Goal: Information Seeking & Learning: Check status

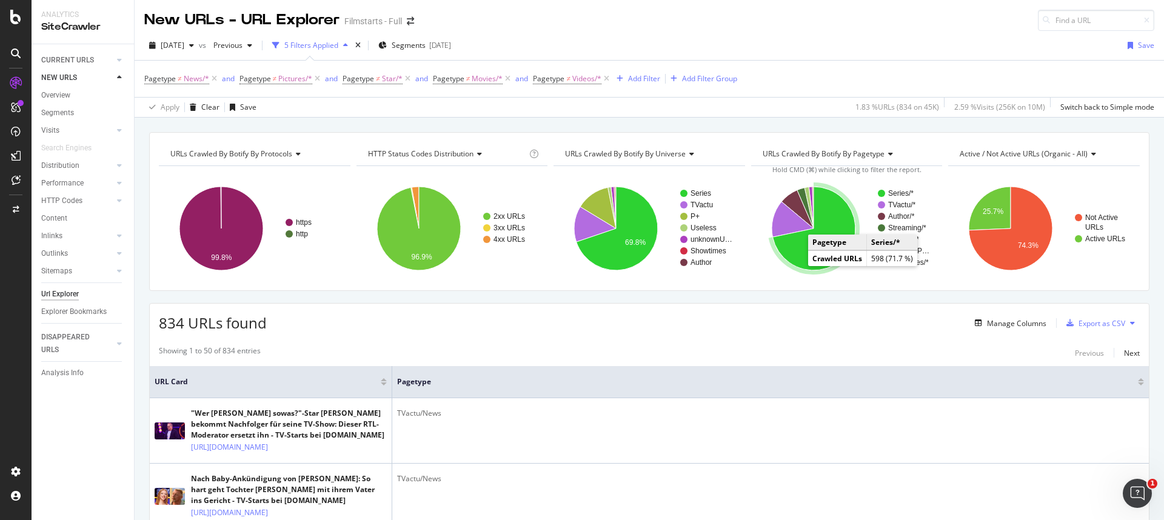
click at [797, 262] on icon "A chart." at bounding box center [813, 229] width 83 height 84
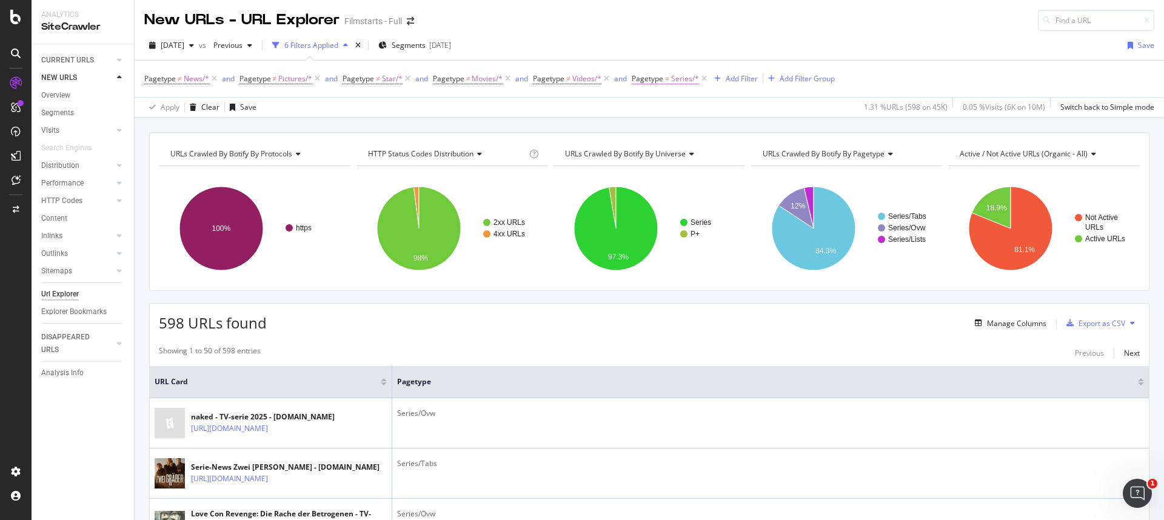
click at [652, 79] on span "Pagetype" at bounding box center [648, 78] width 32 height 10
click at [668, 109] on icon at bounding box center [666, 107] width 8 height 7
click at [672, 147] on span "Not Equal" at bounding box center [665, 148] width 33 height 10
click at [769, 180] on div "Apply" at bounding box center [766, 178] width 19 height 10
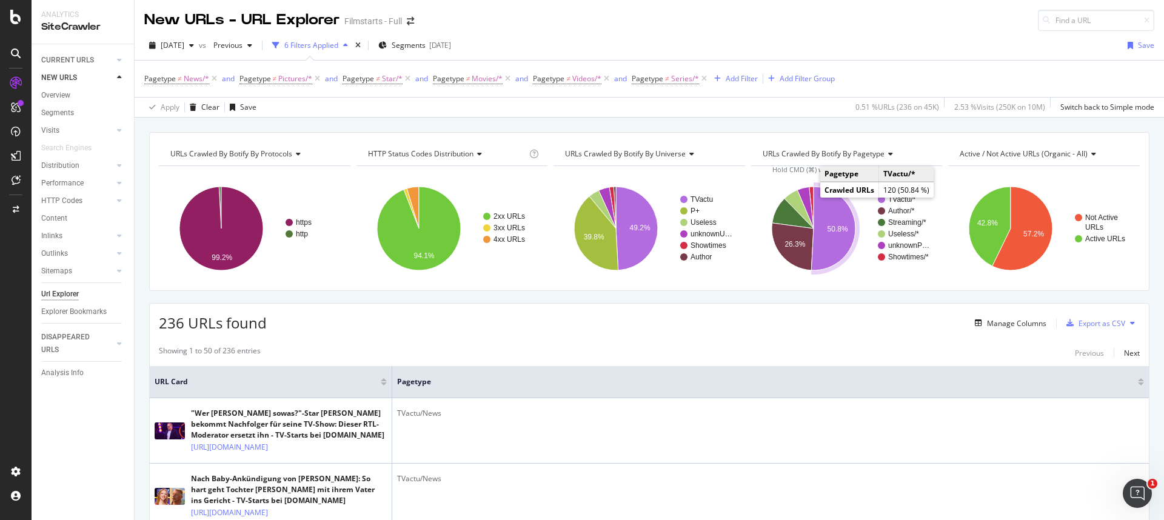
click at [819, 256] on icon "A chart." at bounding box center [833, 229] width 44 height 84
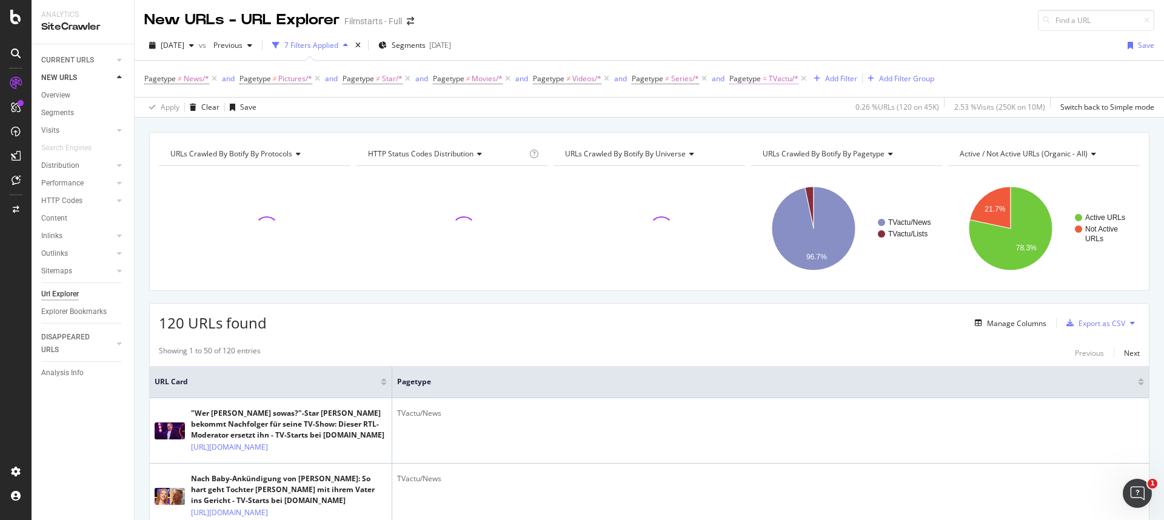
click at [754, 75] on span "Pagetype" at bounding box center [745, 78] width 32 height 10
click at [748, 106] on span "Equal" at bounding box center [749, 107] width 19 height 10
click at [767, 144] on span "Not Equal" at bounding box center [762, 148] width 33 height 10
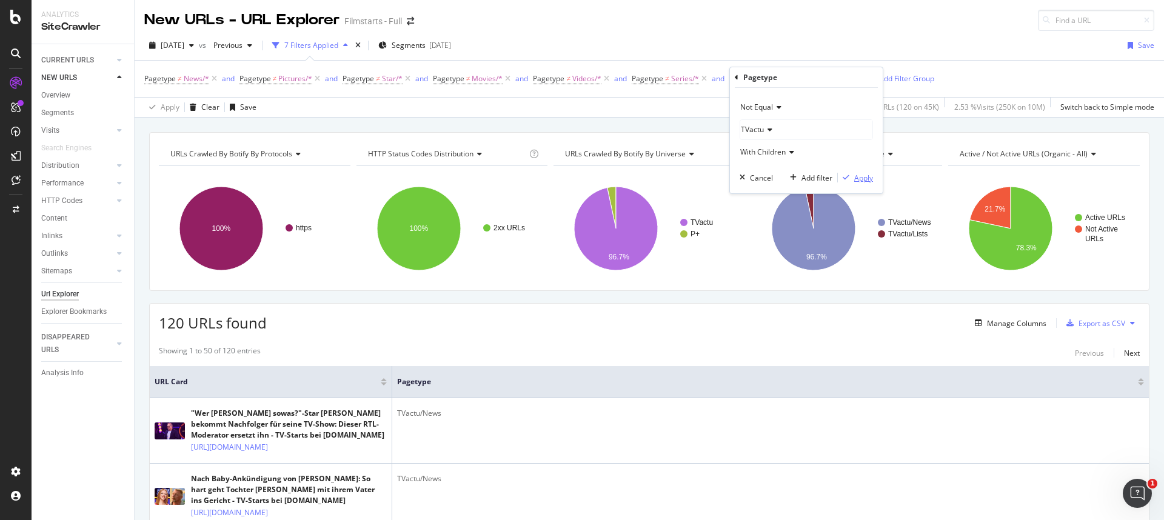
click at [862, 183] on button "Apply" at bounding box center [855, 178] width 35 height 12
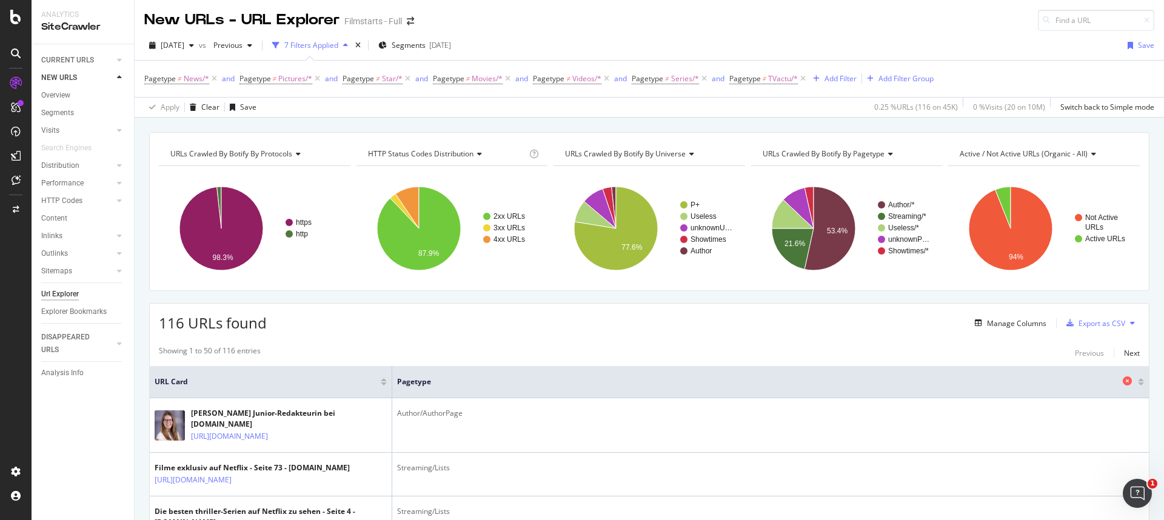
scroll to position [2, 0]
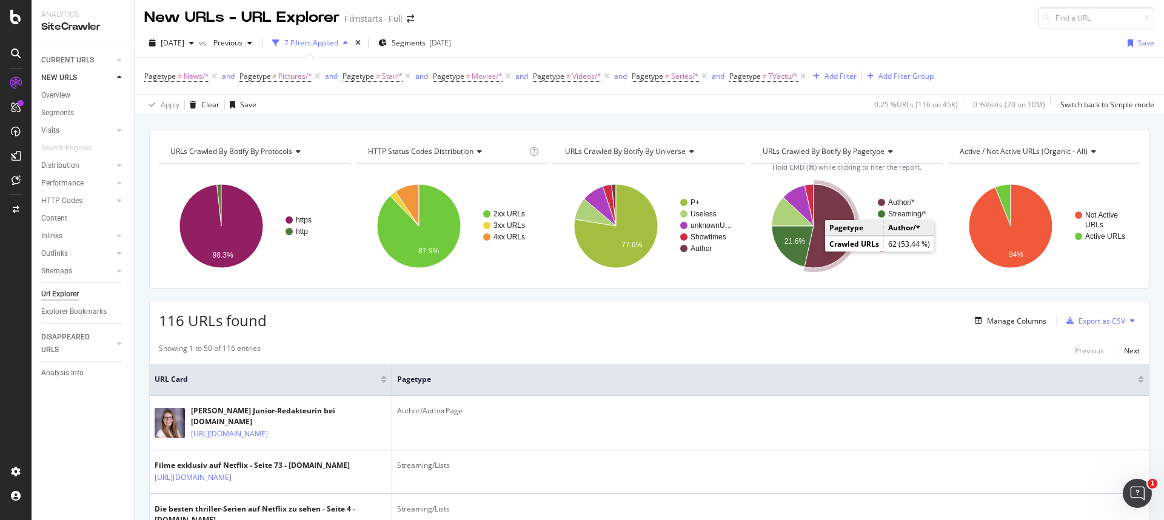
click at [817, 249] on icon "A chart." at bounding box center [830, 226] width 51 height 84
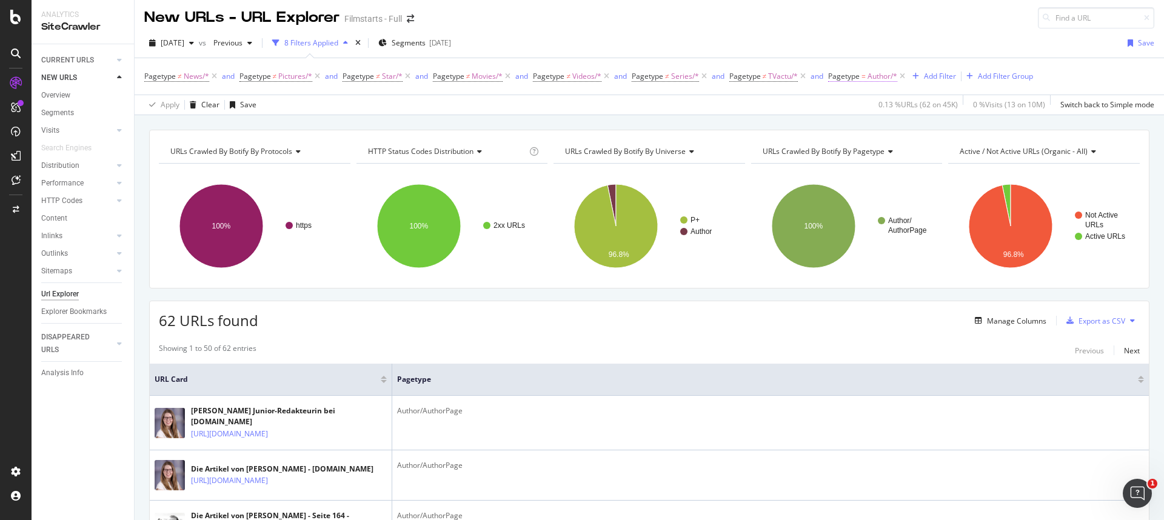
click at [845, 78] on span "Pagetype" at bounding box center [844, 76] width 32 height 10
click at [867, 110] on div "Equal" at bounding box center [905, 104] width 133 height 19
click at [863, 153] on div "Not Equal" at bounding box center [907, 146] width 130 height 16
click at [916, 179] on div "Apply" at bounding box center [963, 175] width 19 height 10
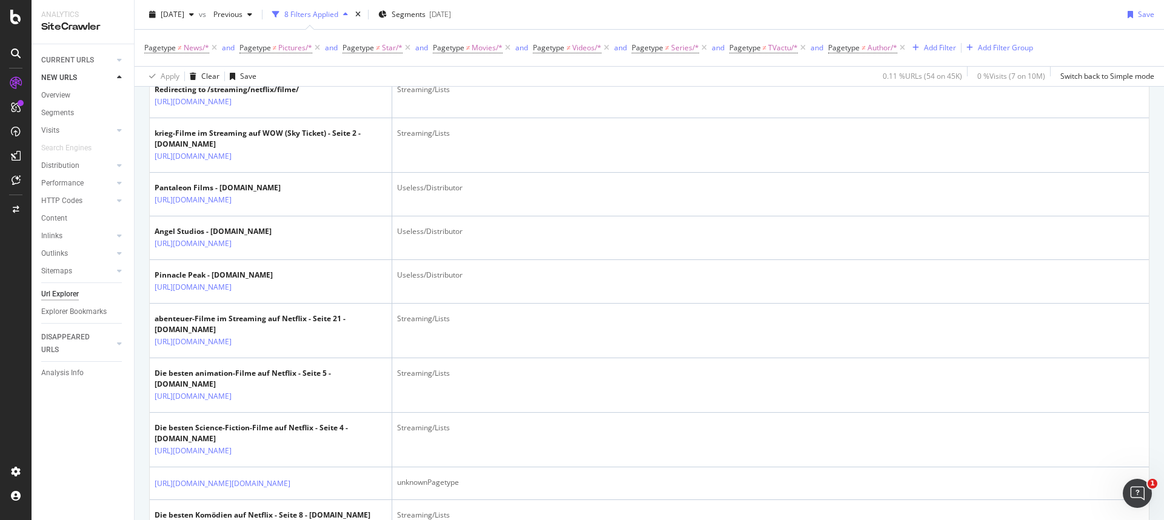
scroll to position [1101, 0]
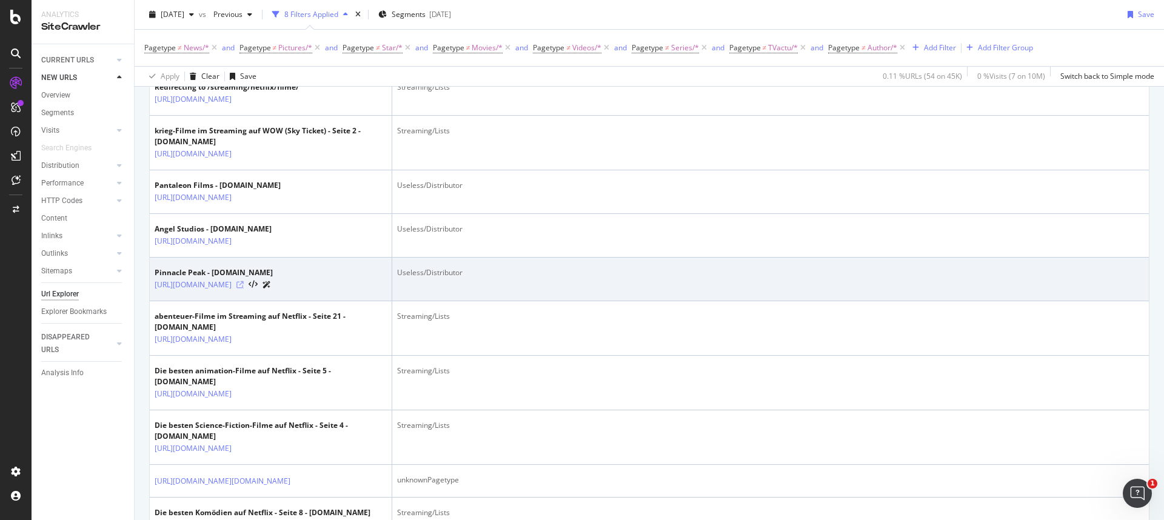
click at [244, 289] on icon at bounding box center [239, 284] width 7 height 7
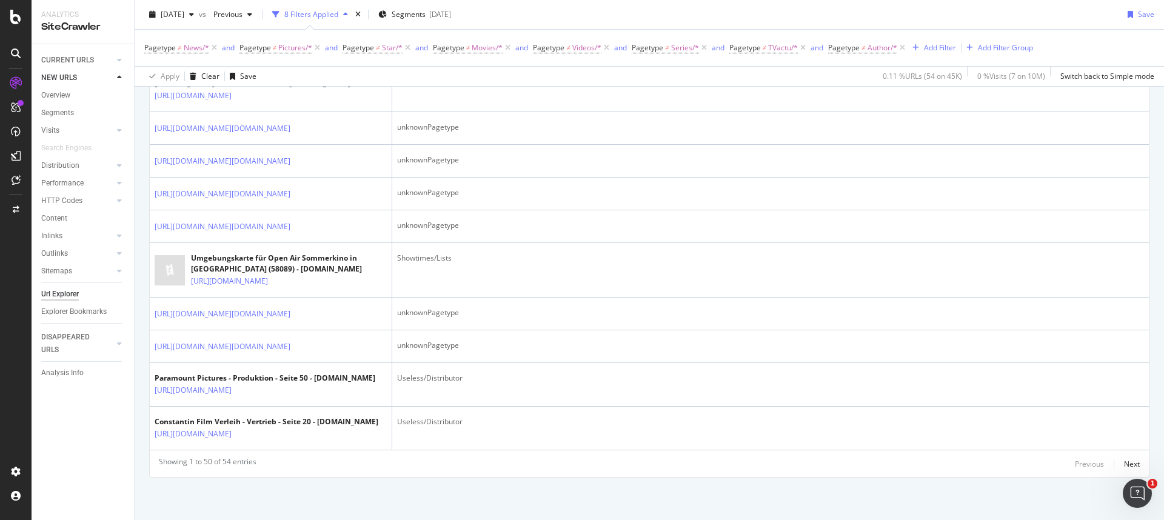
scroll to position [2769, 0]
click at [916, 450] on div "Next" at bounding box center [1132, 464] width 16 height 10
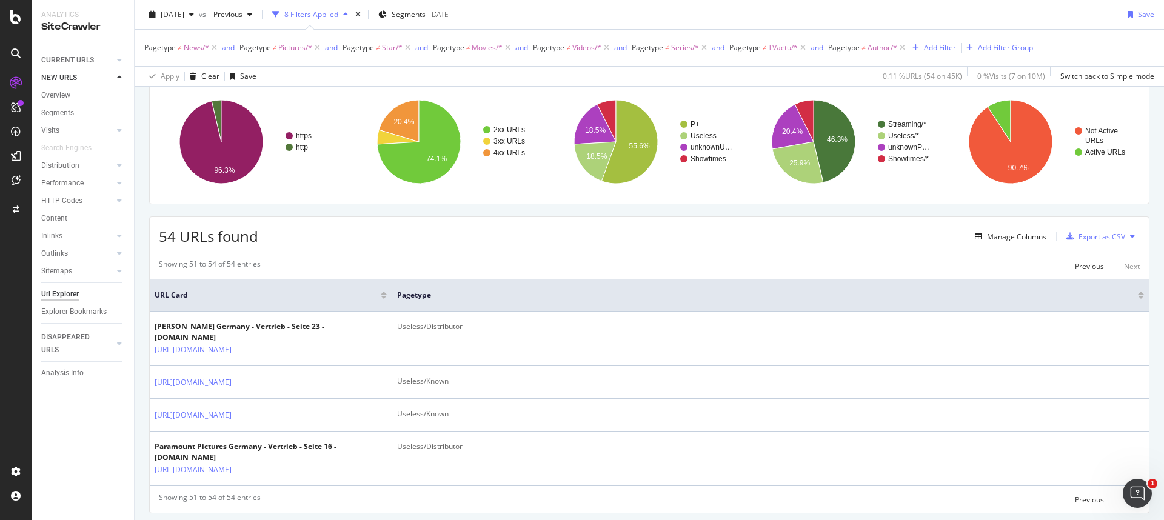
scroll to position [0, 0]
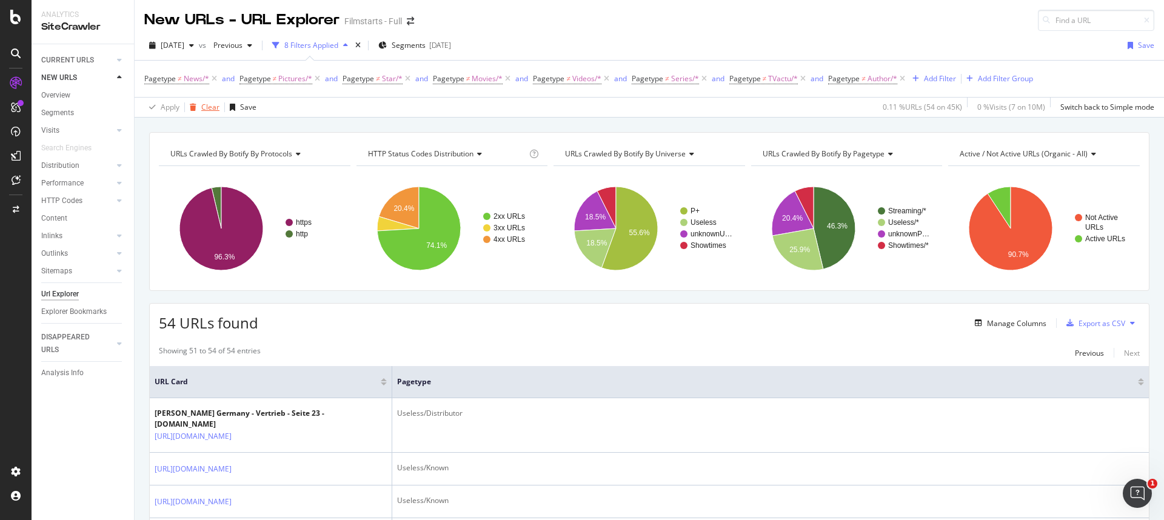
click at [207, 107] on div "Clear" at bounding box center [210, 107] width 18 height 10
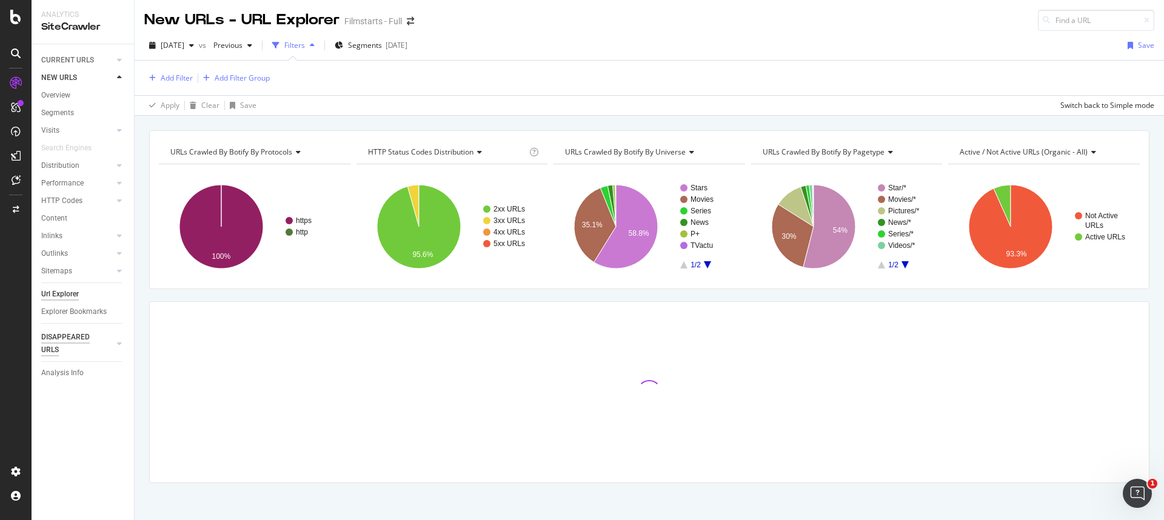
click at [52, 337] on div "DISAPPEARED URLS" at bounding box center [71, 343] width 61 height 25
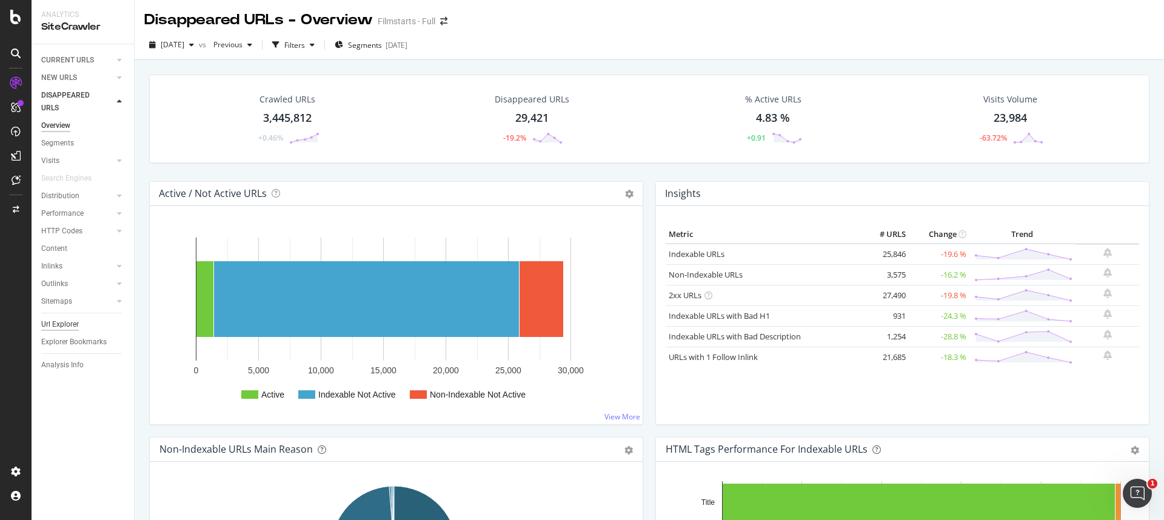
click at [55, 326] on div "Url Explorer" at bounding box center [60, 324] width 38 height 13
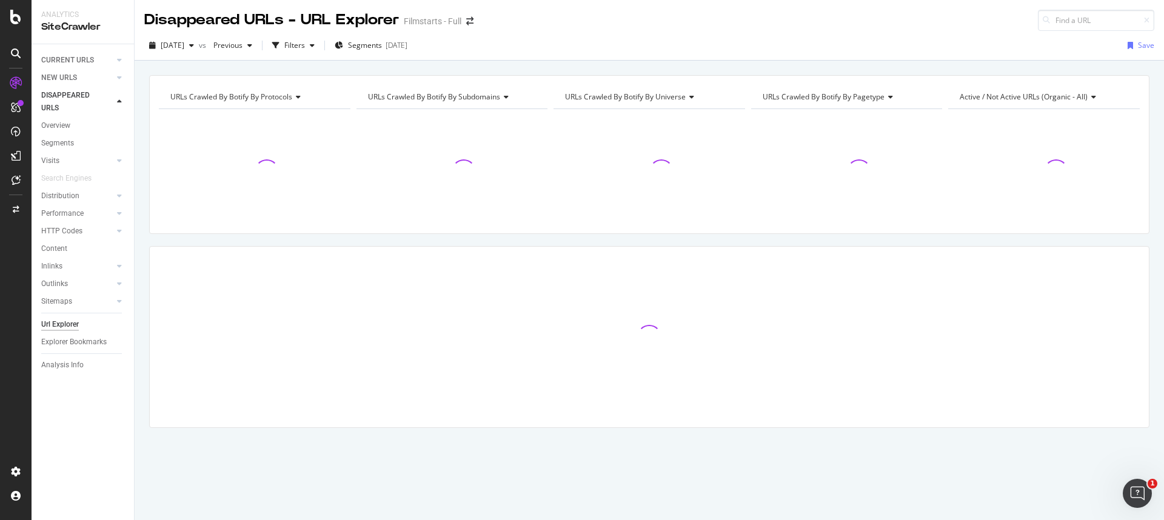
click at [493, 96] on span "URLs Crawled By Botify By subdomains" at bounding box center [434, 97] width 132 height 10
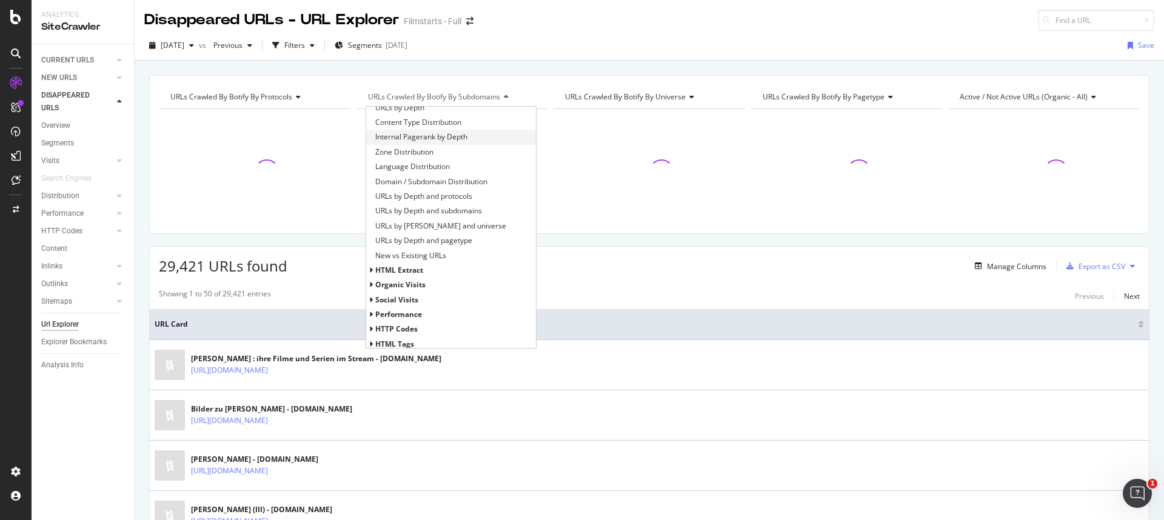
scroll to position [187, 0]
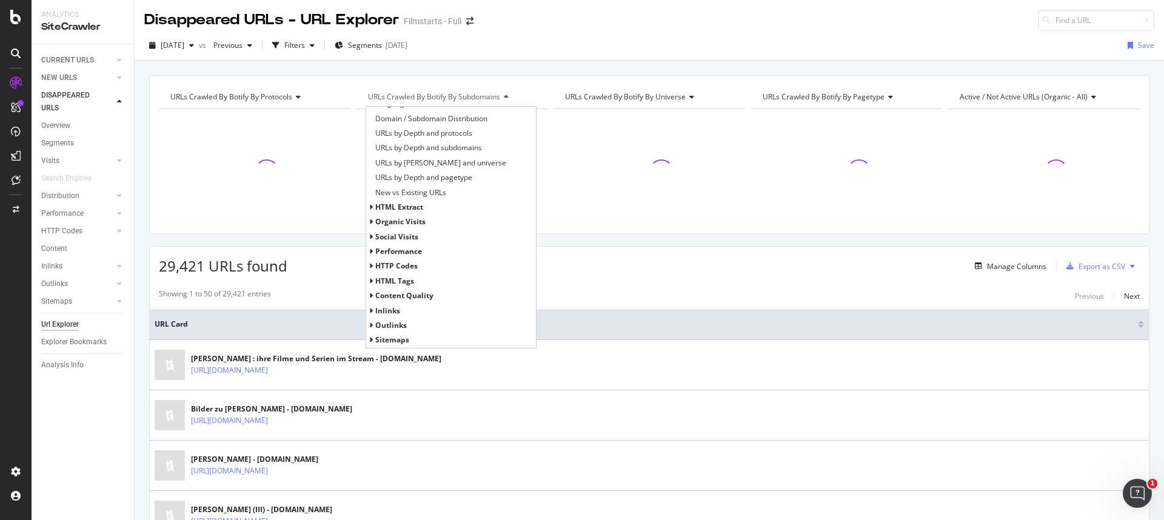
click at [404, 264] on span "HTTP Codes" at bounding box center [396, 266] width 42 height 10
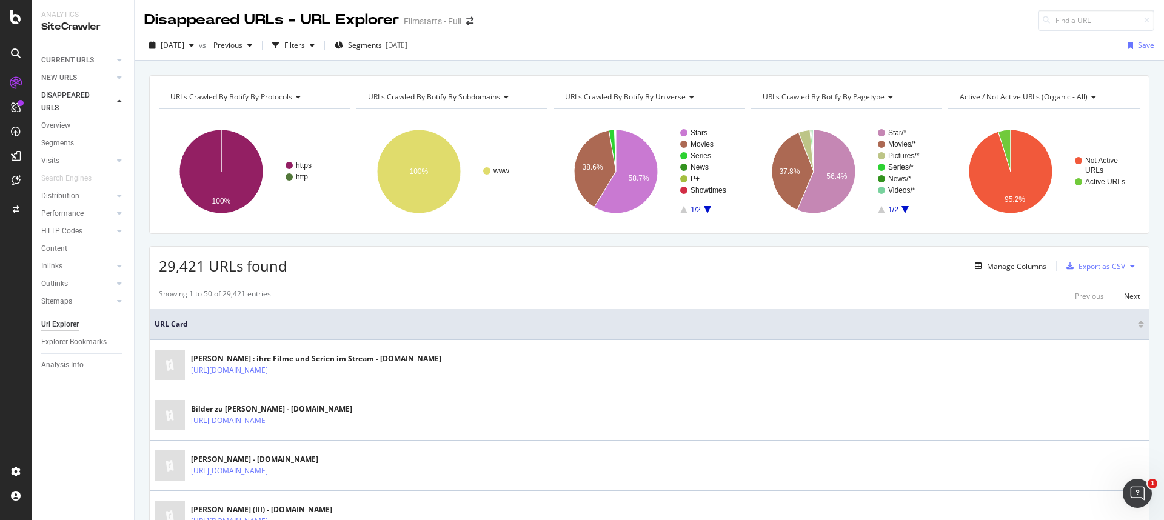
click at [467, 101] on span "URLs Crawled By Botify By subdomains" at bounding box center [434, 97] width 132 height 10
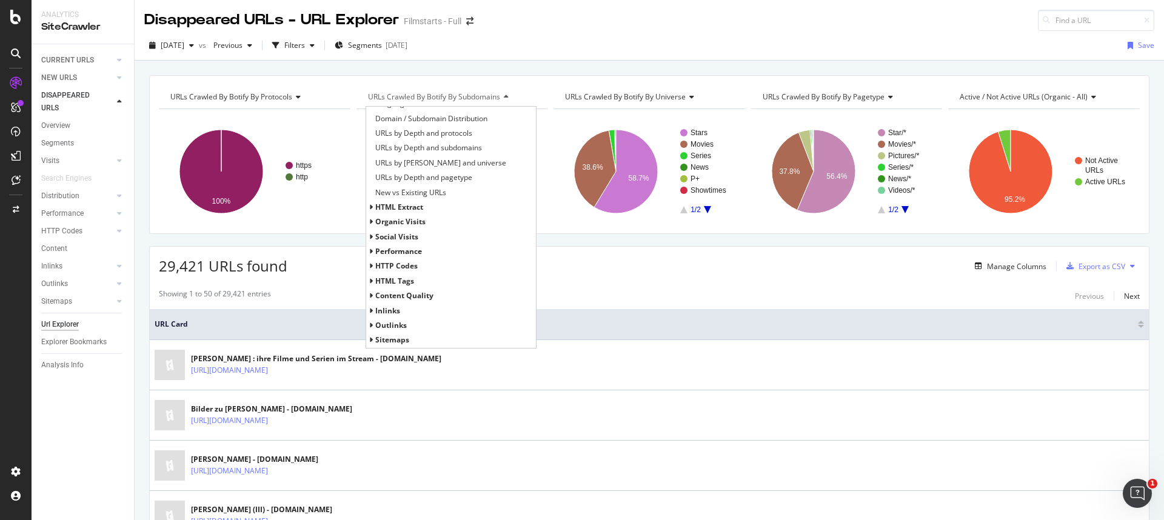
click at [396, 269] on span "HTTP Codes" at bounding box center [396, 266] width 42 height 10
click at [400, 282] on span "HTTP Status Codes Distribution" at bounding box center [428, 281] width 106 height 12
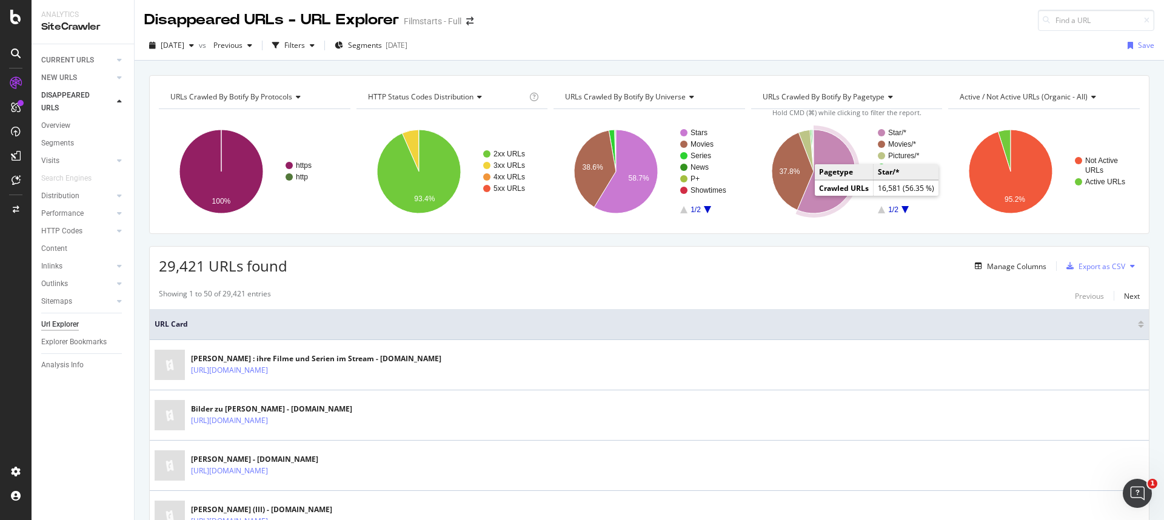
click at [805, 196] on icon "A chart." at bounding box center [826, 172] width 58 height 84
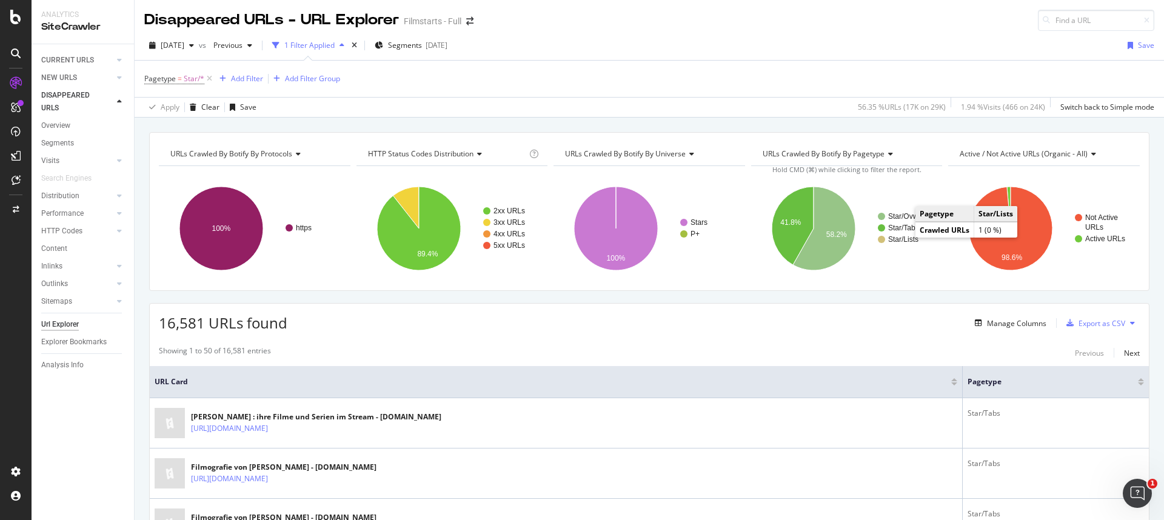
click at [902, 240] on text "Star/Lists" at bounding box center [903, 239] width 30 height 8
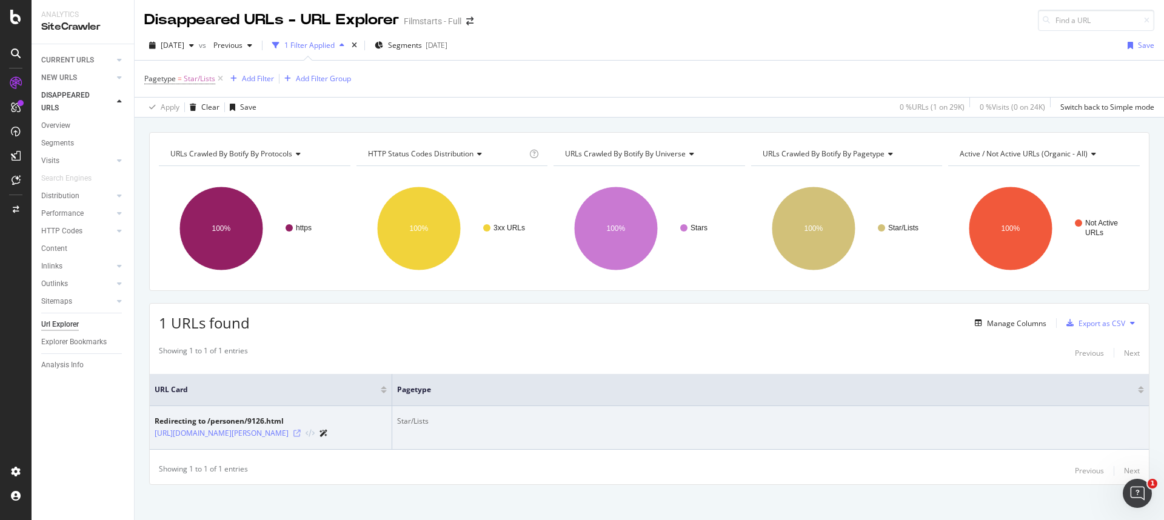
click at [301, 435] on icon at bounding box center [296, 433] width 7 height 7
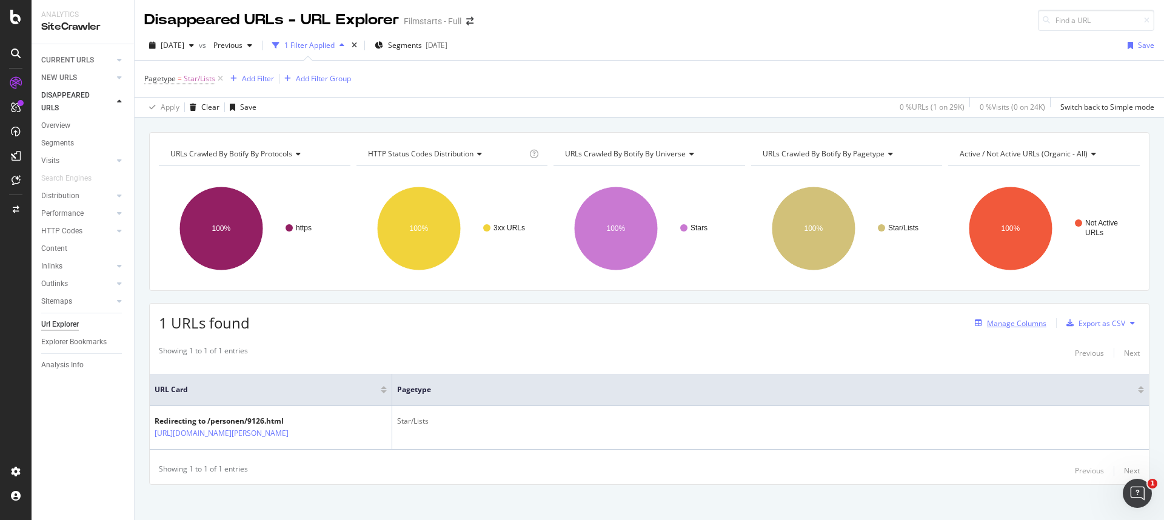
click at [916, 325] on div "Manage Columns" at bounding box center [1016, 323] width 59 height 10
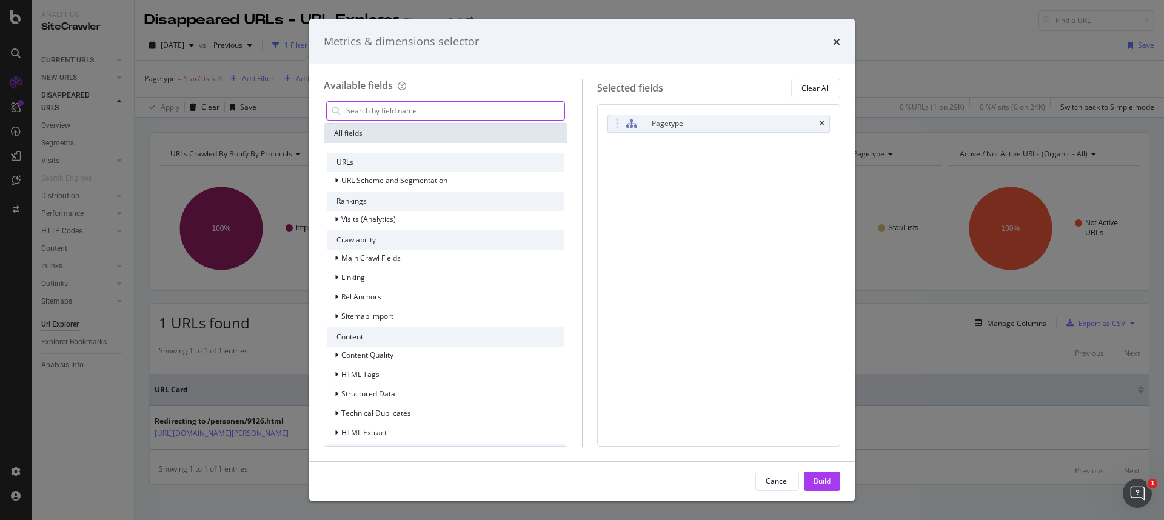
click at [418, 115] on input "modal" at bounding box center [454, 111] width 219 height 18
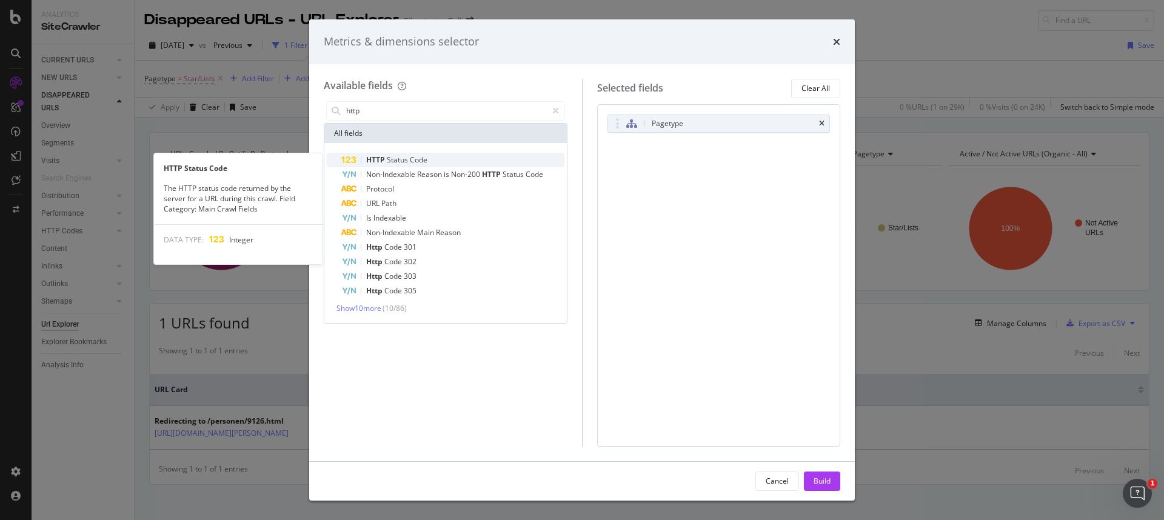
type input "http"
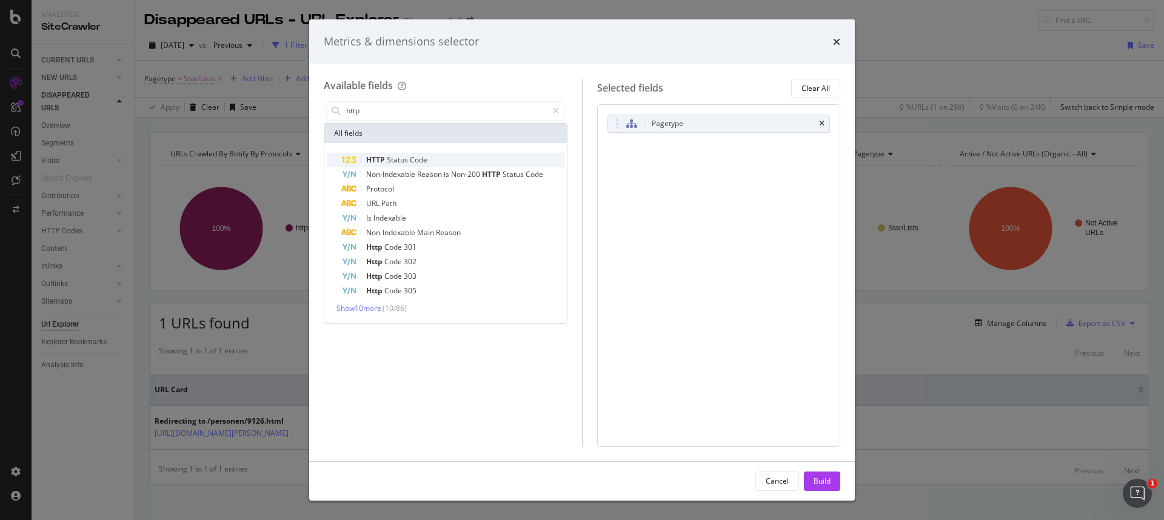
click at [414, 156] on span "Code" at bounding box center [419, 160] width 18 height 10
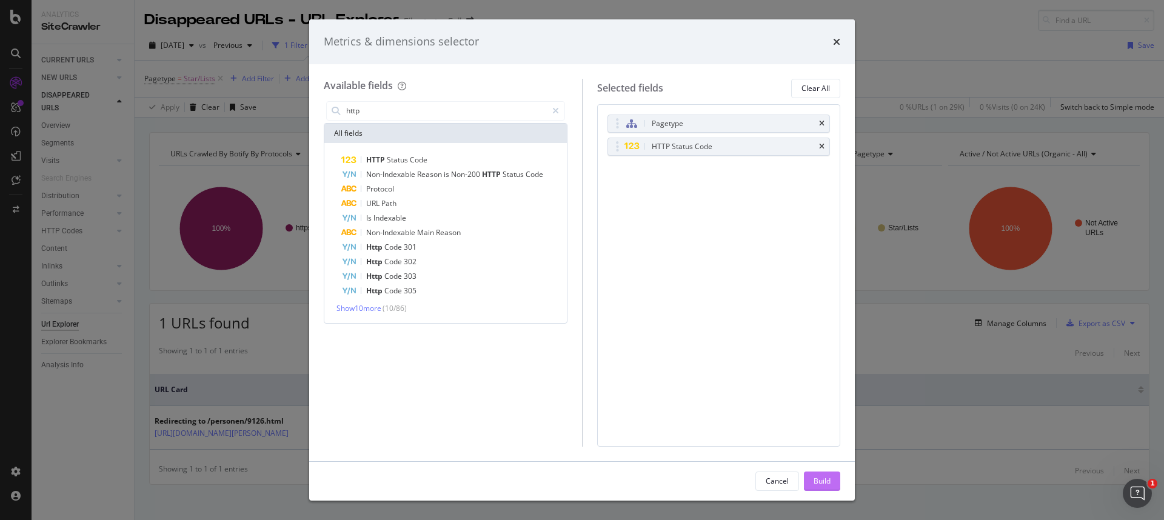
click at [825, 450] on div "Build" at bounding box center [822, 481] width 17 height 18
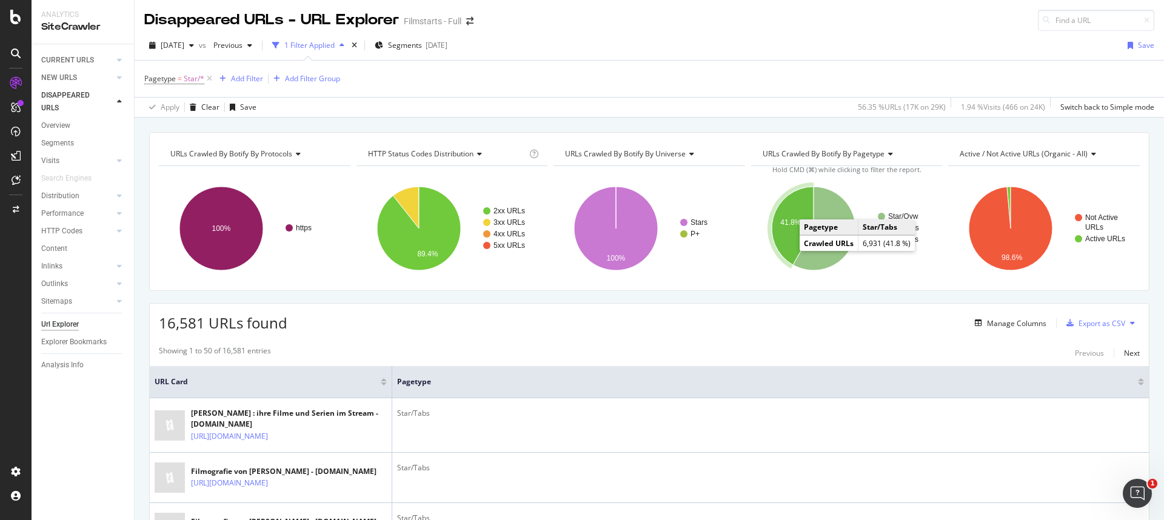
click at [779, 246] on icon "A chart." at bounding box center [793, 226] width 42 height 78
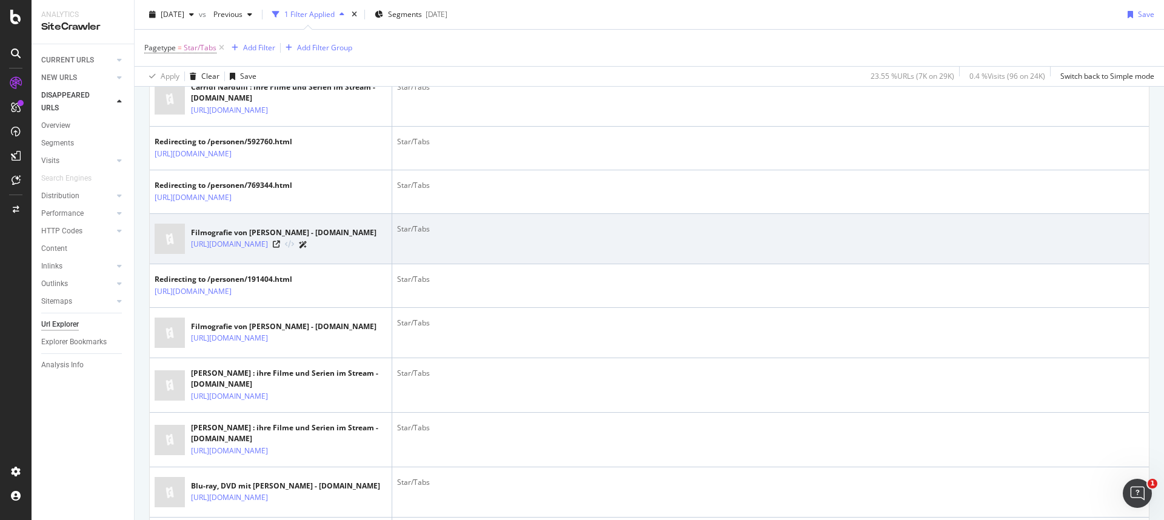
scroll to position [339, 0]
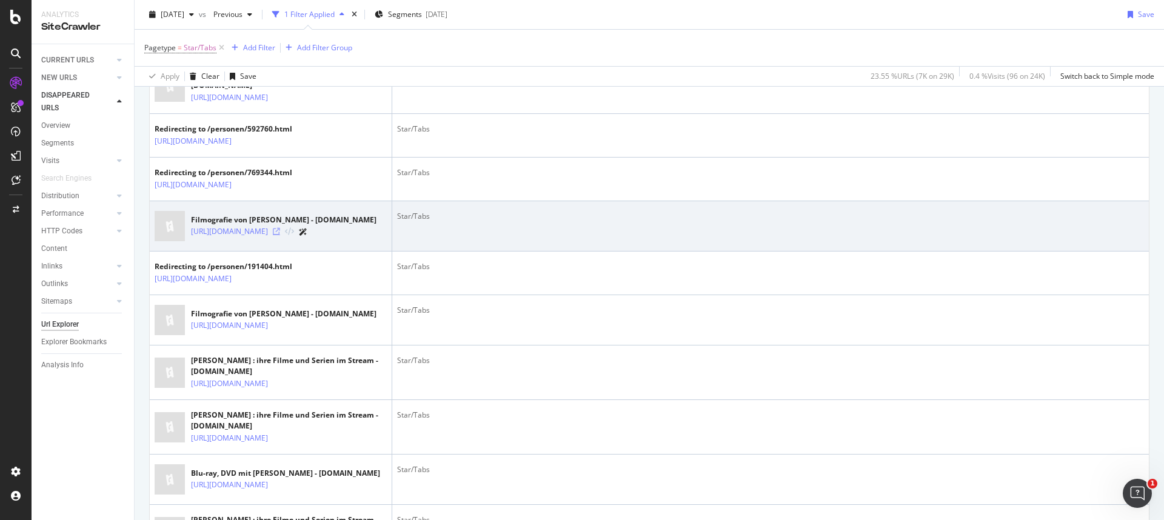
click at [280, 235] on icon at bounding box center [276, 231] width 7 height 7
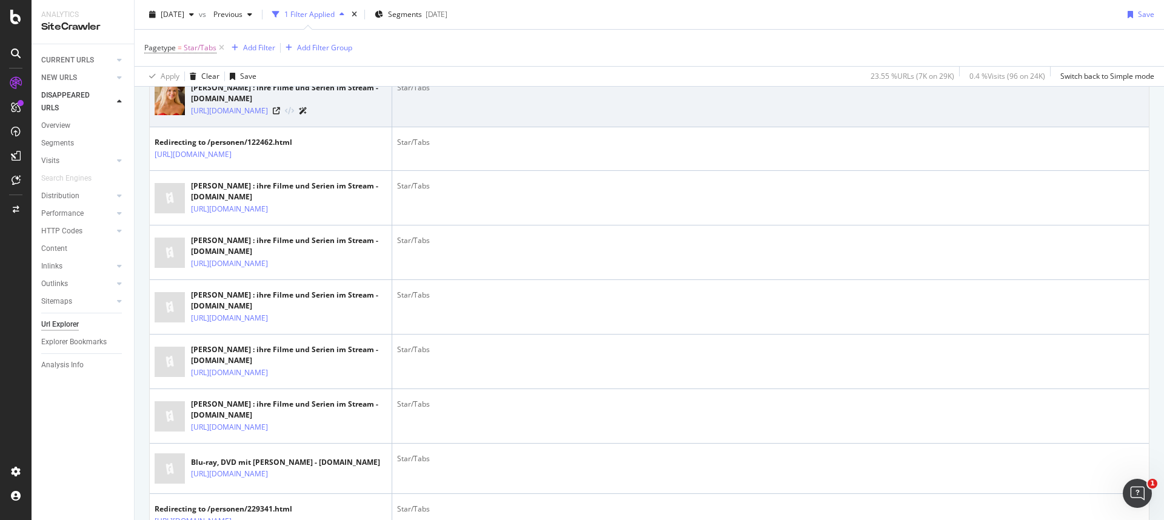
scroll to position [1733, 0]
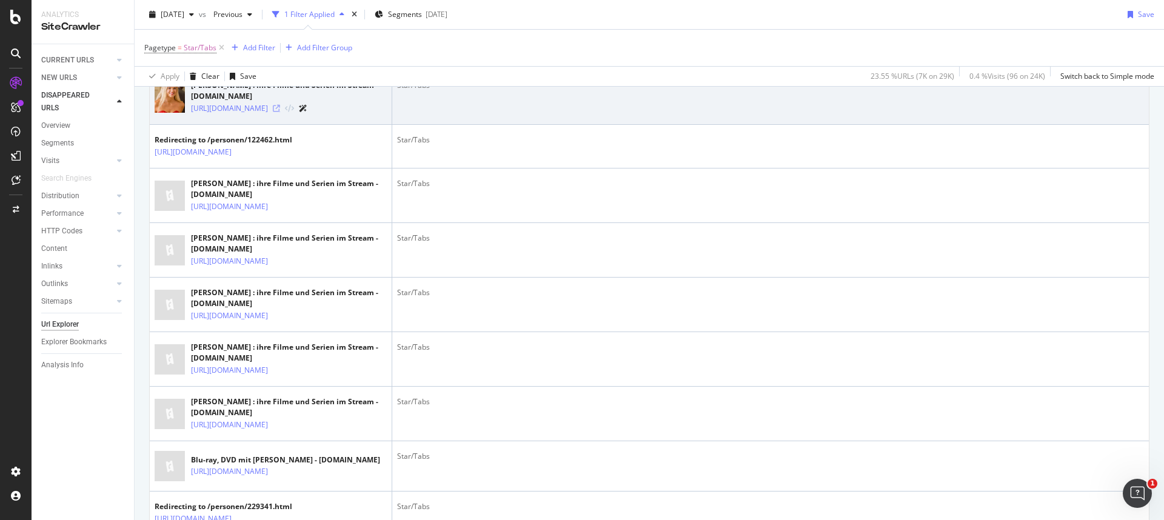
click at [280, 112] on icon at bounding box center [276, 108] width 7 height 7
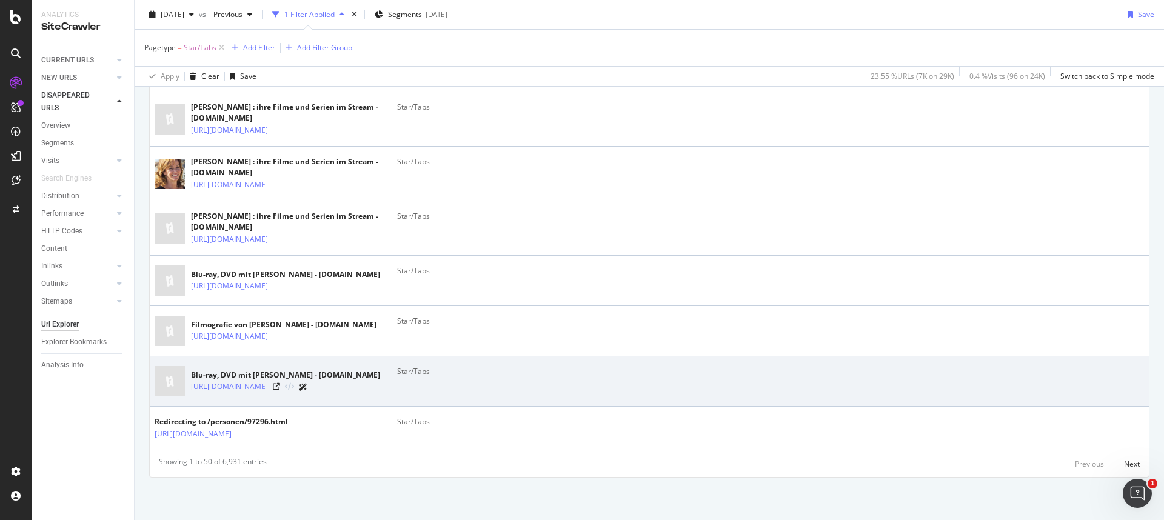
scroll to position [2820, 0]
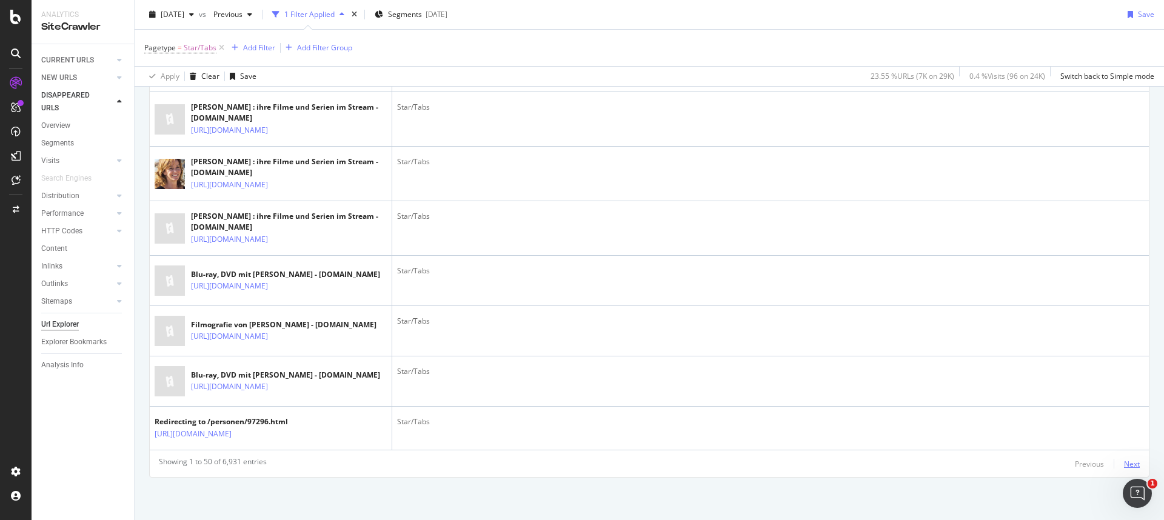
click at [916, 450] on div "Next" at bounding box center [1132, 464] width 16 height 10
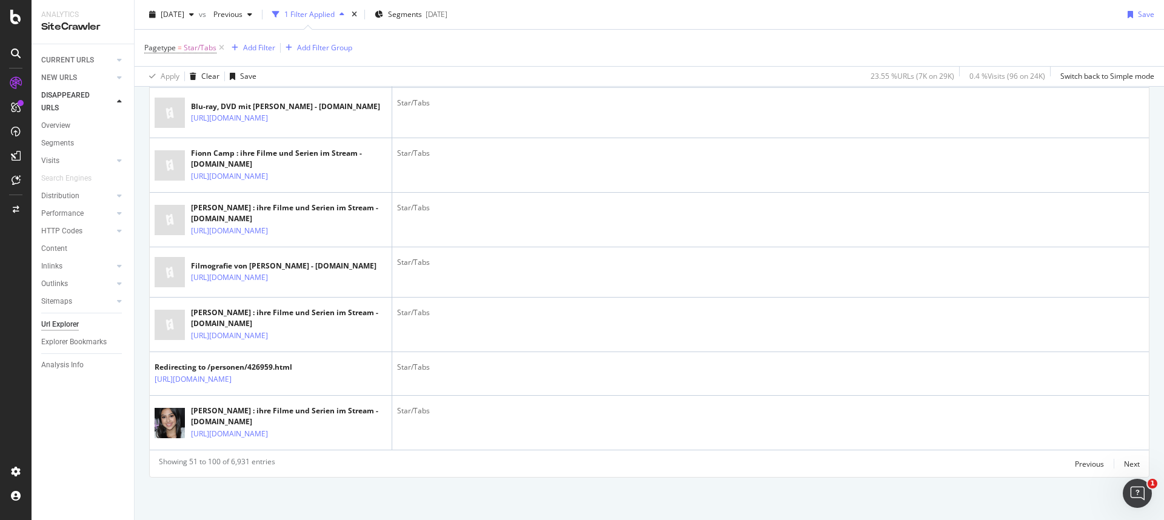
scroll to position [2899, 0]
click at [916, 450] on div "Next" at bounding box center [1132, 464] width 16 height 10
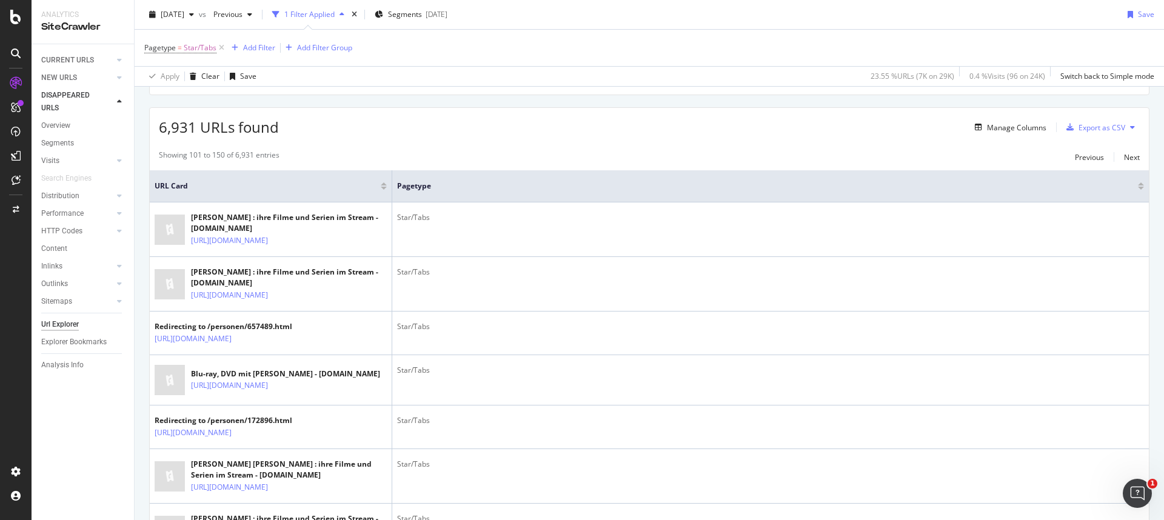
scroll to position [173, 0]
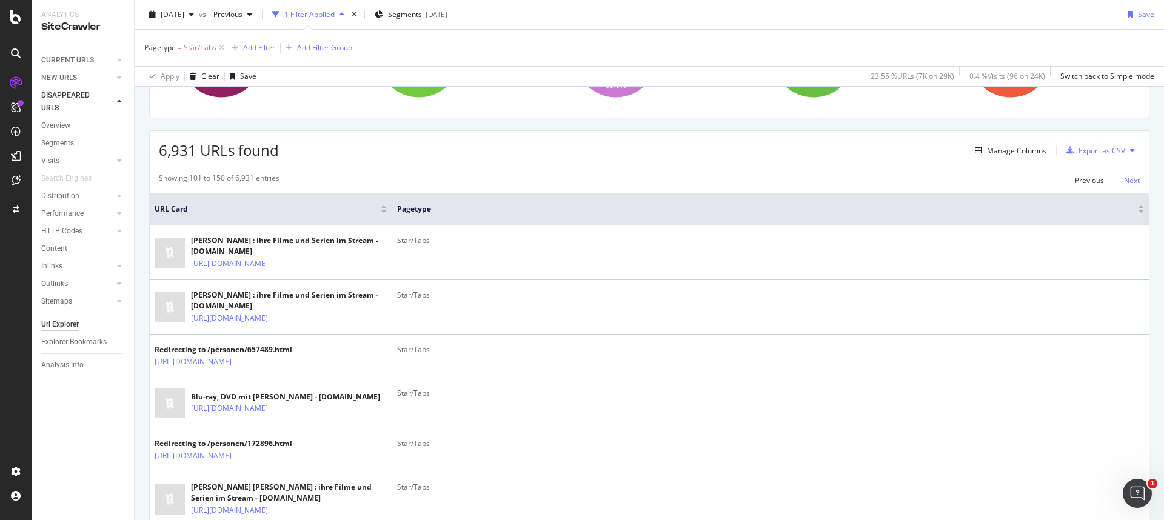
click at [916, 181] on div "Next" at bounding box center [1132, 180] width 16 height 10
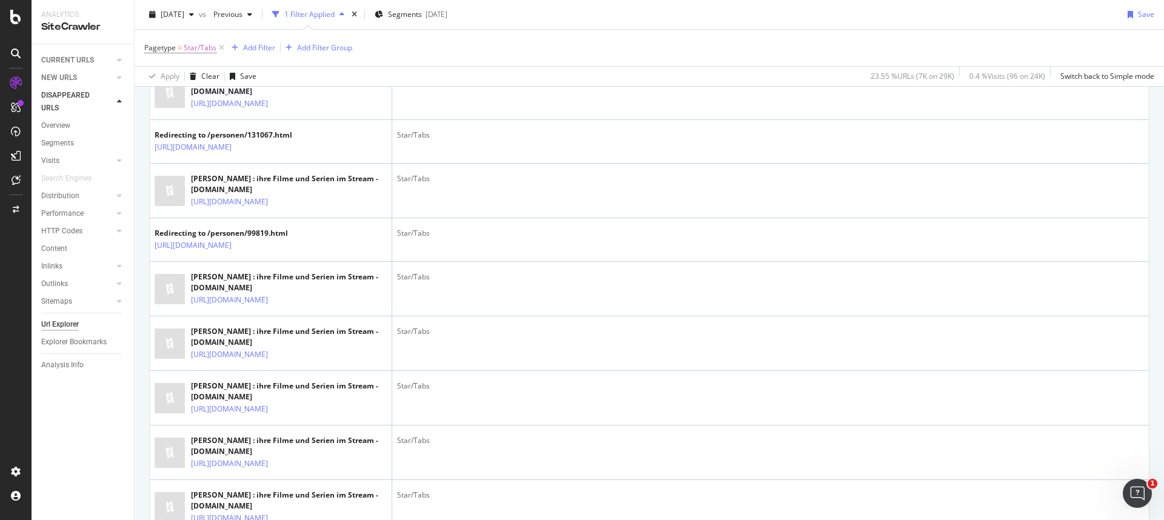
scroll to position [0, 0]
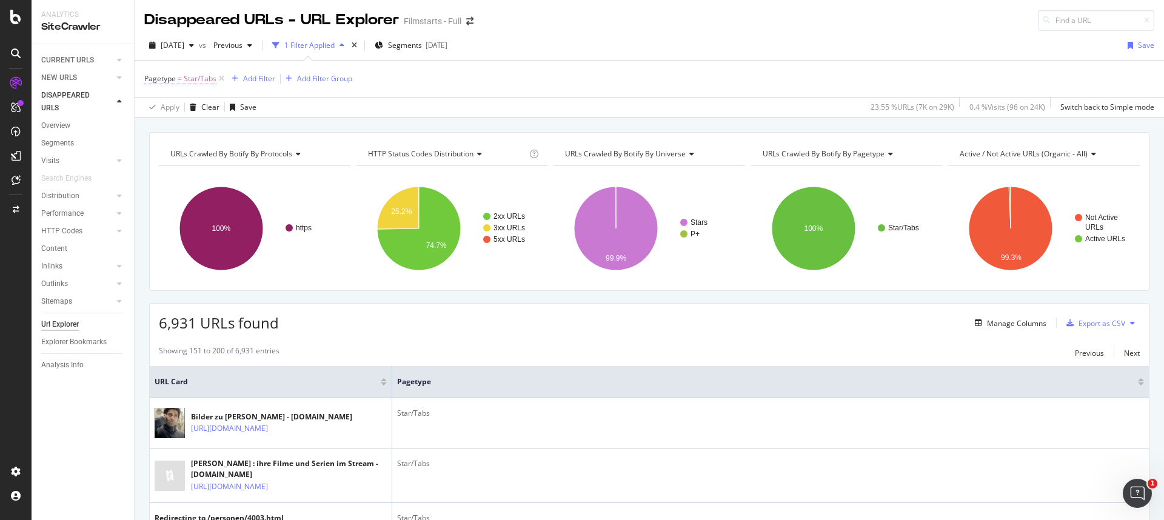
click at [206, 80] on span "Star/Tabs" at bounding box center [200, 78] width 33 height 17
click at [187, 129] on span "Star/Tabs" at bounding box center [172, 129] width 33 height 10
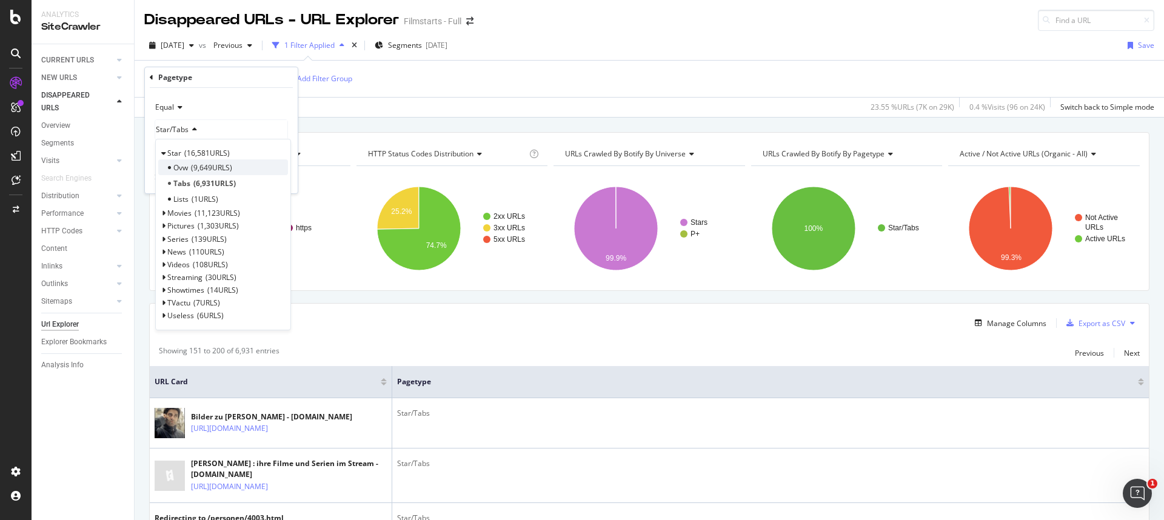
click at [190, 170] on div "Ovw 9,649 URLS" at bounding box center [223, 167] width 130 height 16
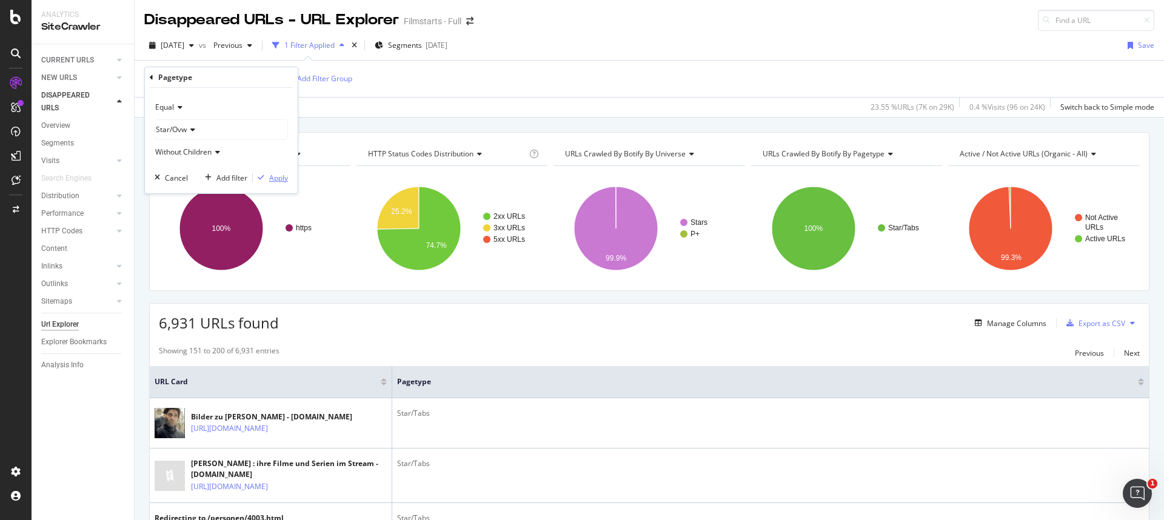
click at [275, 181] on div "Apply" at bounding box center [278, 178] width 19 height 10
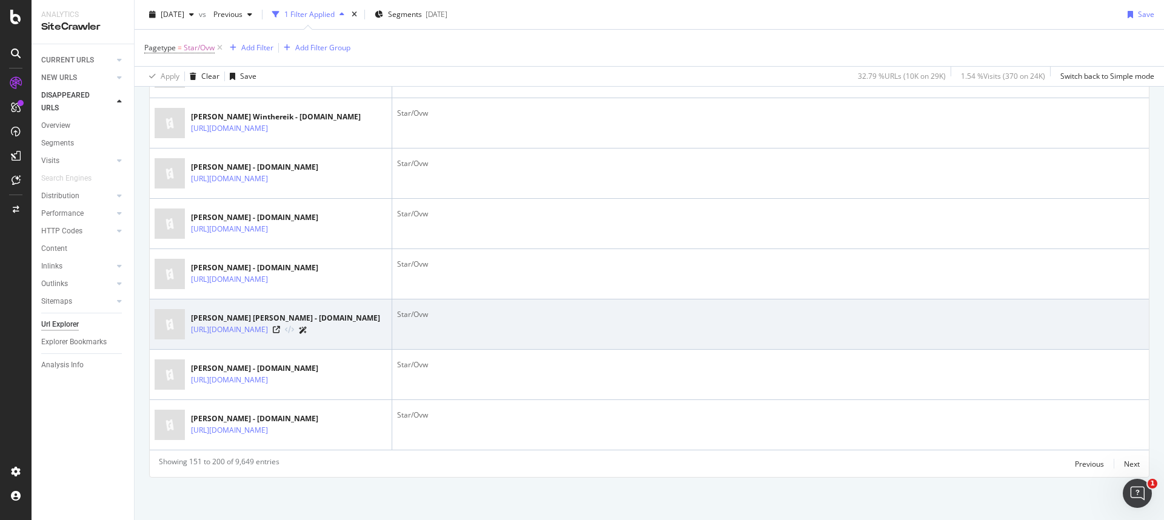
scroll to position [2707, 0]
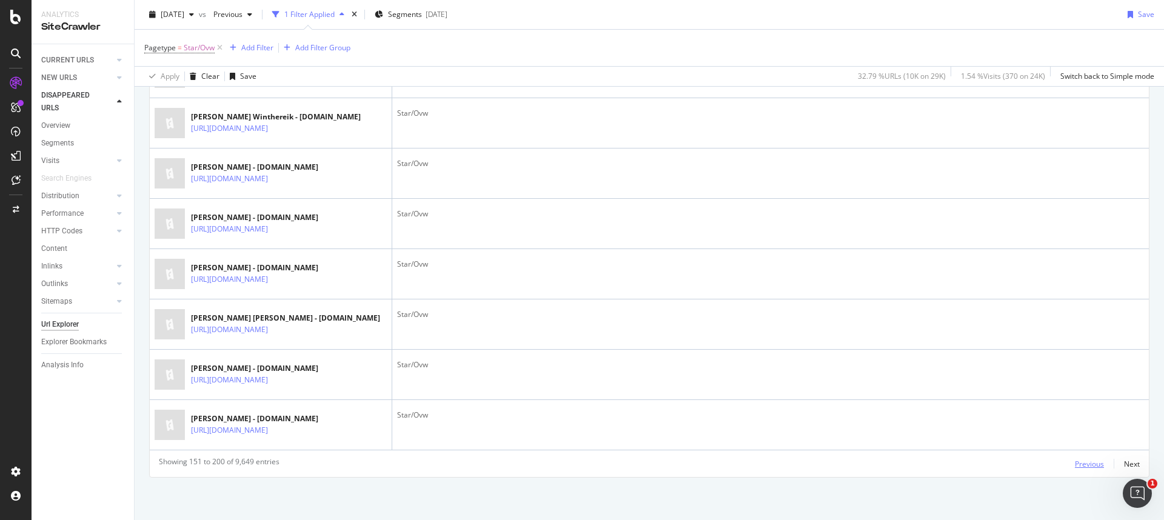
click at [916, 450] on div "Previous" at bounding box center [1089, 464] width 29 height 10
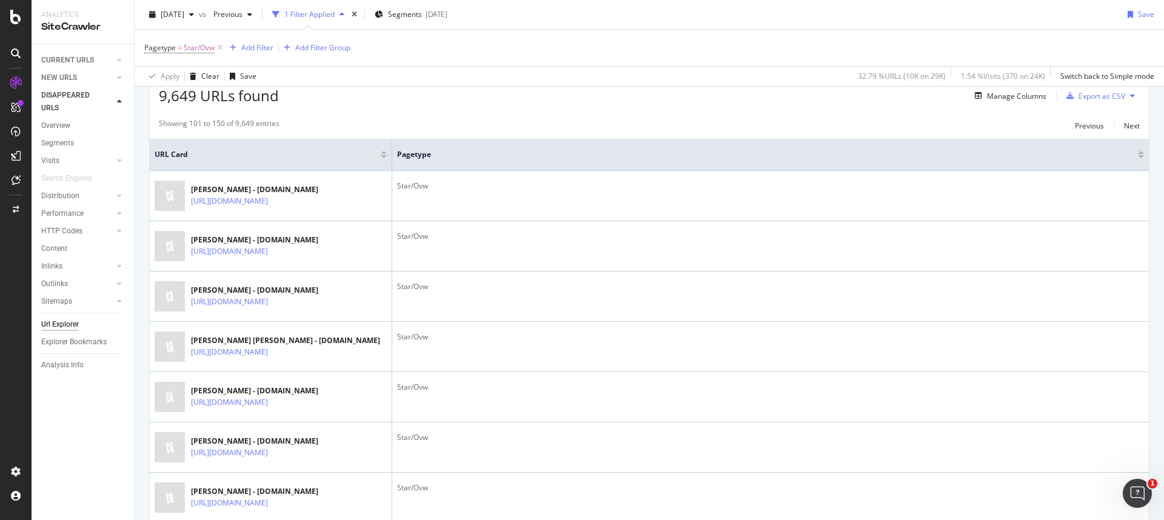
scroll to position [0, 0]
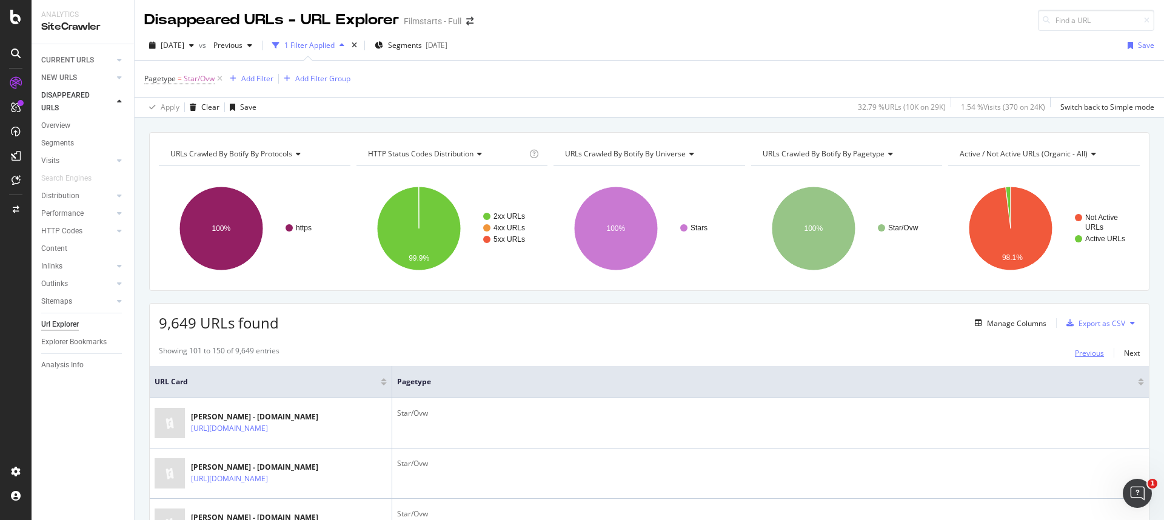
click at [916, 357] on div "Previous" at bounding box center [1089, 353] width 29 height 10
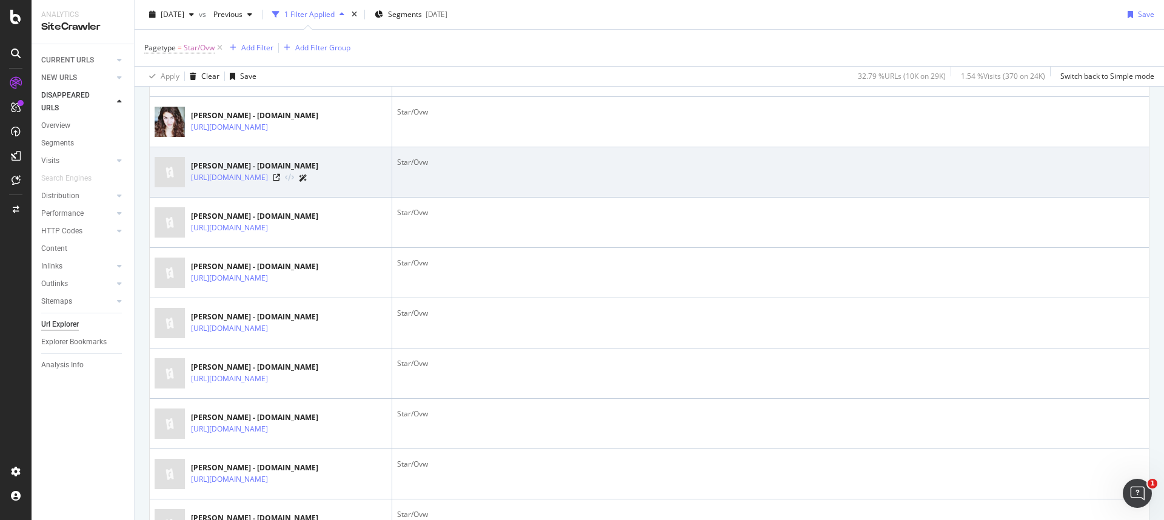
scroll to position [2265, 0]
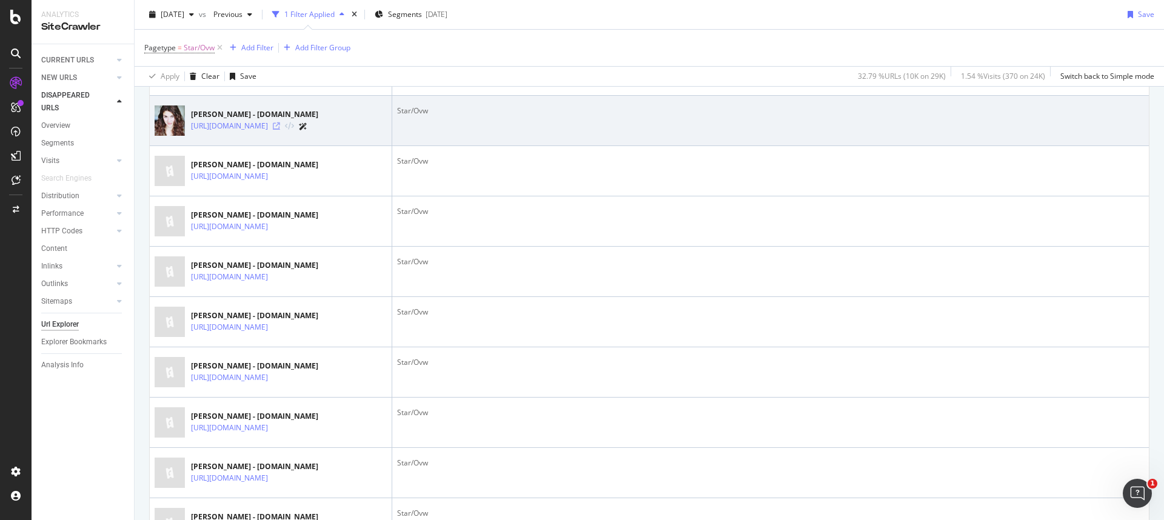
click at [280, 130] on icon at bounding box center [276, 125] width 7 height 7
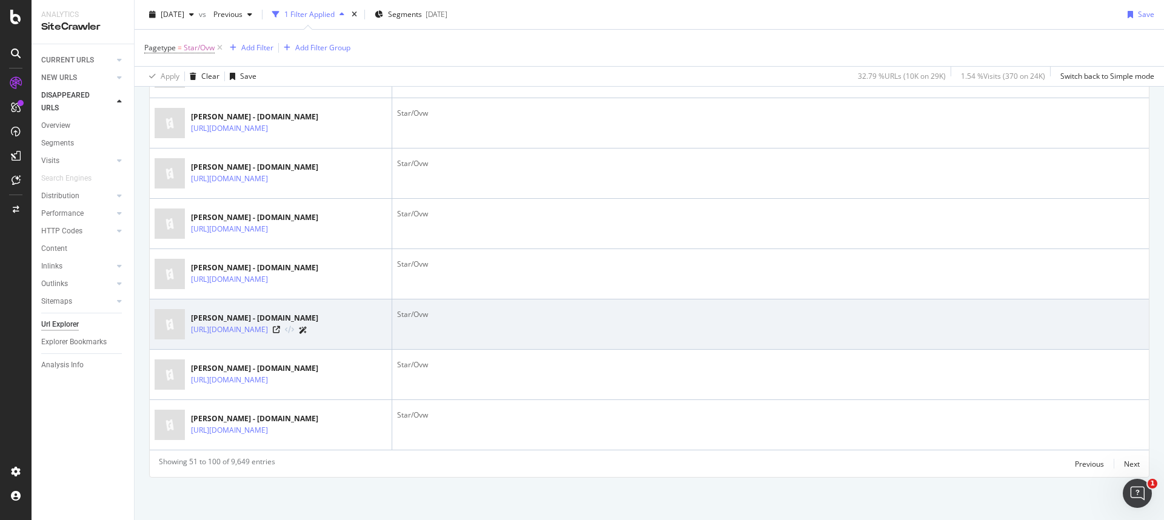
scroll to position [2707, 0]
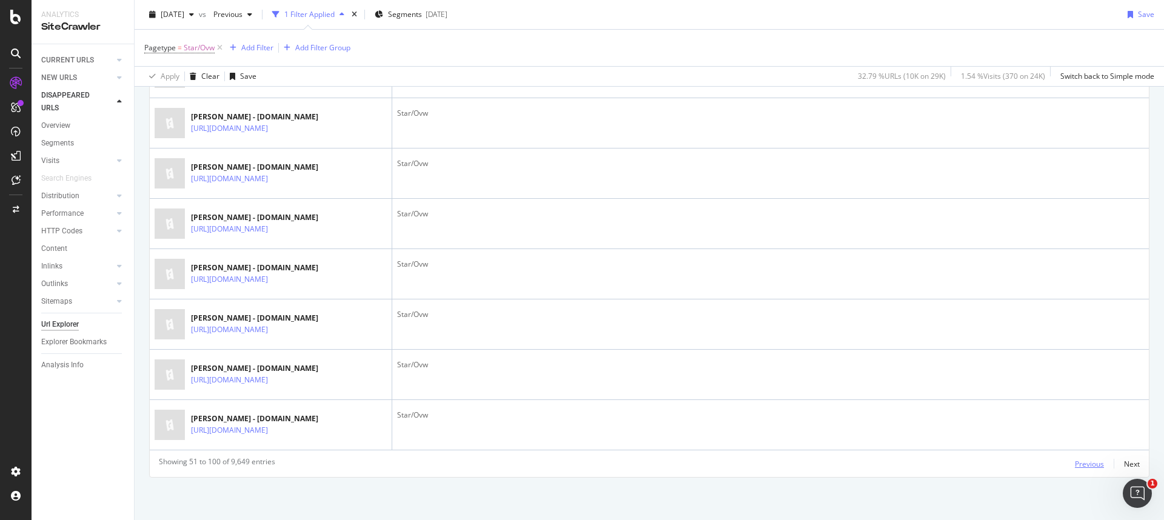
click at [916, 450] on div "Previous" at bounding box center [1089, 464] width 29 height 10
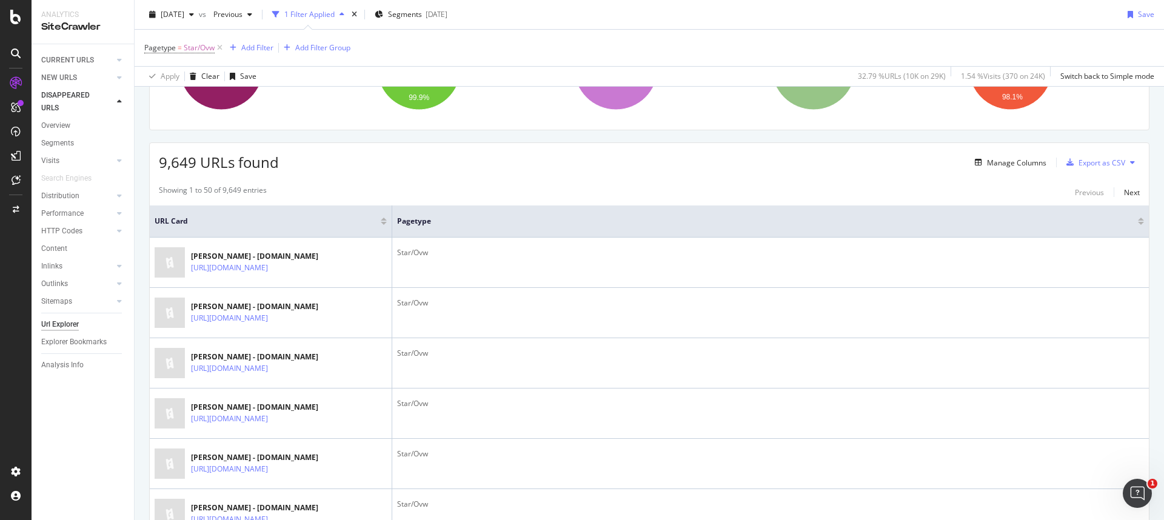
scroll to position [158, 0]
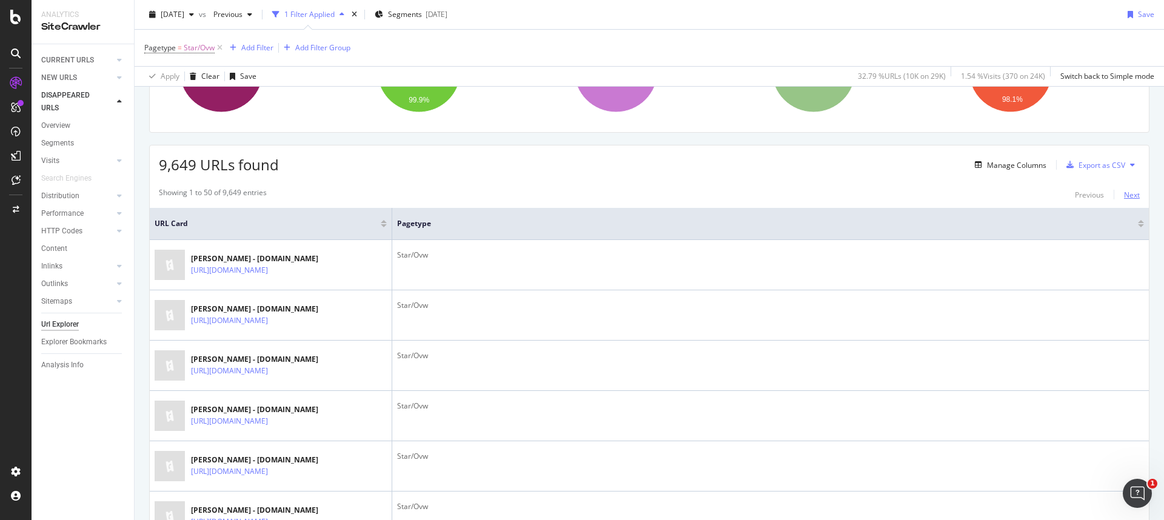
click at [916, 198] on div "Next" at bounding box center [1132, 195] width 16 height 10
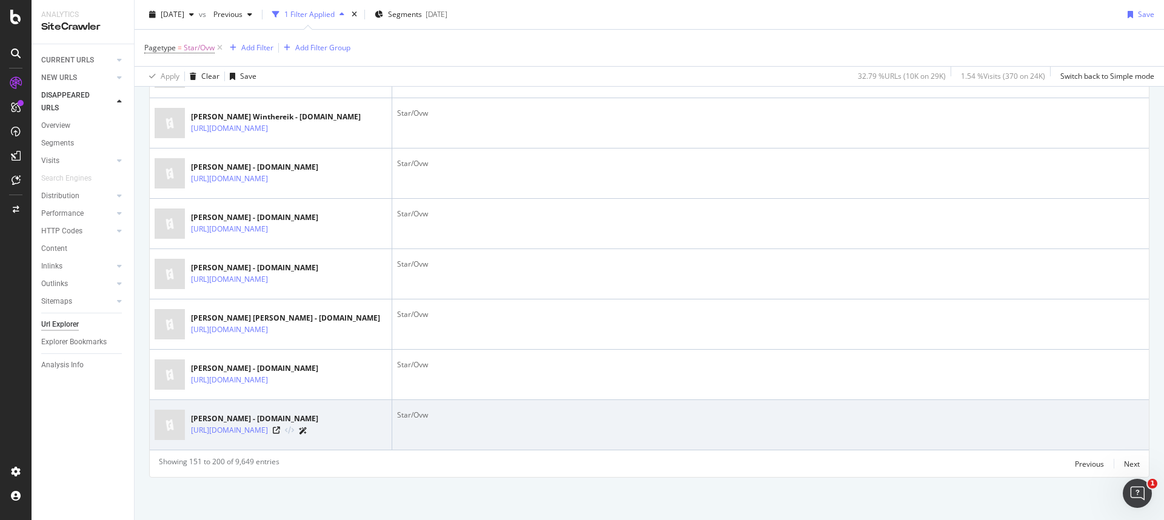
scroll to position [2707, 0]
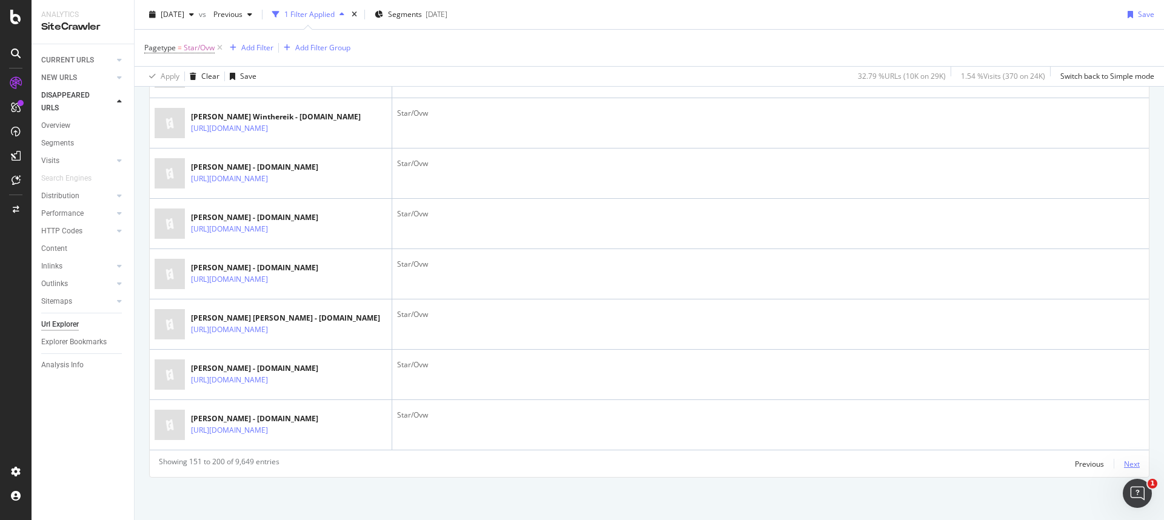
click at [916, 450] on div "Next" at bounding box center [1132, 464] width 16 height 10
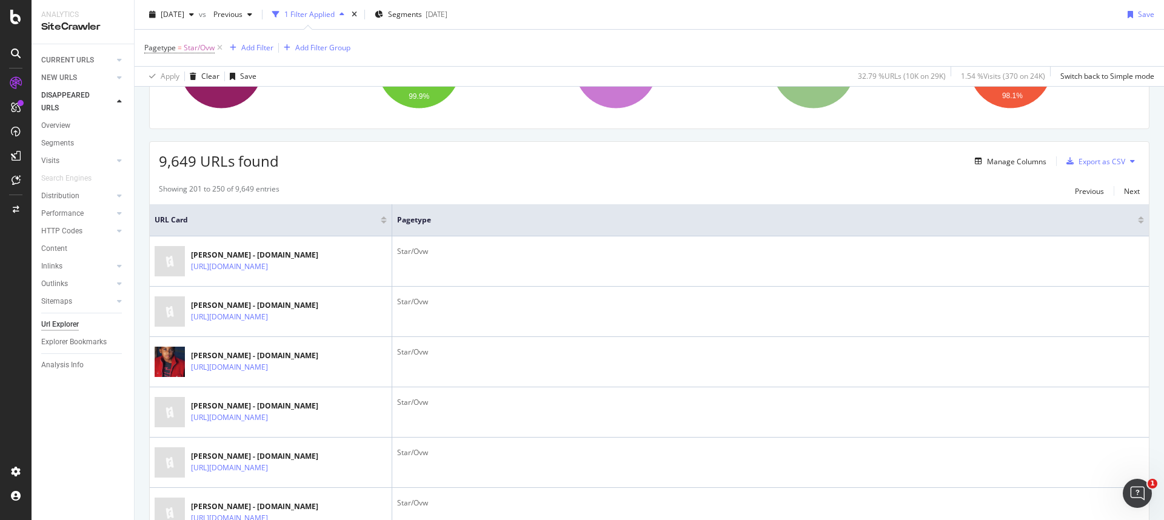
scroll to position [0, 0]
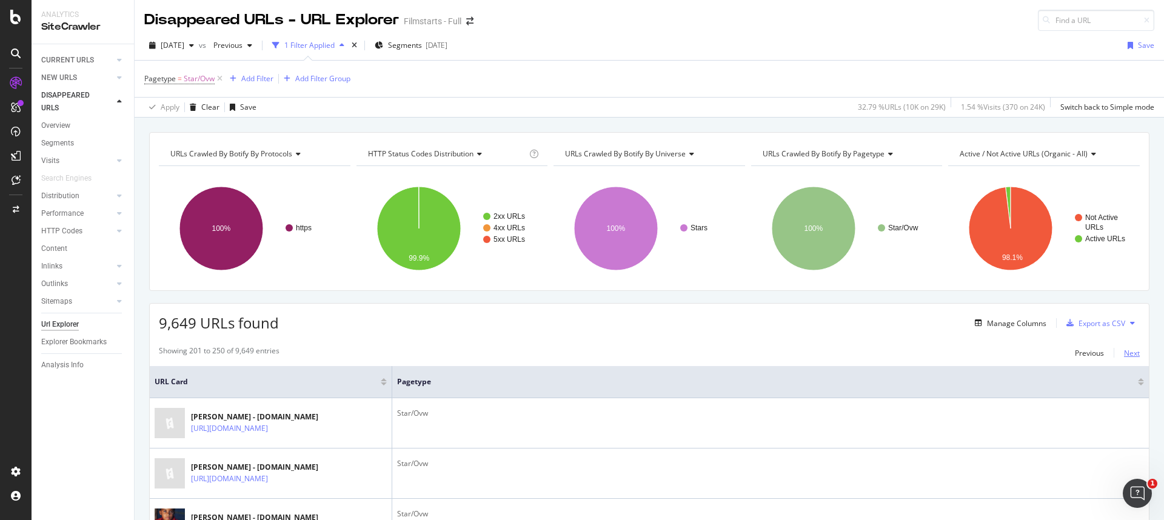
click at [916, 357] on div "Next" at bounding box center [1132, 353] width 16 height 10
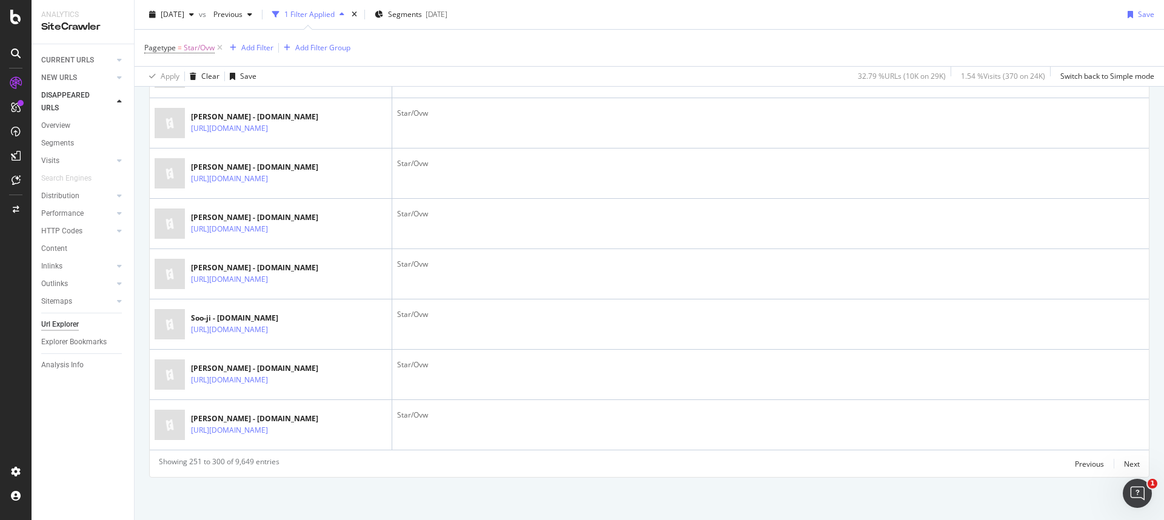
scroll to position [2707, 0]
click at [916, 450] on div "Next" at bounding box center [1132, 464] width 16 height 10
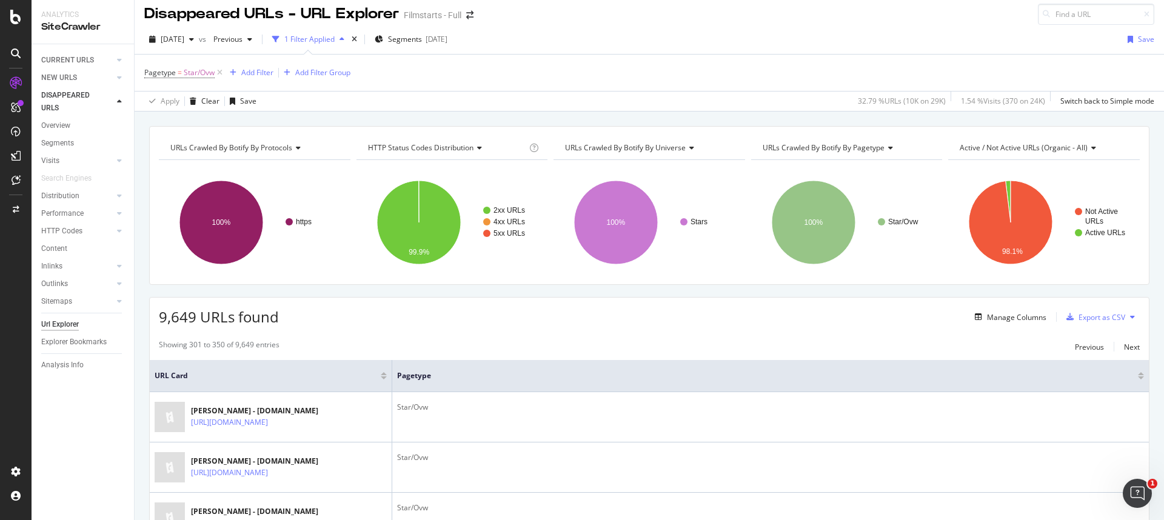
scroll to position [0, 0]
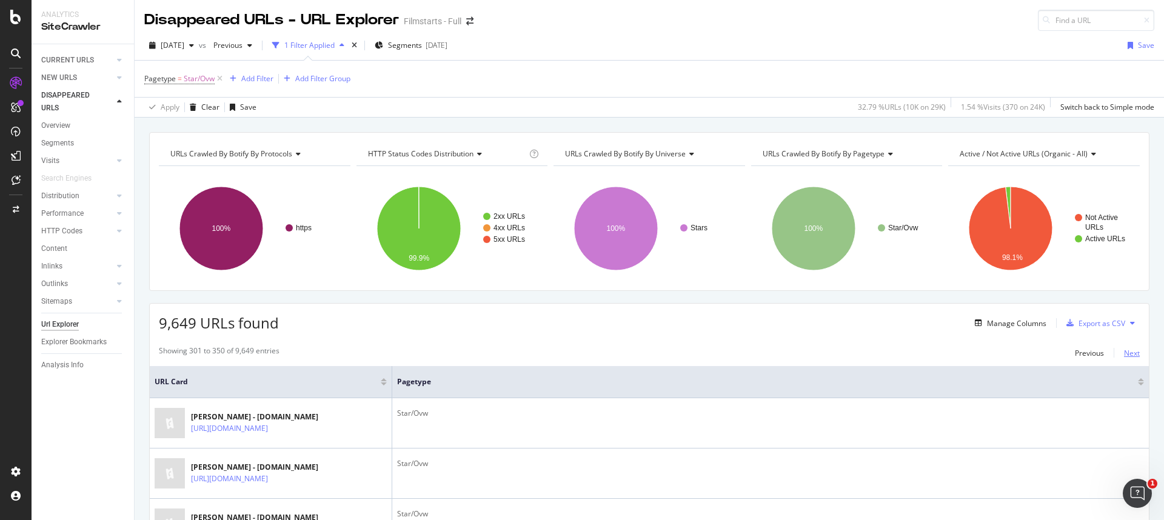
click at [916, 352] on div "Next" at bounding box center [1132, 353] width 16 height 10
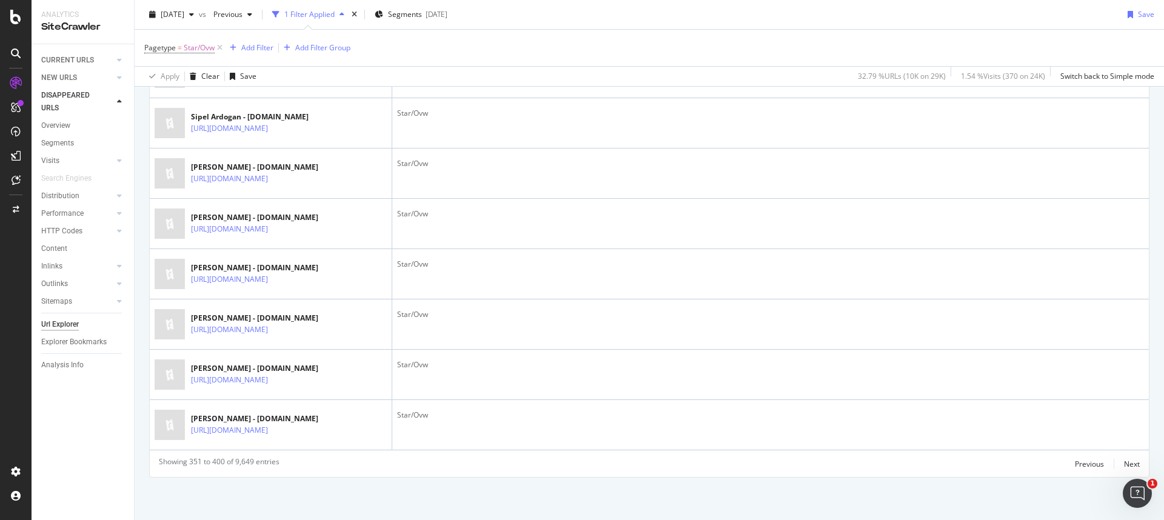
scroll to position [2707, 0]
click at [916, 450] on div "Next" at bounding box center [1132, 464] width 16 height 10
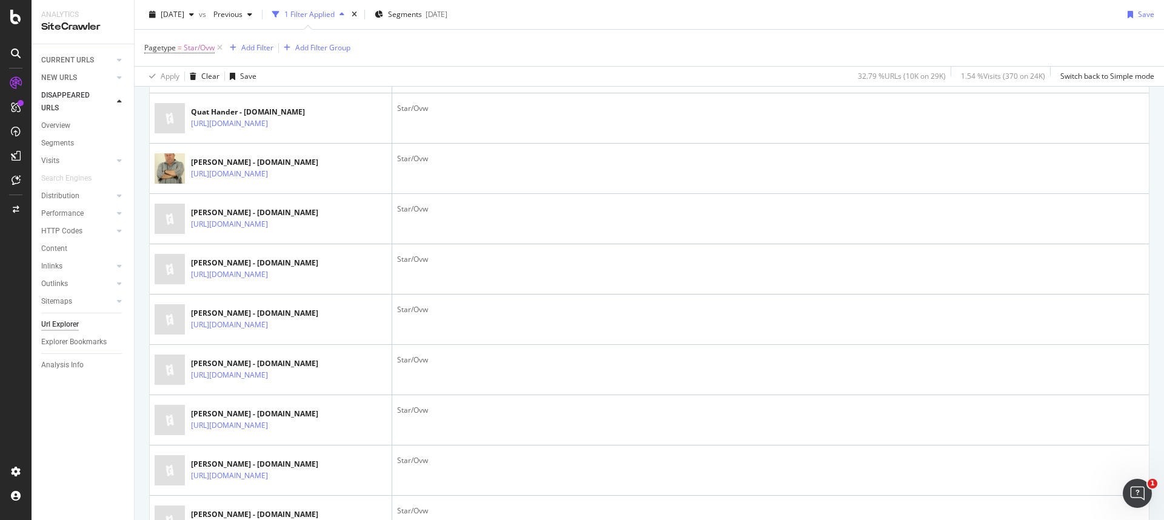
scroll to position [240, 0]
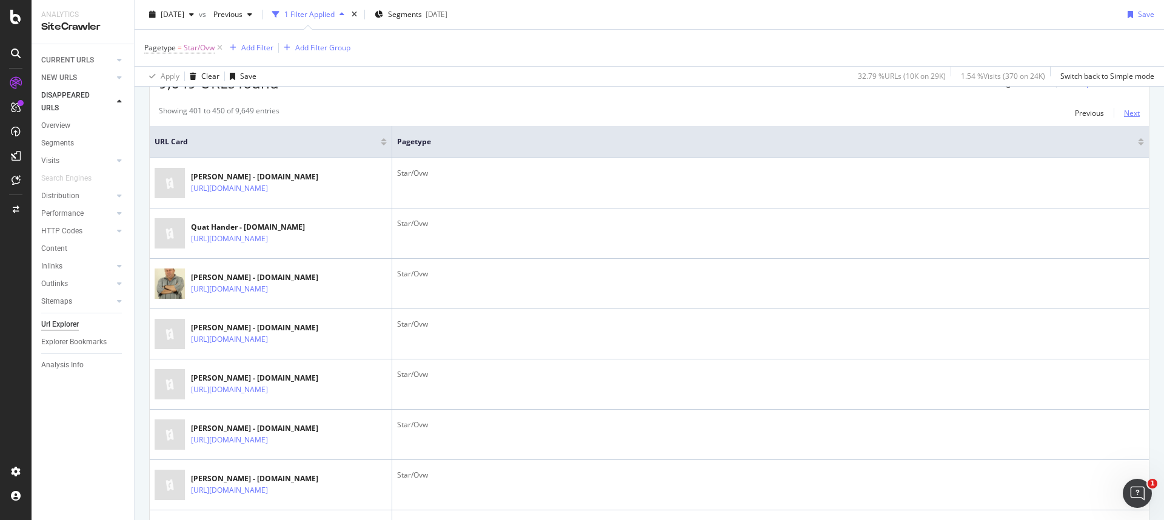
click at [916, 113] on div "Next" at bounding box center [1132, 113] width 16 height 10
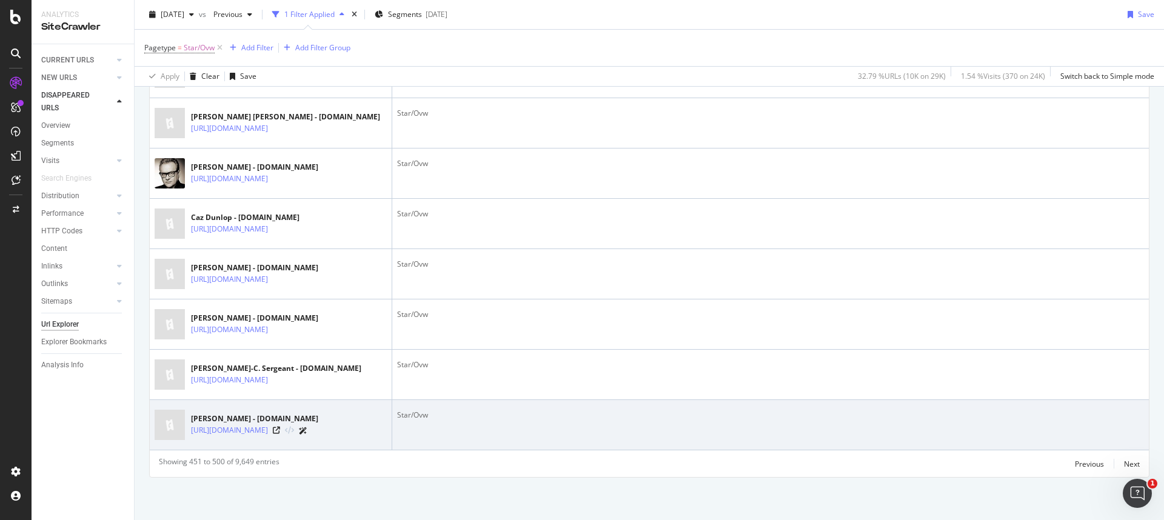
scroll to position [2707, 0]
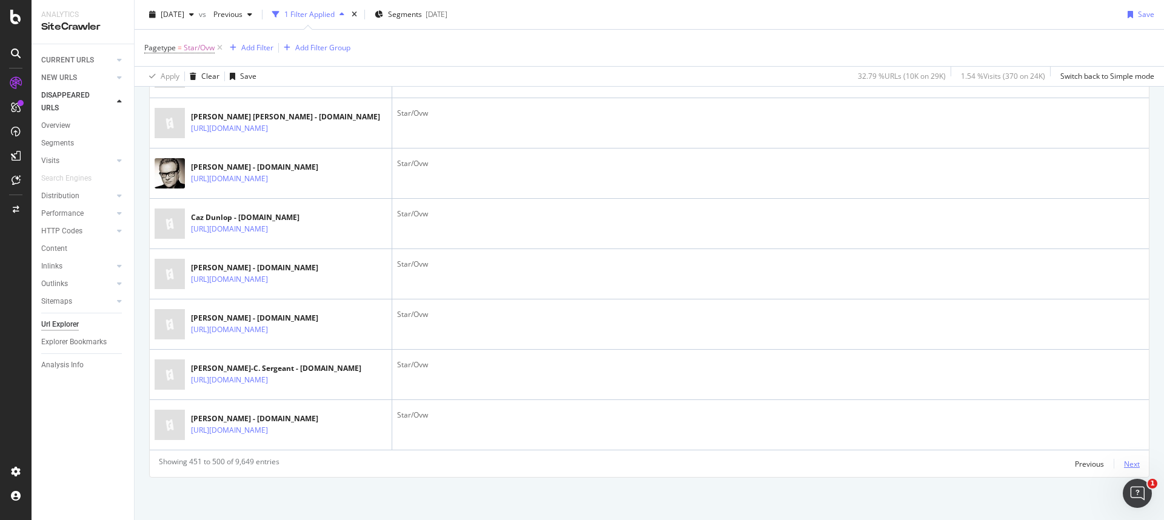
click at [916, 450] on div "Next" at bounding box center [1132, 464] width 16 height 10
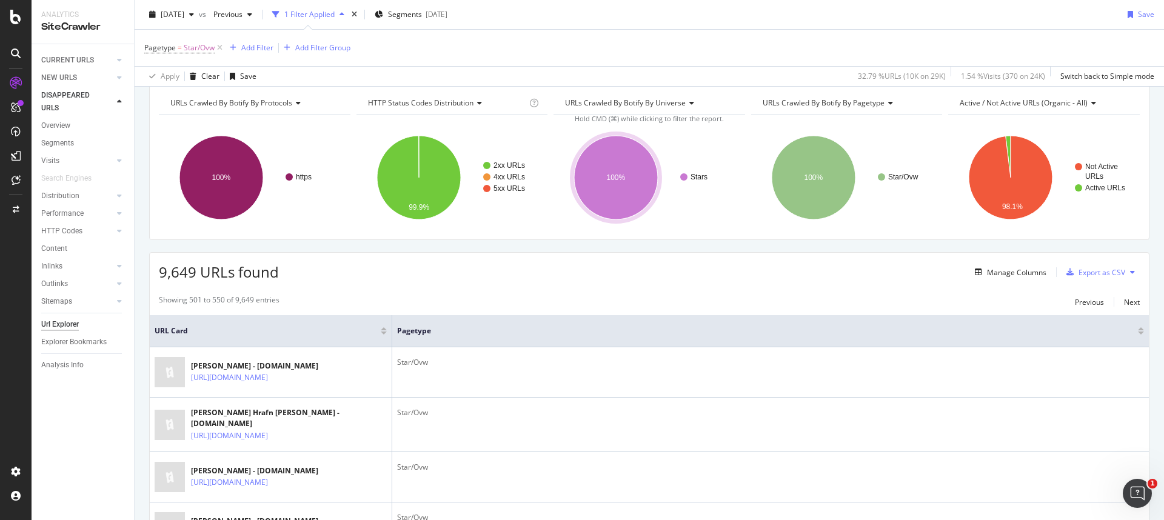
scroll to position [0, 0]
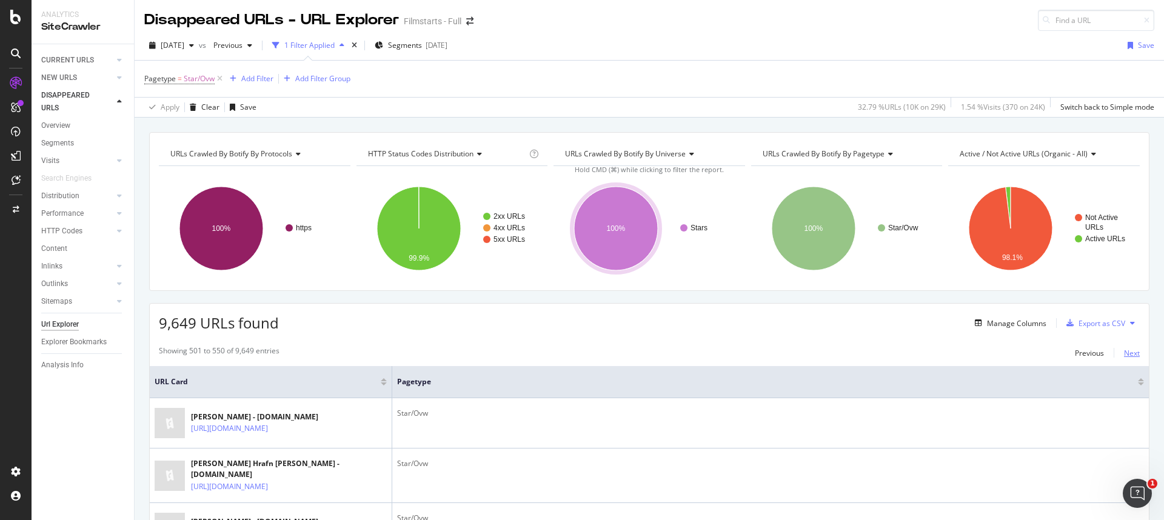
click at [916, 357] on div "Next" at bounding box center [1132, 353] width 16 height 10
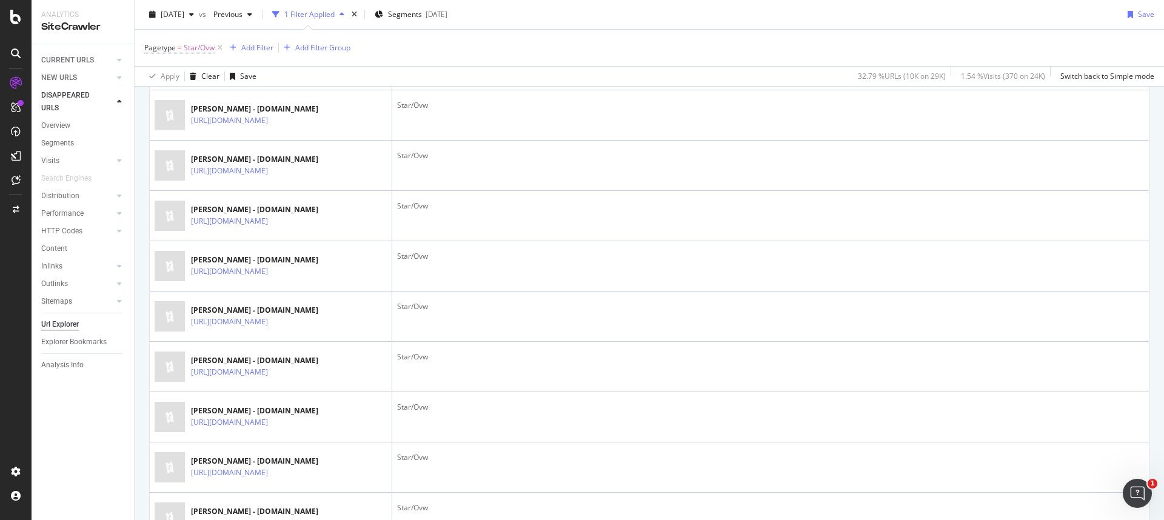
scroll to position [2707, 0]
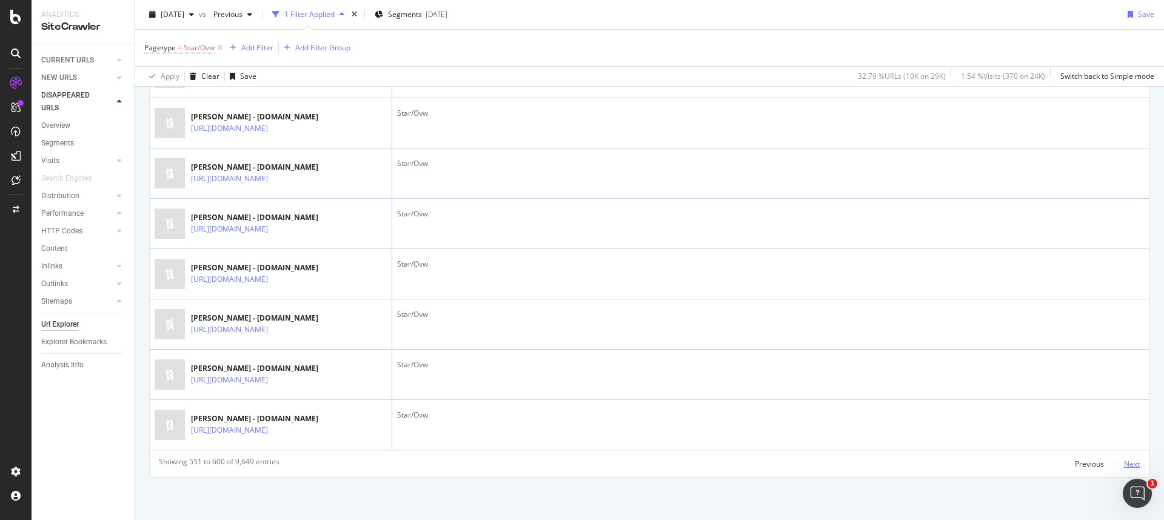
click at [916, 450] on div "Next" at bounding box center [1132, 464] width 16 height 10
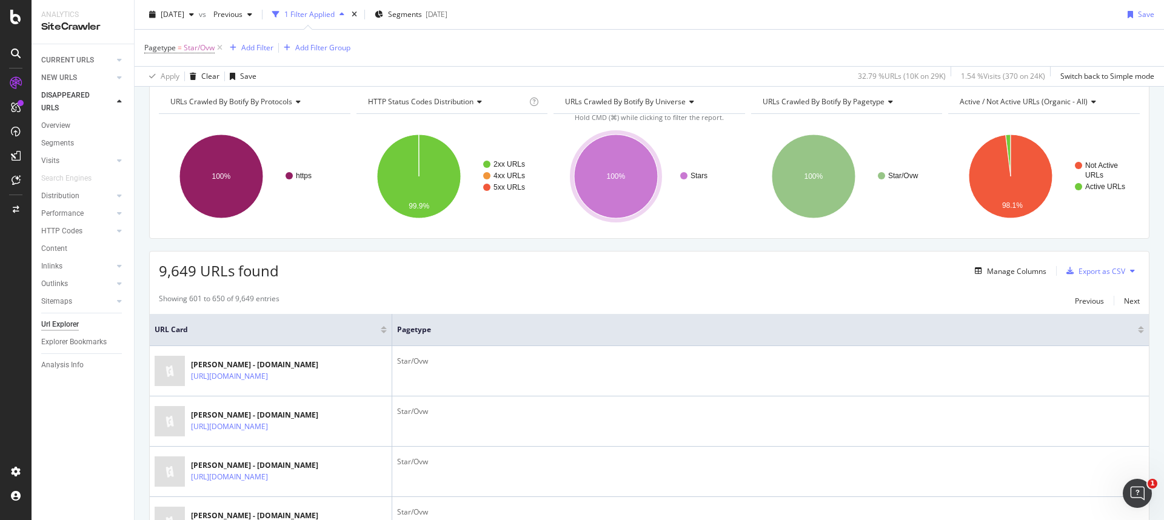
scroll to position [0, 0]
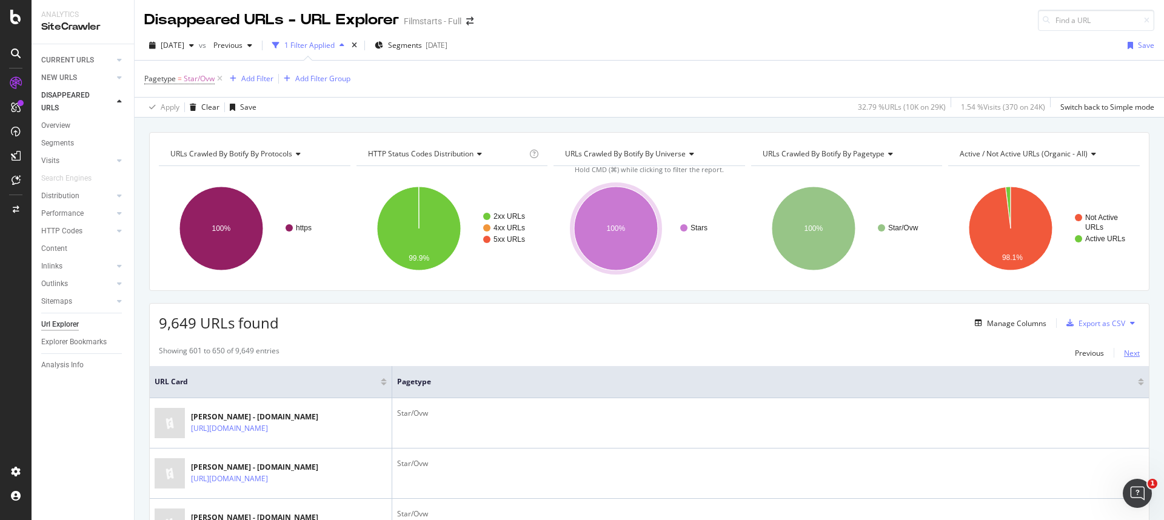
click at [916, 350] on div "Next" at bounding box center [1132, 353] width 16 height 10
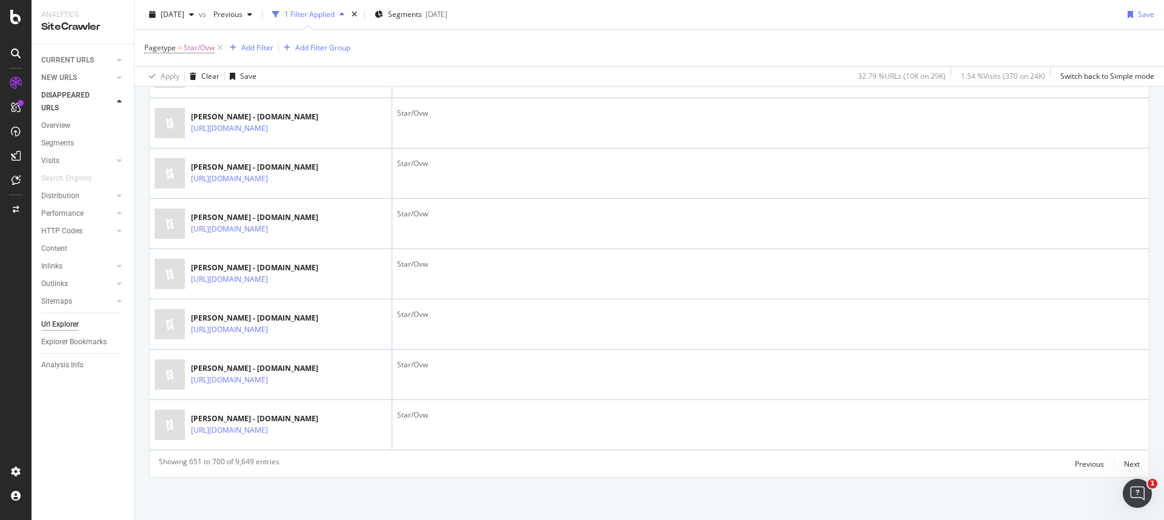
scroll to position [2707, 0]
click at [916, 450] on div "Next" at bounding box center [1132, 464] width 16 height 10
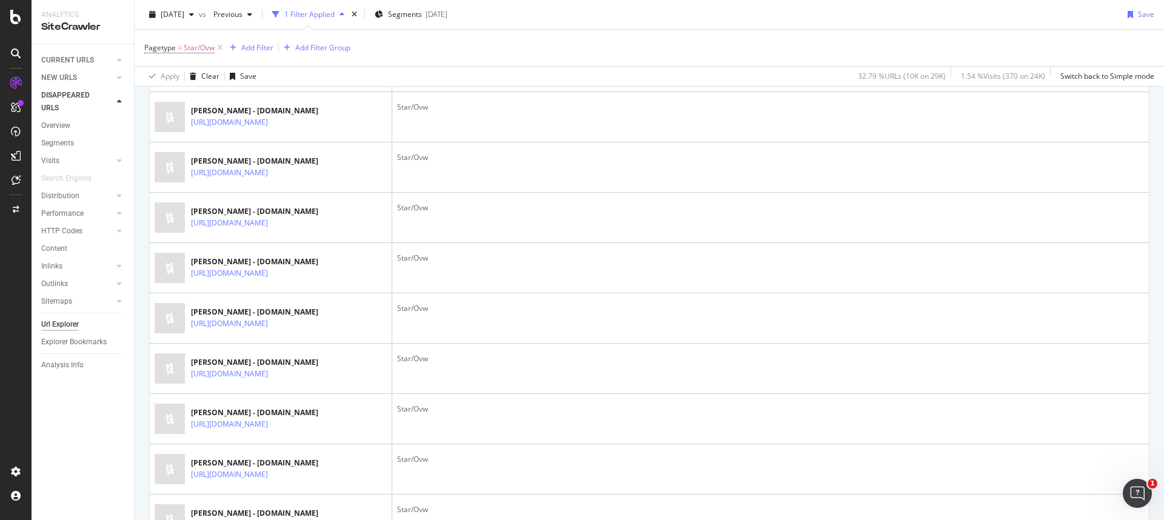
scroll to position [210, 0]
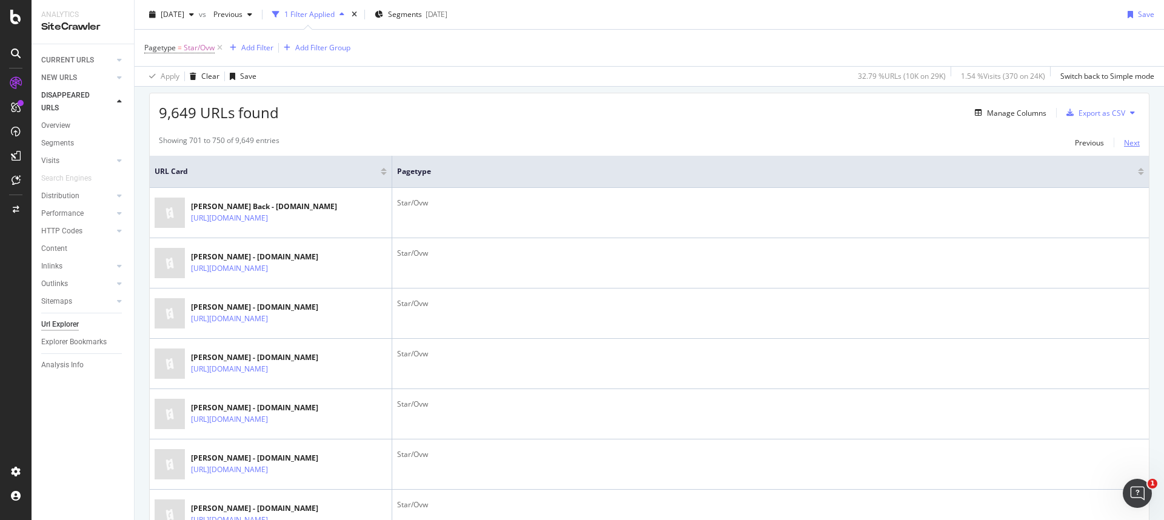
click at [916, 147] on div "Next" at bounding box center [1132, 143] width 16 height 10
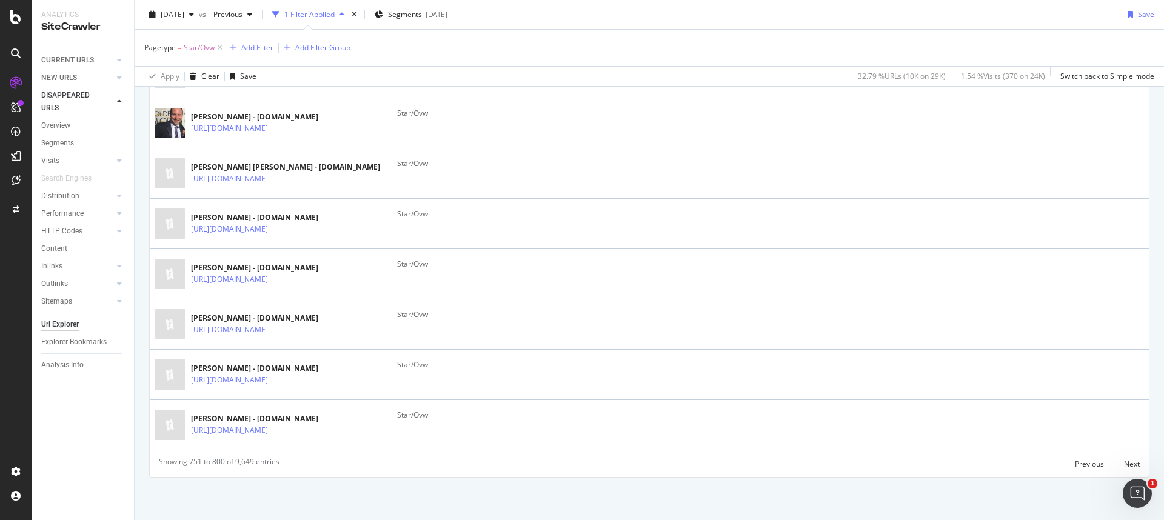
scroll to position [2538, 0]
click at [916, 450] on div "Next" at bounding box center [1132, 464] width 16 height 10
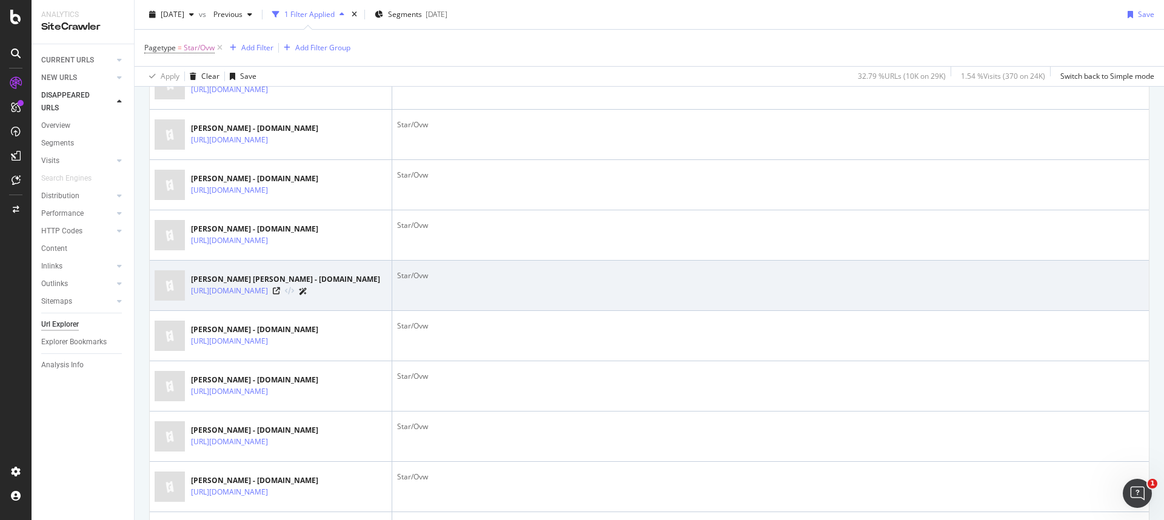
scroll to position [33, 0]
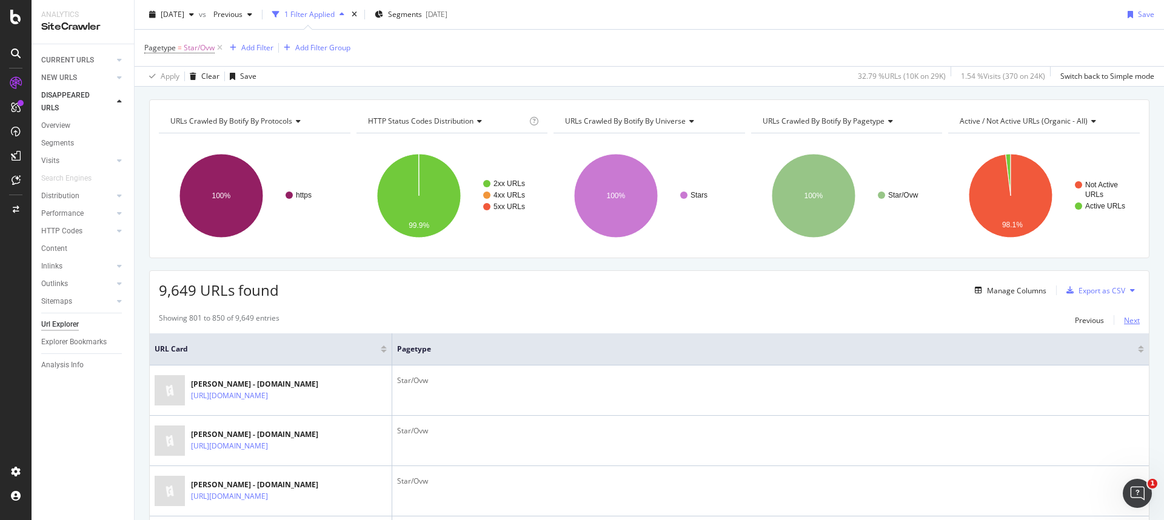
click at [916, 318] on div "Next" at bounding box center [1132, 320] width 16 height 10
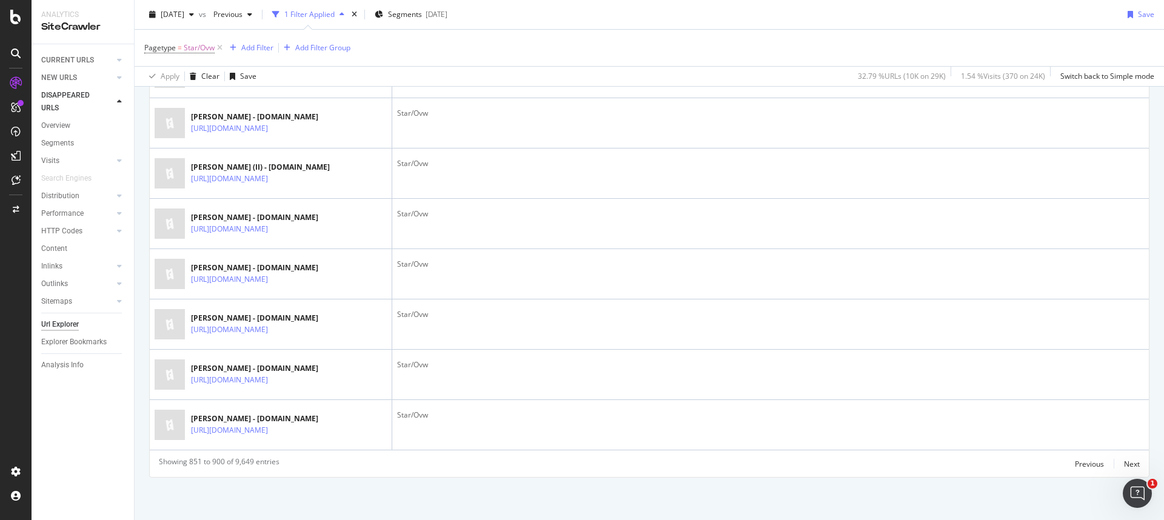
scroll to position [2707, 0]
click at [916, 450] on div "Next" at bounding box center [1132, 464] width 16 height 10
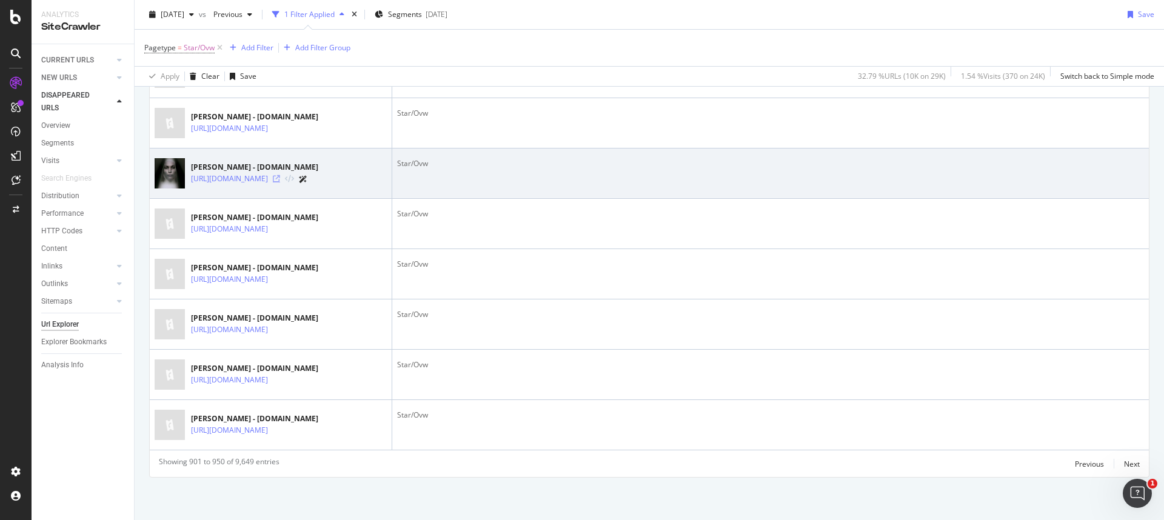
click at [280, 175] on icon at bounding box center [276, 178] width 7 height 7
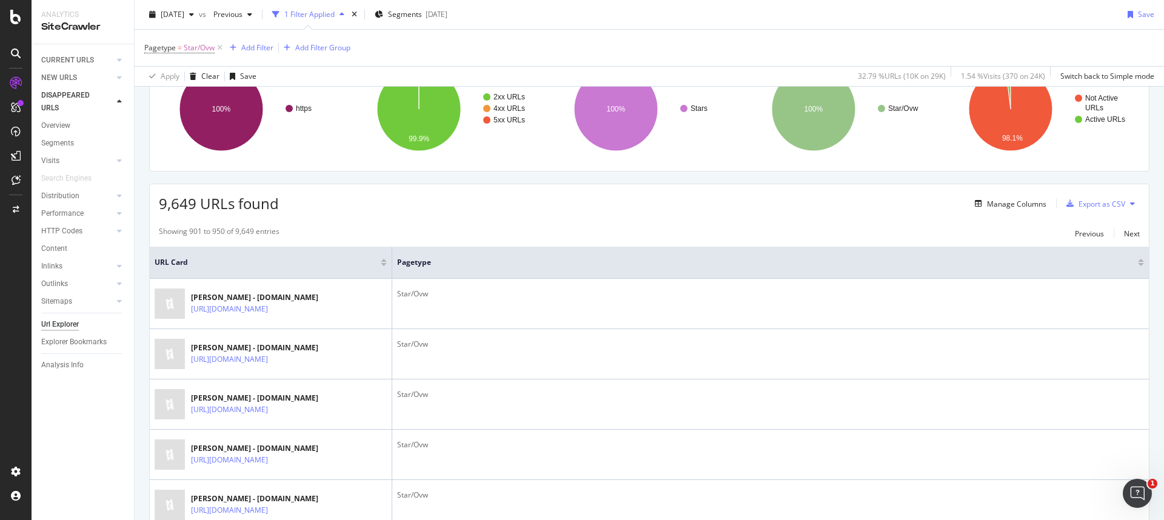
scroll to position [0, 0]
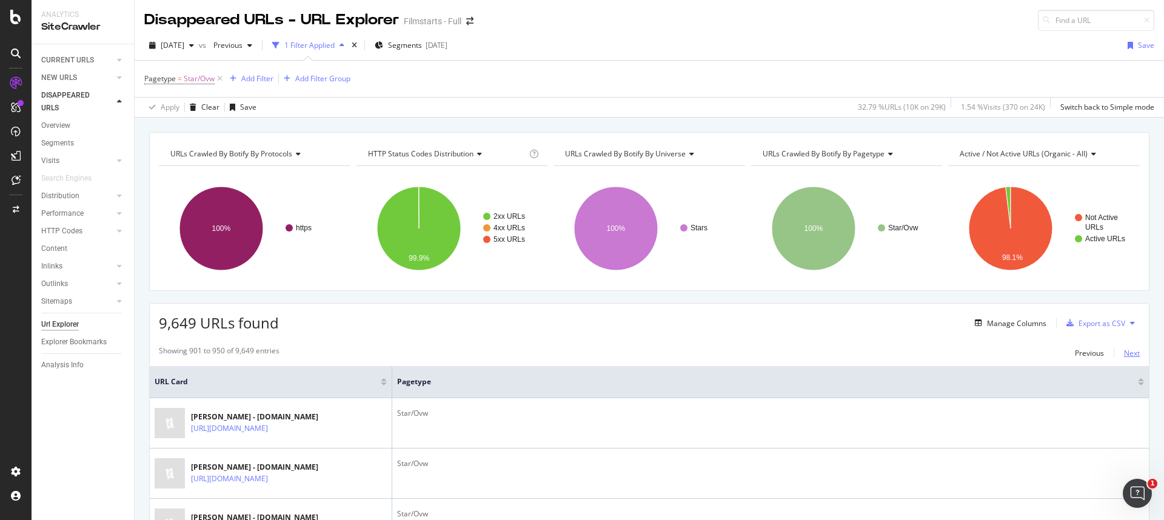
click at [916, 353] on div "Next" at bounding box center [1132, 353] width 16 height 10
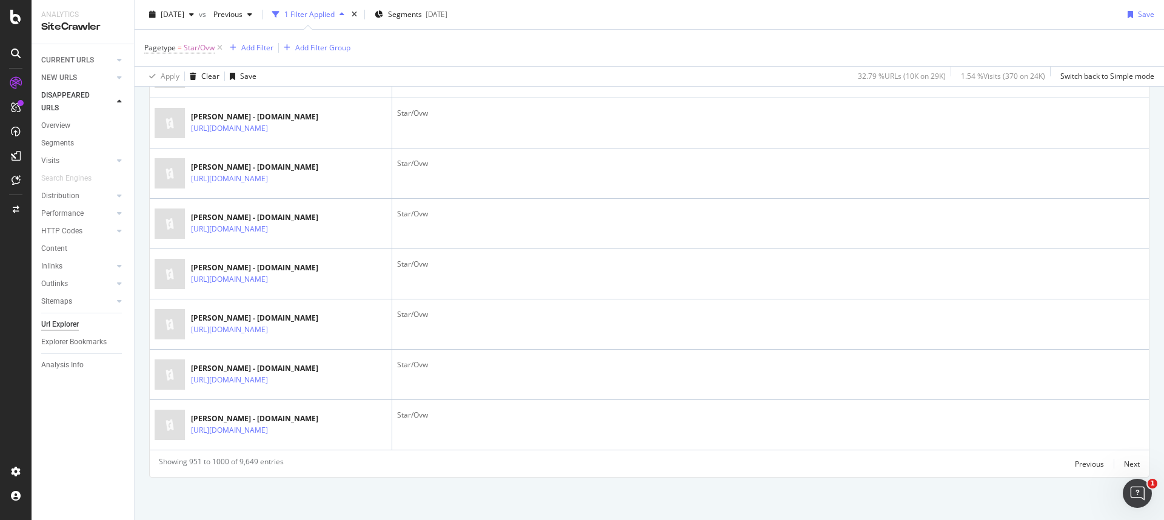
scroll to position [2707, 0]
click at [916, 450] on div "Next" at bounding box center [1132, 464] width 16 height 10
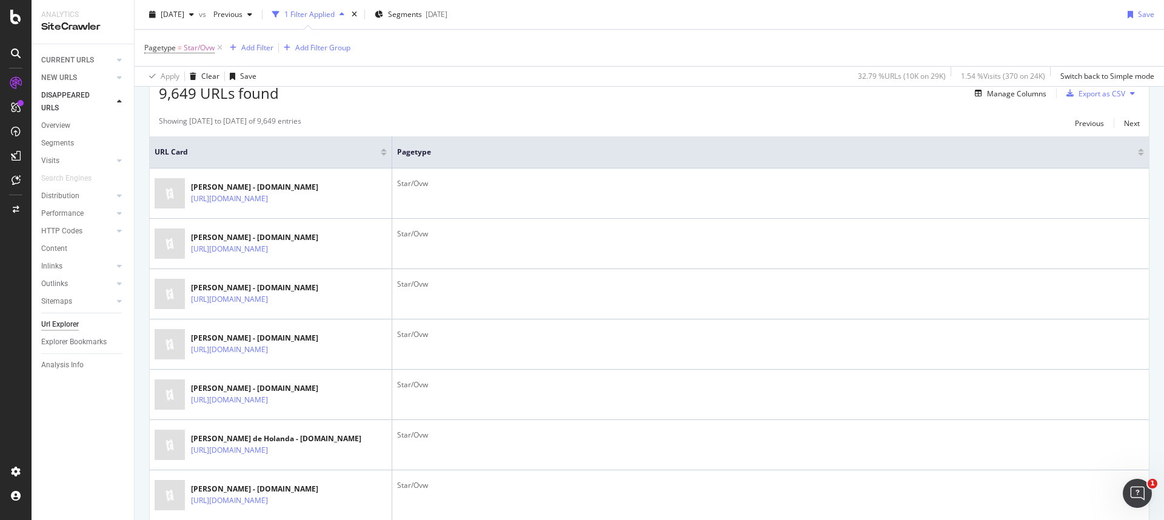
scroll to position [228, 0]
click at [916, 122] on div "Next" at bounding box center [1132, 125] width 16 height 10
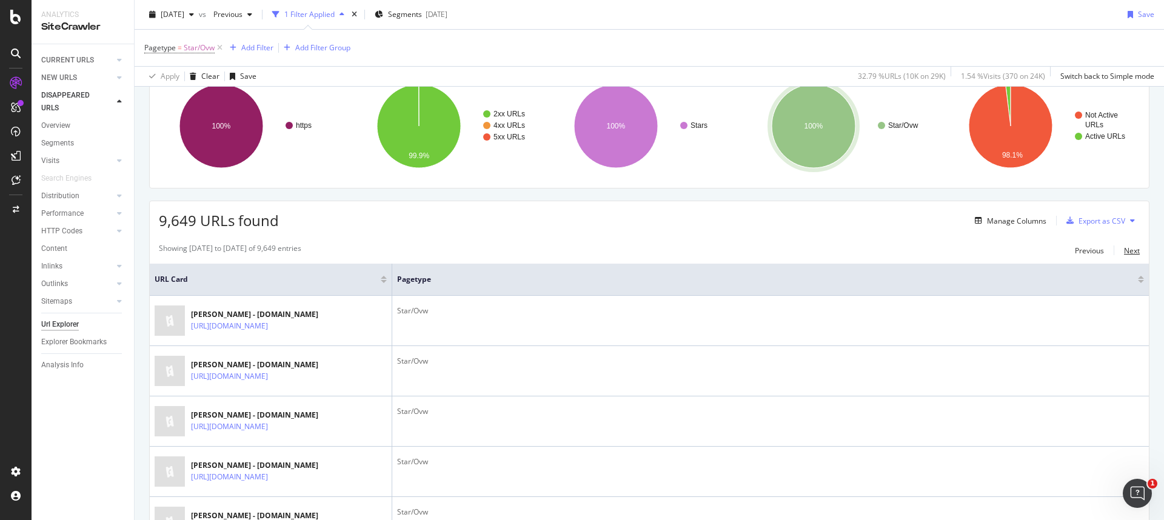
scroll to position [0, 0]
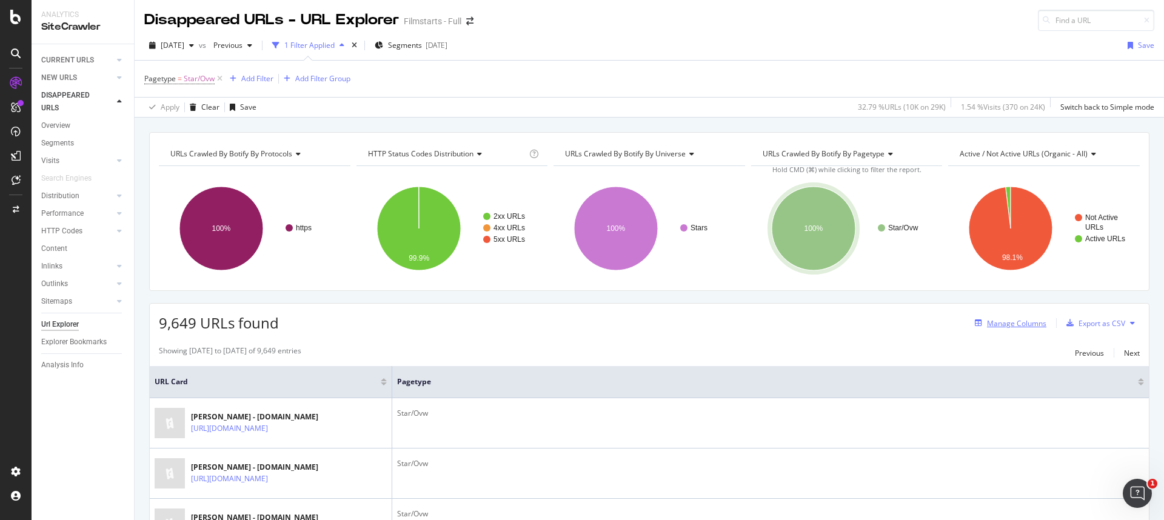
click at [916, 324] on div "Manage Columns" at bounding box center [1016, 323] width 59 height 10
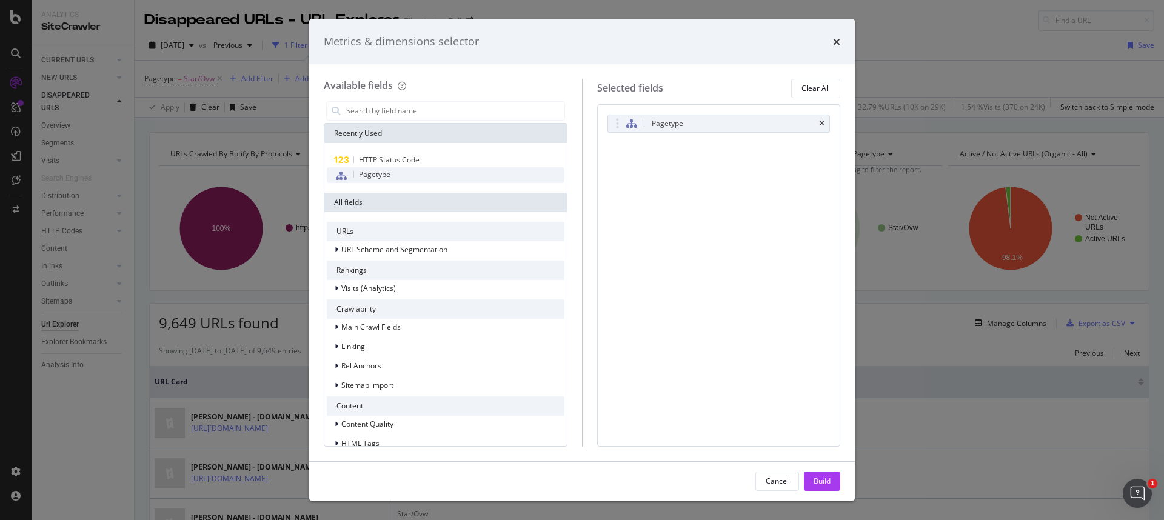
drag, startPoint x: 400, startPoint y: 156, endPoint x: 420, endPoint y: 171, distance: 25.2
click at [400, 157] on span "HTTP Status Code" at bounding box center [389, 160] width 61 height 10
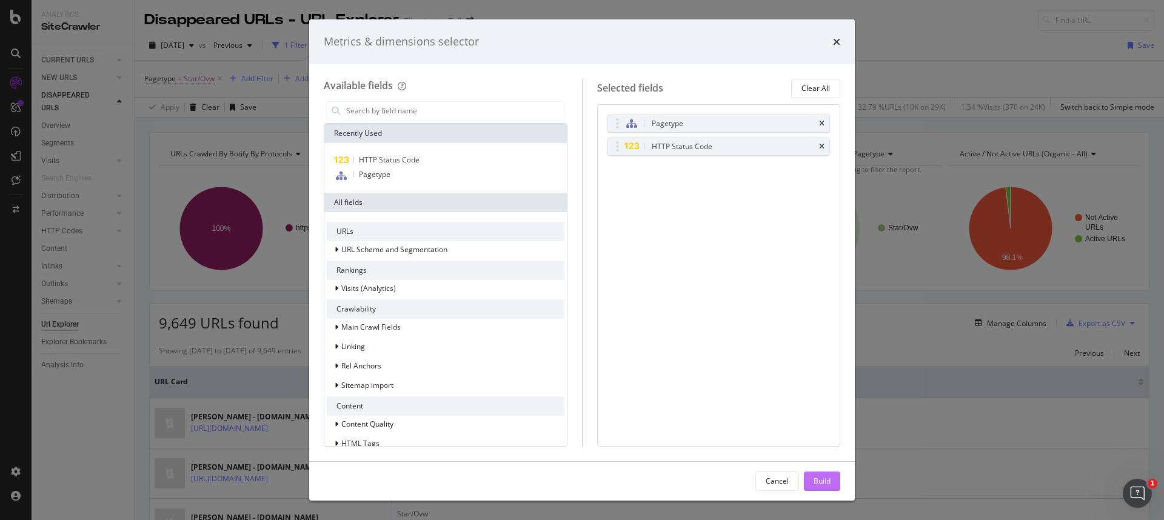
click at [823, 450] on div "Build" at bounding box center [822, 481] width 17 height 10
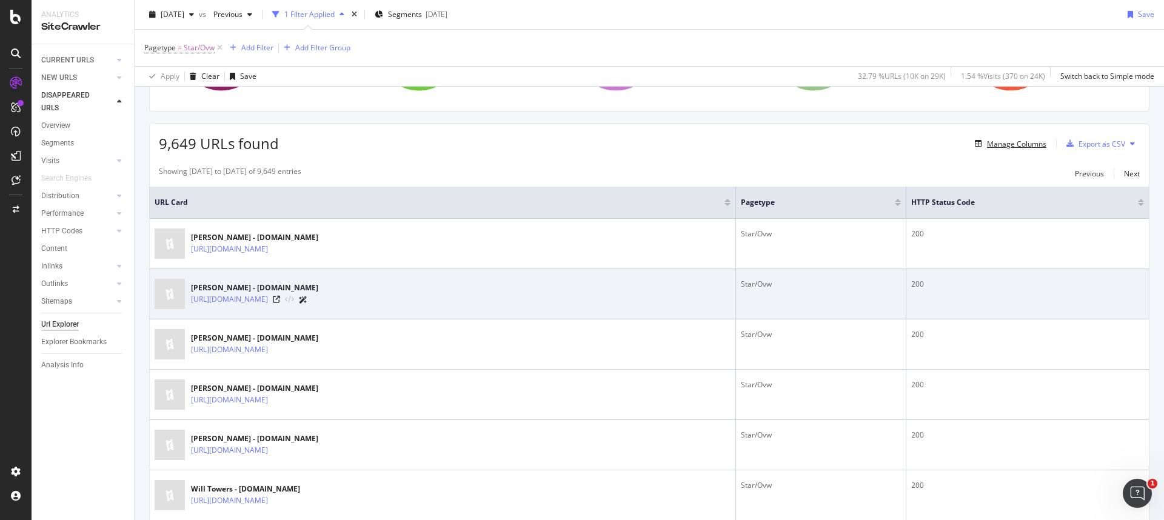
scroll to position [338, 0]
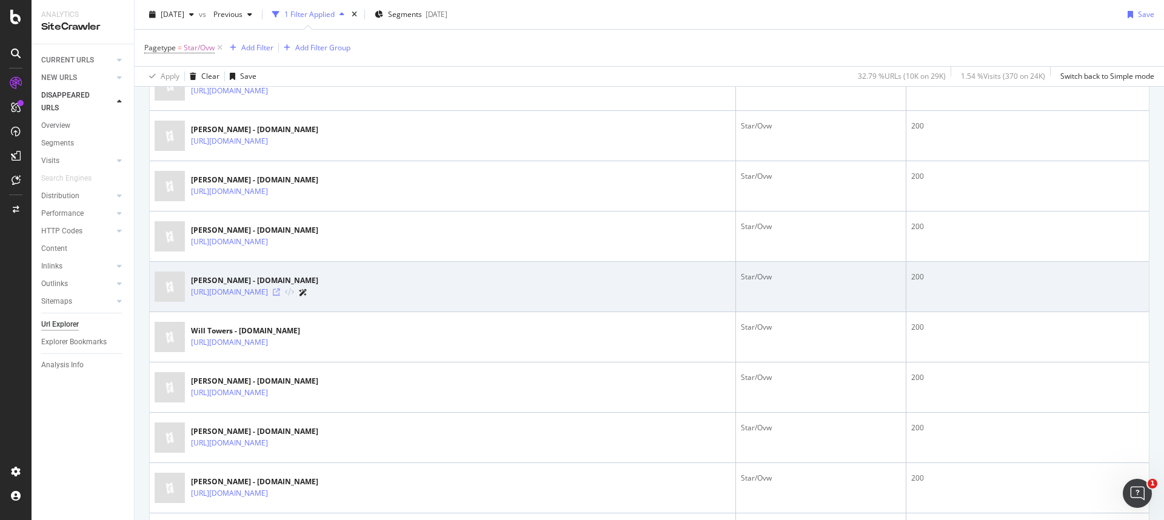
click at [280, 292] on icon at bounding box center [276, 292] width 7 height 7
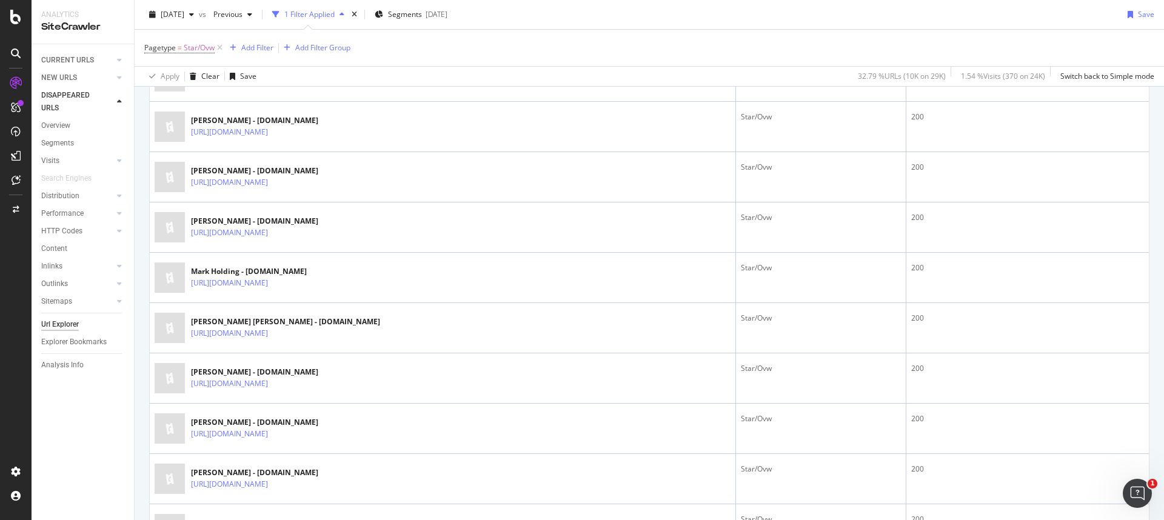
scroll to position [0, 0]
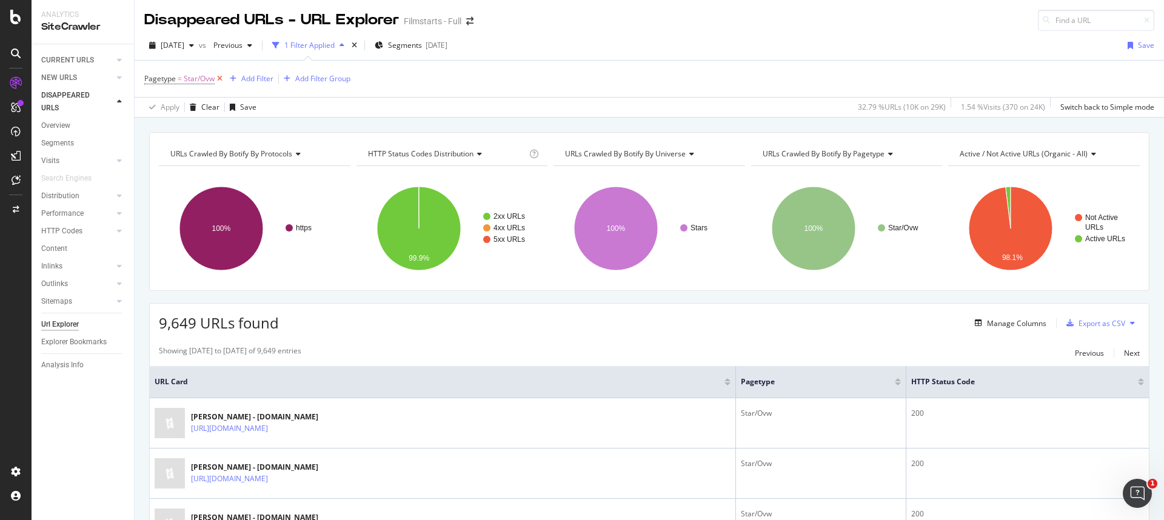
click at [219, 79] on icon at bounding box center [220, 79] width 10 height 12
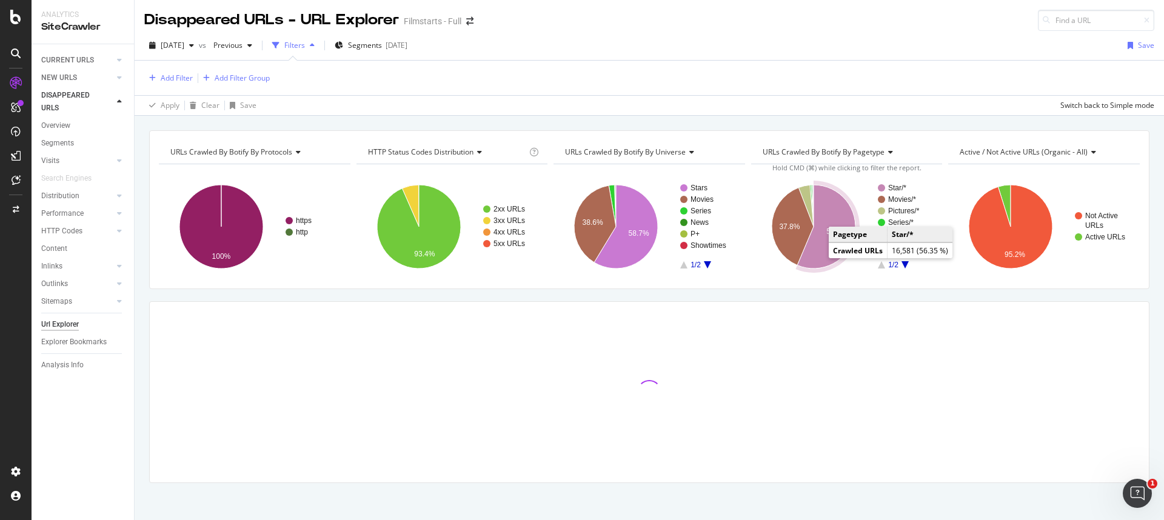
click at [814, 253] on icon "A chart." at bounding box center [826, 227] width 58 height 84
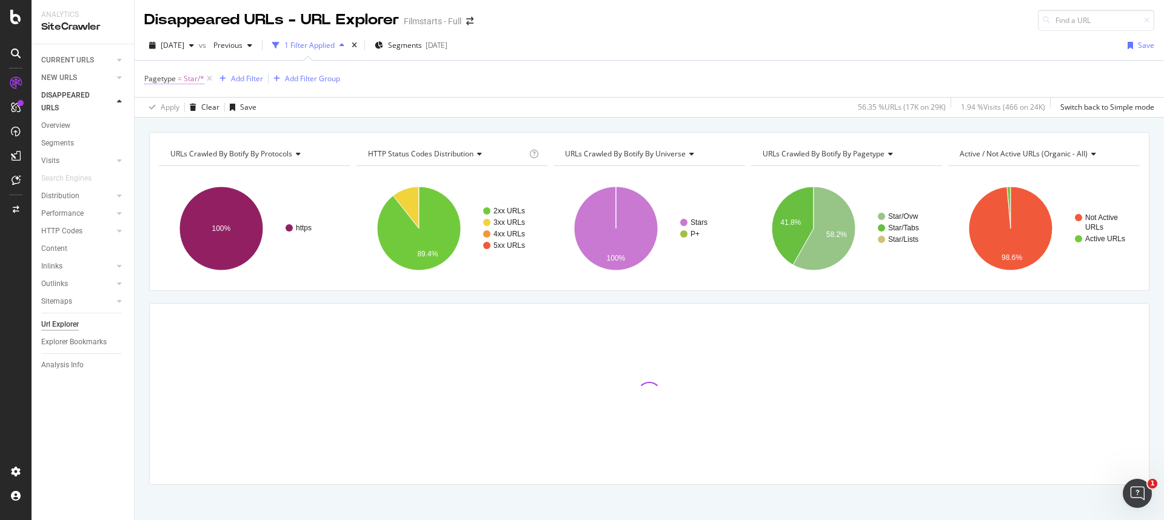
click at [174, 81] on span "Pagetype" at bounding box center [160, 78] width 32 height 10
click at [177, 110] on icon at bounding box center [178, 107] width 8 height 7
click at [176, 142] on div "Not Equal" at bounding box center [223, 148] width 130 height 16
click at [276, 177] on div "Apply" at bounding box center [278, 178] width 19 height 10
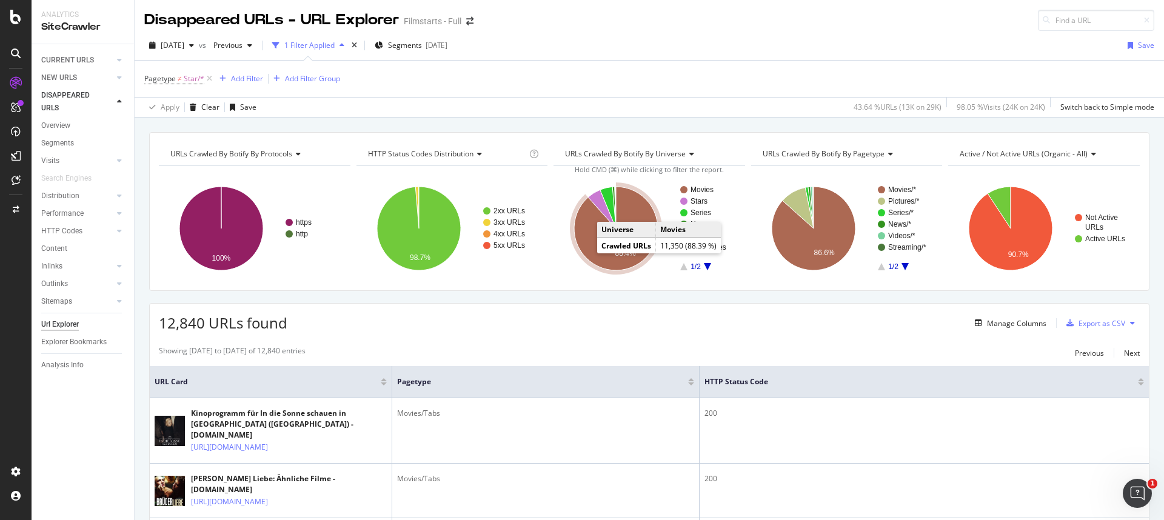
click at [592, 236] on icon "A chart." at bounding box center [616, 229] width 84 height 84
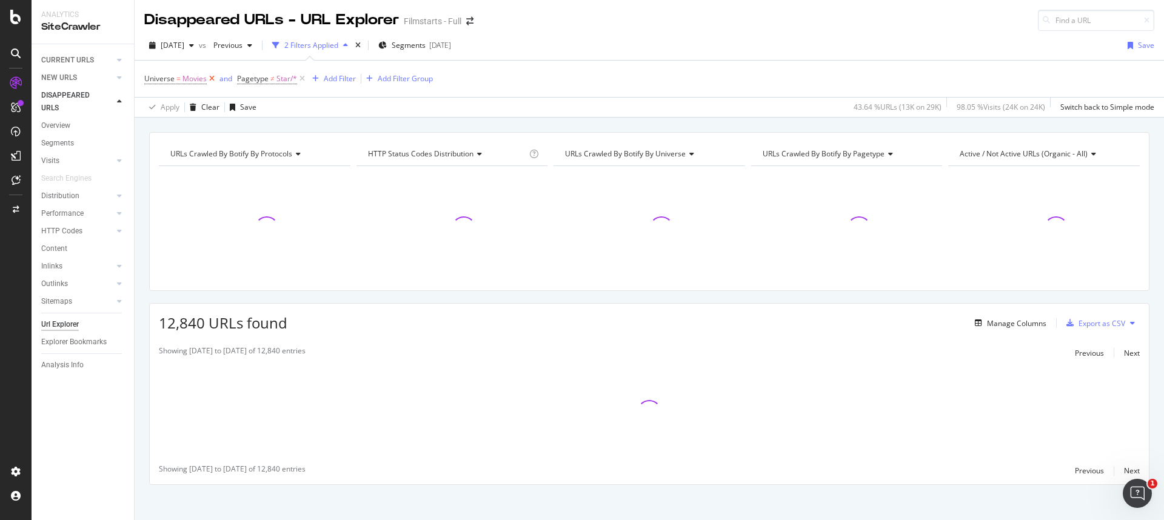
click at [210, 76] on icon at bounding box center [212, 79] width 10 height 12
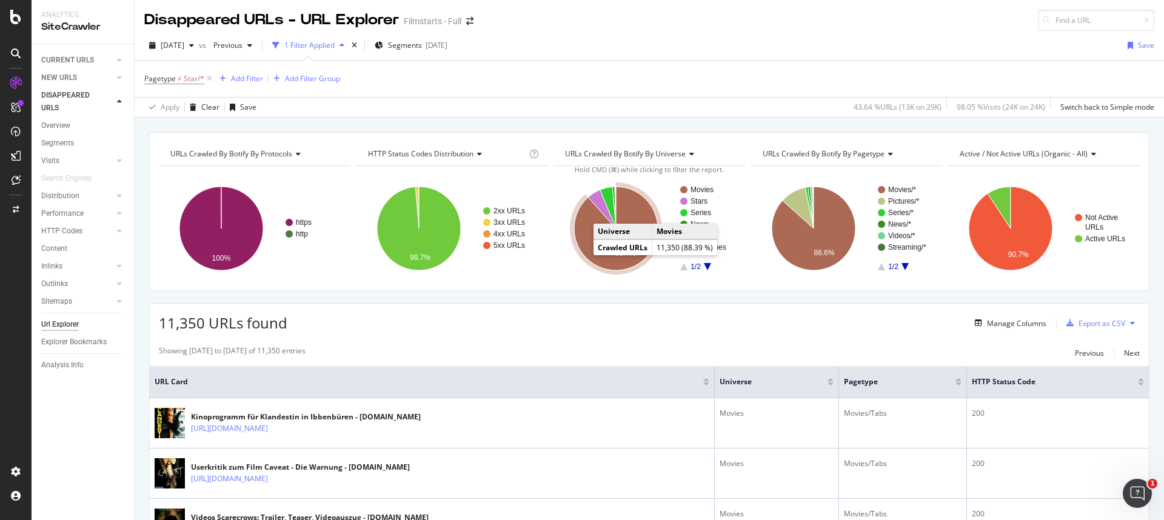
click at [588, 241] on icon "A chart." at bounding box center [616, 229] width 84 height 84
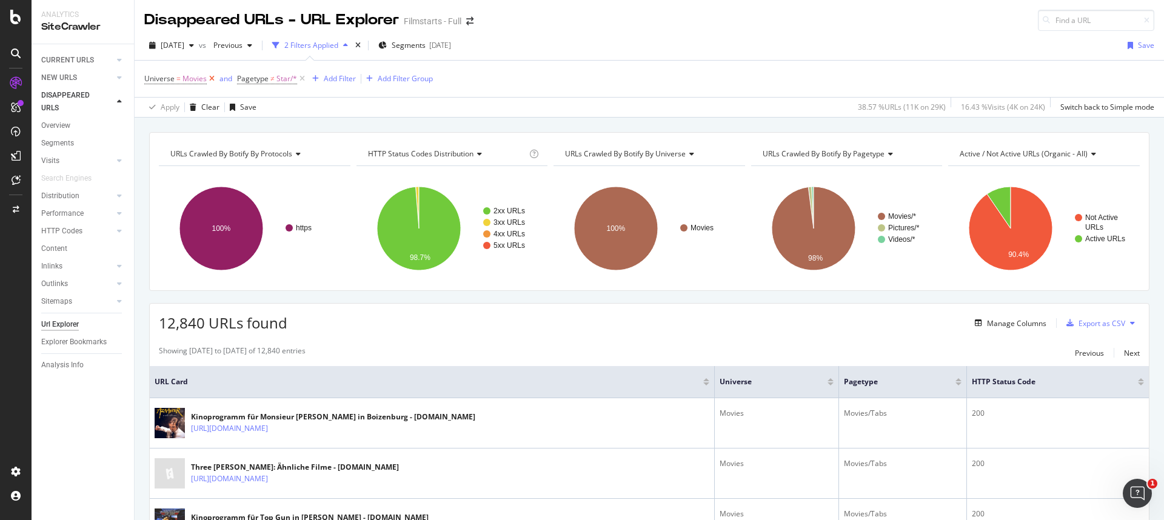
click at [210, 79] on icon at bounding box center [212, 79] width 10 height 12
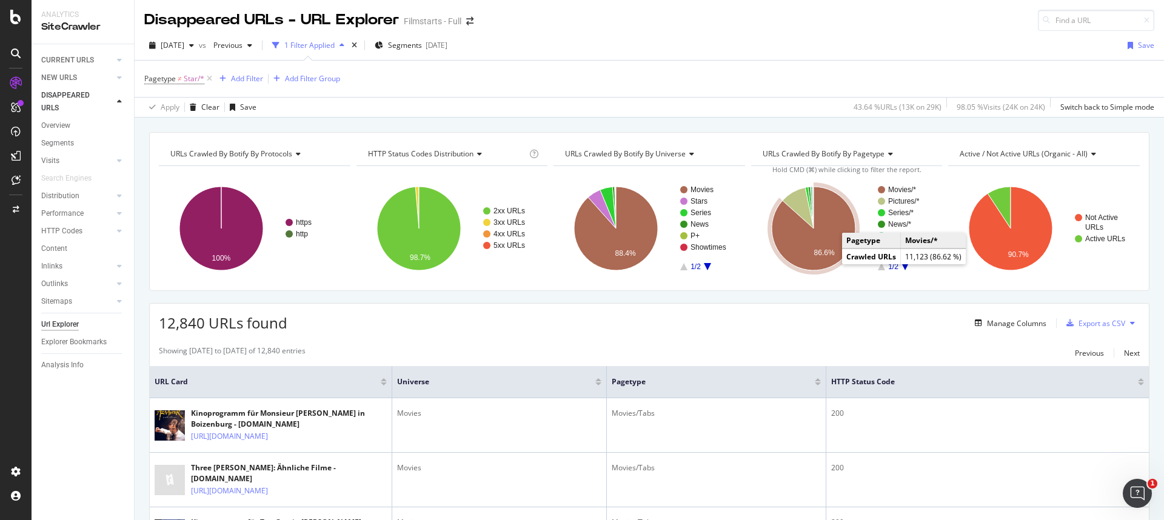
click at [803, 246] on icon "A chart." at bounding box center [814, 229] width 84 height 84
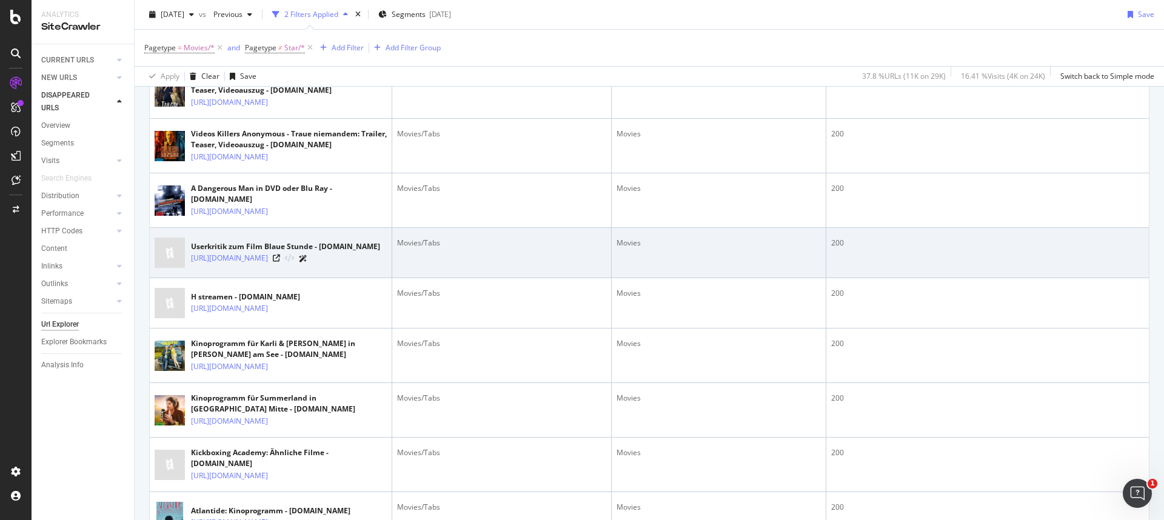
scroll to position [335, 0]
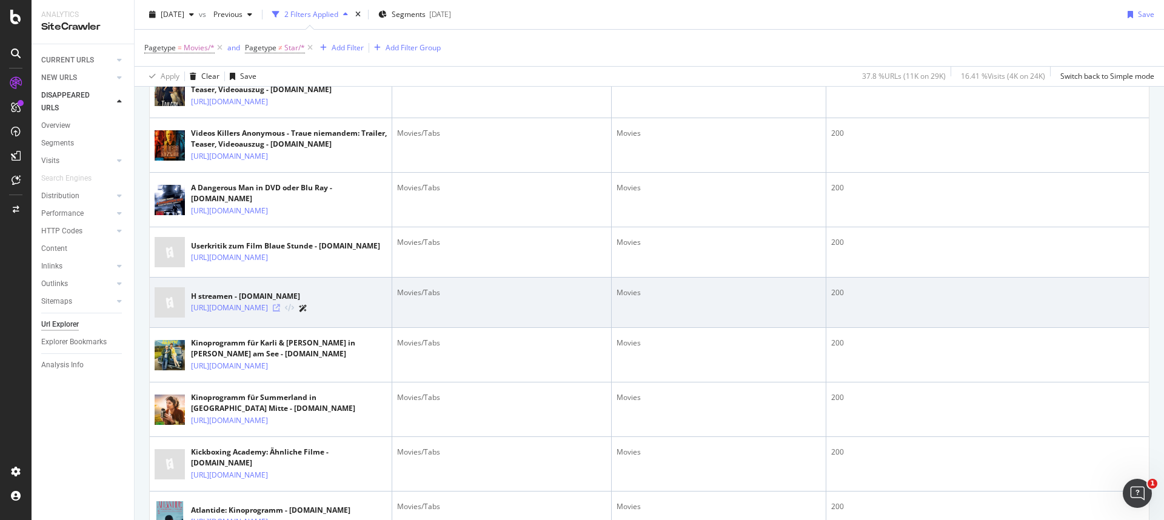
click at [280, 312] on icon at bounding box center [276, 307] width 7 height 7
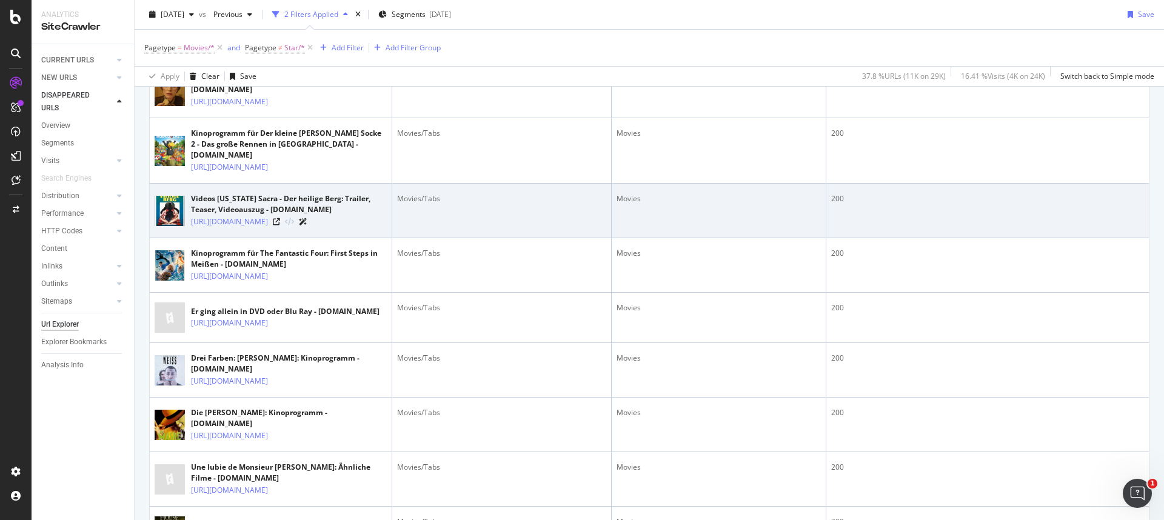
scroll to position [1103, 0]
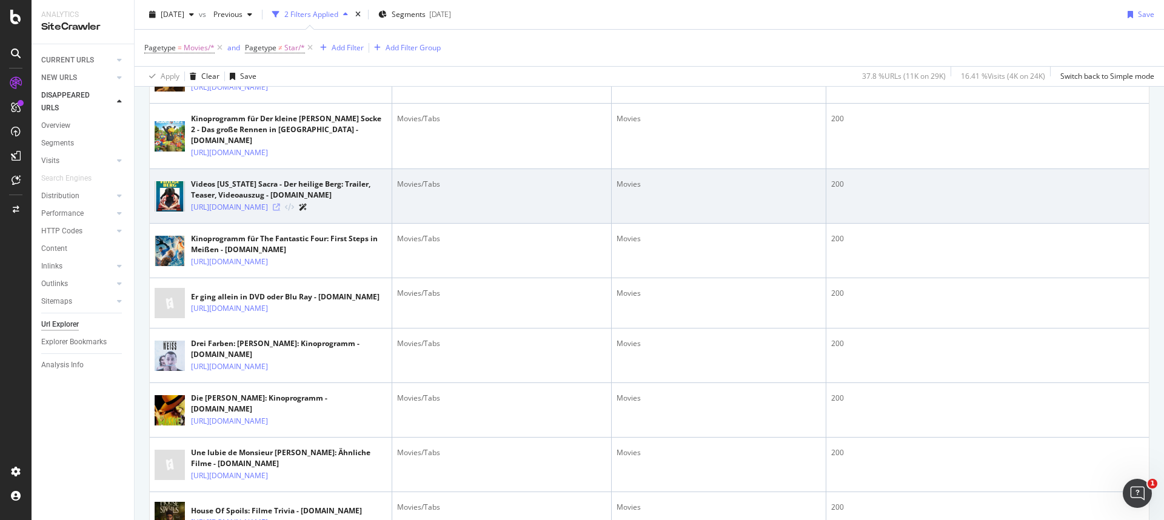
click at [280, 211] on icon at bounding box center [276, 207] width 7 height 7
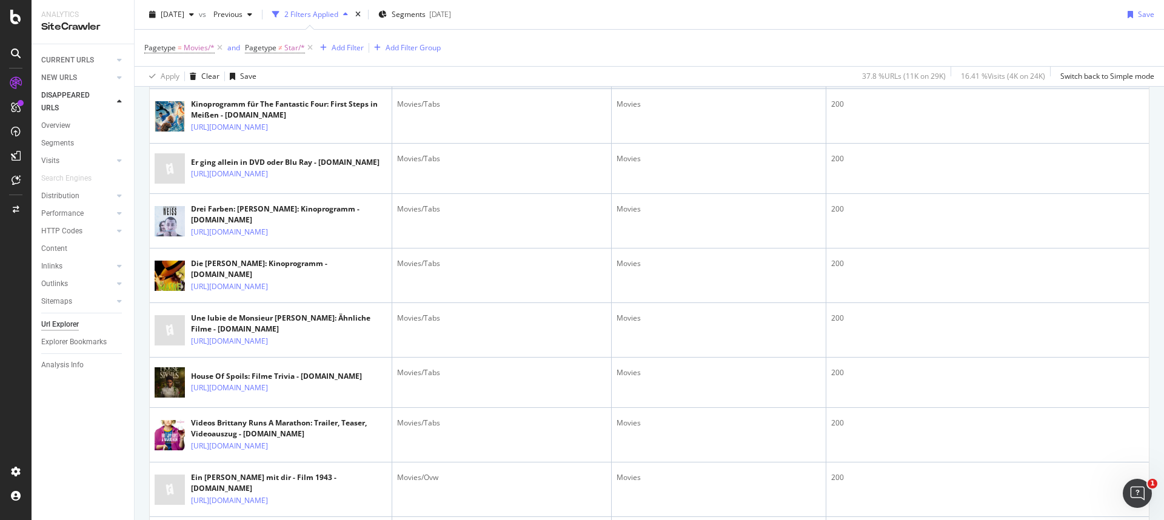
scroll to position [1278, 0]
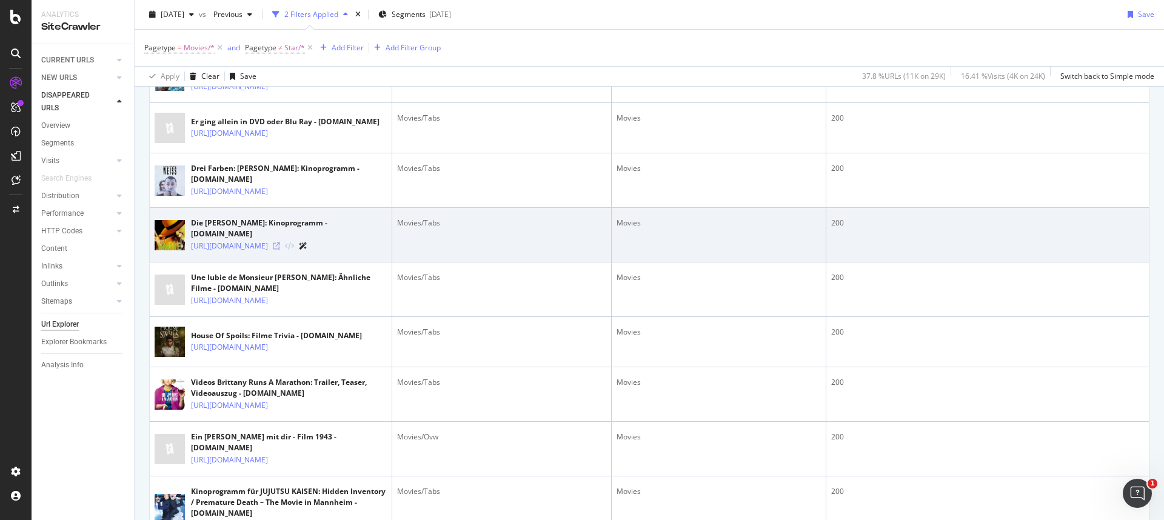
click at [280, 250] on icon at bounding box center [276, 246] width 7 height 7
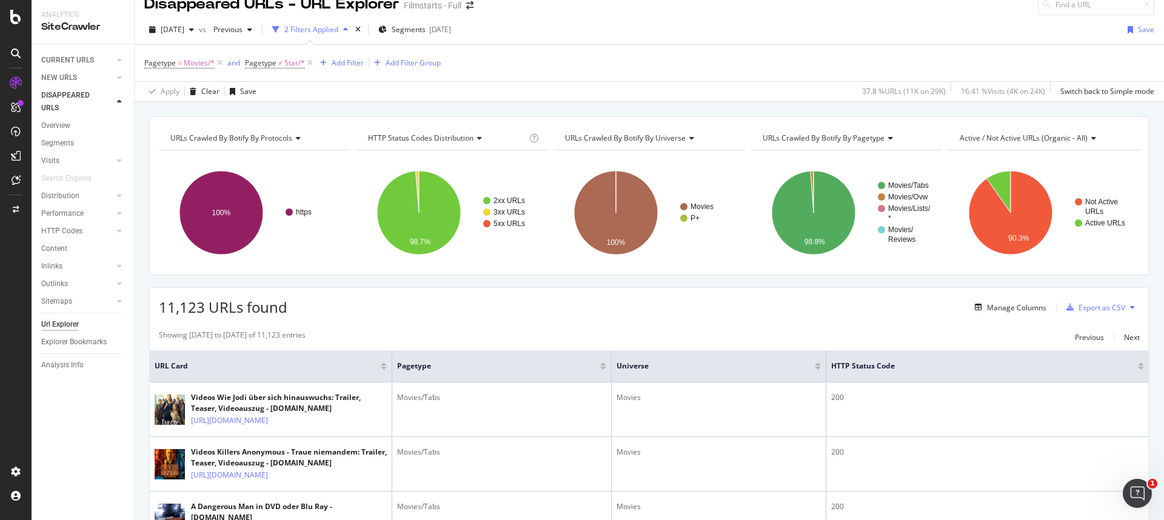
scroll to position [0, 0]
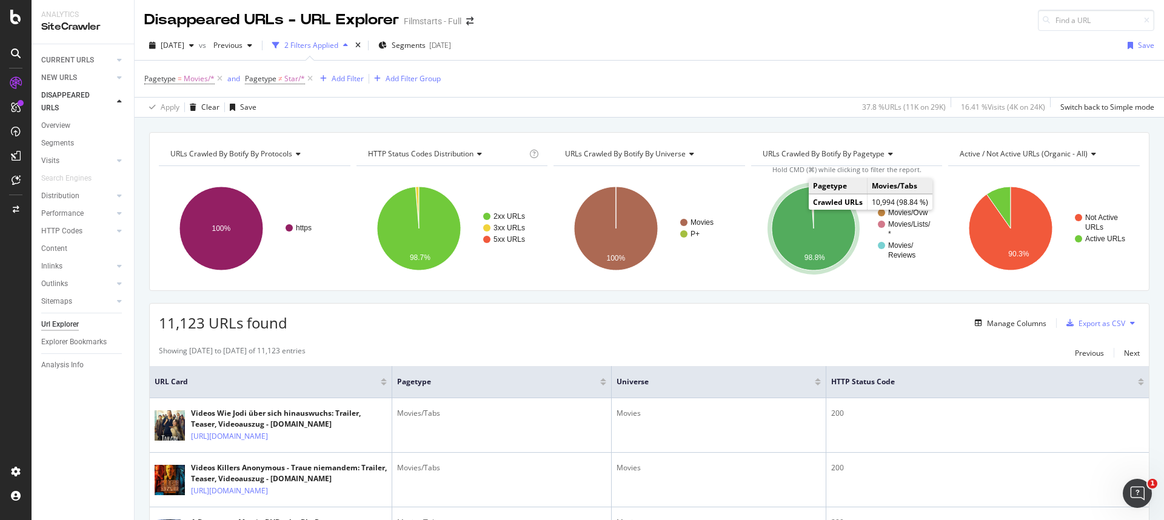
click at [777, 233] on icon "A chart." at bounding box center [814, 229] width 84 height 84
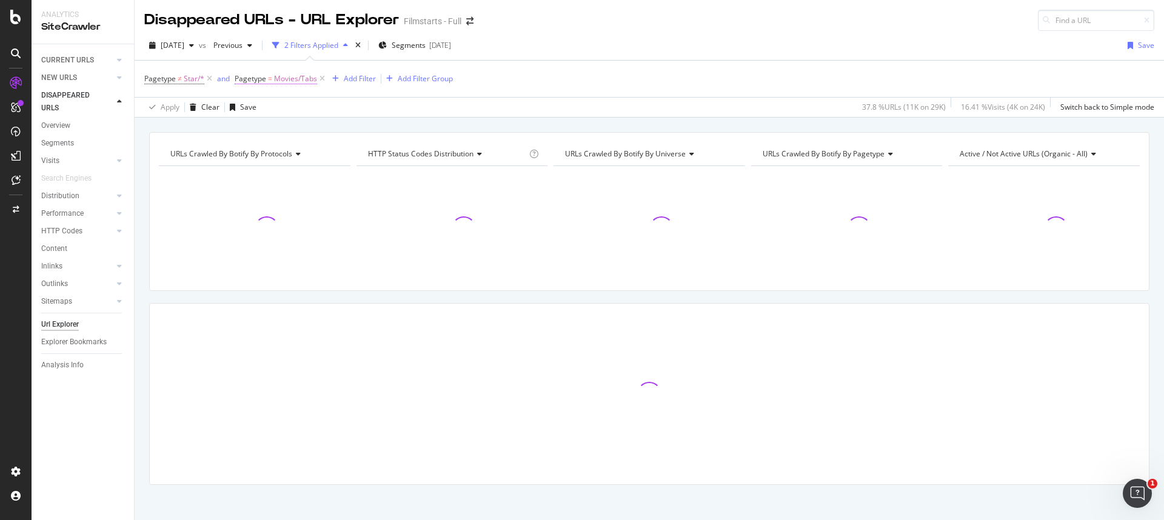
click at [278, 82] on span "Movies/Tabs" at bounding box center [295, 78] width 43 height 17
click at [270, 106] on icon at bounding box center [268, 107] width 8 height 7
click at [269, 148] on span "Not Equal" at bounding box center [266, 148] width 33 height 10
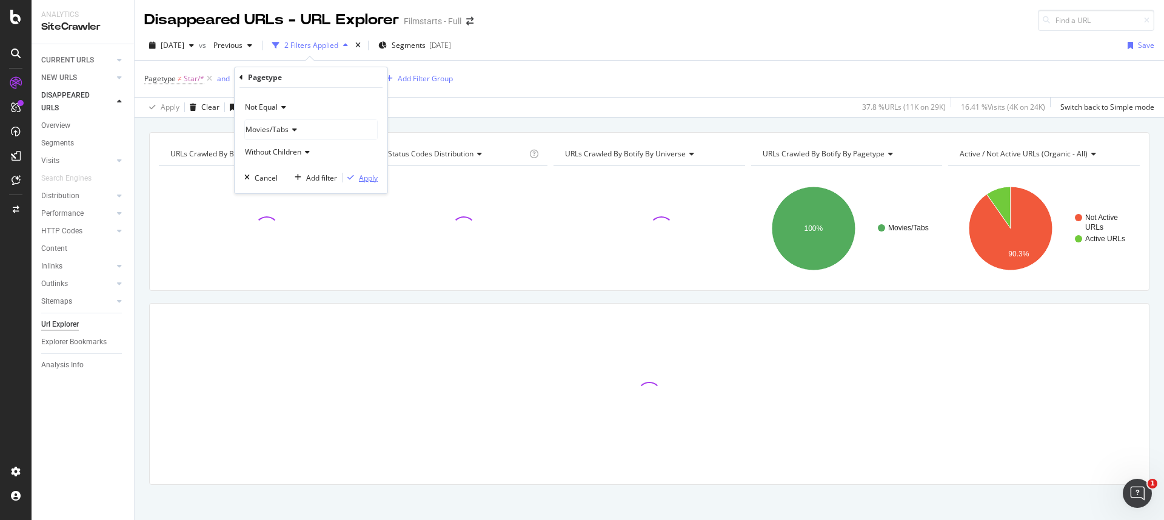
click at [367, 178] on div "Apply" at bounding box center [368, 178] width 19 height 10
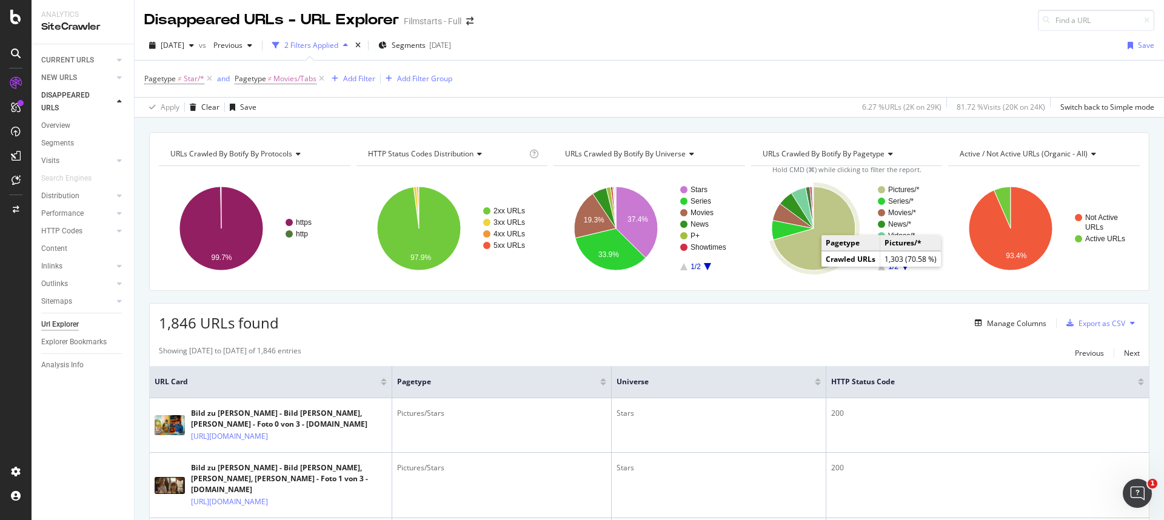
click at [793, 250] on icon "A chart." at bounding box center [814, 229] width 82 height 84
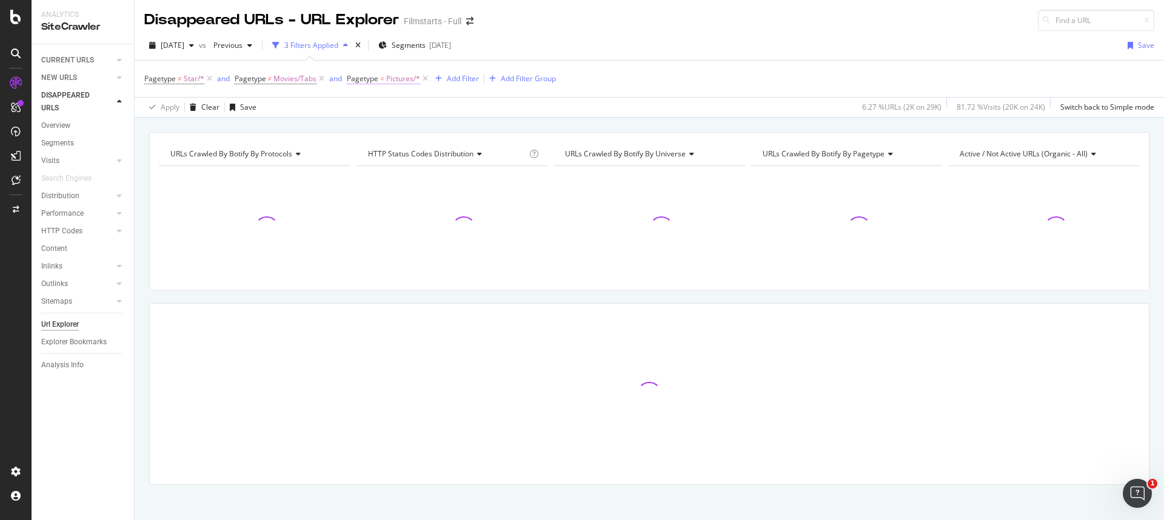
click at [386, 82] on span "Pictures/*" at bounding box center [403, 78] width 34 height 17
click at [381, 110] on icon at bounding box center [381, 107] width 8 height 7
click at [381, 151] on span "Not Equal" at bounding box center [379, 148] width 33 height 10
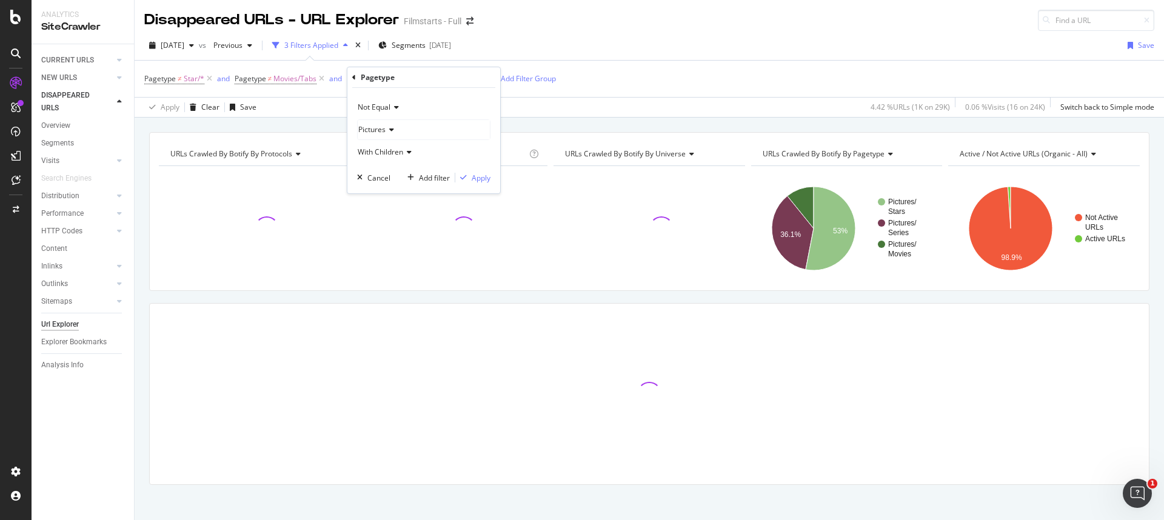
click at [481, 184] on div "Not Equal Pictures With Children Cancel Add filter Apply" at bounding box center [423, 141] width 153 height 106
click at [480, 180] on div "Apply" at bounding box center [481, 178] width 19 height 10
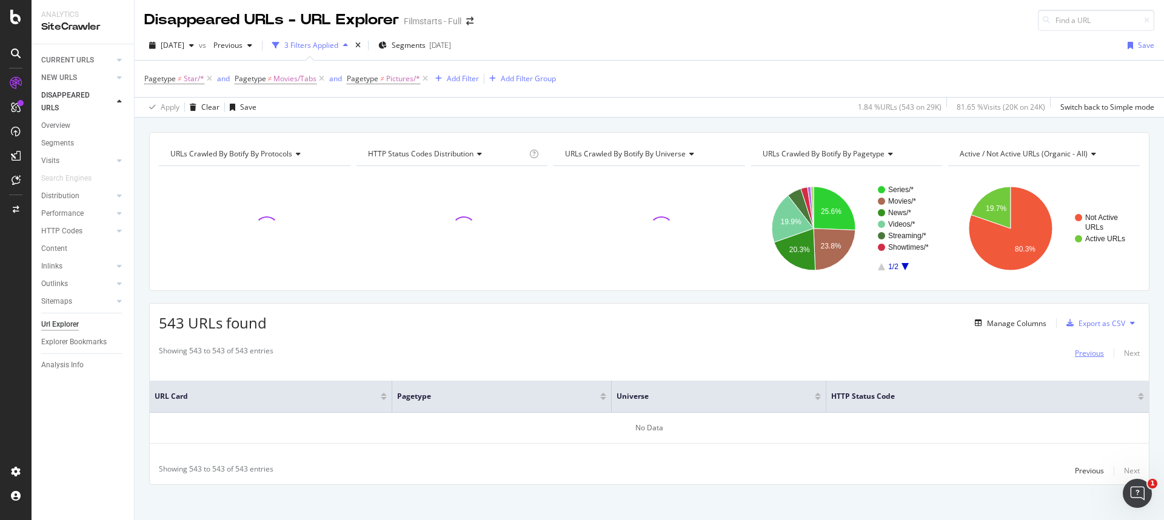
click at [916, 355] on div "Previous" at bounding box center [1089, 353] width 29 height 10
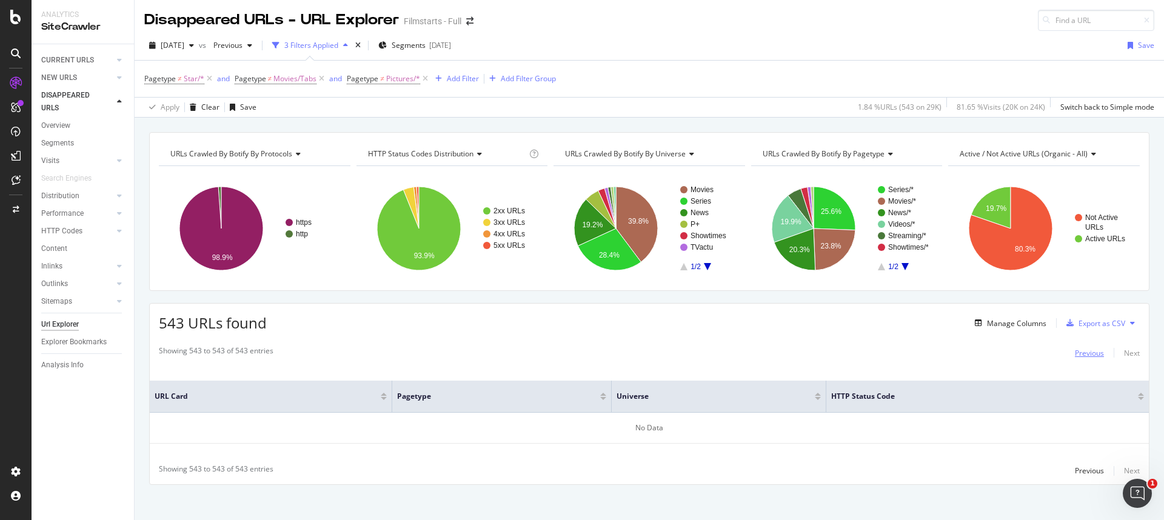
click at [916, 355] on div "Previous" at bounding box center [1089, 353] width 29 height 10
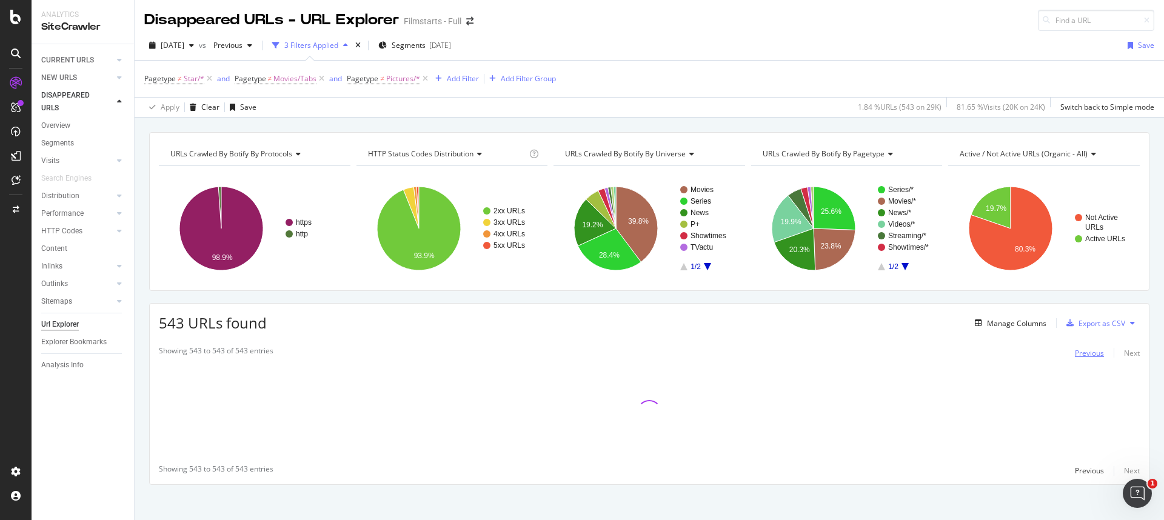
click at [916, 355] on div "Previous" at bounding box center [1089, 353] width 29 height 10
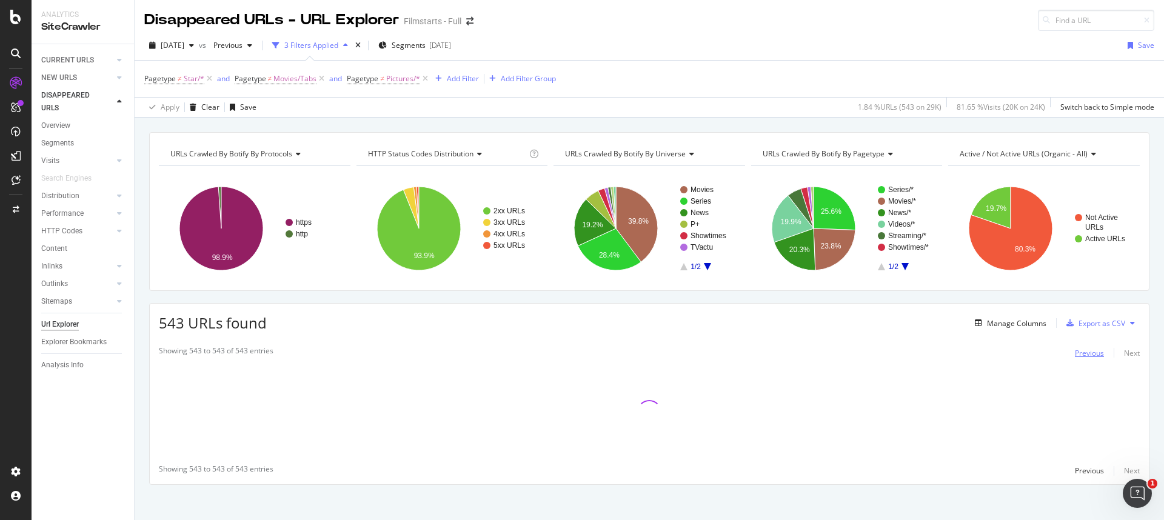
click at [916, 355] on div "Previous" at bounding box center [1089, 353] width 29 height 10
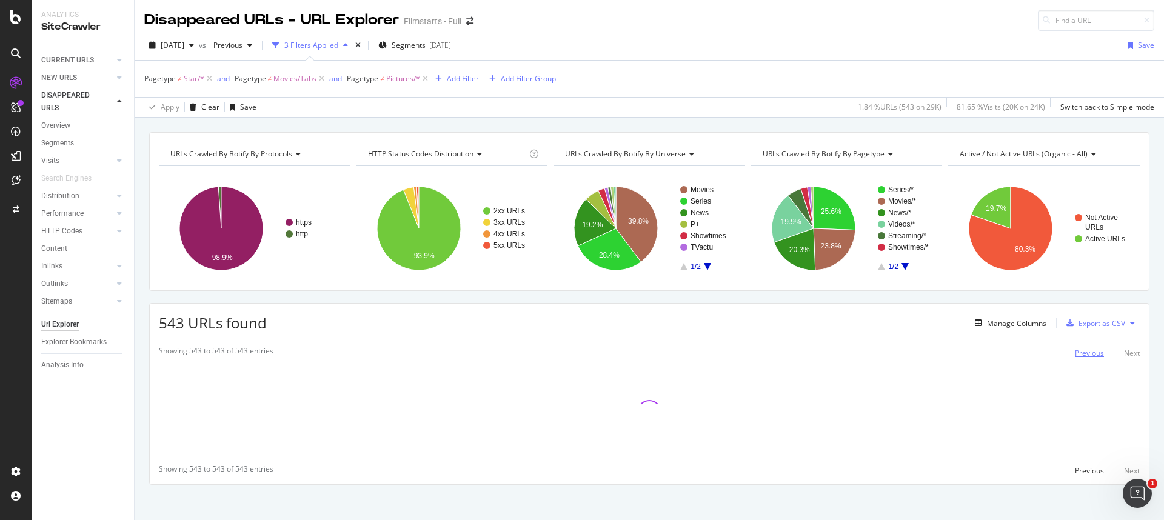
click at [916, 355] on div "Previous" at bounding box center [1089, 353] width 29 height 10
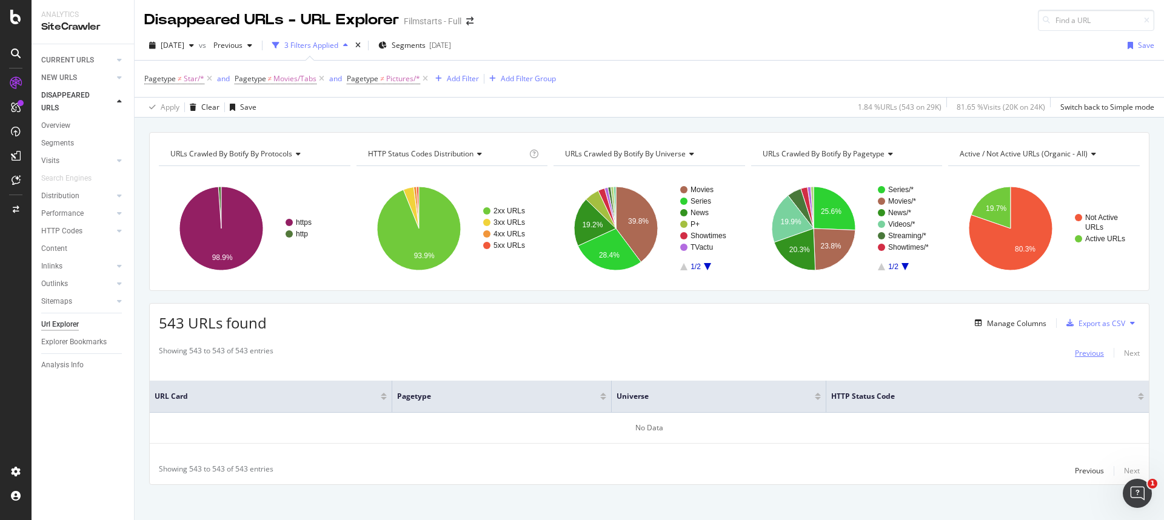
click at [916, 355] on div "Previous" at bounding box center [1089, 353] width 29 height 10
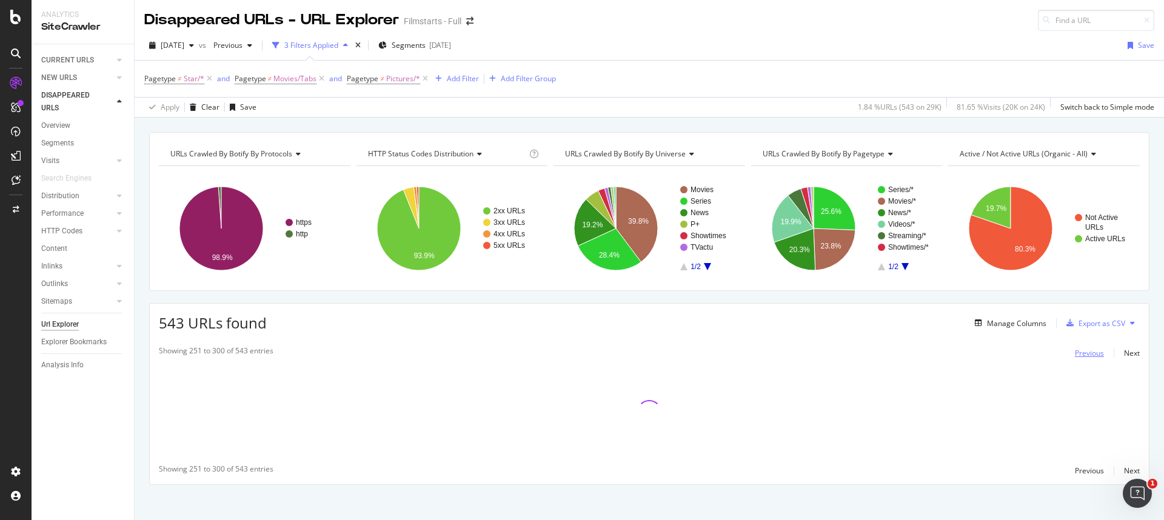
click at [916, 355] on div "Previous" at bounding box center [1089, 353] width 29 height 10
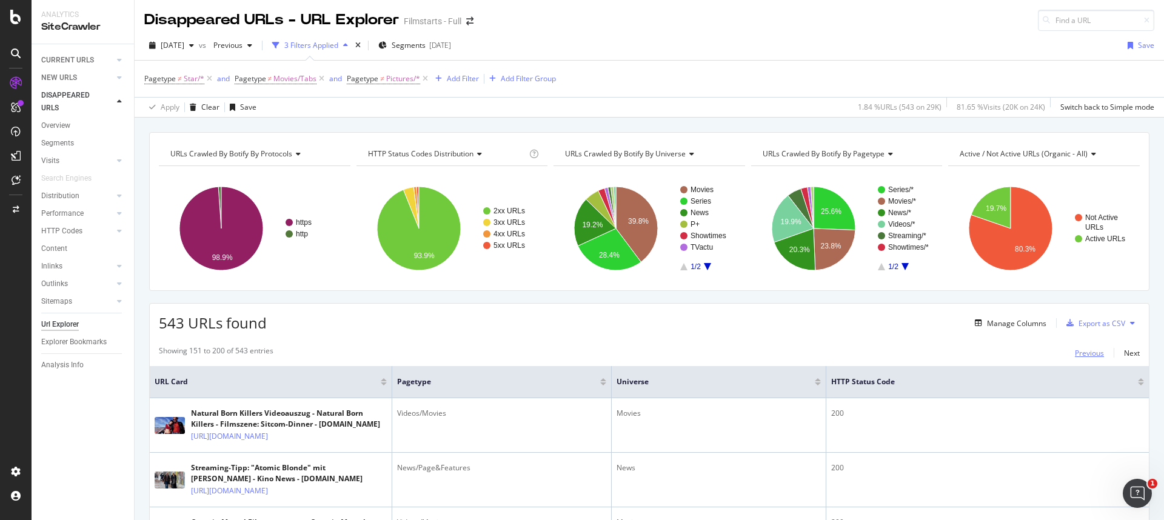
click at [916, 355] on div "Previous" at bounding box center [1089, 353] width 29 height 10
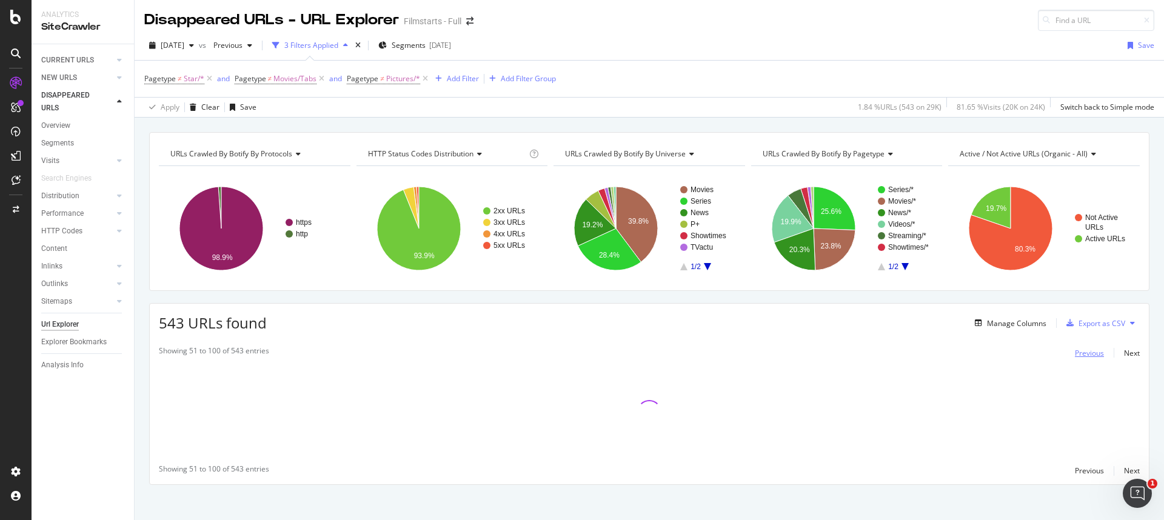
click at [916, 355] on div "Previous" at bounding box center [1089, 353] width 29 height 10
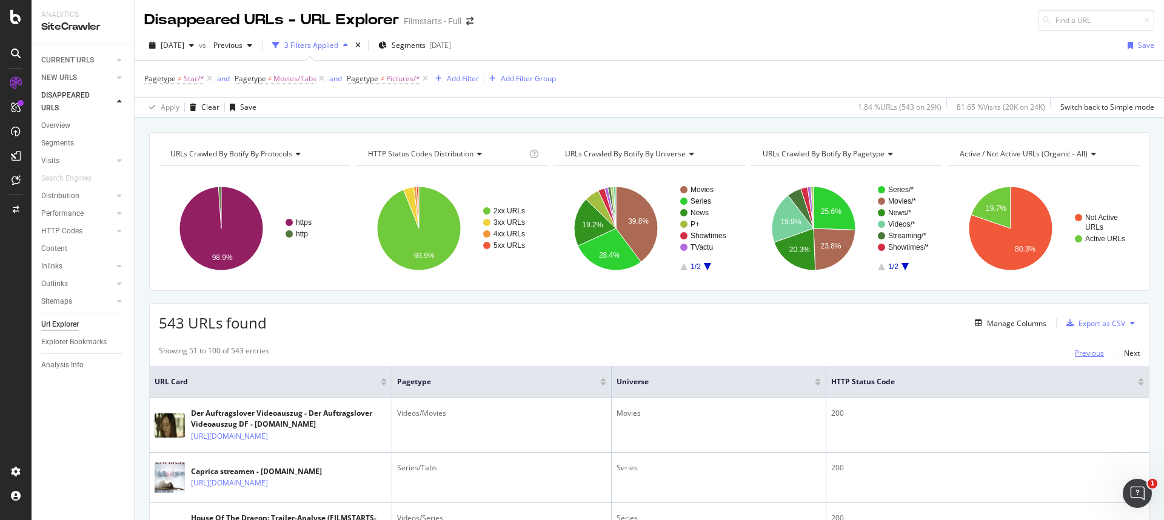
click at [916, 355] on div "Previous" at bounding box center [1089, 353] width 29 height 10
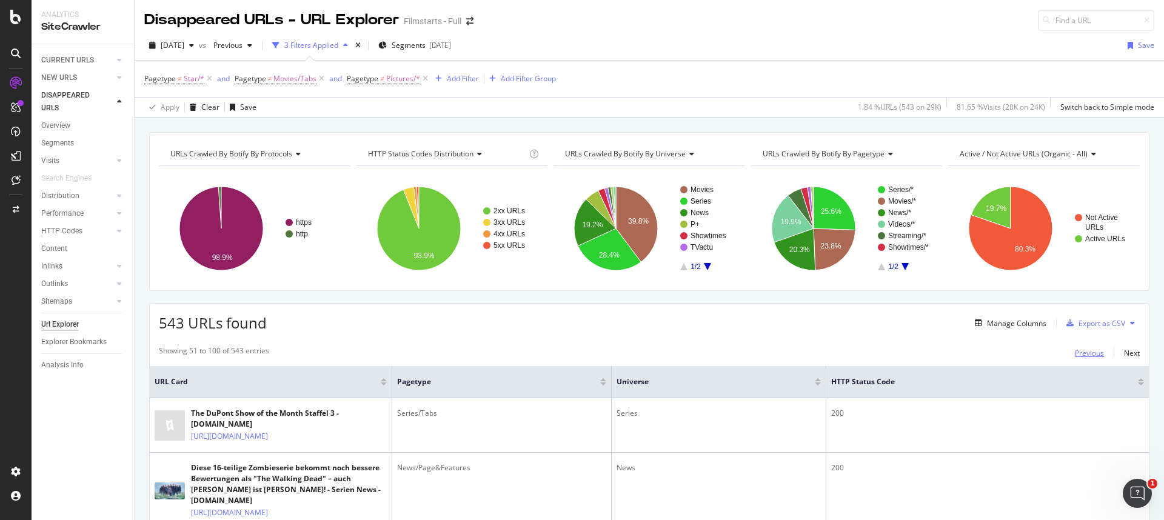
click at [916, 355] on div "Previous" at bounding box center [1089, 353] width 29 height 10
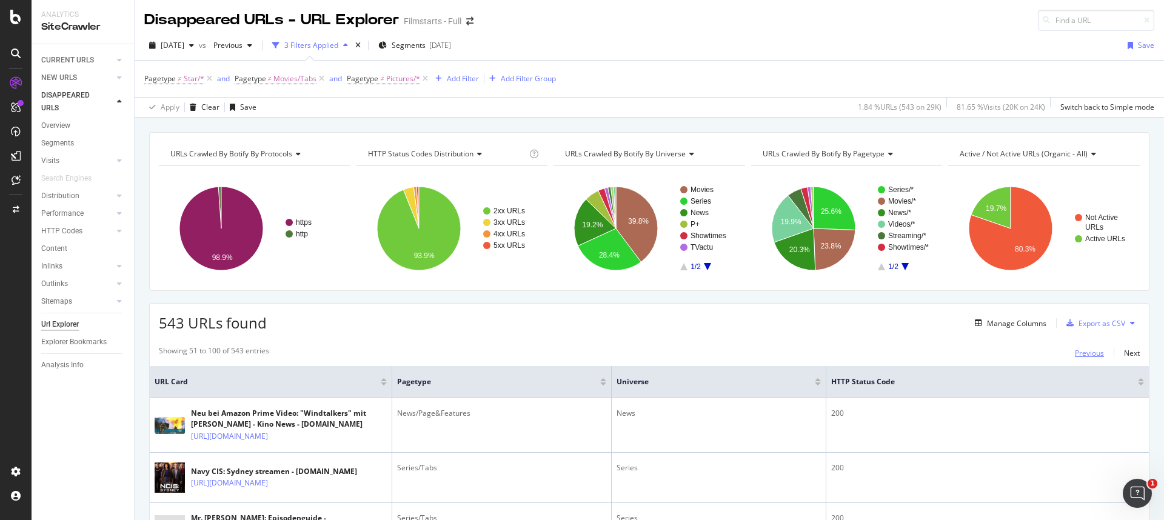
click at [916, 355] on div "Previous" at bounding box center [1089, 353] width 29 height 10
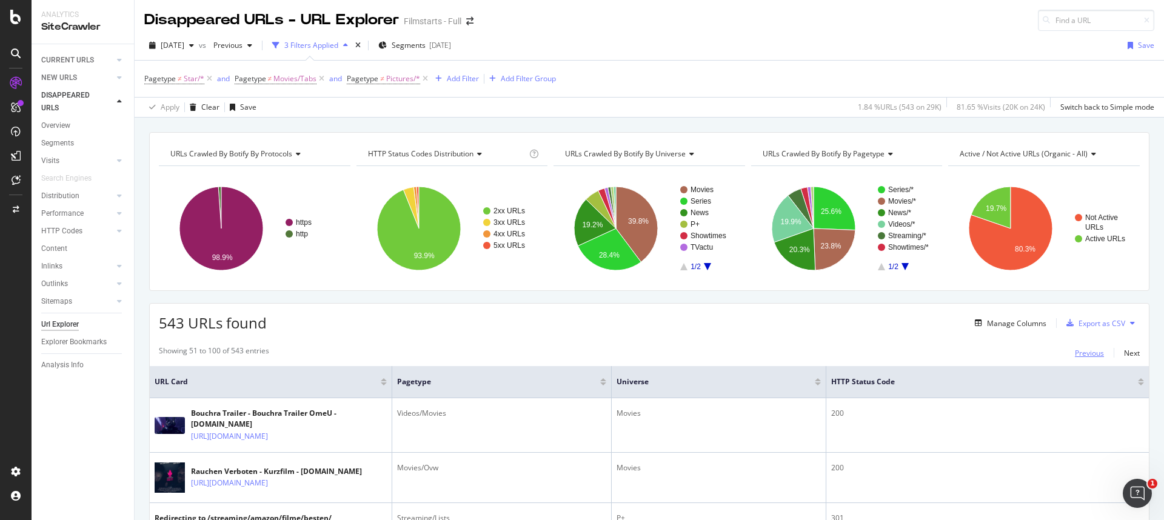
click at [916, 355] on div "Previous" at bounding box center [1089, 353] width 29 height 10
click at [916, 350] on div "Previous" at bounding box center [1089, 353] width 29 height 10
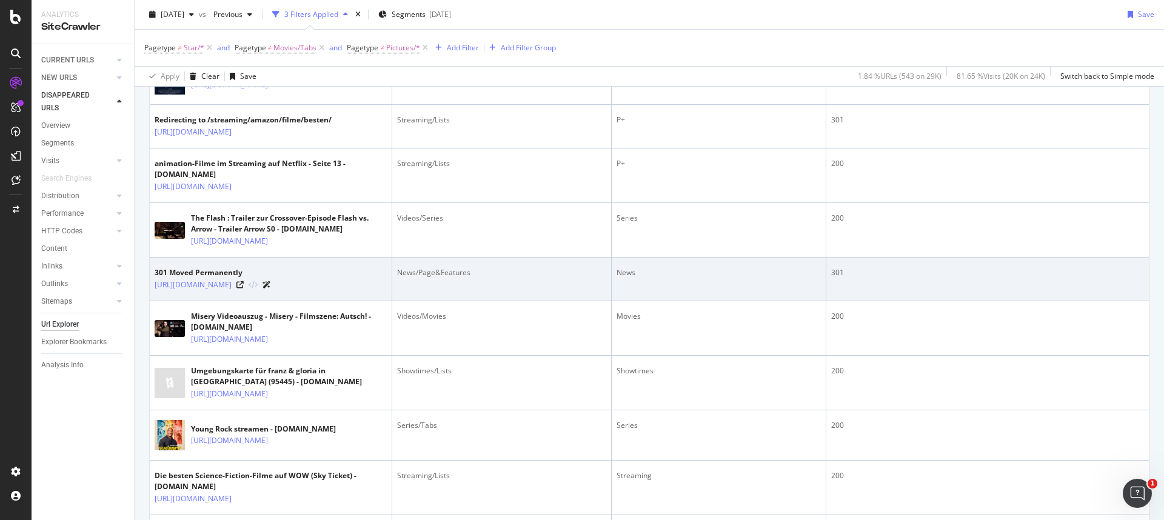
scroll to position [501, 0]
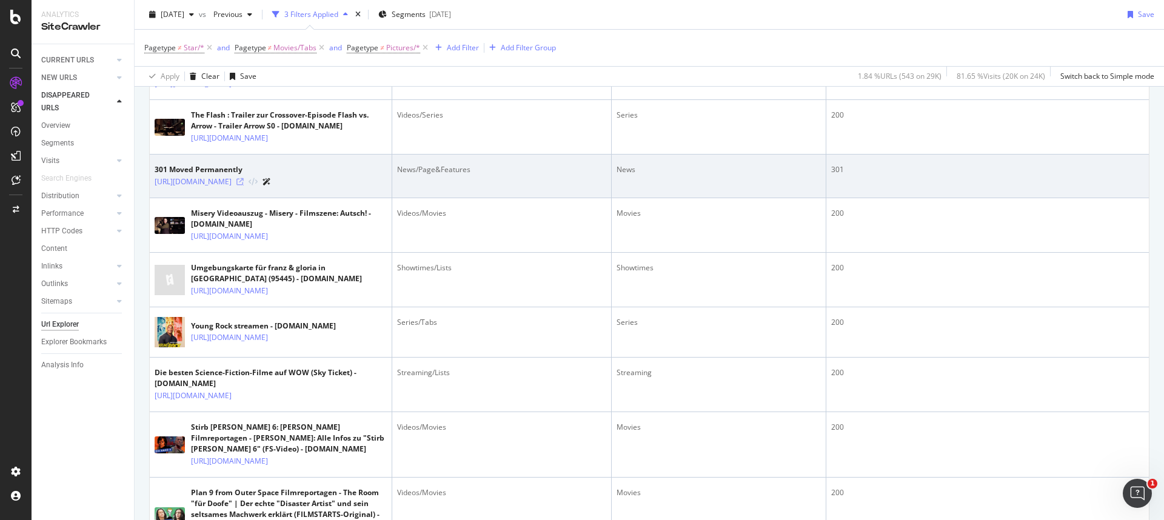
click at [244, 186] on icon at bounding box center [239, 181] width 7 height 7
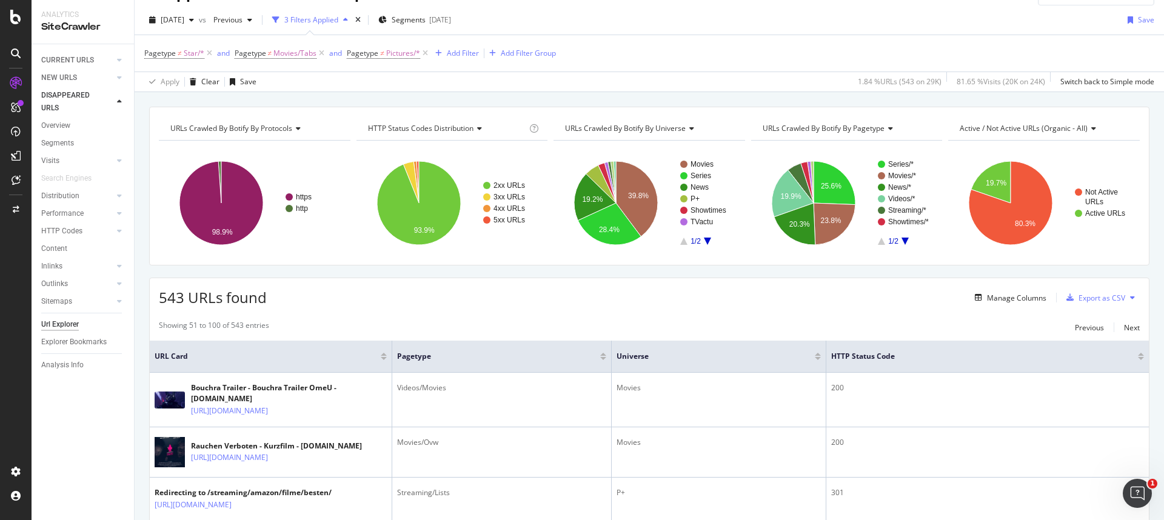
scroll to position [0, 0]
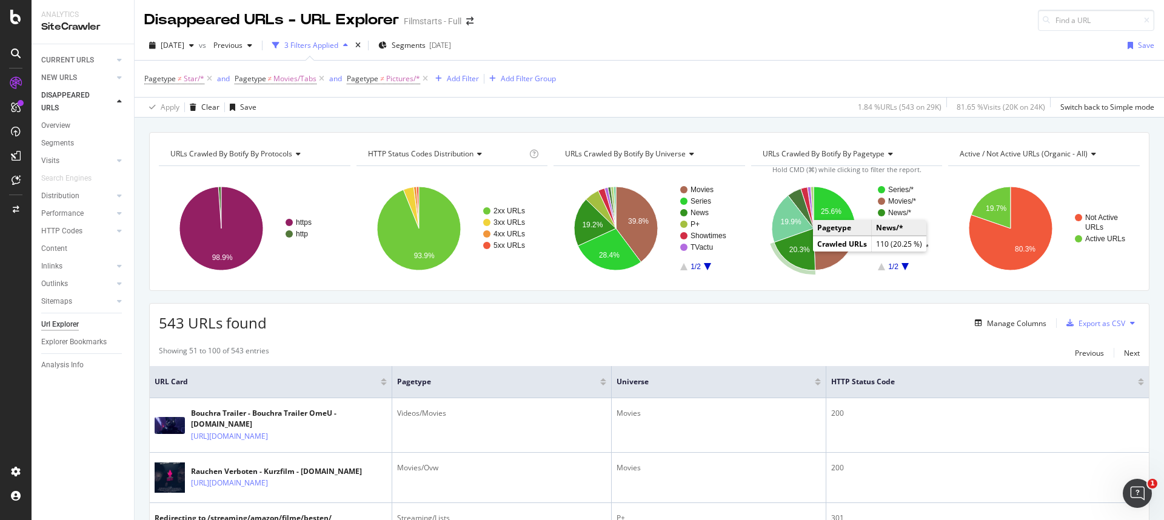
click at [795, 252] on text "20.3%" at bounding box center [799, 250] width 21 height 8
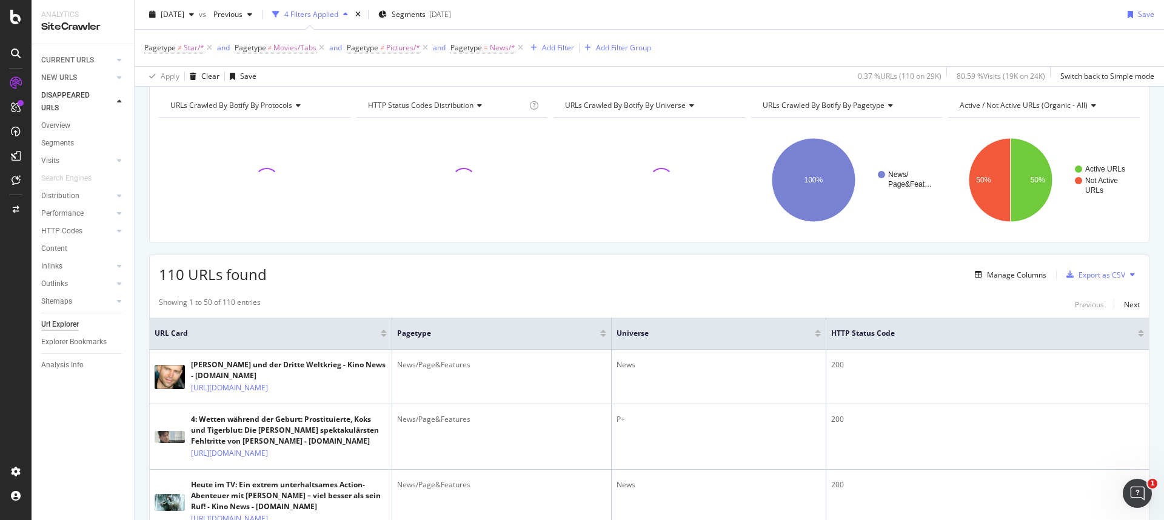
scroll to position [172, 0]
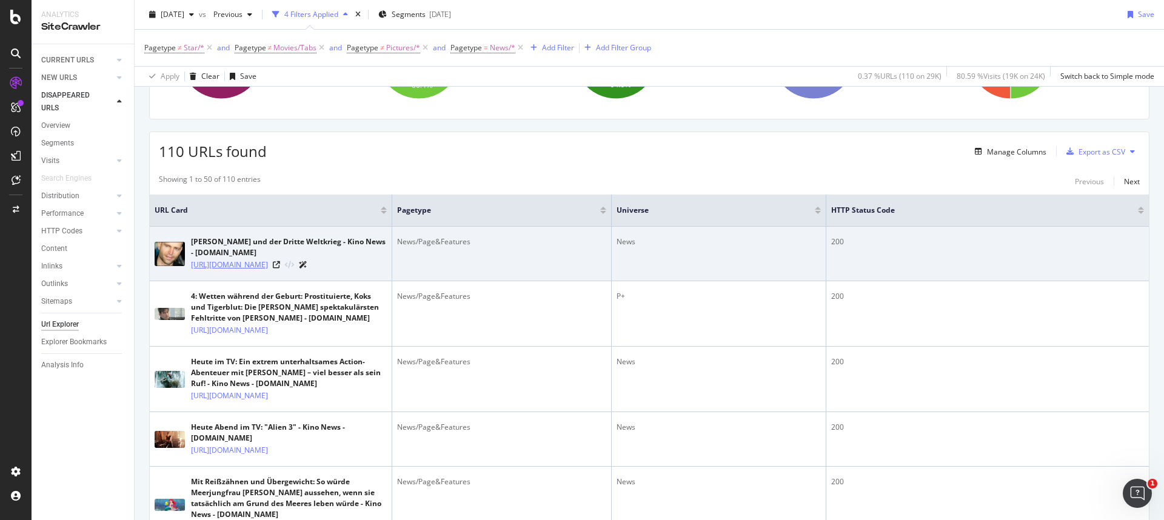
click at [268, 266] on link "https://www.filmstarts.de/nachrichten/18437243.html" at bounding box center [229, 265] width 77 height 12
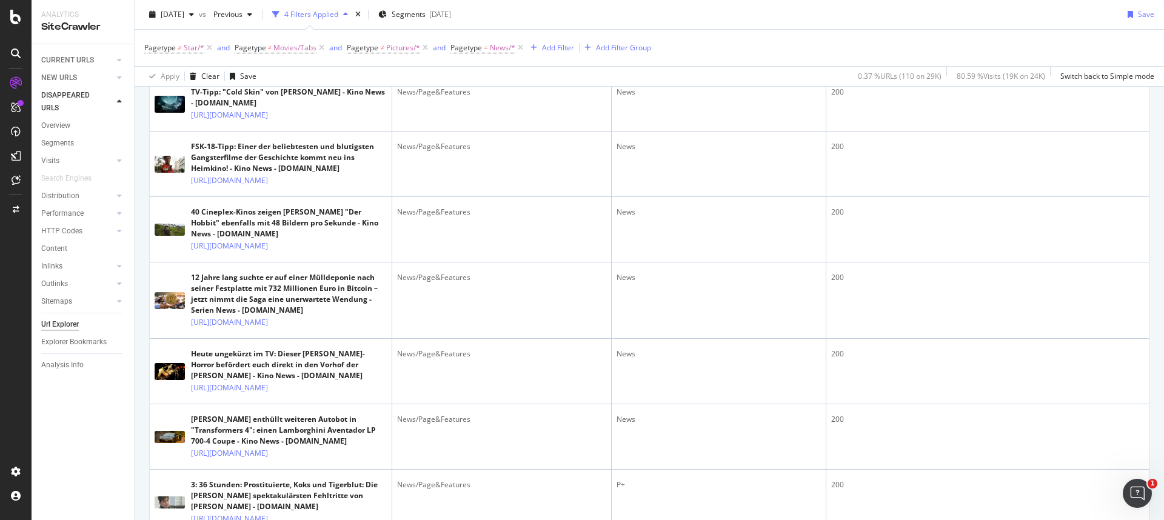
scroll to position [0, 0]
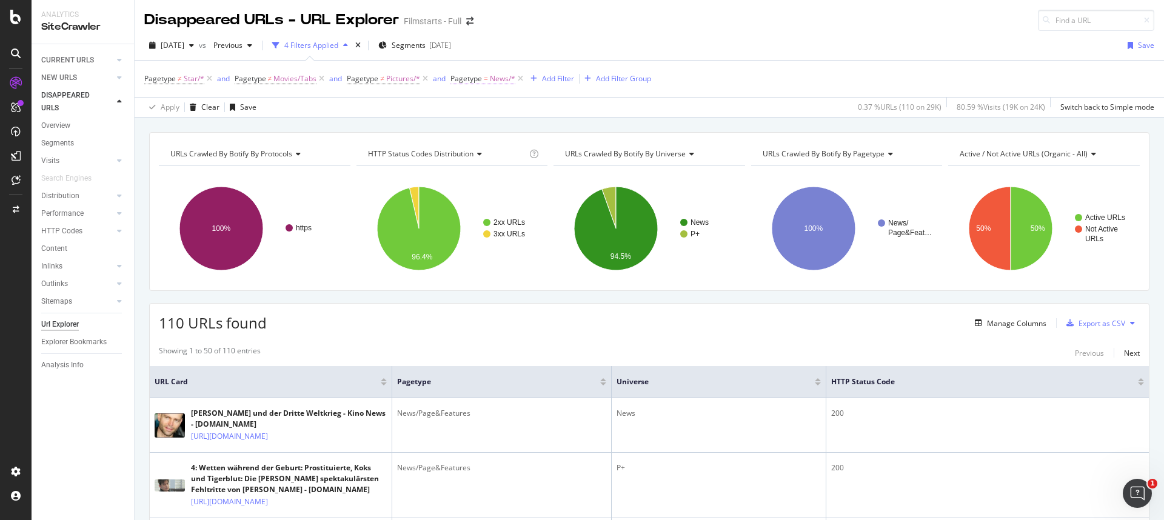
click at [480, 78] on span "Pagetype" at bounding box center [467, 78] width 32 height 10
click at [477, 107] on span "Equal" at bounding box center [470, 107] width 19 height 10
click at [495, 149] on span "Not Equal" at bounding box center [483, 148] width 33 height 10
click at [580, 179] on div "Apply" at bounding box center [584, 178] width 19 height 10
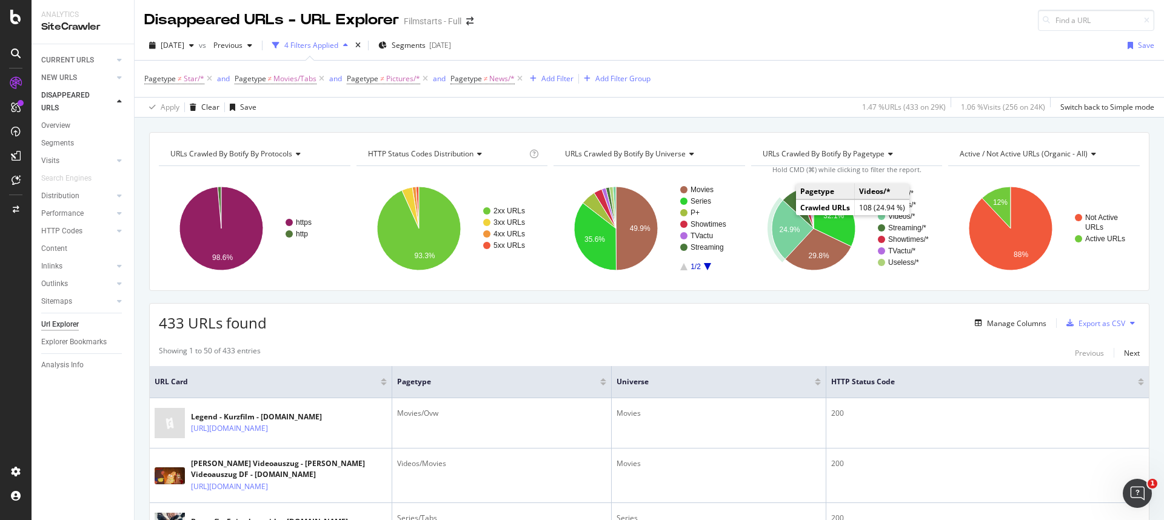
click at [782, 219] on icon "A chart." at bounding box center [793, 229] width 42 height 59
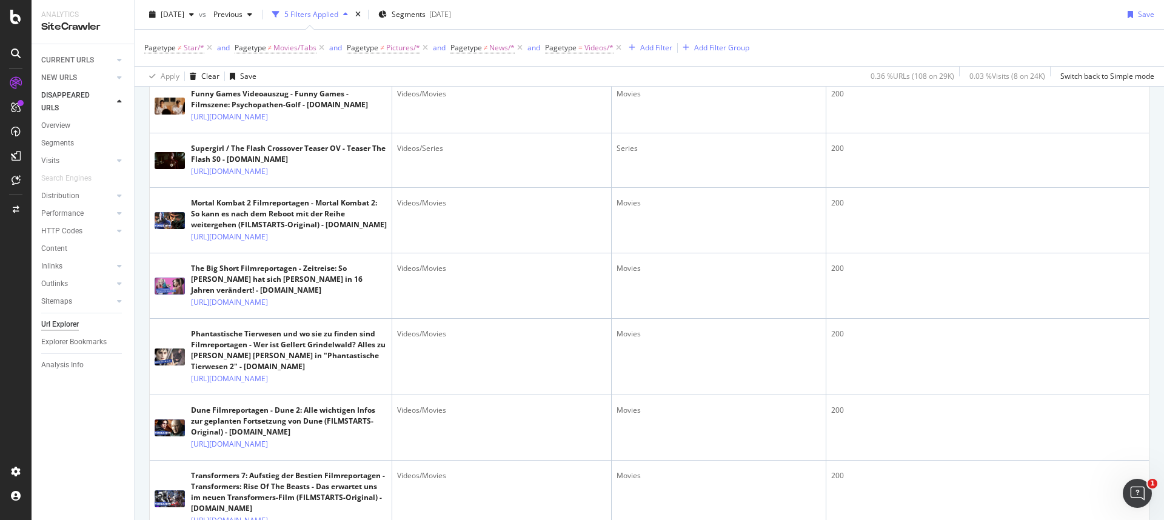
scroll to position [1663, 0]
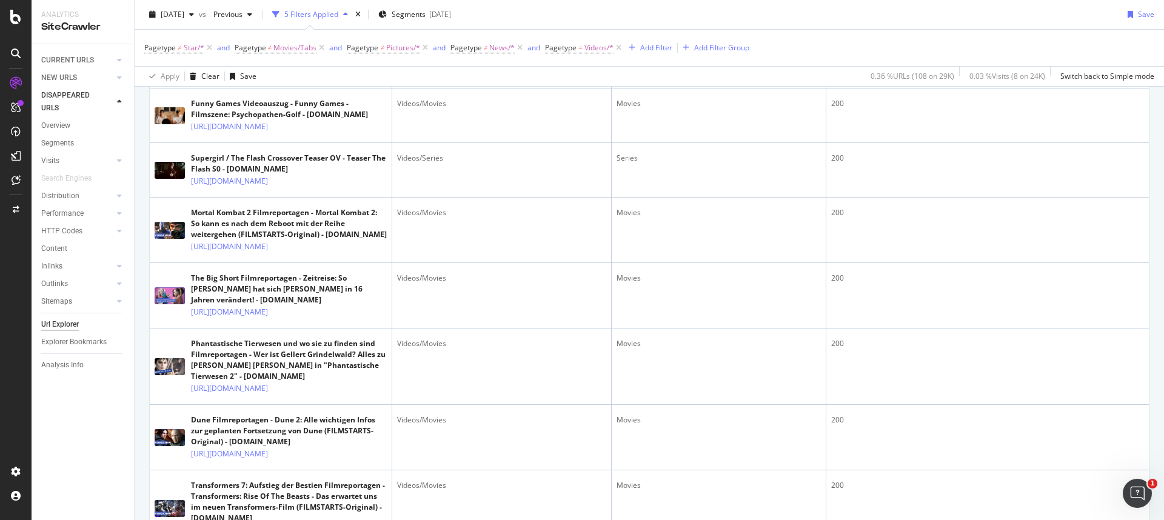
click at [268, 24] on link "https://www.filmstarts.de/kritiken/13016/trailer/19440622.html" at bounding box center [229, 18] width 77 height 12
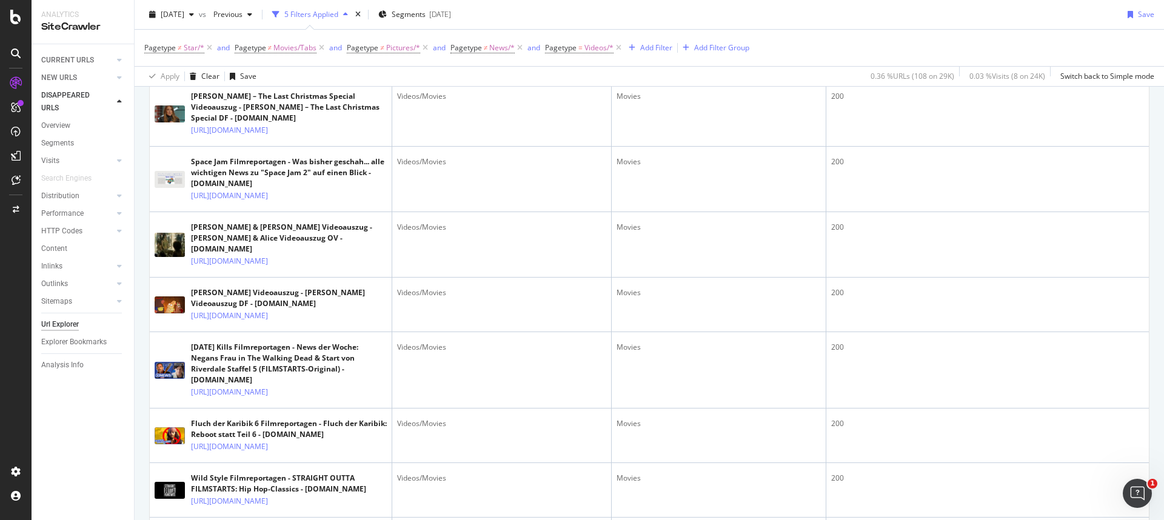
scroll to position [0, 0]
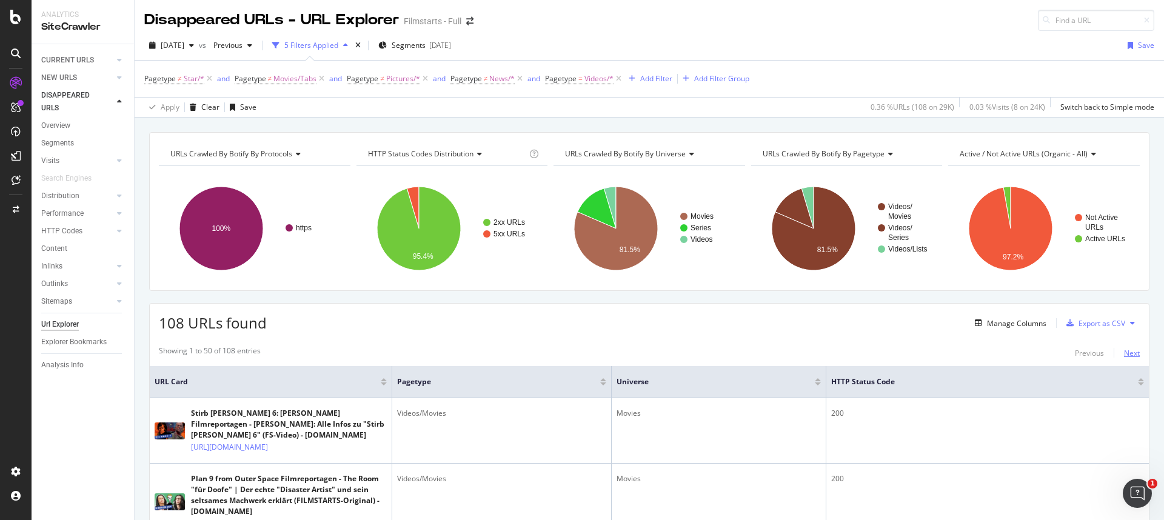
click at [916, 348] on div "Next" at bounding box center [1132, 353] width 16 height 10
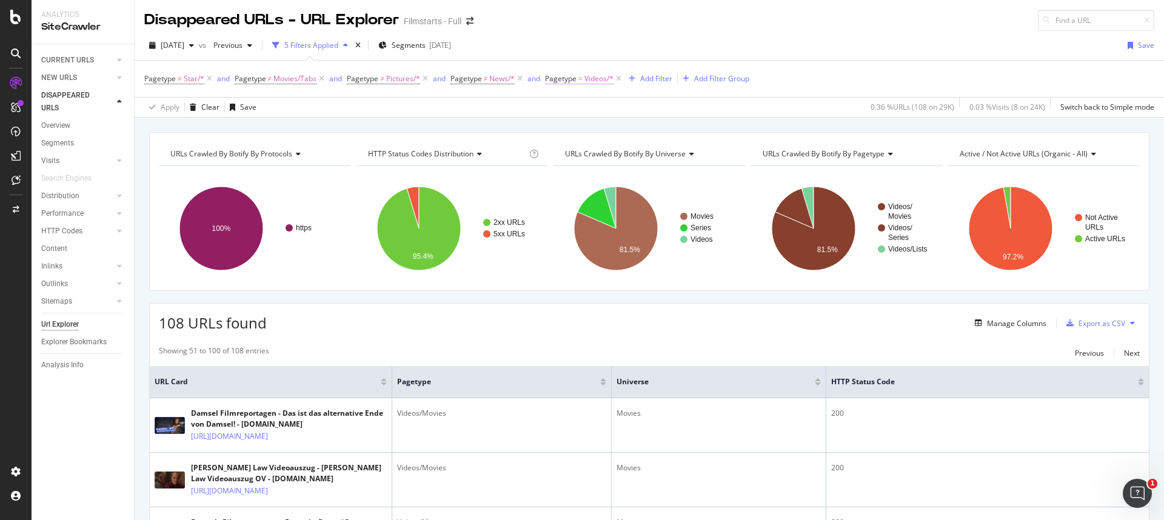
click at [568, 81] on span "Pagetype" at bounding box center [561, 78] width 32 height 10
click at [574, 105] on span "Equal" at bounding box center [566, 107] width 19 height 10
click at [578, 144] on span "Not Equal" at bounding box center [578, 148] width 33 height 10
click at [682, 174] on div "Apply" at bounding box center [680, 178] width 19 height 10
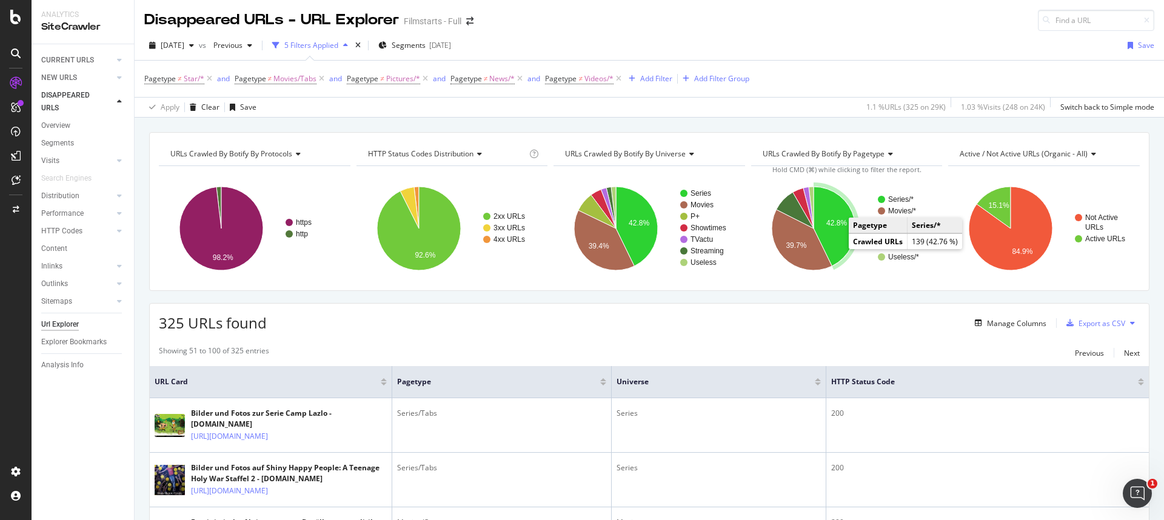
click at [835, 246] on icon "A chart." at bounding box center [835, 226] width 42 height 79
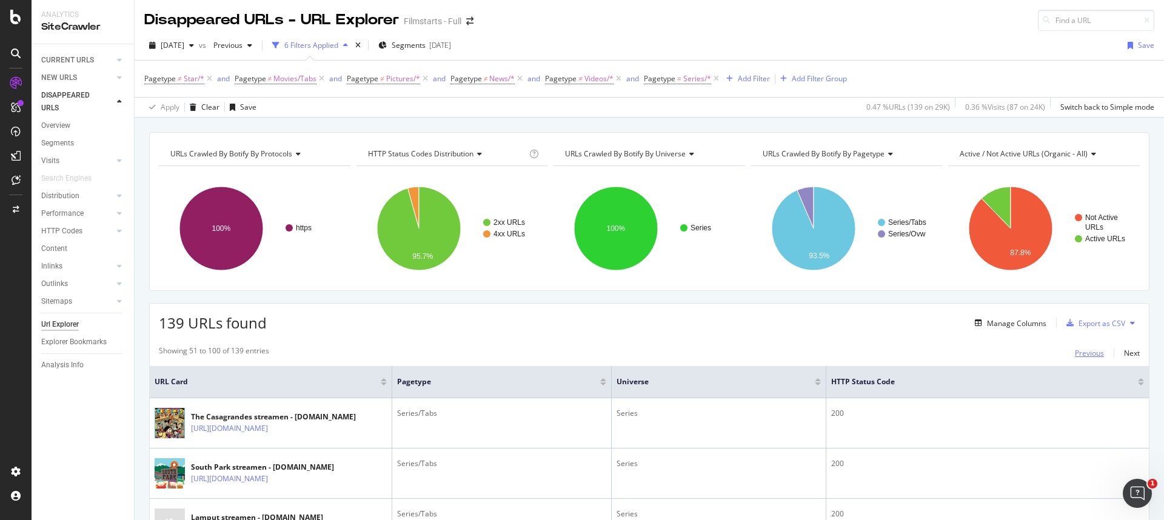
click at [916, 354] on div "Previous" at bounding box center [1089, 353] width 29 height 10
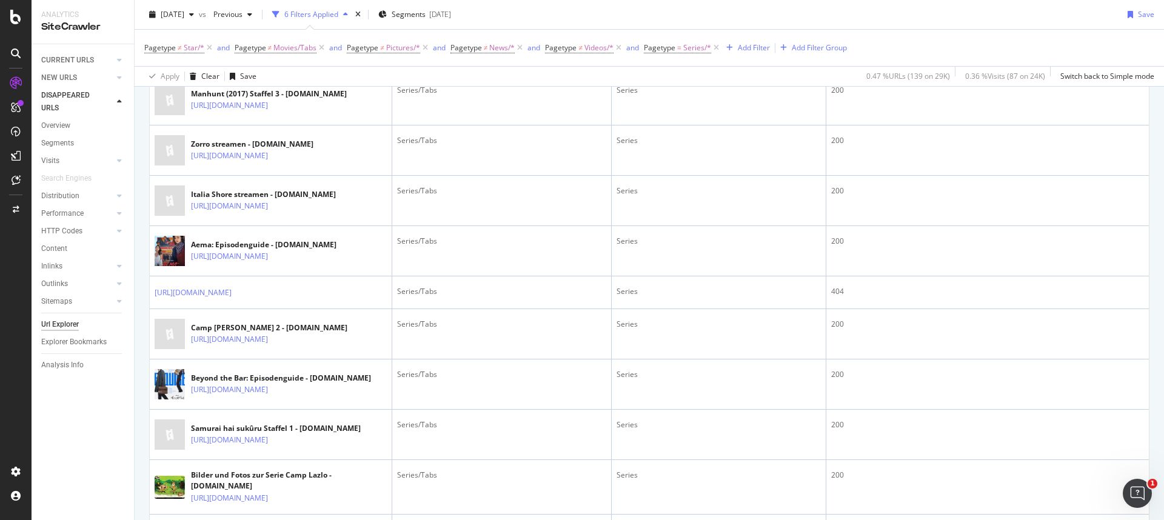
scroll to position [383, 0]
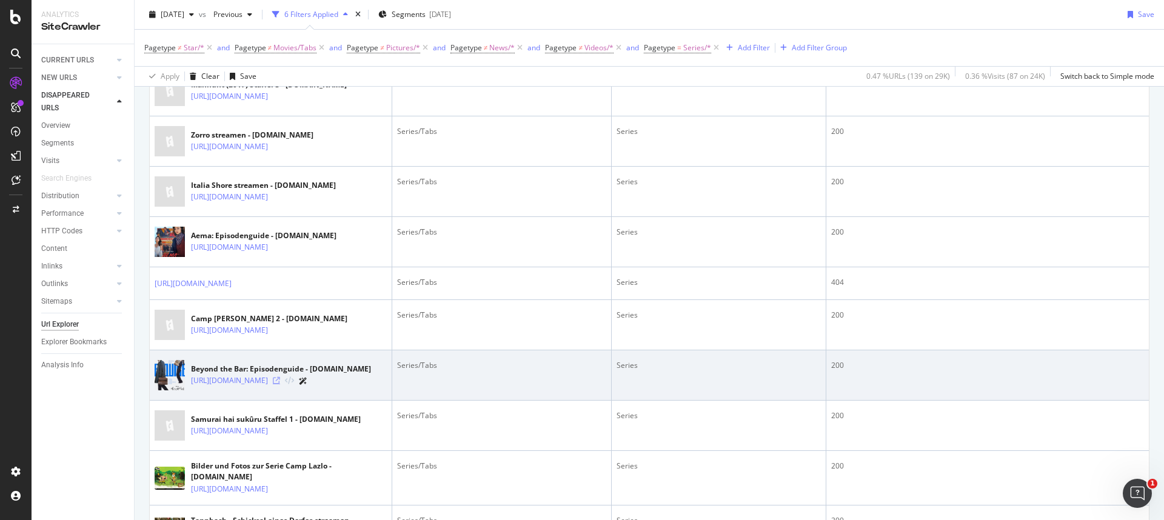
click at [280, 384] on icon at bounding box center [276, 380] width 7 height 7
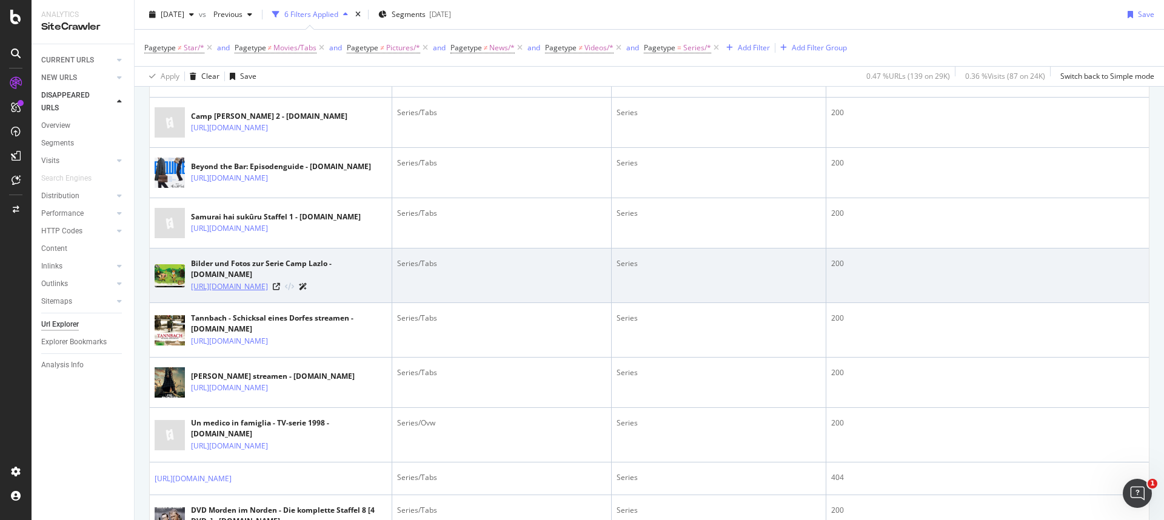
scroll to position [701, 0]
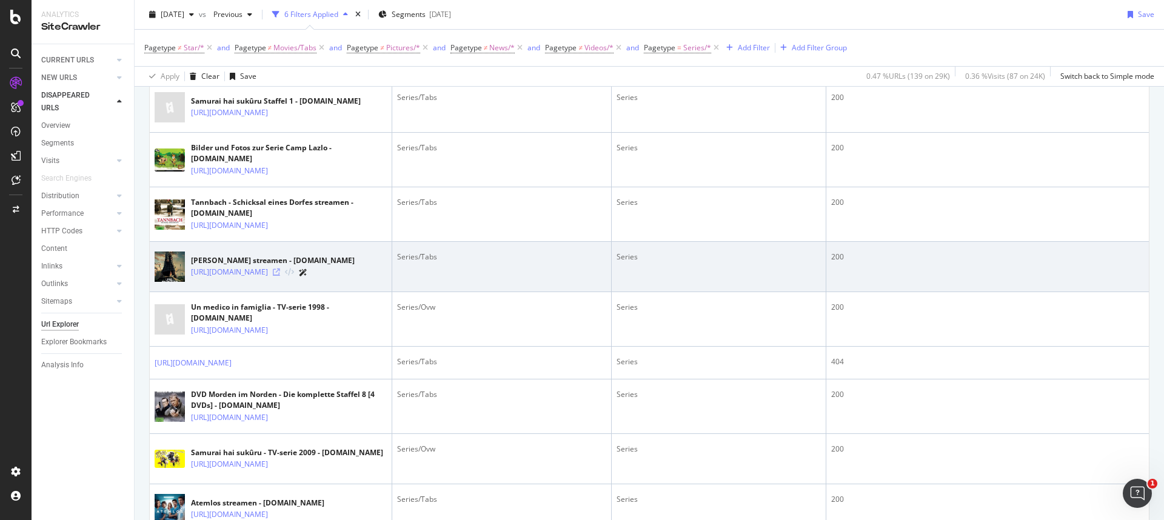
click at [280, 276] on icon at bounding box center [276, 272] width 7 height 7
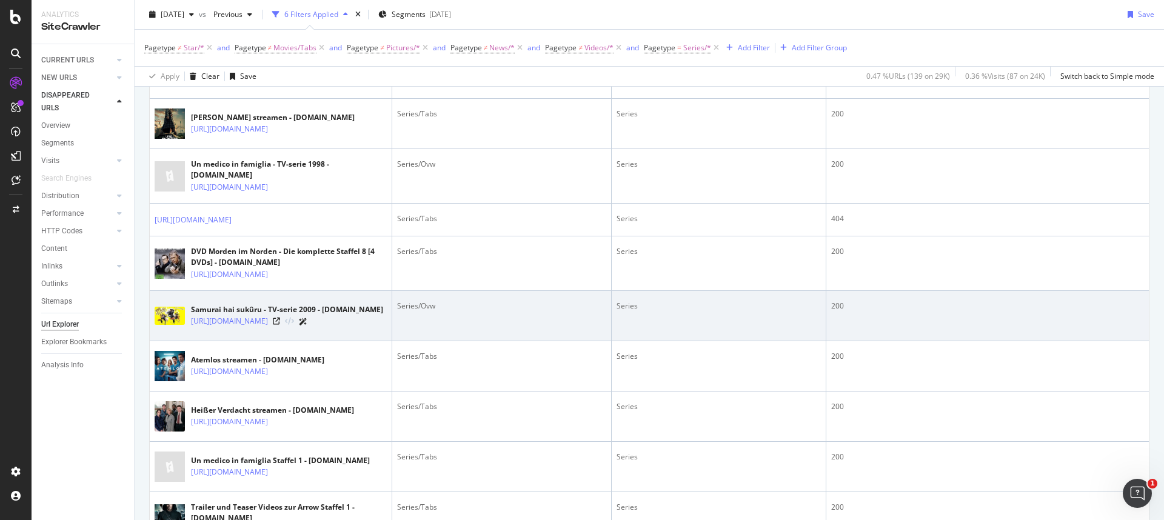
scroll to position [846, 0]
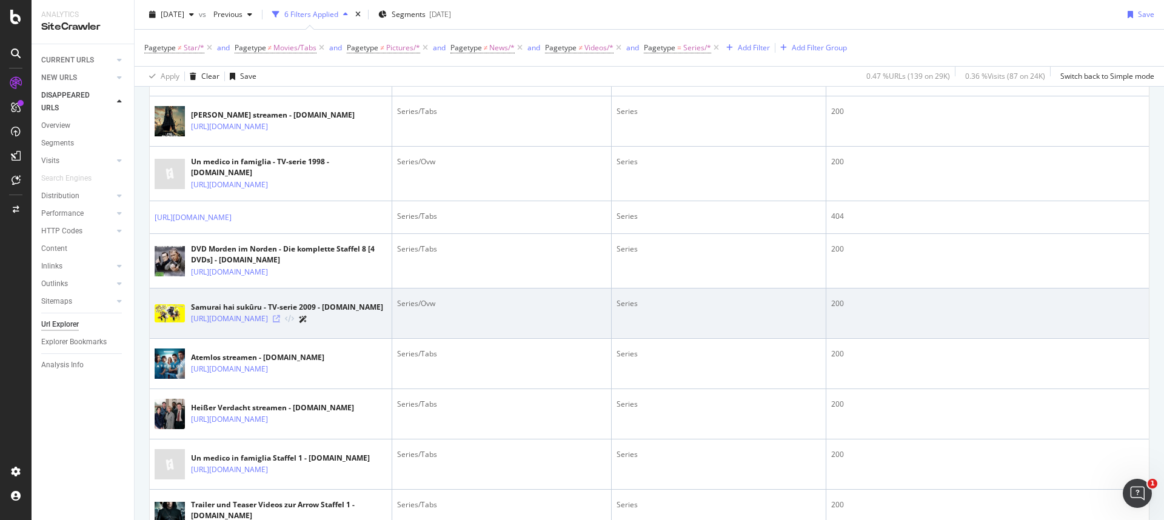
click at [280, 323] on icon at bounding box center [276, 318] width 7 height 7
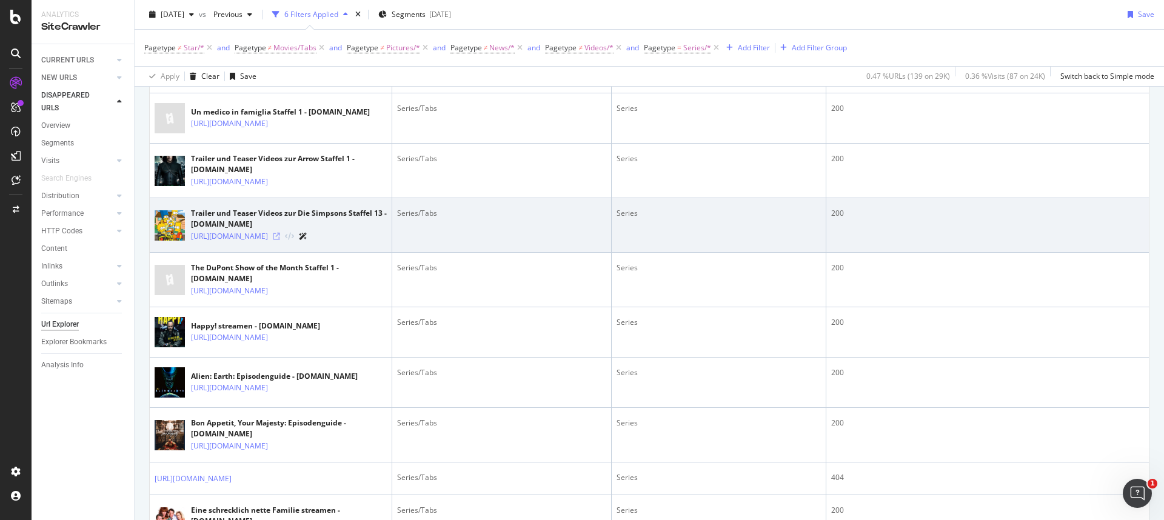
click at [280, 240] on icon at bounding box center [276, 236] width 7 height 7
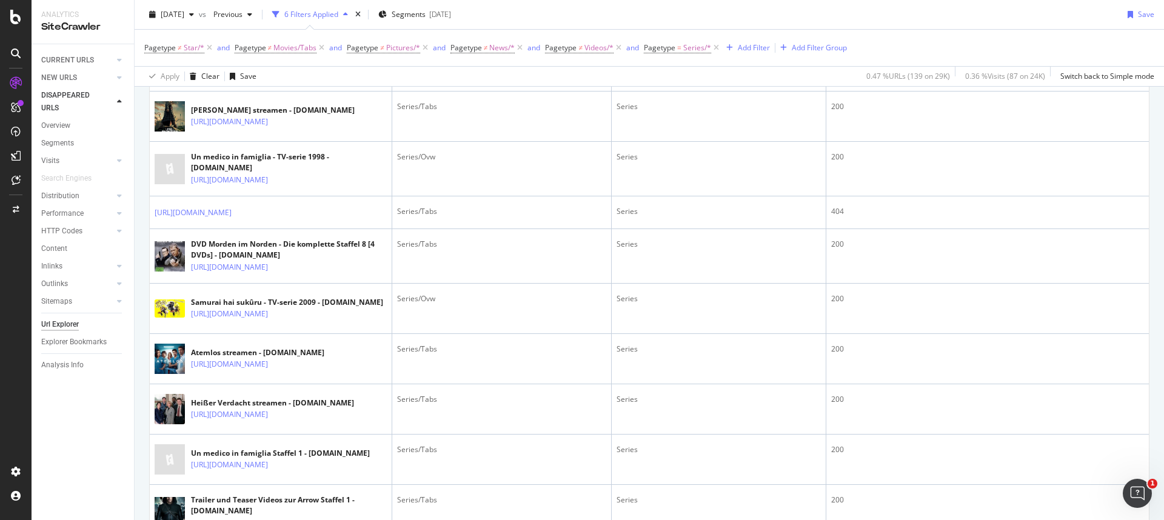
scroll to position [0, 0]
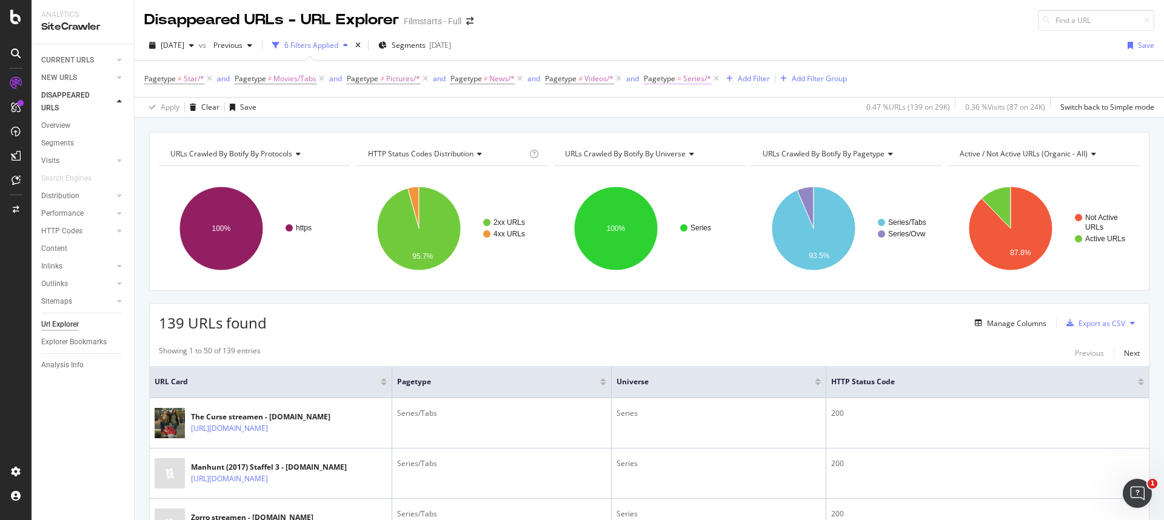
click at [672, 80] on span "Pagetype" at bounding box center [660, 78] width 32 height 10
click at [675, 109] on icon at bounding box center [678, 107] width 8 height 7
click at [677, 144] on span "Not Equal" at bounding box center [677, 148] width 33 height 10
click at [777, 181] on div "Apply" at bounding box center [778, 178] width 19 height 10
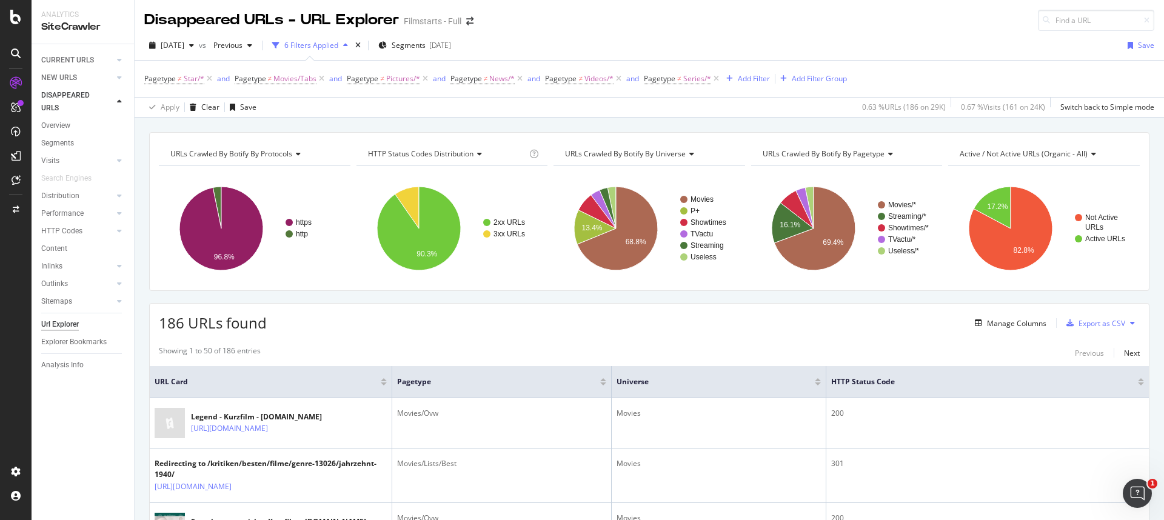
click at [638, 346] on div "Showing 1 to 50 of 186 entries Previous Next" at bounding box center [649, 353] width 999 height 15
click at [786, 244] on icon "A chart." at bounding box center [814, 229] width 81 height 84
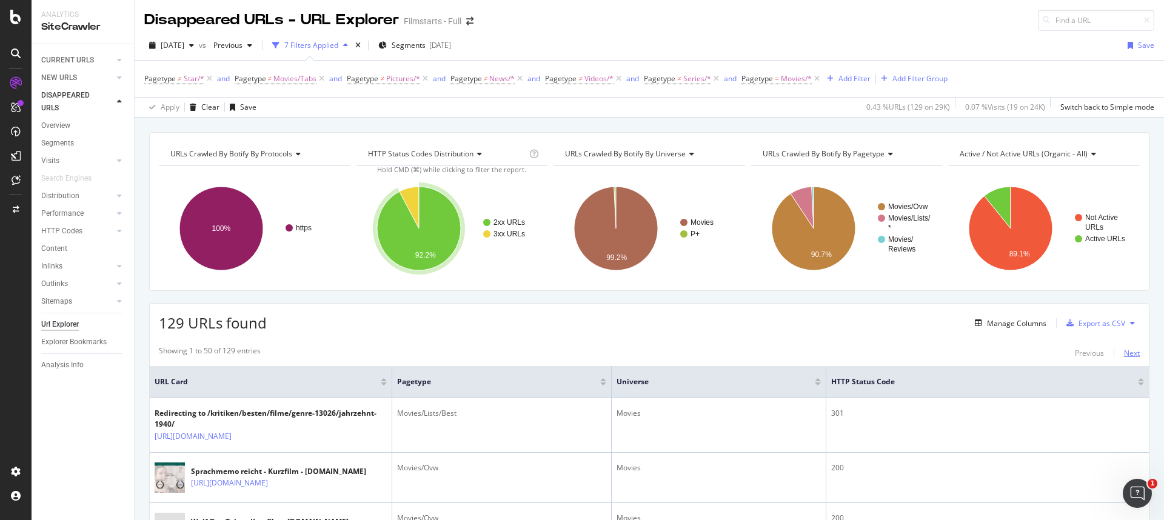
click at [916, 352] on div "Next" at bounding box center [1132, 353] width 16 height 10
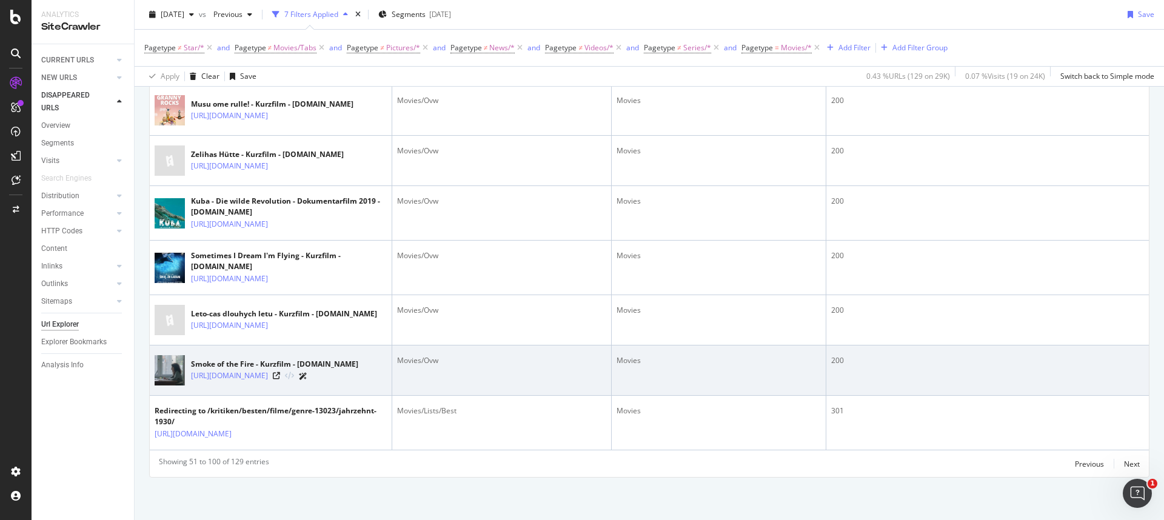
scroll to position [2919, 0]
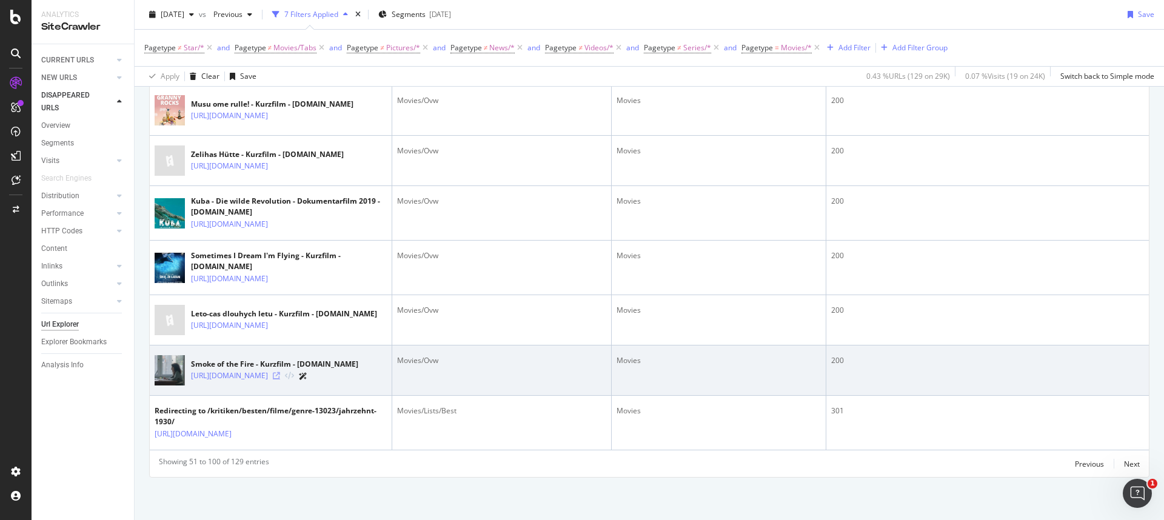
click at [280, 372] on icon at bounding box center [276, 375] width 7 height 7
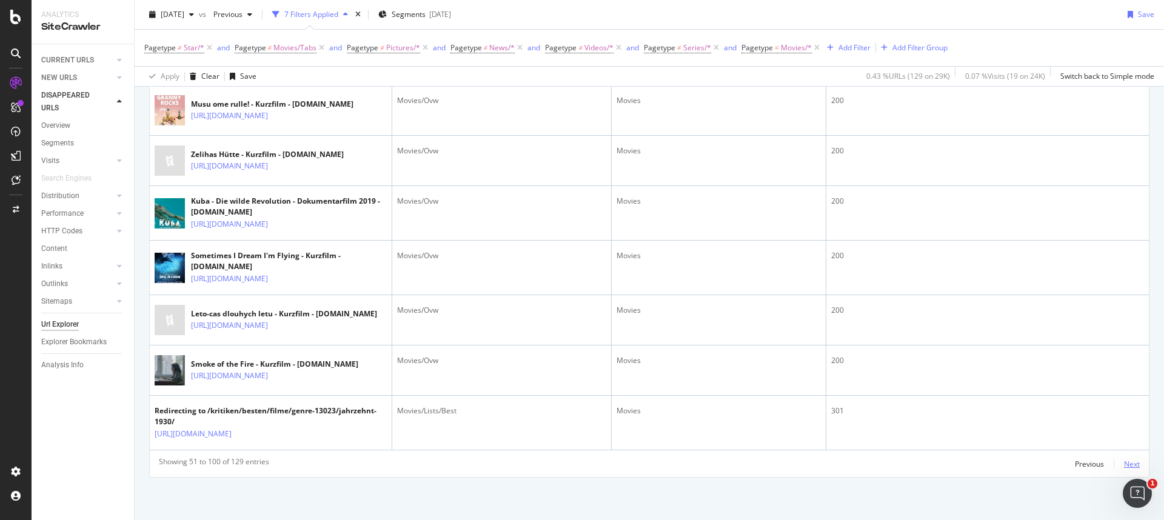
click at [916, 450] on div "Next" at bounding box center [1132, 464] width 16 height 10
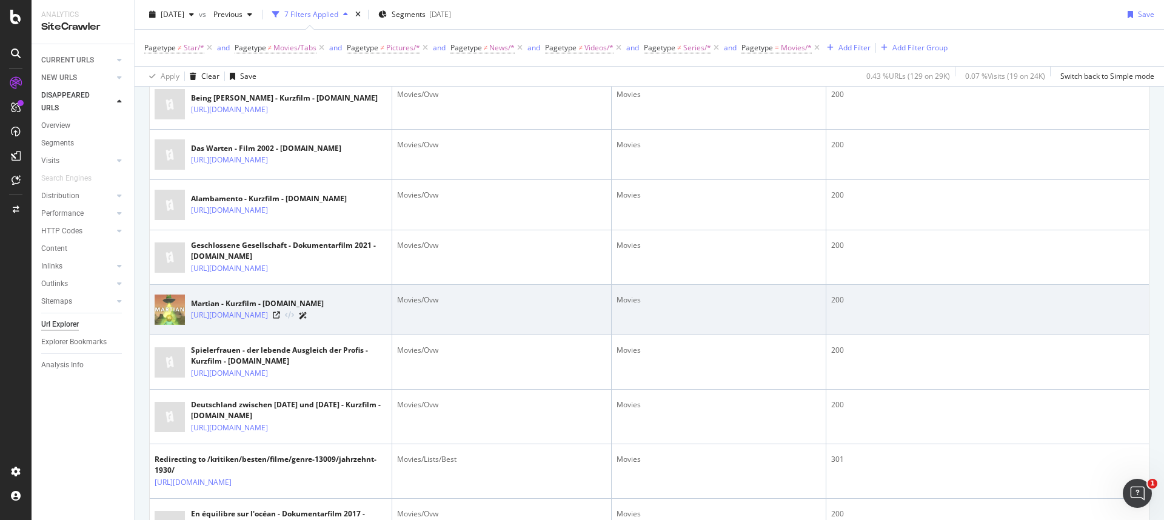
scroll to position [1342, 0]
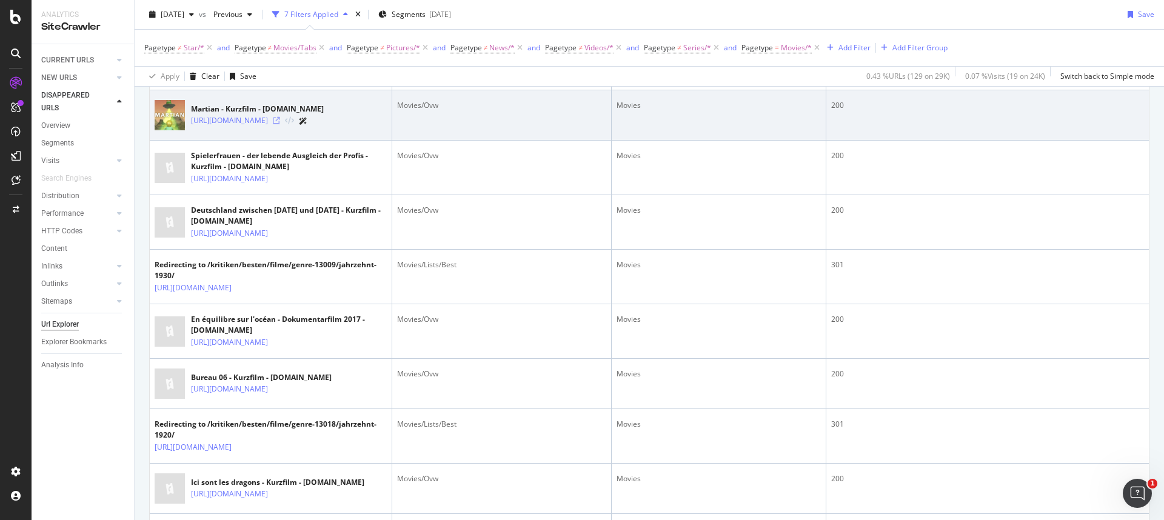
click at [280, 124] on icon at bounding box center [276, 120] width 7 height 7
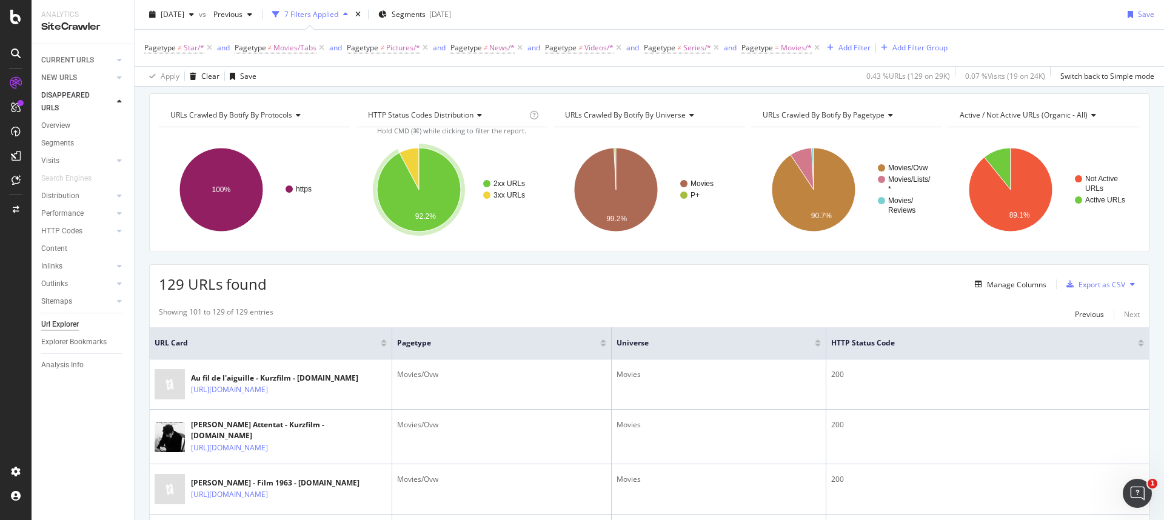
scroll to position [0, 0]
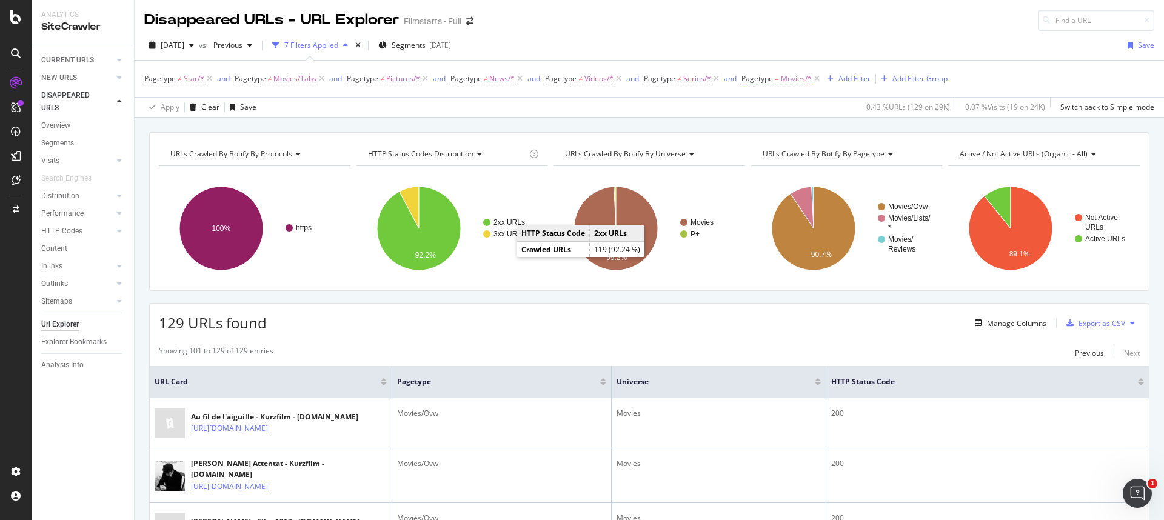
click at [775, 80] on span "=" at bounding box center [777, 78] width 4 height 10
click at [776, 110] on icon at bounding box center [775, 107] width 8 height 7
click at [778, 146] on span "Not Equal" at bounding box center [774, 148] width 33 height 10
click at [883, 177] on div "Apply" at bounding box center [875, 178] width 19 height 10
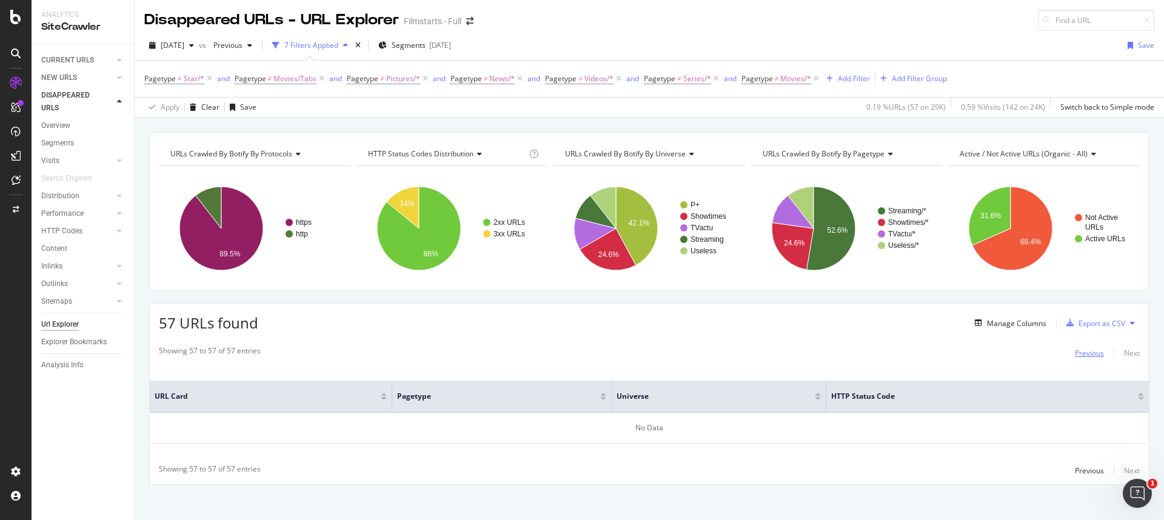
click at [916, 355] on div "Previous" at bounding box center [1089, 353] width 29 height 10
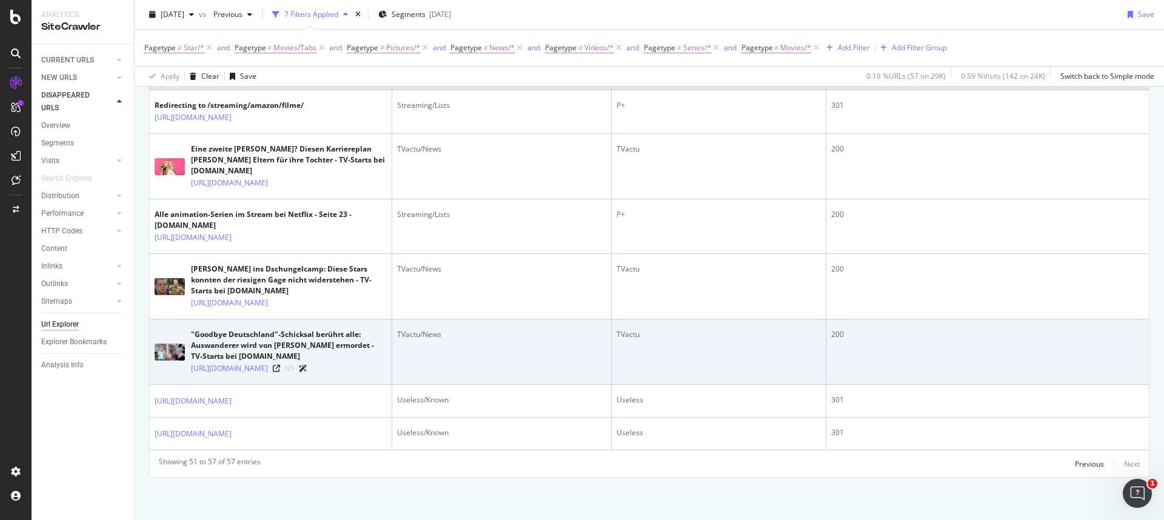
scroll to position [377, 0]
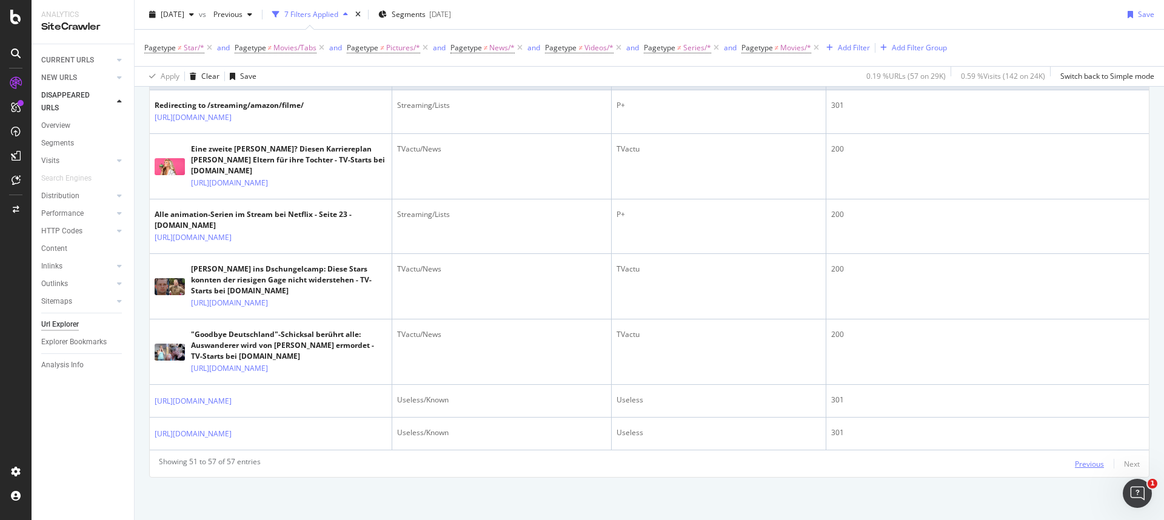
click at [916, 450] on div "Previous" at bounding box center [1089, 464] width 29 height 10
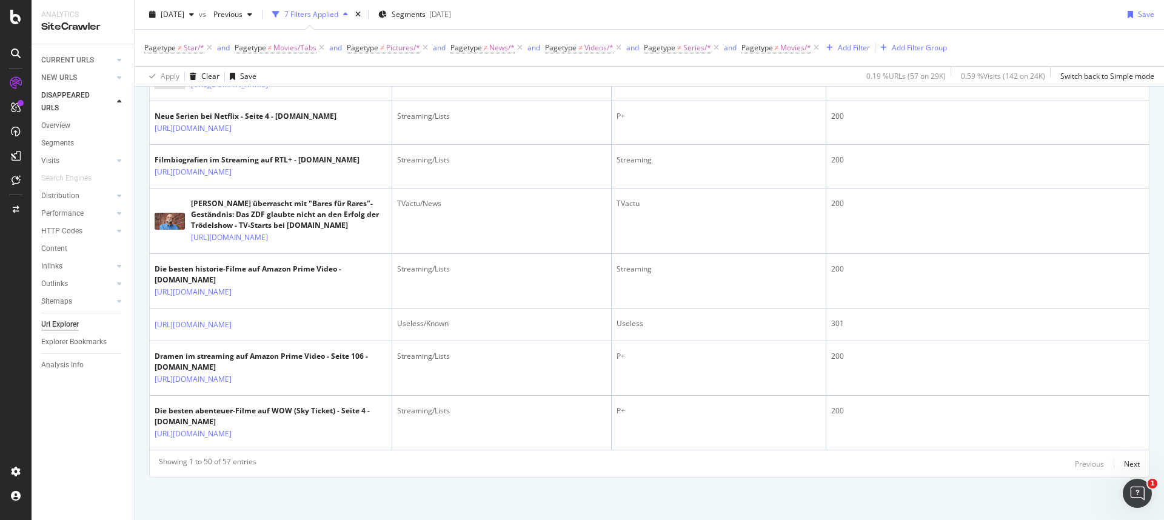
scroll to position [3032, 0]
click at [209, 73] on div "Clear" at bounding box center [210, 76] width 18 height 10
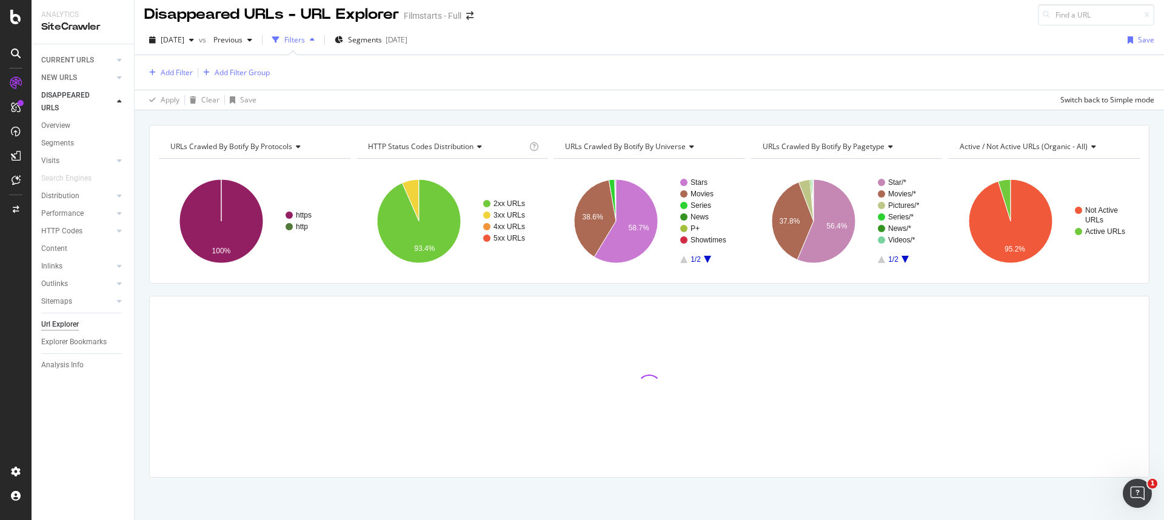
scroll to position [5, 0]
click at [53, 62] on div "CURRENT URLS" at bounding box center [67, 60] width 53 height 13
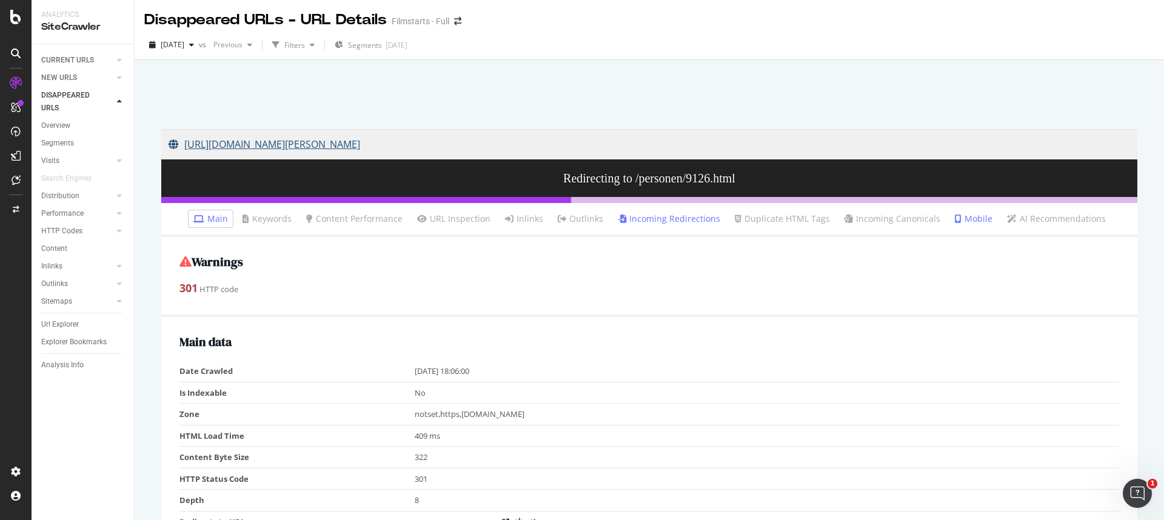
click at [444, 146] on link "https://www.filmstarts.de/personen/82463-Claire-Denis.html" at bounding box center [650, 144] width 962 height 30
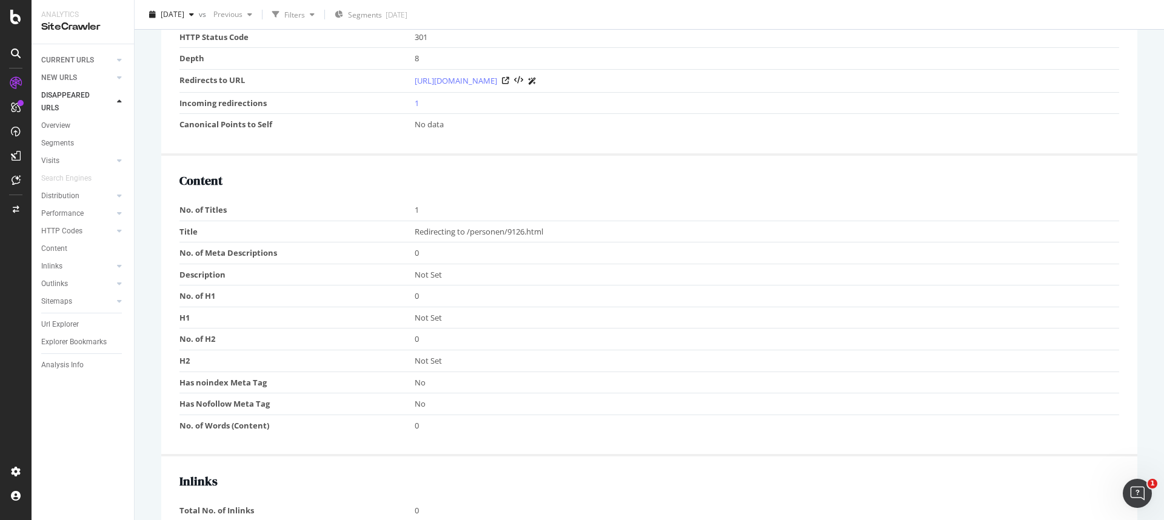
scroll to position [8, 0]
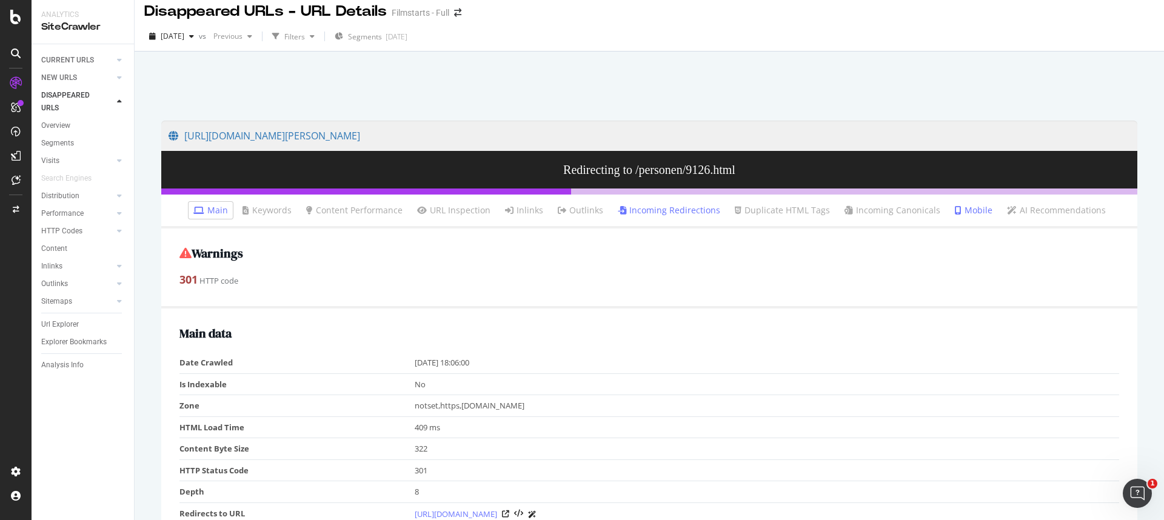
click at [650, 210] on link "Incoming Redirections" at bounding box center [669, 210] width 102 height 12
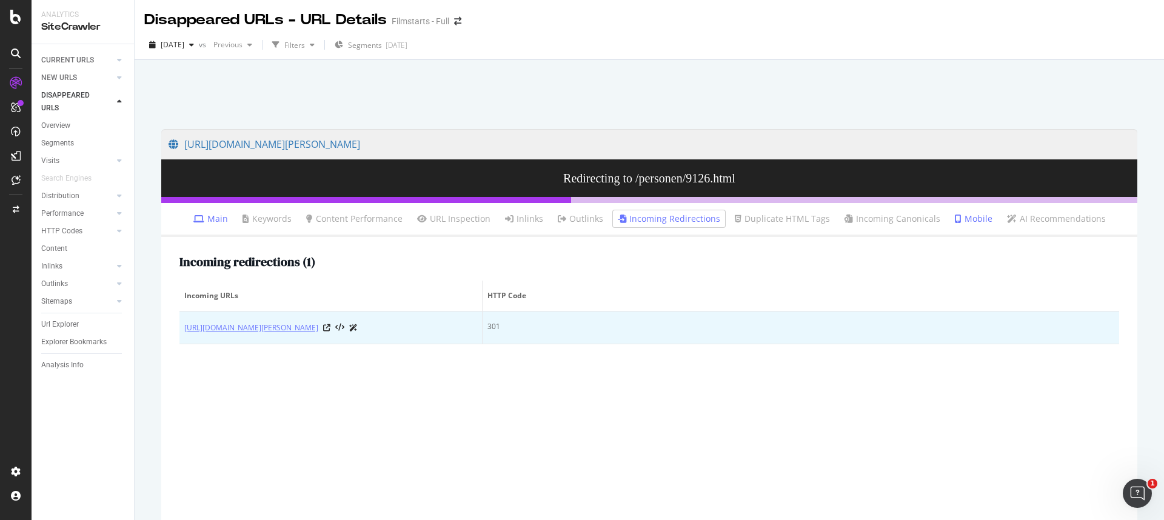
click at [318, 327] on link "http://www.filmstarts.de/personen/82463-Claire-Denis.html" at bounding box center [251, 328] width 134 height 12
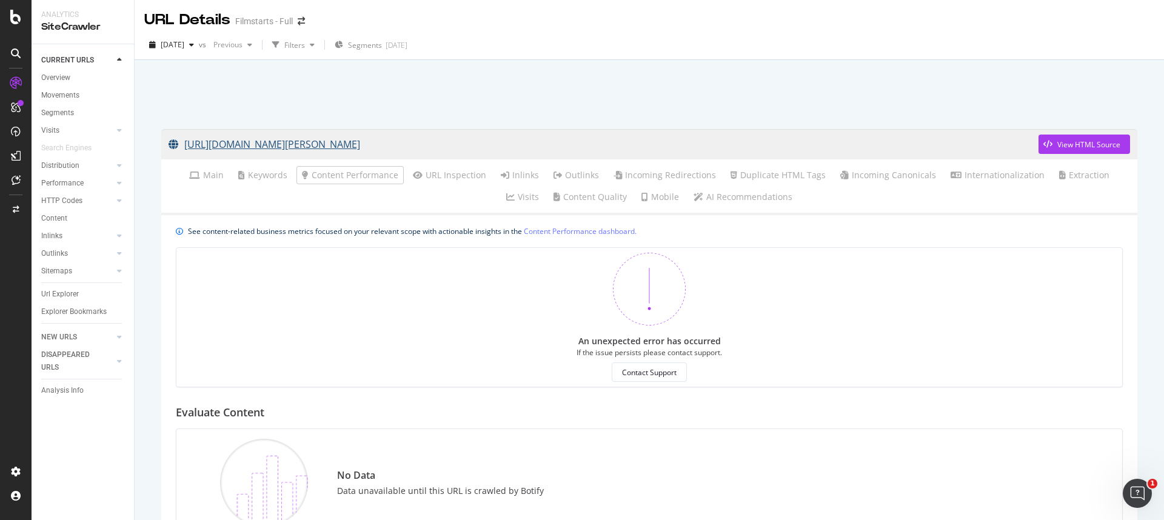
click at [201, 146] on link "http://www.filmstarts.de/personen/82463-Claire-Denis.html" at bounding box center [604, 144] width 870 height 30
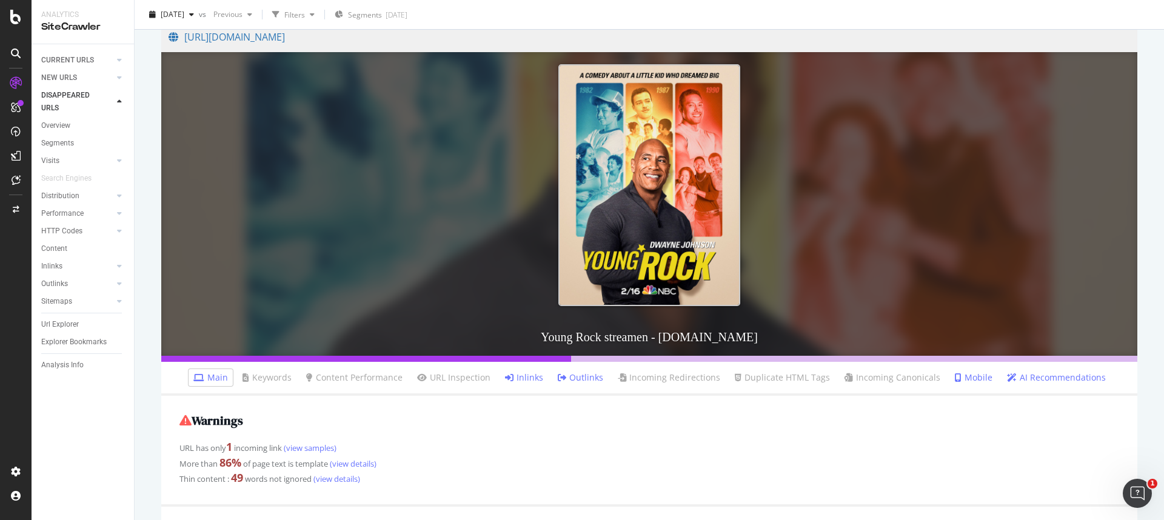
scroll to position [124, 0]
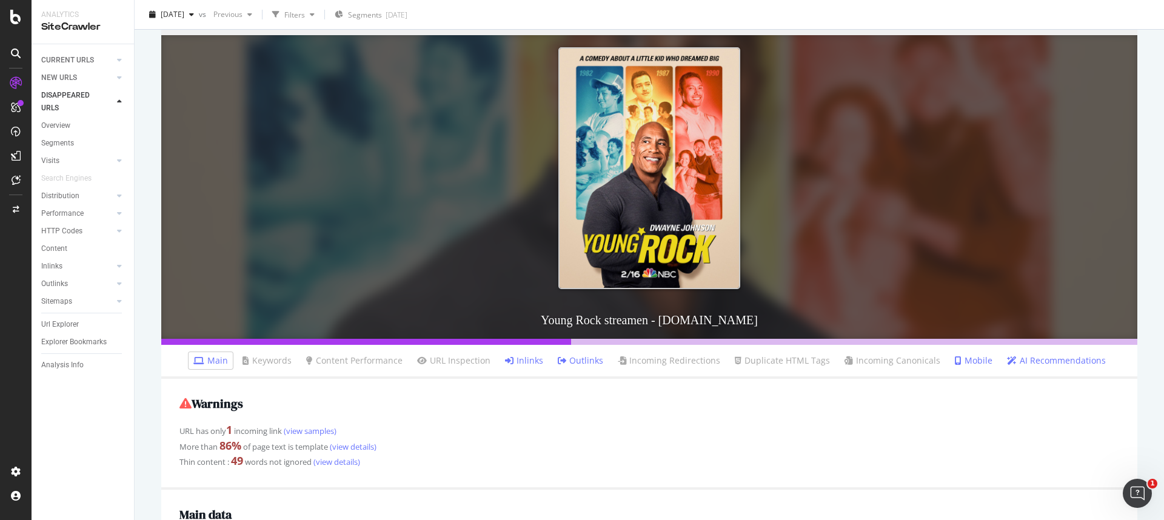
click at [530, 361] on link "Inlinks" at bounding box center [524, 361] width 38 height 12
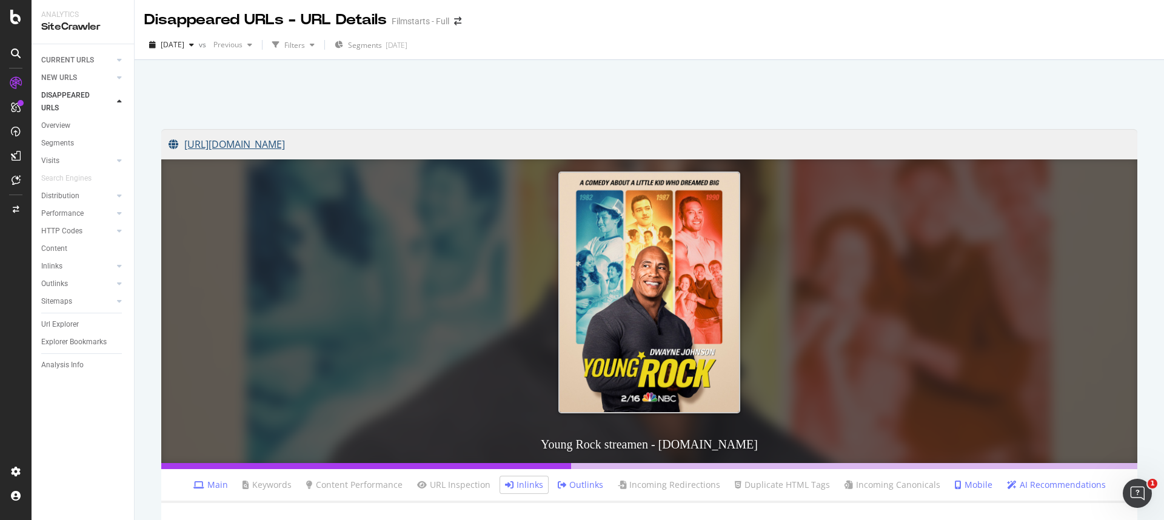
click at [317, 146] on link "https://www.filmstarts.de/serien/26080/streaming/" at bounding box center [650, 144] width 962 height 30
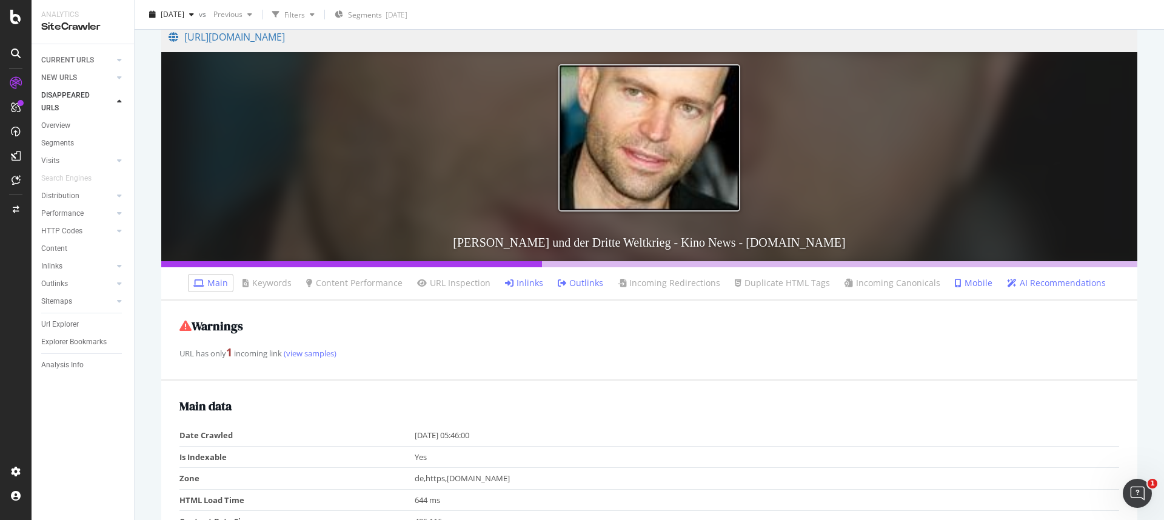
scroll to position [116, 0]
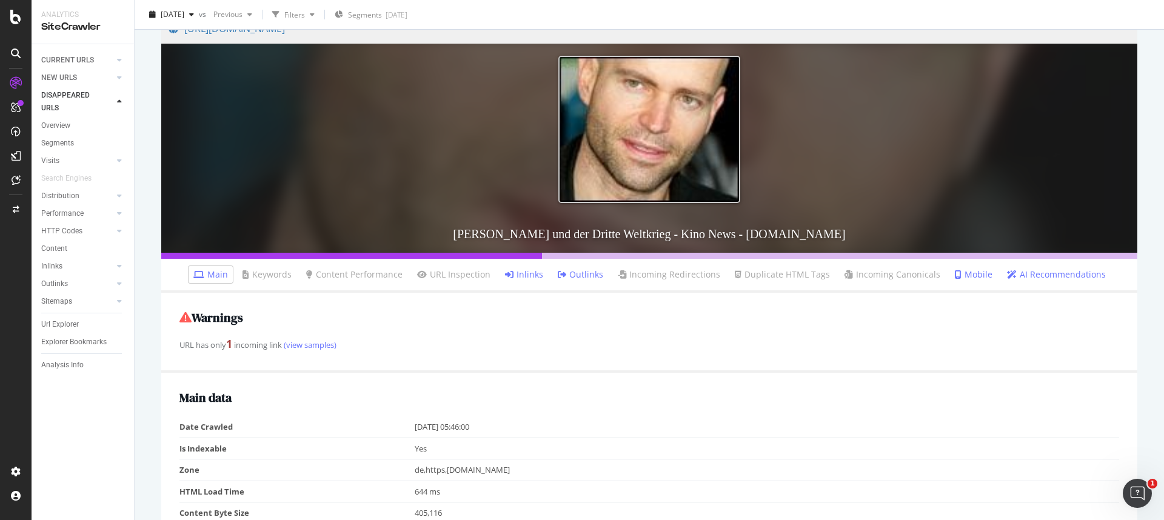
click at [520, 273] on link "Inlinks" at bounding box center [524, 275] width 38 height 12
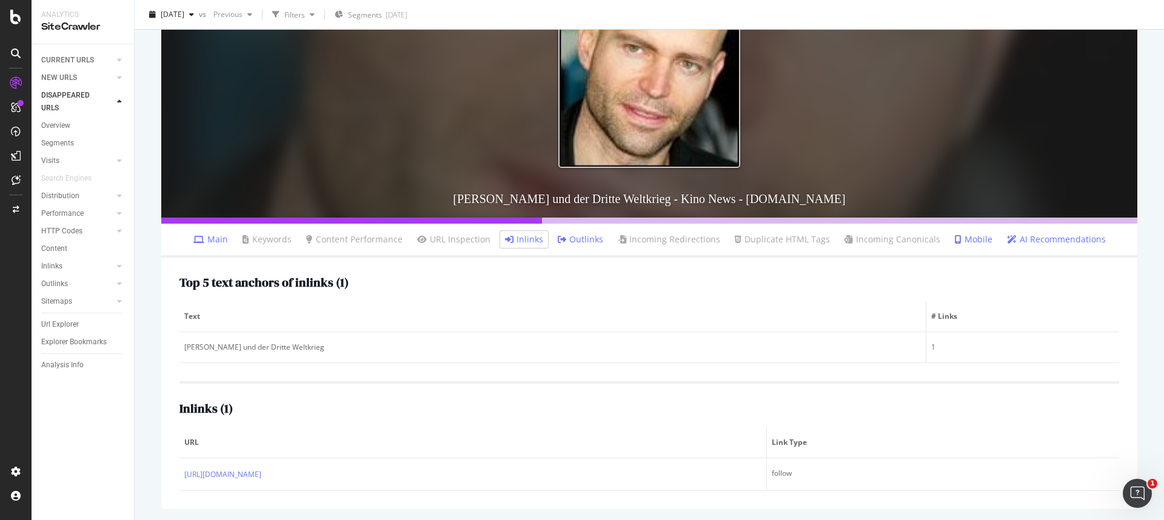
scroll to position [152, 0]
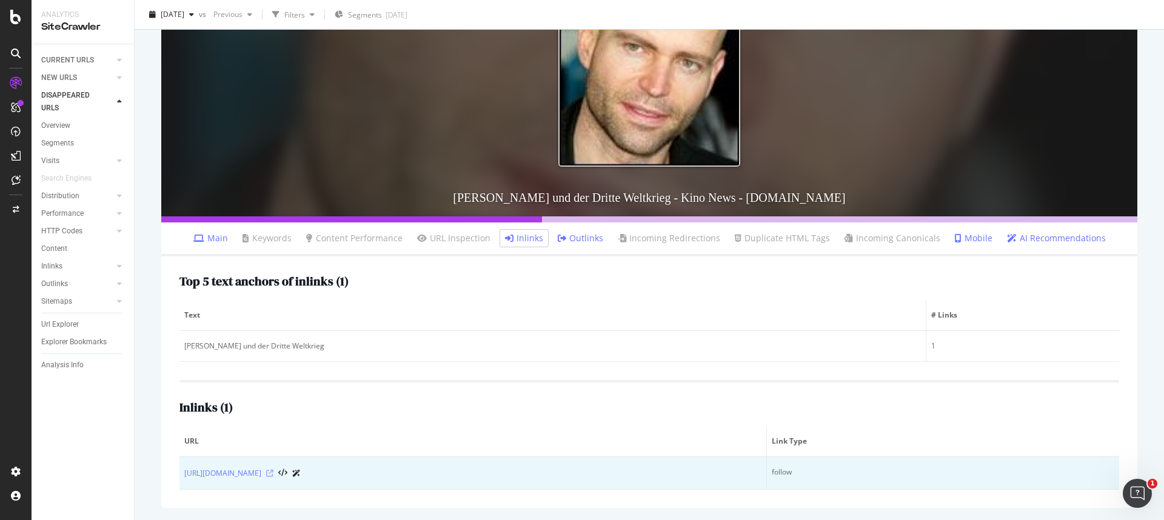
click at [273, 471] on icon at bounding box center [269, 473] width 7 height 7
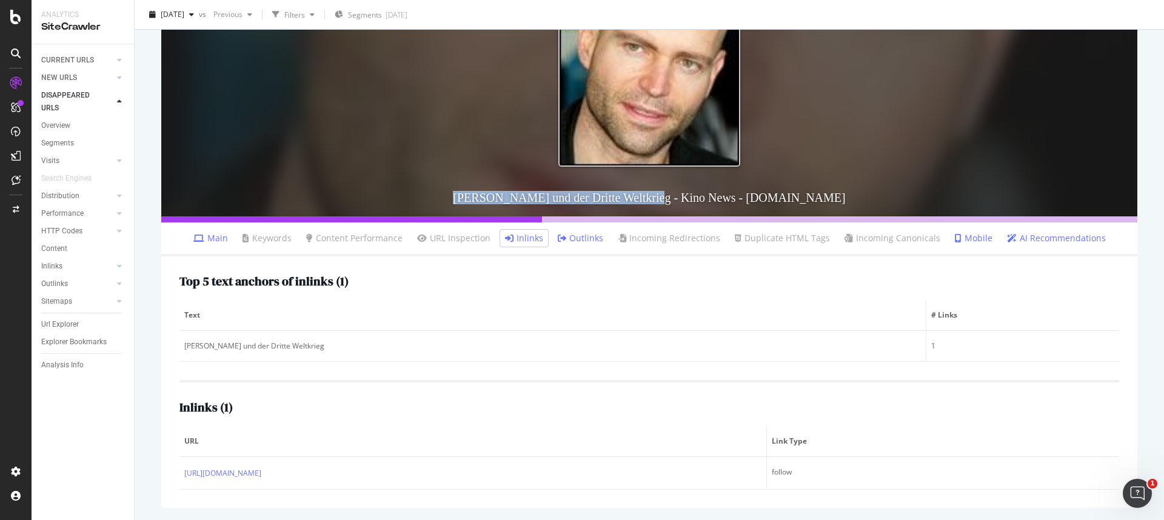
drag, startPoint x: 458, startPoint y: 198, endPoint x: 662, endPoint y: 196, distance: 203.7
click at [662, 196] on h3 "Marc Forster und der Dritte Weltkrieg - Kino News - FILMSTARTS.de" at bounding box center [649, 198] width 976 height 38
copy h3 "Marc Forster und der Dritte Weltkrieg"
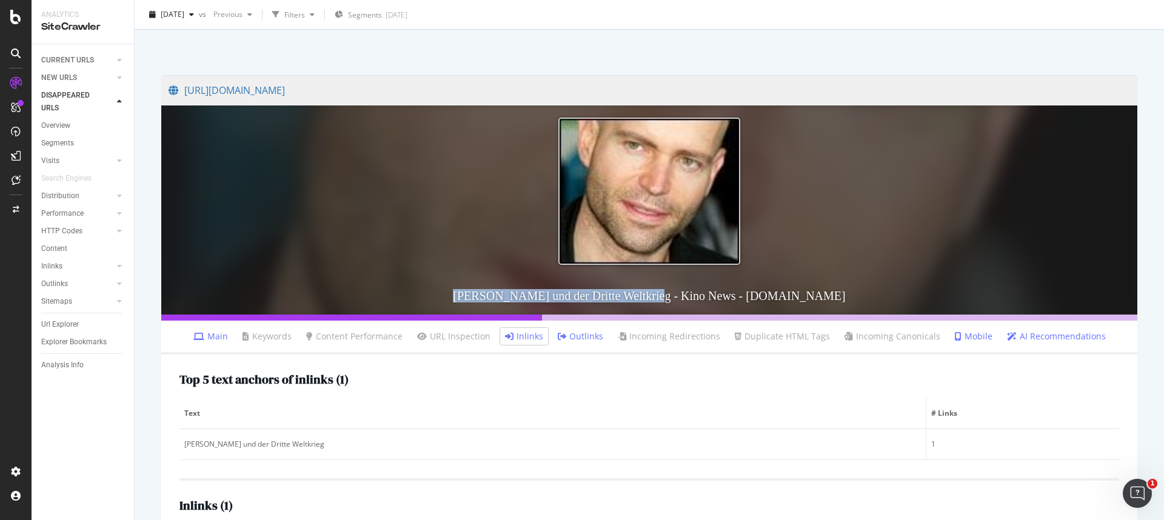
scroll to position [0, 0]
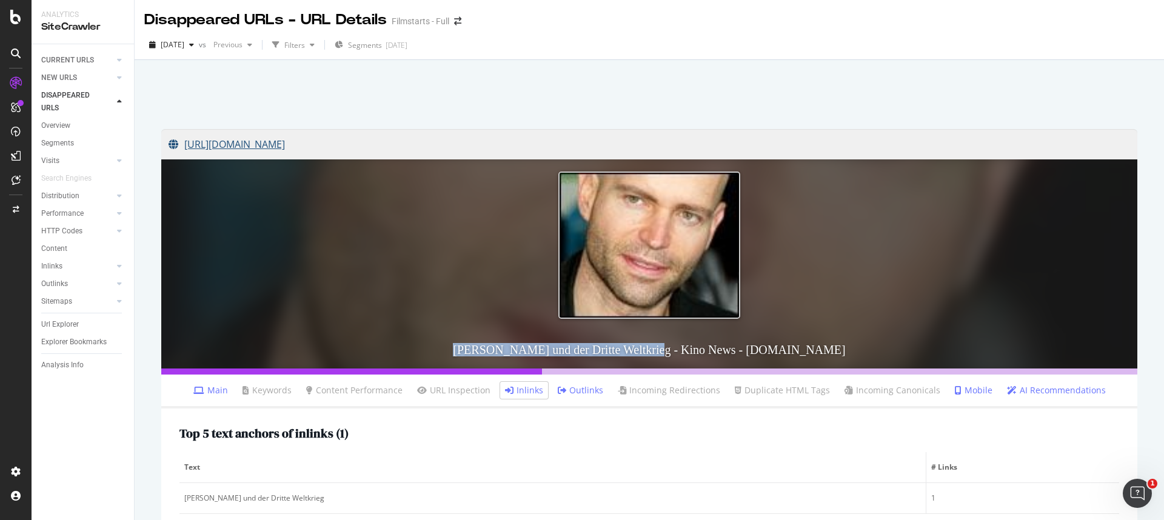
click at [387, 144] on link "[URL][DOMAIN_NAME]" at bounding box center [650, 144] width 962 height 30
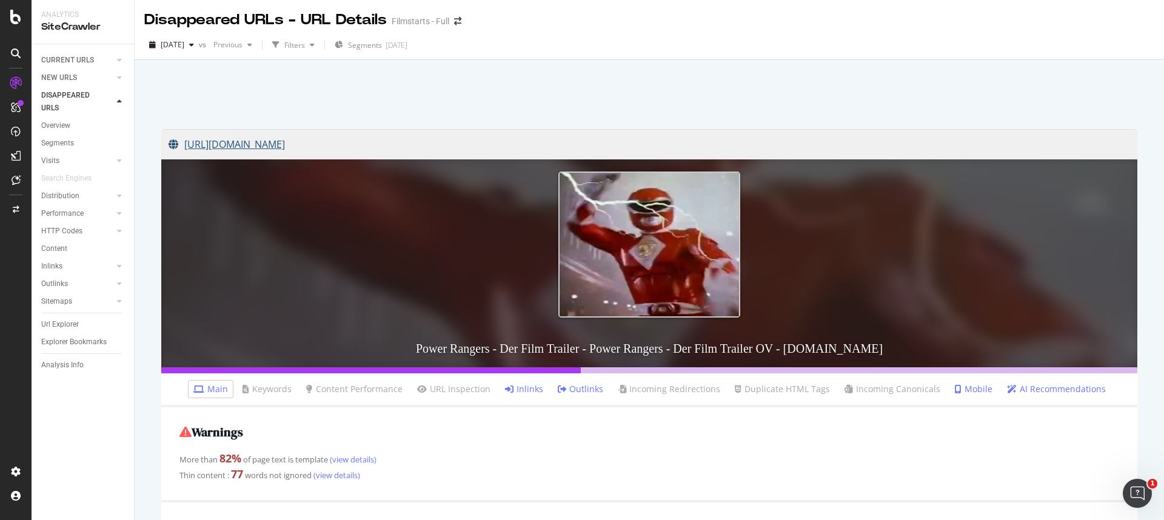
click at [459, 144] on link "https://www.filmstarts.de/kritiken/13016/trailer/19440622.html" at bounding box center [650, 144] width 962 height 30
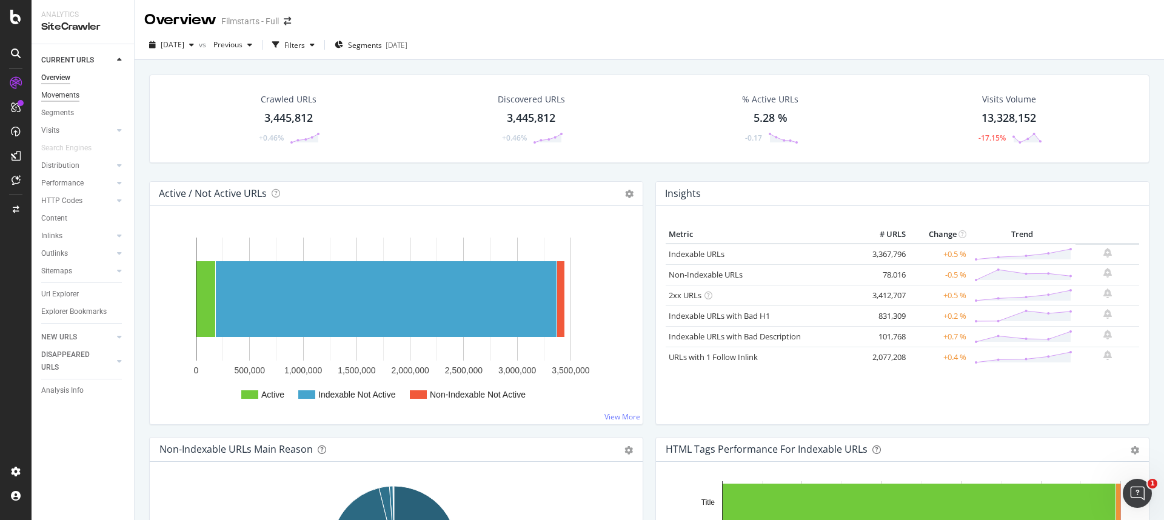
click at [61, 99] on div "Movements" at bounding box center [60, 95] width 38 height 13
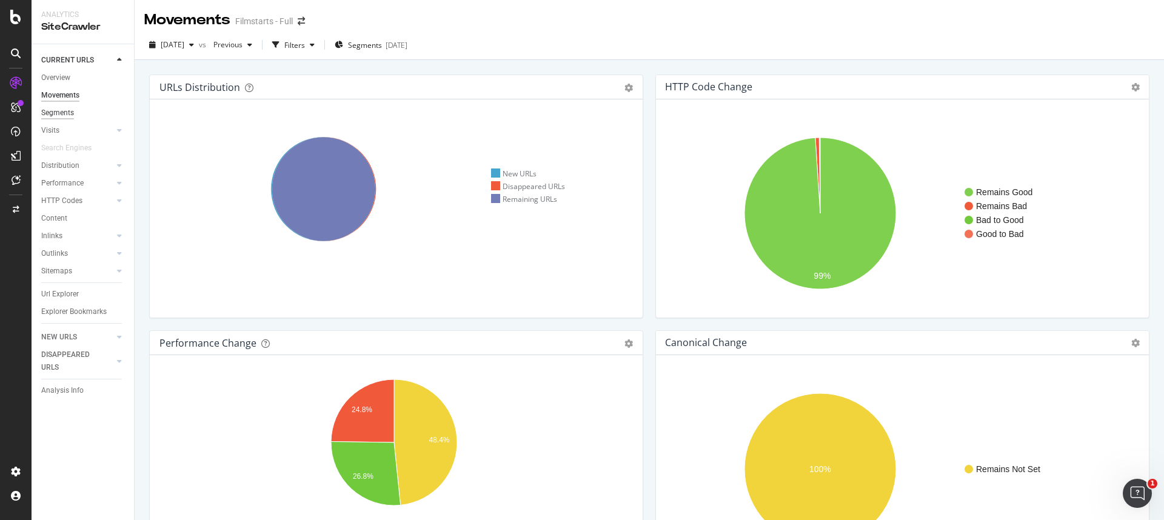
click at [67, 113] on div "Segments" at bounding box center [57, 113] width 33 height 13
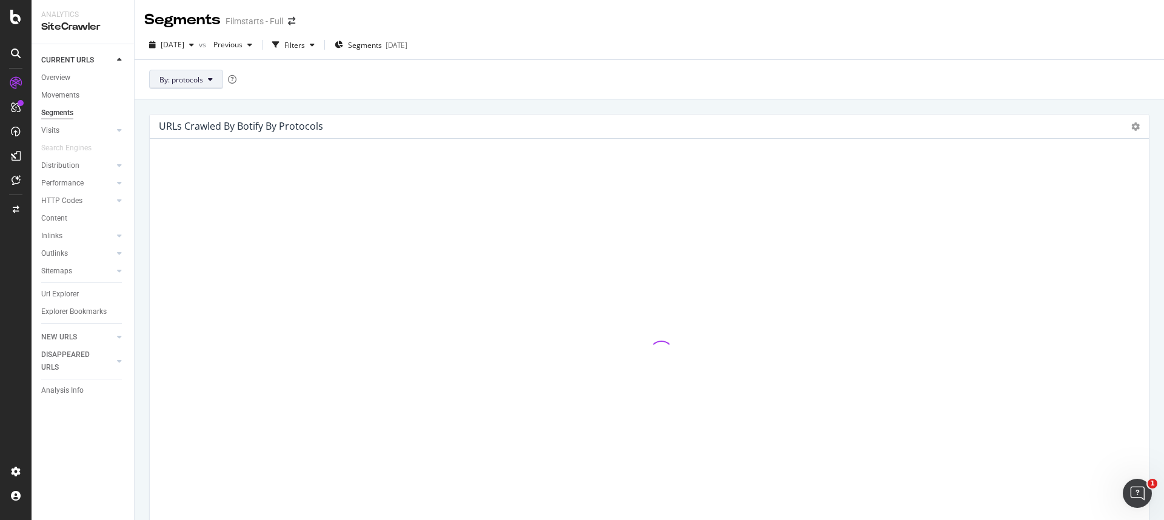
click at [196, 81] on span "By: protocols" at bounding box center [181, 80] width 44 height 10
click at [192, 182] on div "pagetype" at bounding box center [225, 190] width 150 height 18
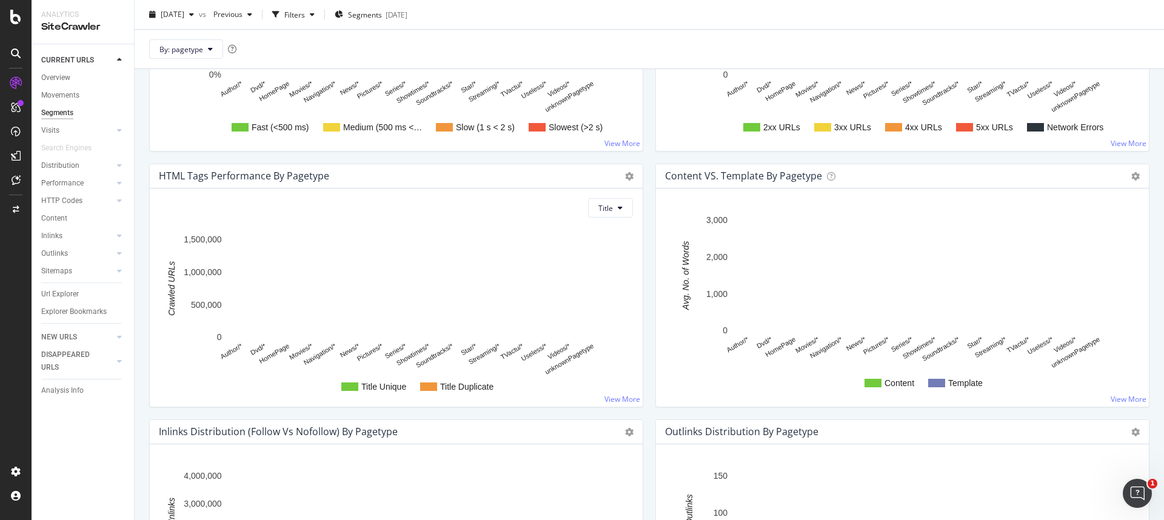
scroll to position [919, 0]
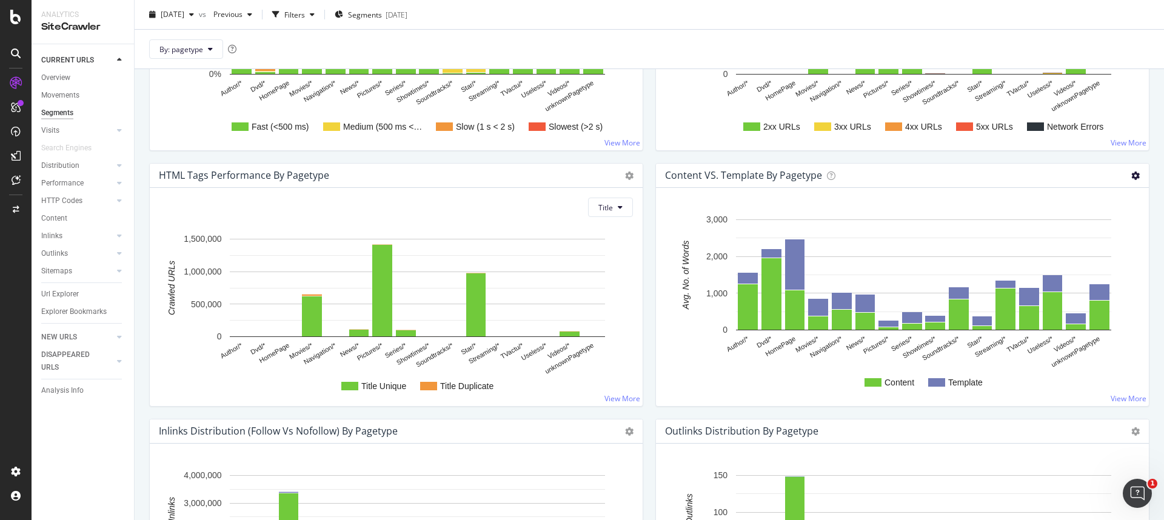
click at [1131, 173] on icon at bounding box center [1135, 176] width 8 height 8
click at [1019, 159] on div "URLs by pagetype and HTTP Status Code Chart (by Value) Chart (by Percentage) Ta…" at bounding box center [902, 35] width 506 height 256
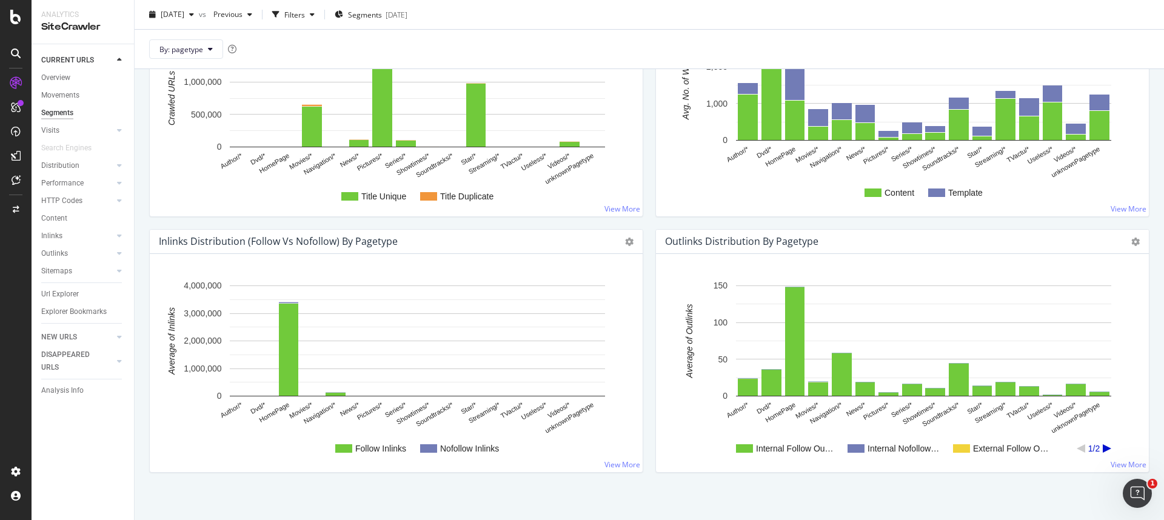
scroll to position [1116, 0]
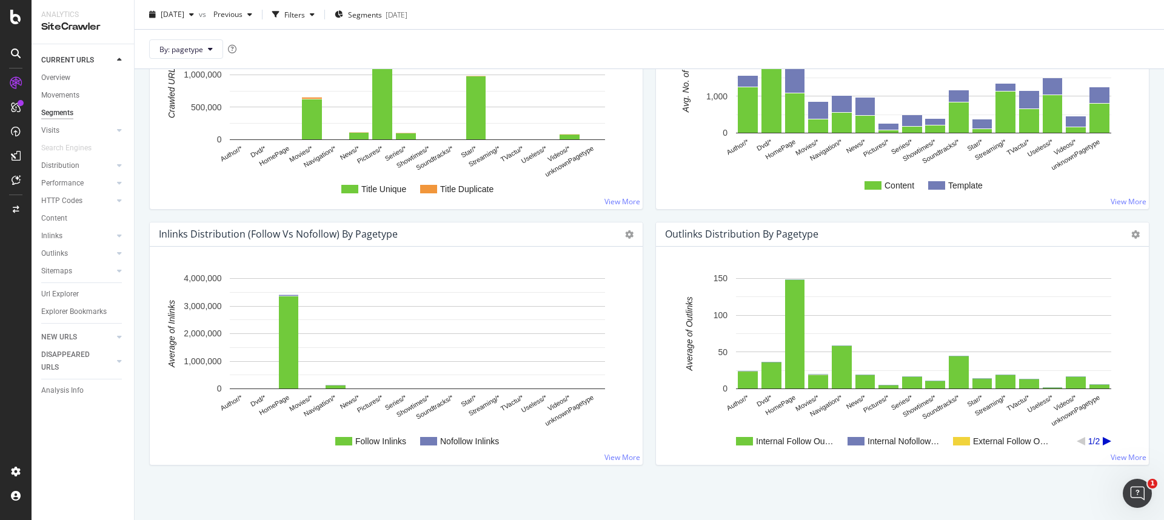
click at [1105, 441] on icon "A chart." at bounding box center [1107, 441] width 8 height 8
click at [1079, 443] on icon "A chart." at bounding box center [1081, 441] width 8 height 8
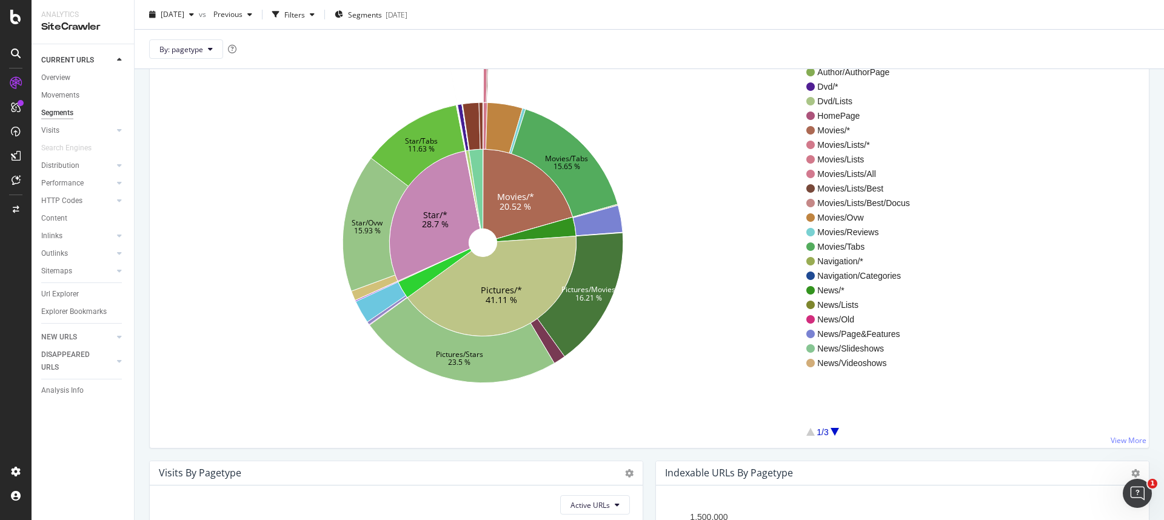
scroll to position [0, 0]
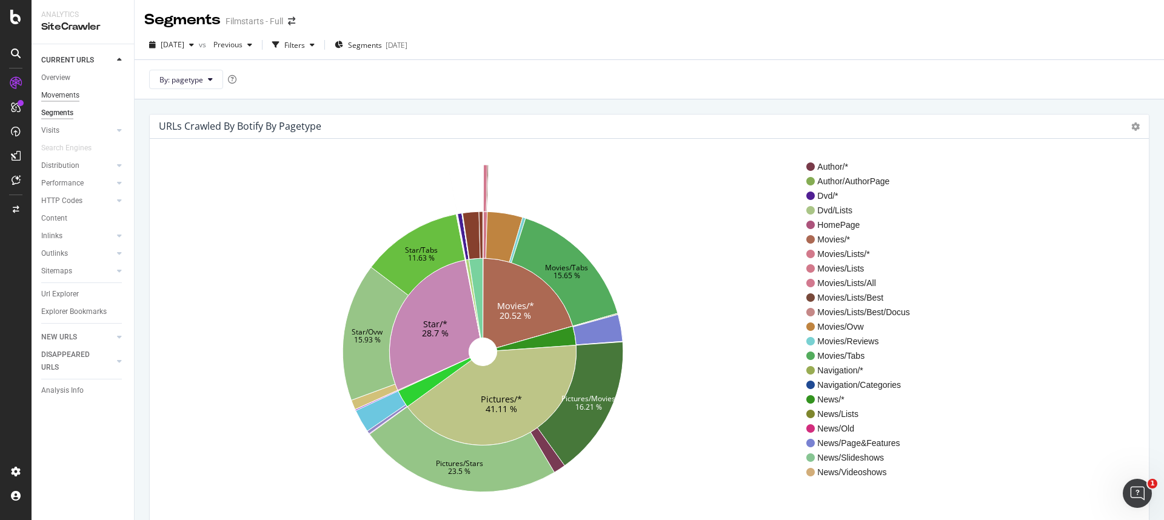
click at [74, 93] on div "Movements" at bounding box center [60, 95] width 38 height 13
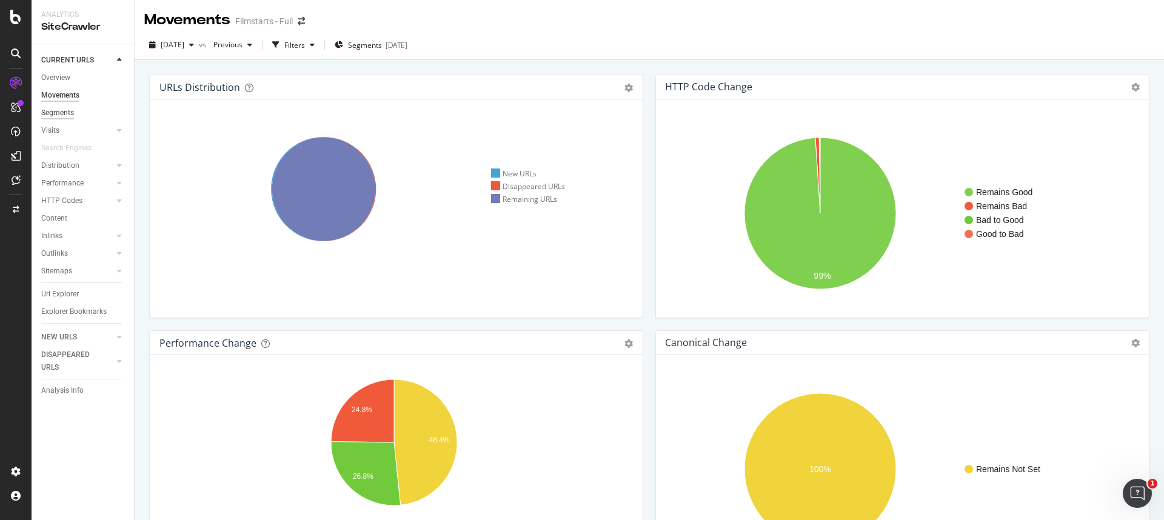
click at [67, 113] on div "Segments" at bounding box center [57, 113] width 33 height 13
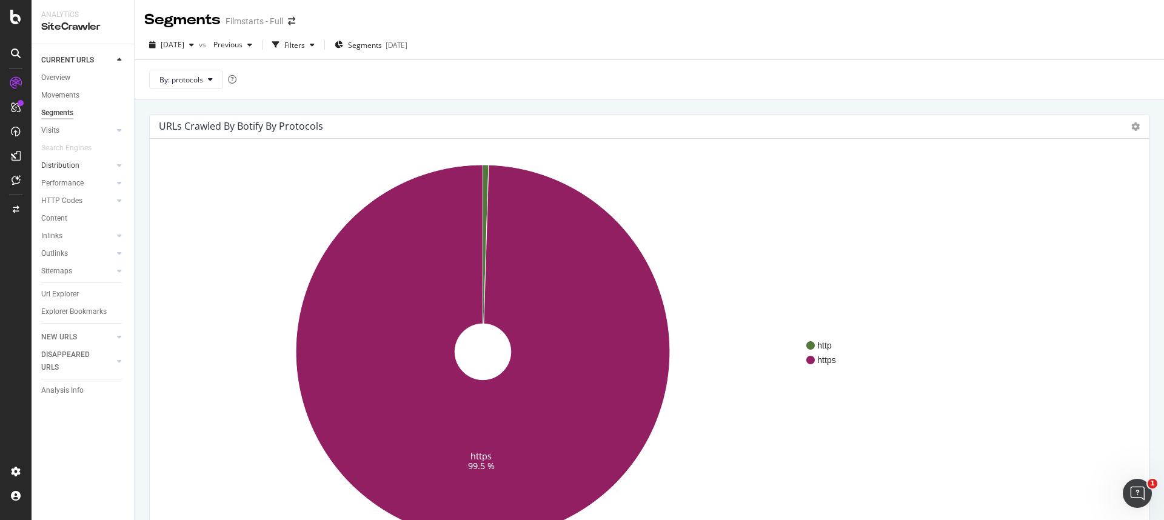
click at [109, 167] on div at bounding box center [107, 165] width 12 height 12
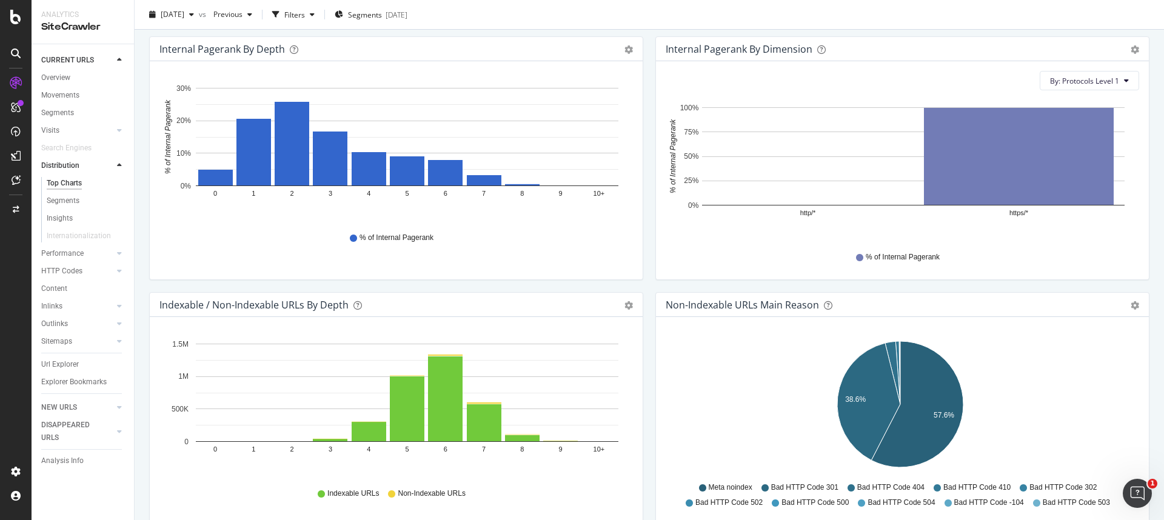
scroll to position [464, 0]
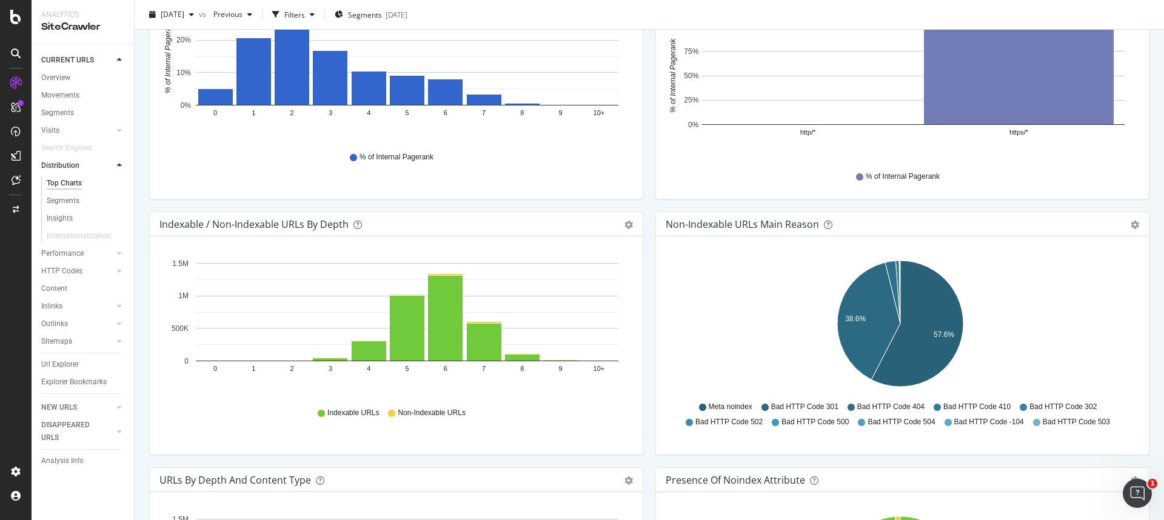
click at [229, 429] on div "Hold CMD (⌘) while clicking to filter the report. 0 1 2 3 4 5 6 7 8 9 10+ 0 500…" at bounding box center [396, 345] width 493 height 218
click at [625, 223] on icon "gear" at bounding box center [629, 225] width 8 height 8
click at [580, 286] on span "Table" at bounding box center [587, 293] width 110 height 16
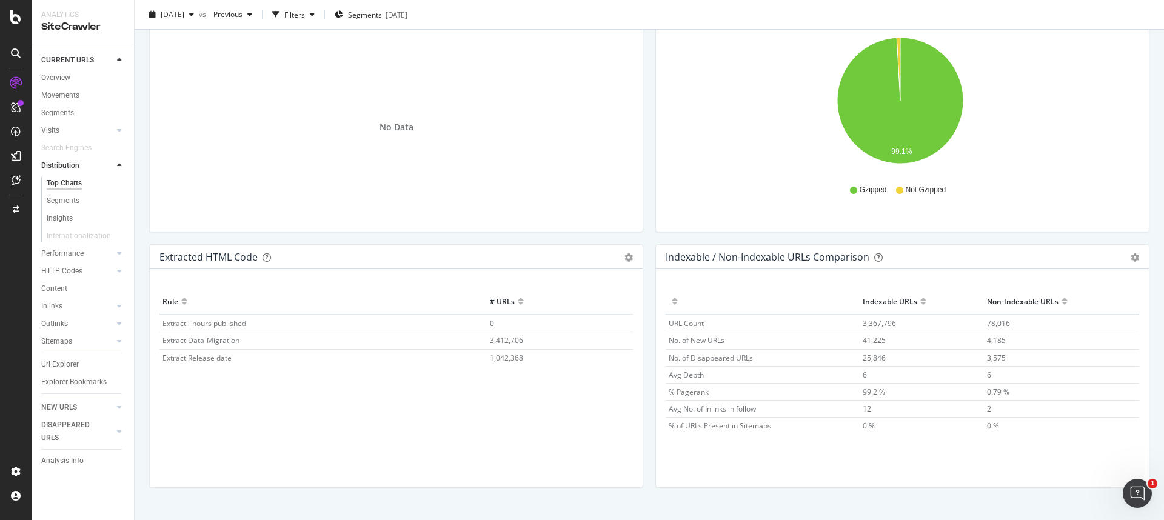
scroll to position [1557, 0]
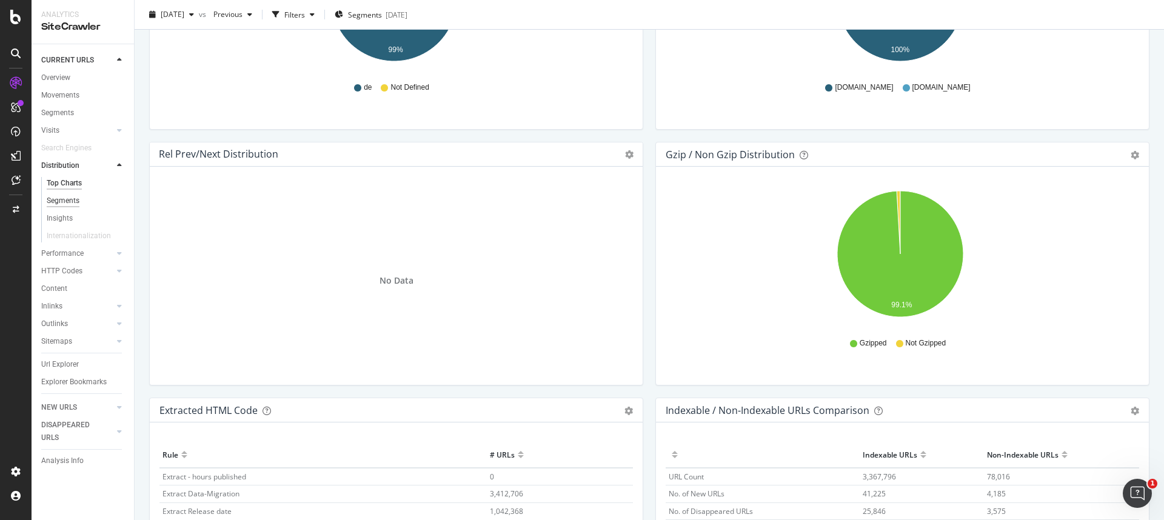
click at [67, 203] on div "Segments" at bounding box center [63, 201] width 33 height 13
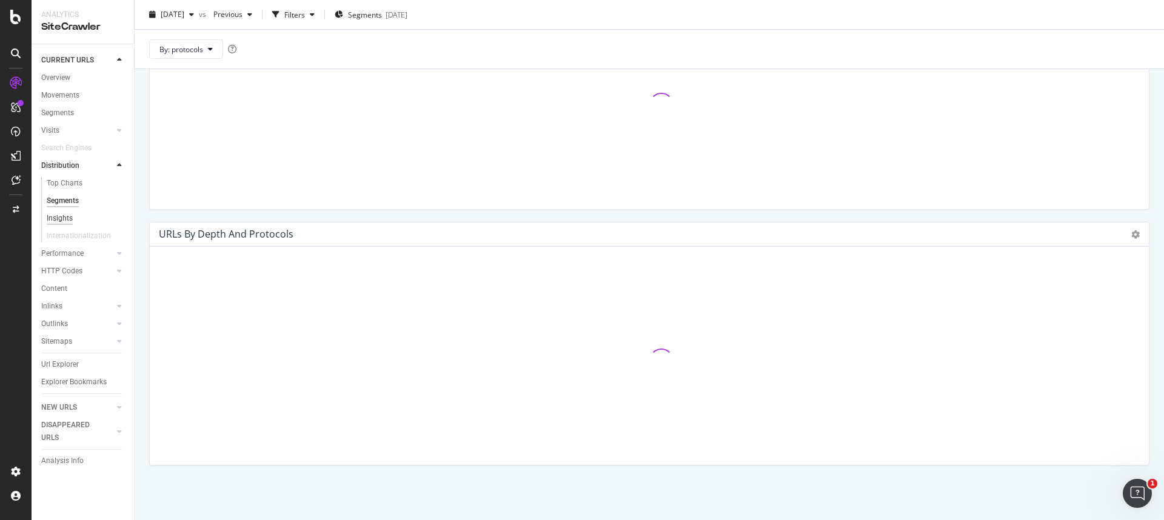
scroll to position [660, 0]
click at [201, 42] on button "By: protocols" at bounding box center [186, 48] width 74 height 19
click at [184, 158] on span "pagetype" at bounding box center [224, 160] width 131 height 11
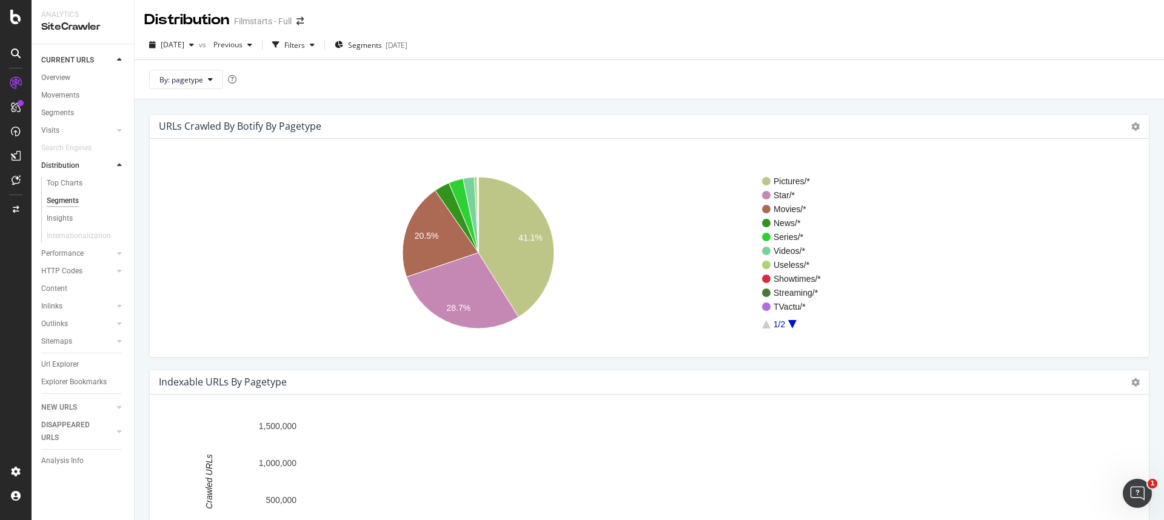
scroll to position [2, 0]
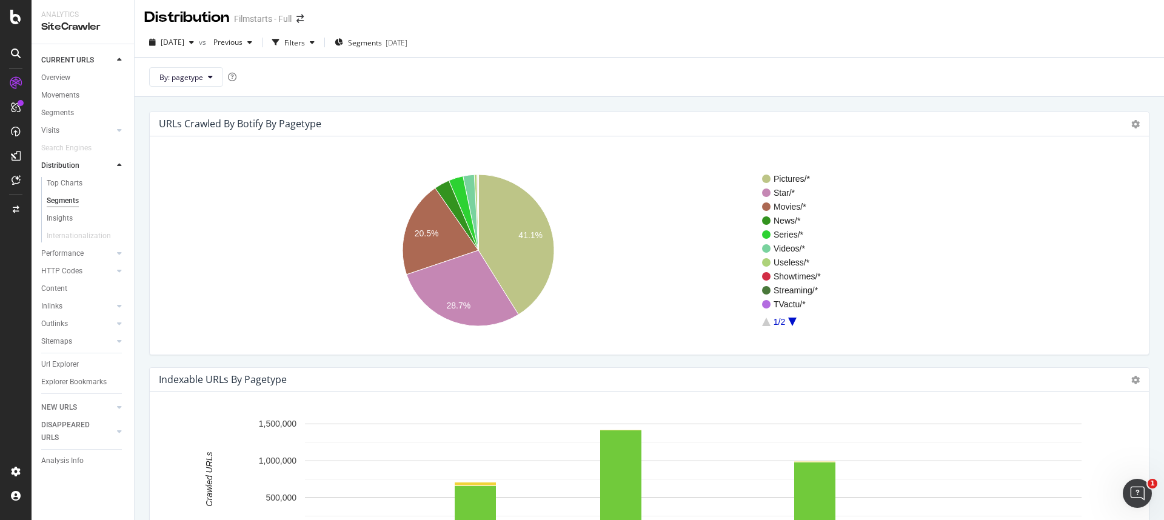
click at [273, 276] on rect "A chart." at bounding box center [644, 250] width 971 height 189
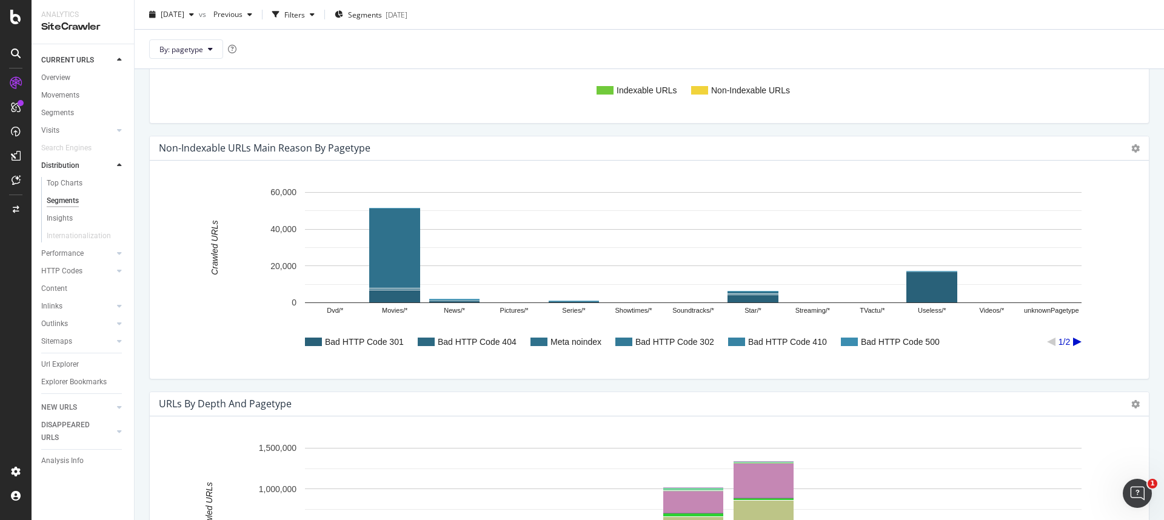
scroll to position [660, 0]
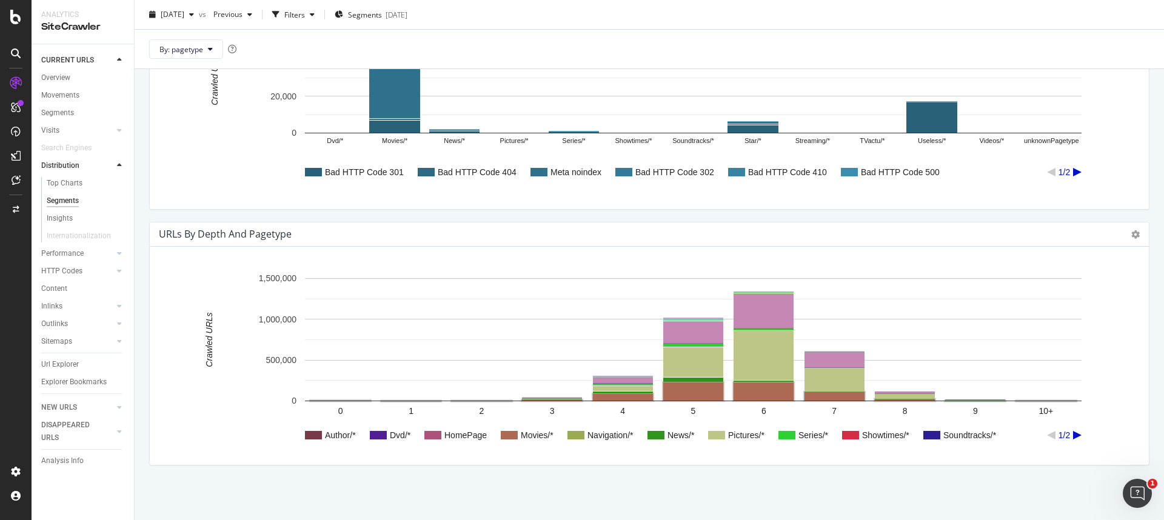
click at [529, 437] on text "Movies/*" at bounding box center [537, 436] width 33 height 10
click at [1077, 436] on icon "A chart." at bounding box center [1077, 435] width 8 height 8
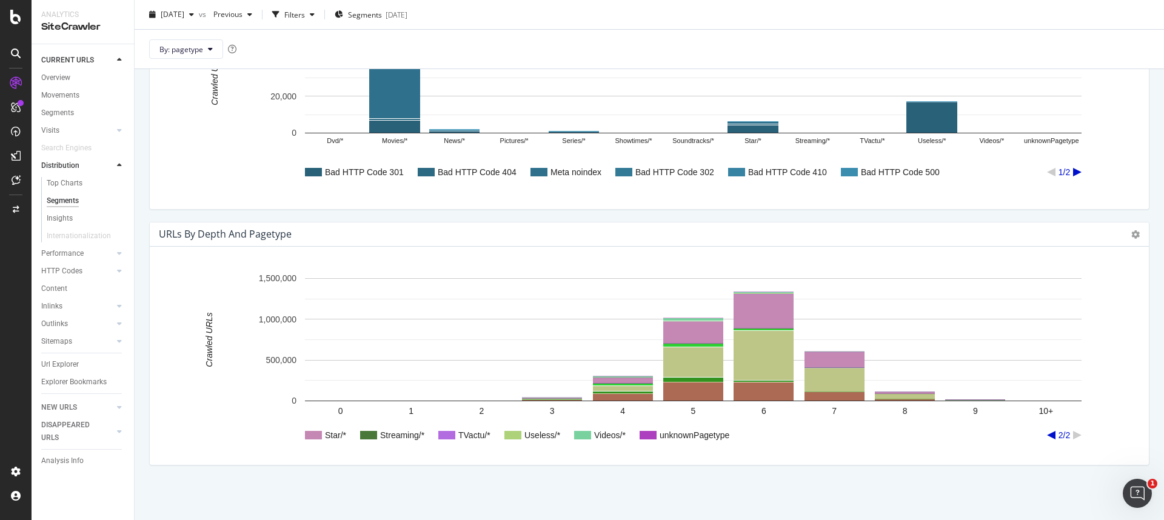
click at [1052, 437] on icon "A chart." at bounding box center [1051, 435] width 8 height 8
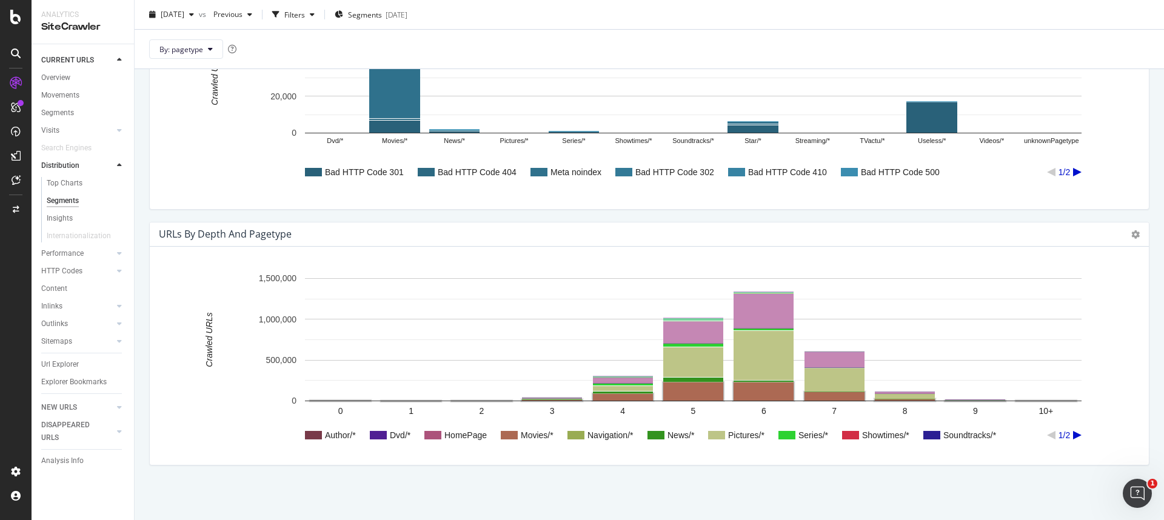
click at [543, 435] on text "Movies/*" at bounding box center [537, 436] width 33 height 10
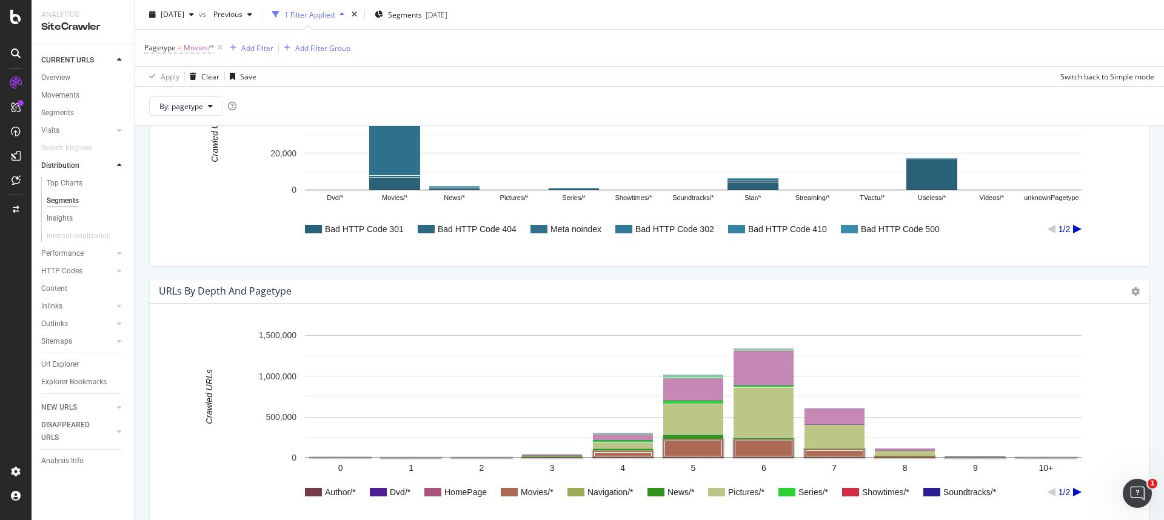
scroll to position [717, 0]
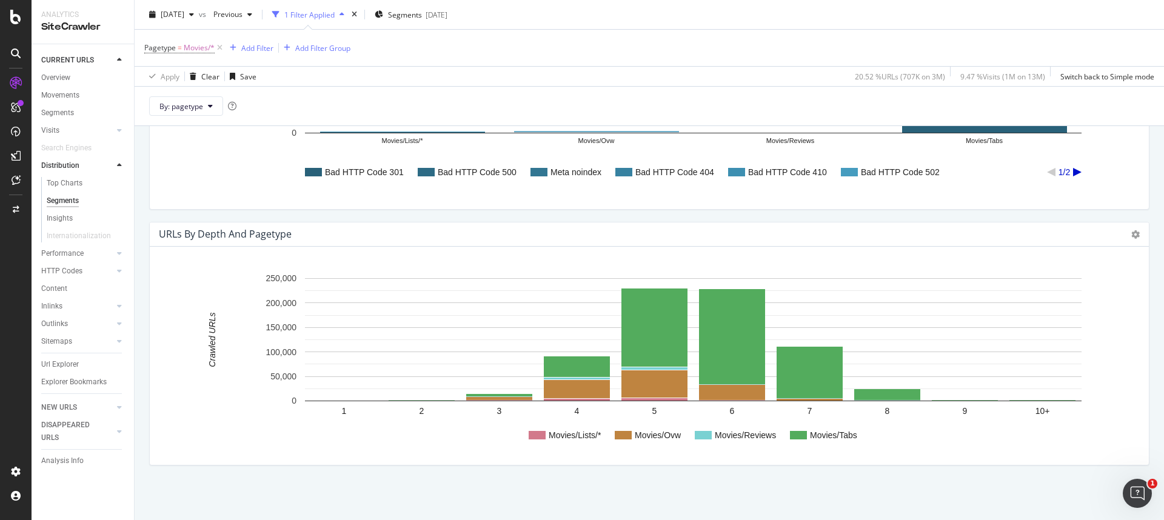
click at [325, 421] on rect "A chart." at bounding box center [644, 360] width 971 height 189
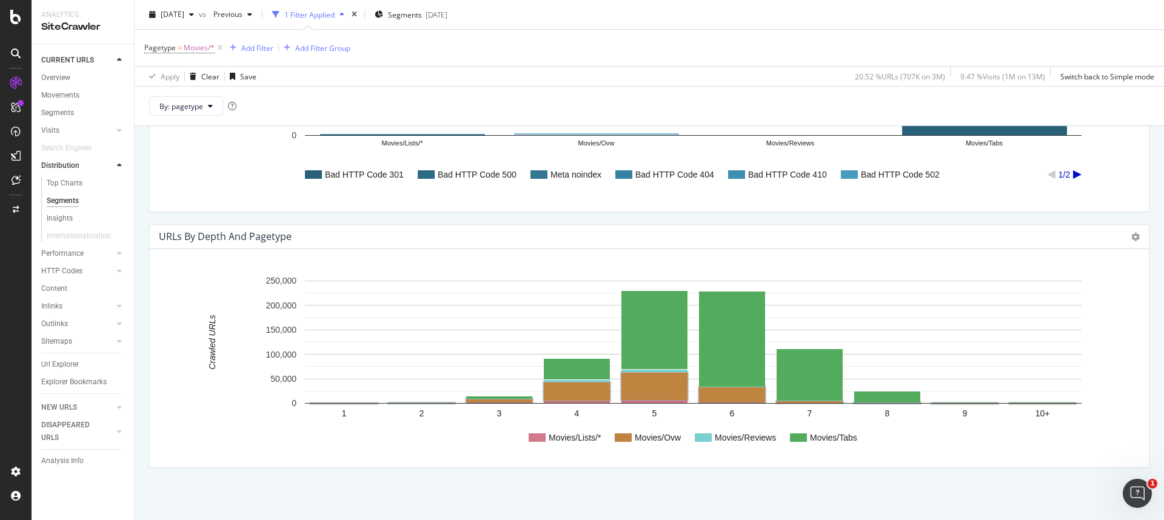
click at [668, 437] on text "Movies/Ovw" at bounding box center [658, 438] width 47 height 10
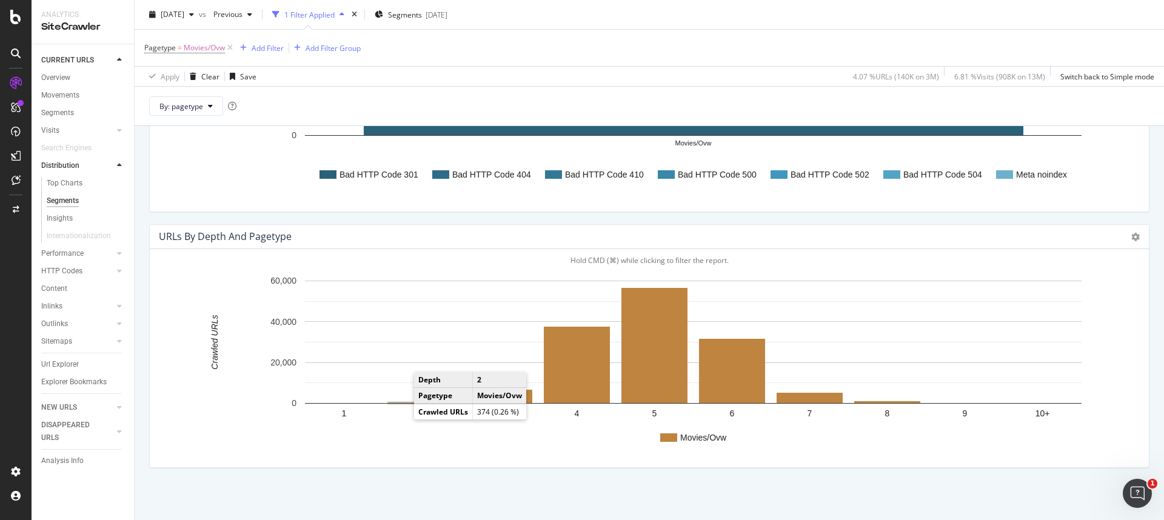
click at [402, 402] on rect "A chart." at bounding box center [422, 403] width 68 height 2
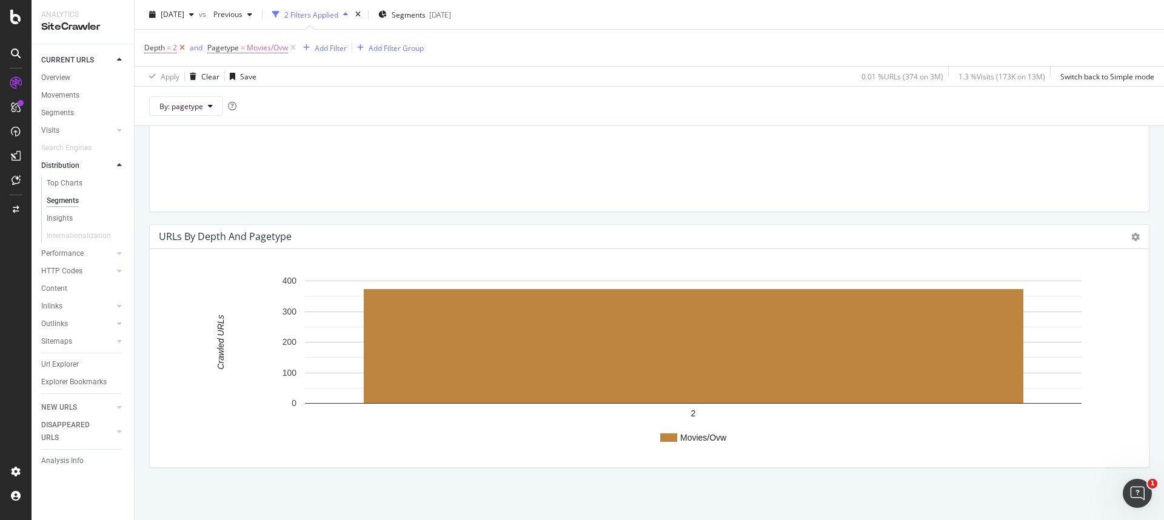
click at [186, 47] on icon at bounding box center [182, 48] width 10 height 12
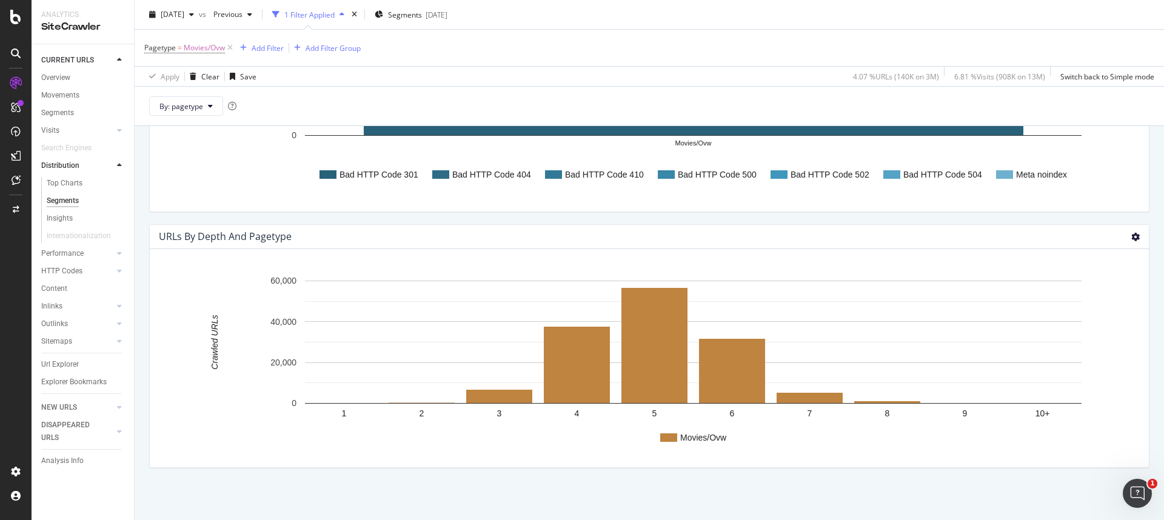
click at [1131, 233] on icon at bounding box center [1135, 237] width 8 height 8
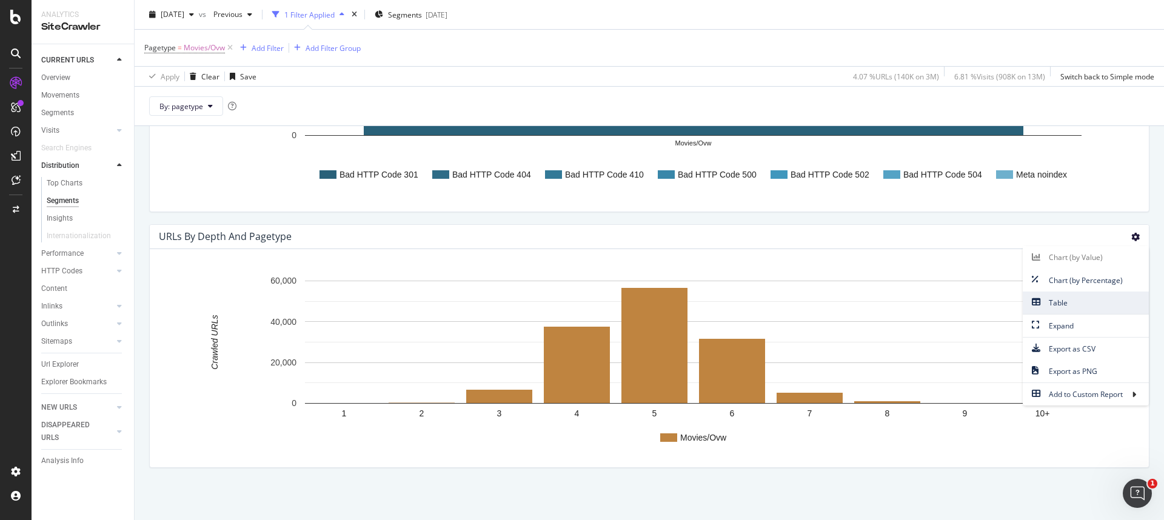
click at [1081, 295] on span "Table" at bounding box center [1086, 303] width 126 height 16
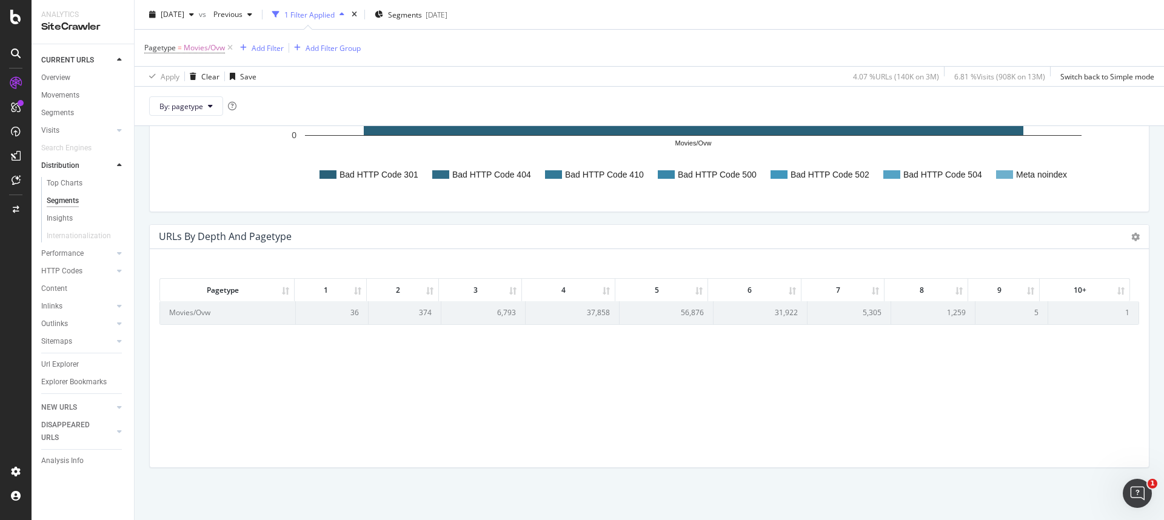
click at [399, 290] on th "2" at bounding box center [403, 290] width 72 height 22
click at [420, 310] on td "374" at bounding box center [405, 312] width 73 height 22
click at [351, 313] on td "36" at bounding box center [332, 312] width 73 height 22
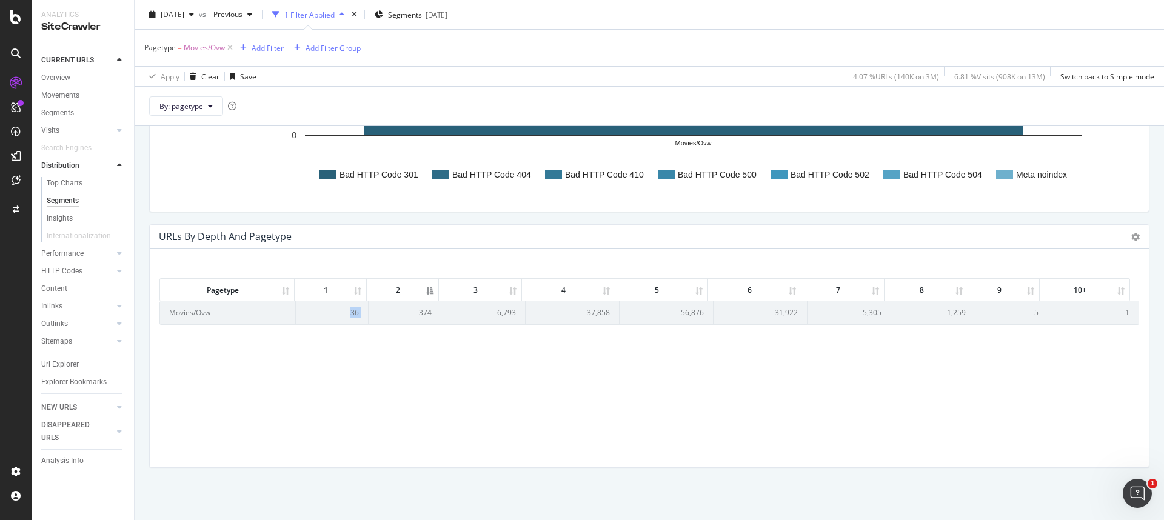
click at [351, 313] on td "36" at bounding box center [332, 312] width 73 height 22
click at [1131, 239] on icon at bounding box center [1135, 237] width 8 height 8
click at [431, 235] on div "URLs by Depth and pagetype Chart (by Value) Chart (by Percentage) Table Expand …" at bounding box center [649, 237] width 999 height 24
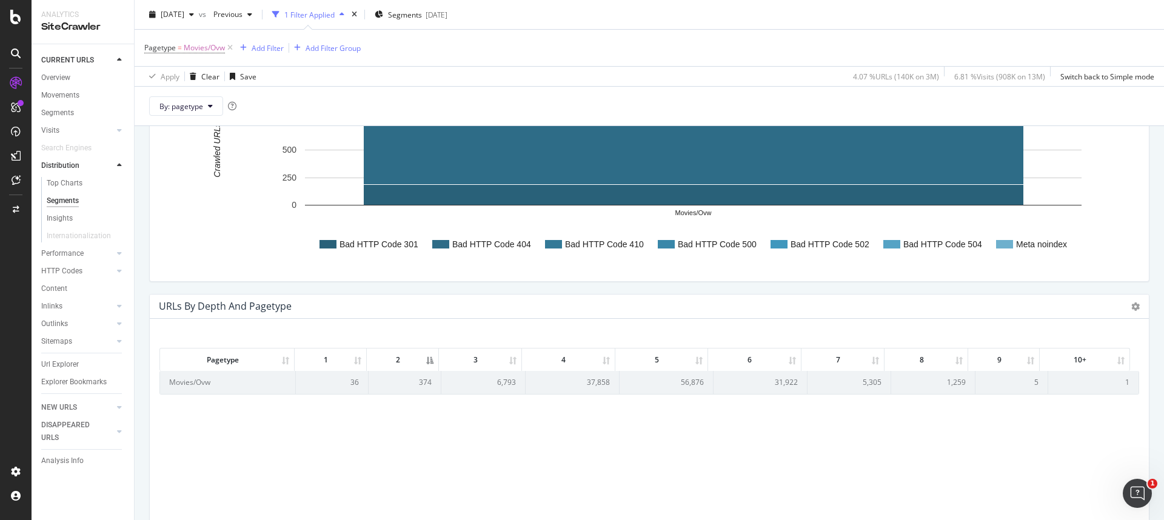
scroll to position [717, 0]
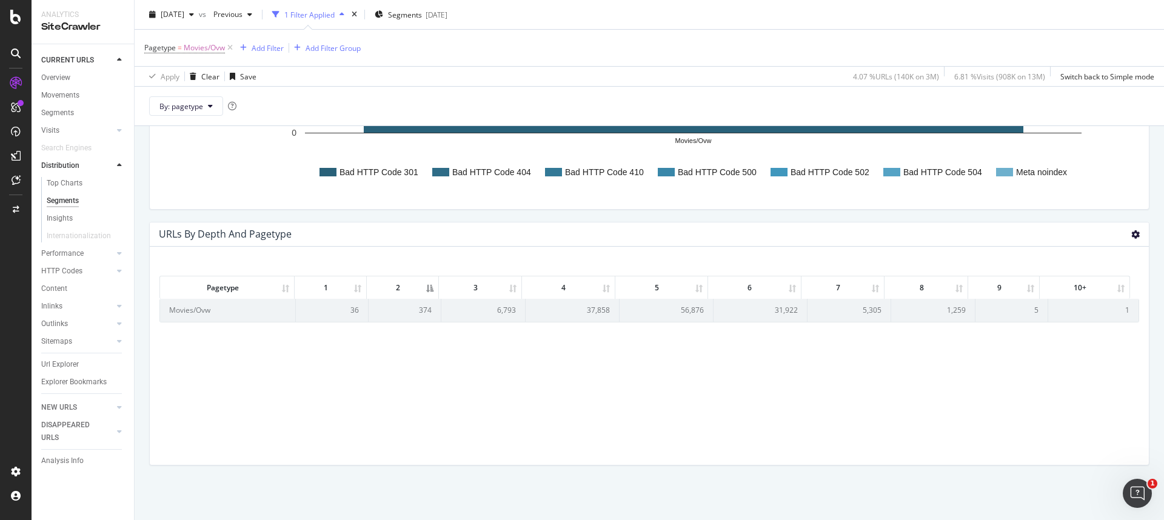
click at [1131, 233] on icon at bounding box center [1135, 234] width 8 height 8
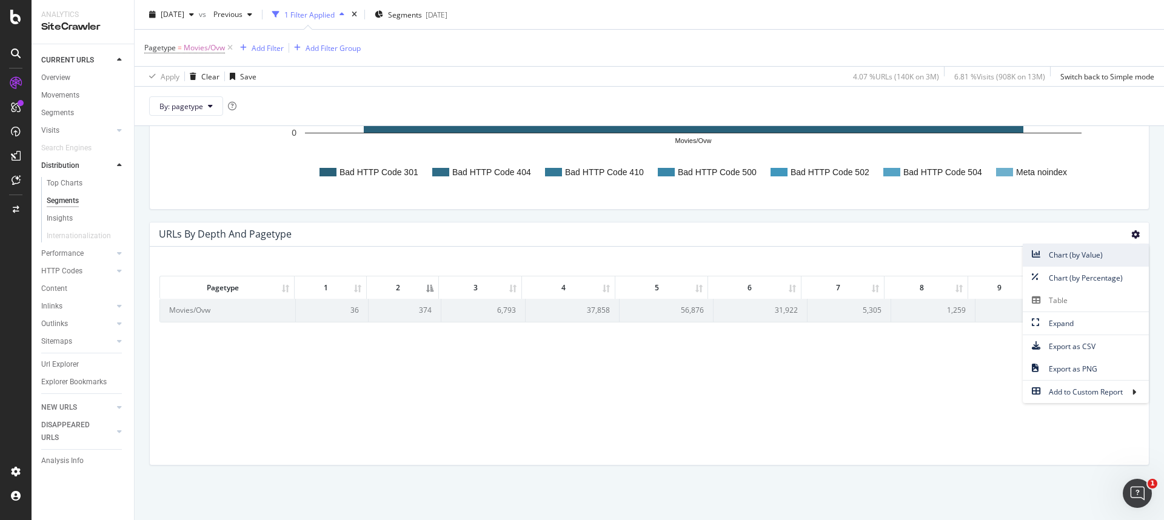
click at [1090, 258] on span "Chart (by Value)" at bounding box center [1086, 255] width 126 height 16
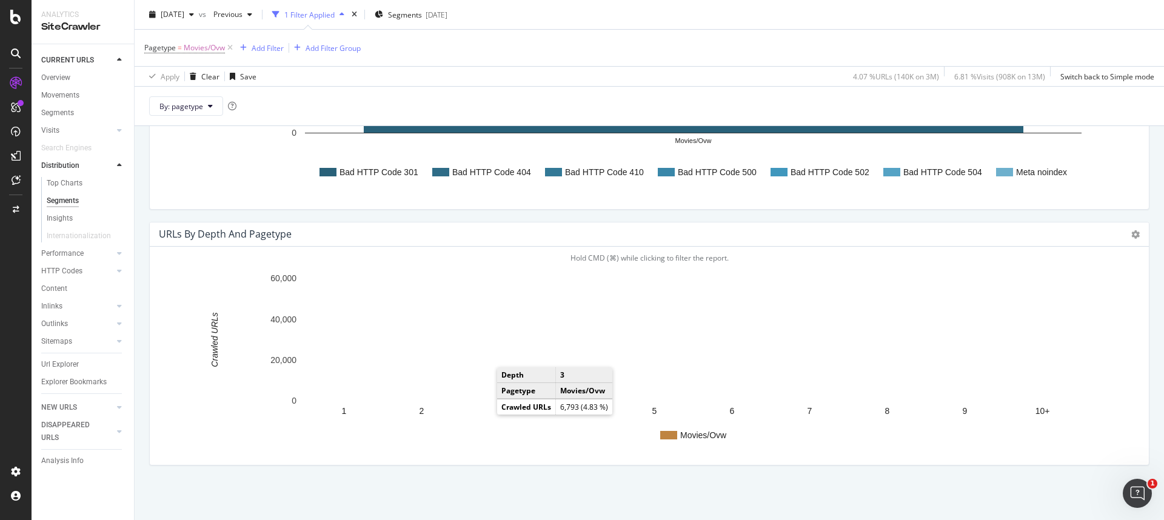
click at [484, 396] on rect "A chart." at bounding box center [499, 393] width 66 height 13
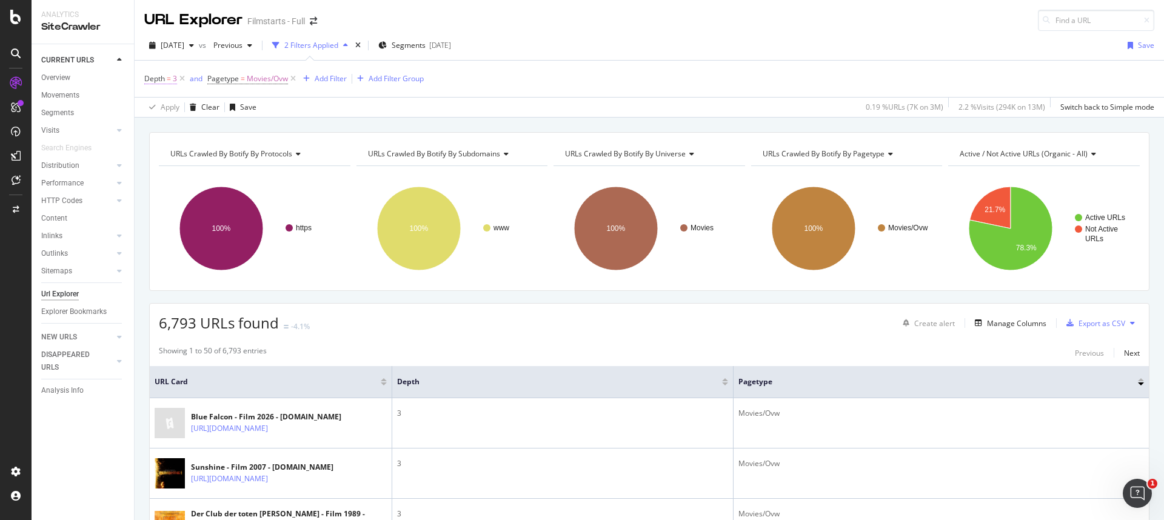
click at [164, 79] on span "Depth = 3" at bounding box center [160, 78] width 33 height 11
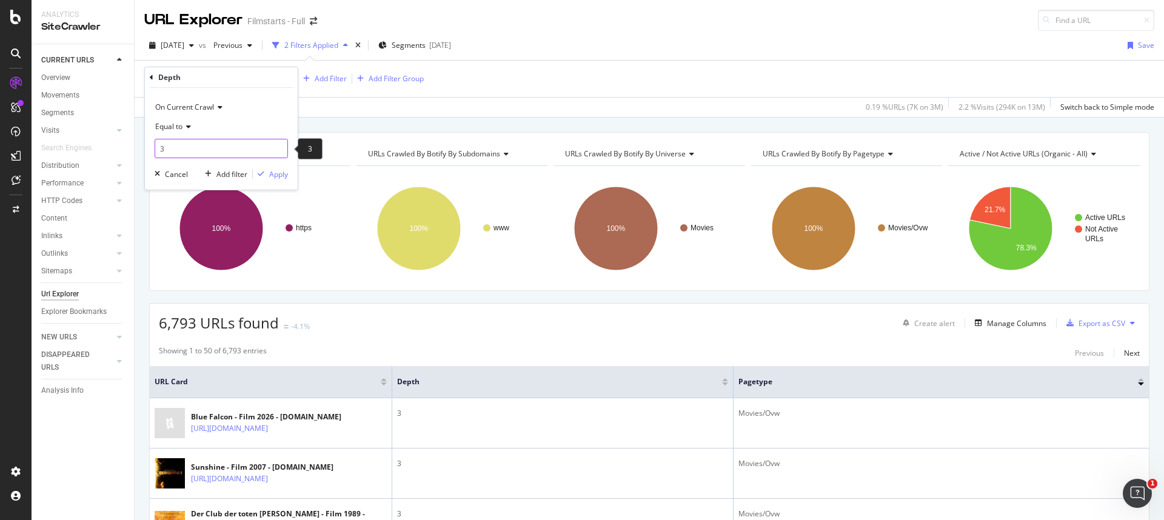
click at [181, 147] on input "3" at bounding box center [221, 148] width 133 height 19
type input "1"
click at [263, 172] on icon "button" at bounding box center [261, 173] width 7 height 7
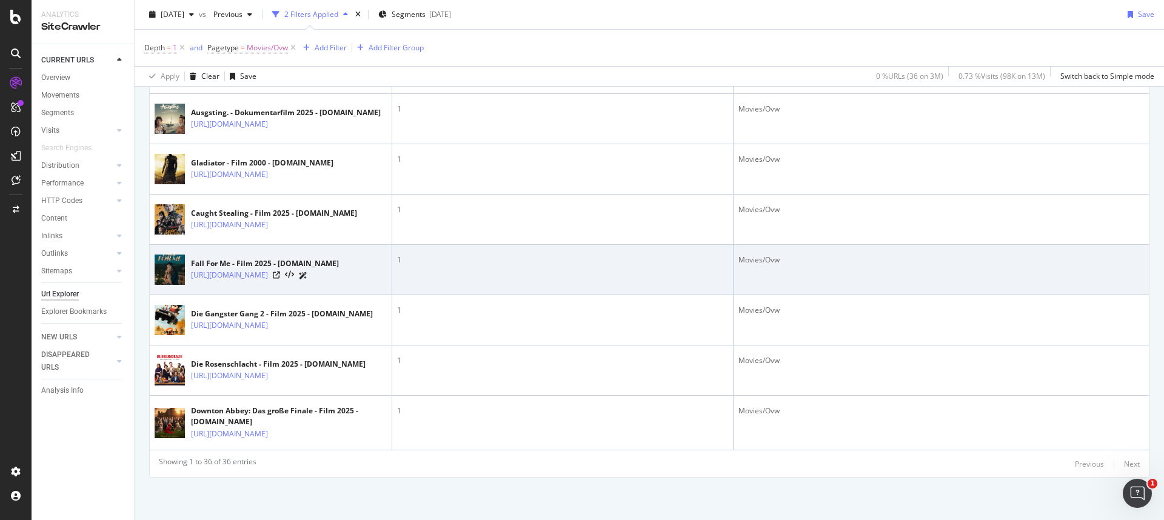
scroll to position [1854, 0]
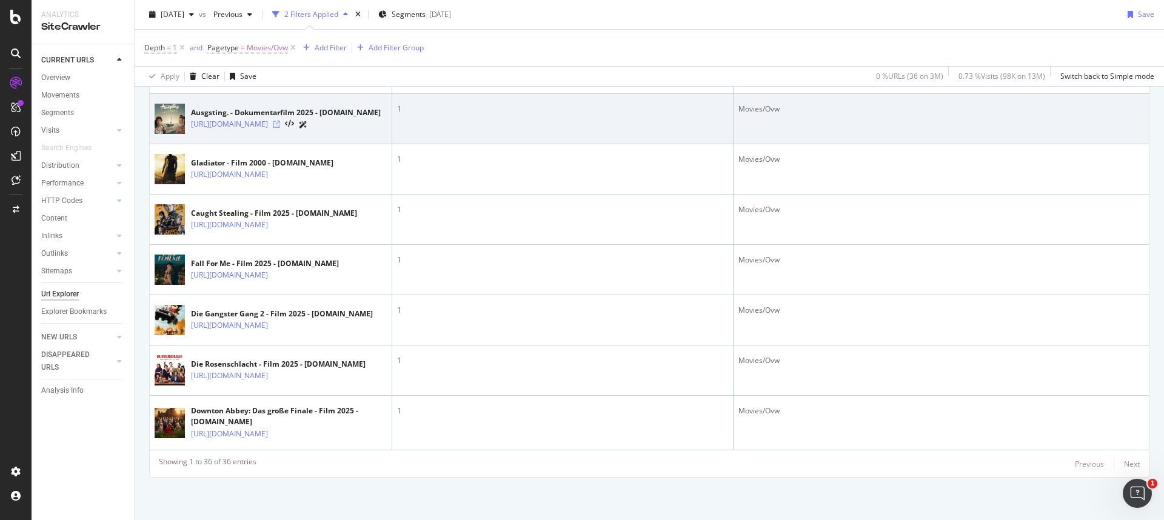
click at [280, 128] on icon at bounding box center [276, 124] width 7 height 7
click at [256, 130] on link "https://www.filmstarts.de/kritiken/309538.html" at bounding box center [229, 124] width 77 height 12
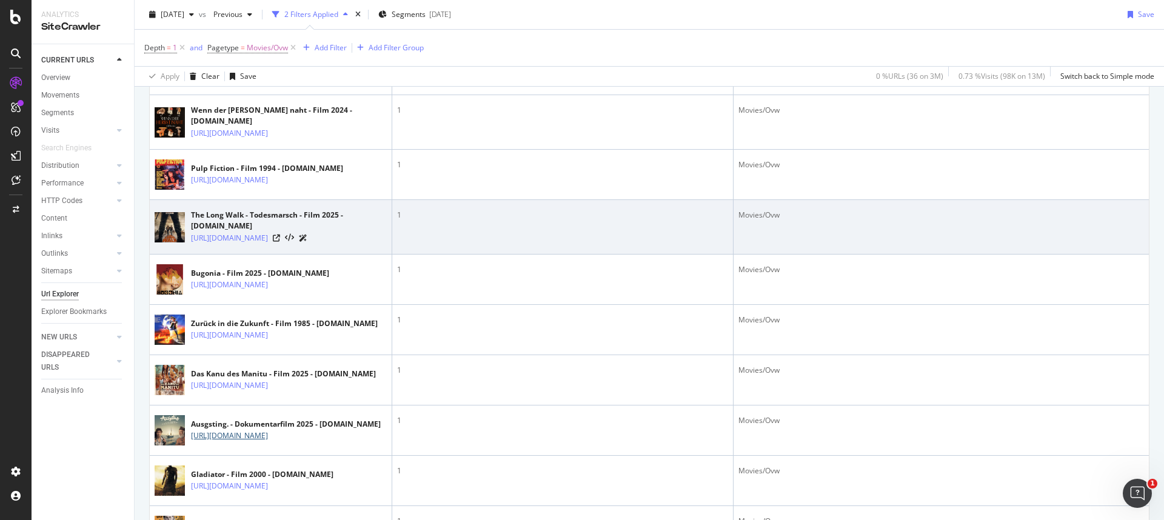
scroll to position [1446, 0]
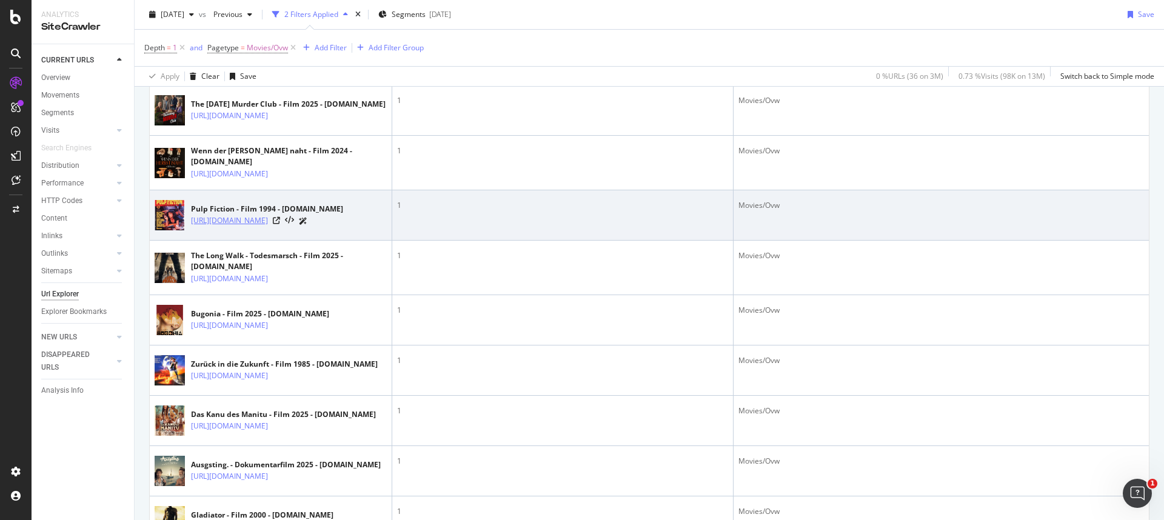
click at [268, 227] on link "[URL][DOMAIN_NAME]" at bounding box center [229, 221] width 77 height 12
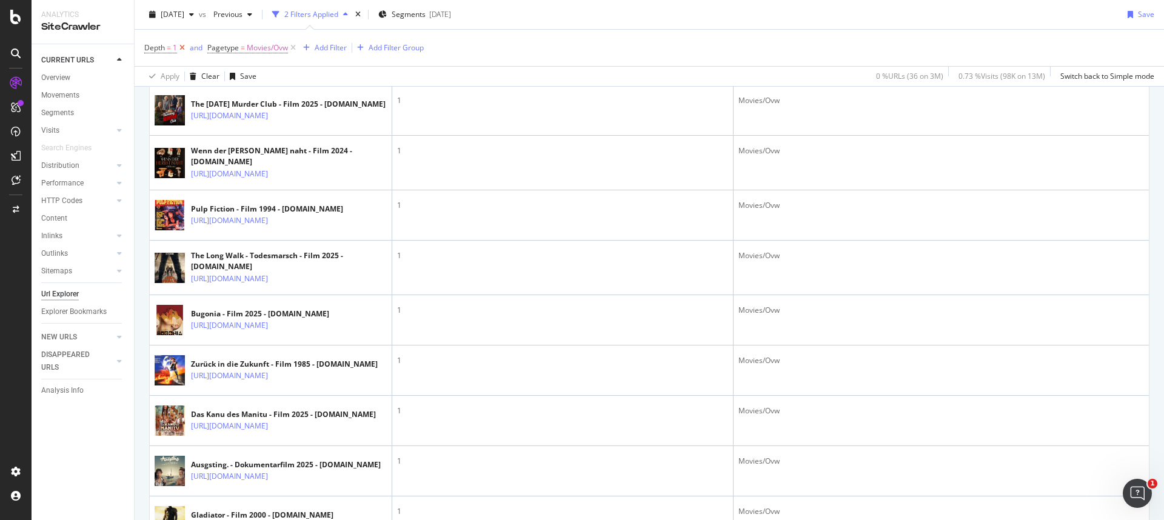
click at [181, 47] on icon at bounding box center [182, 48] width 10 height 12
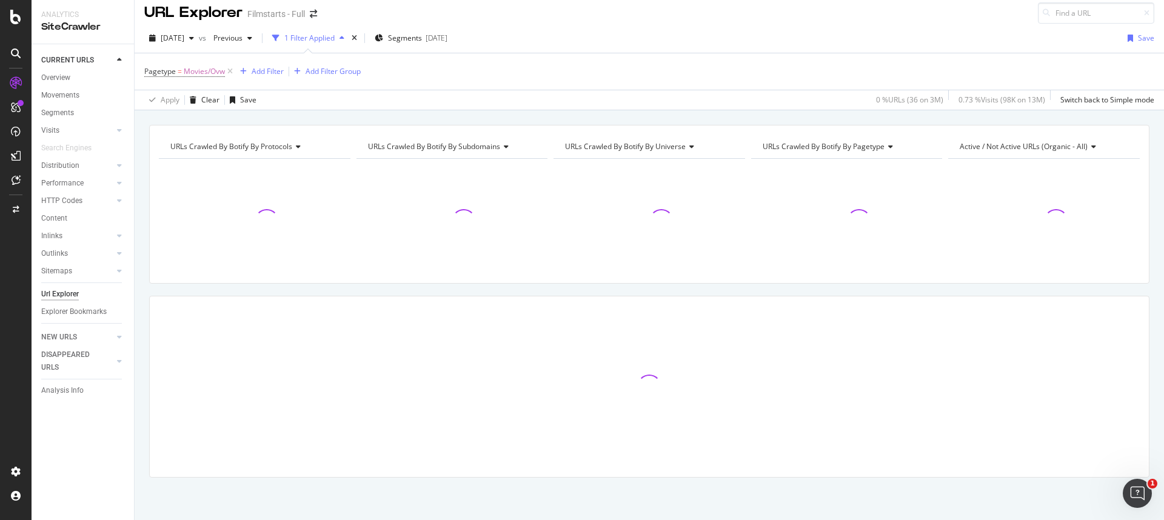
scroll to position [7, 0]
click at [230, 73] on icon at bounding box center [230, 71] width 10 height 12
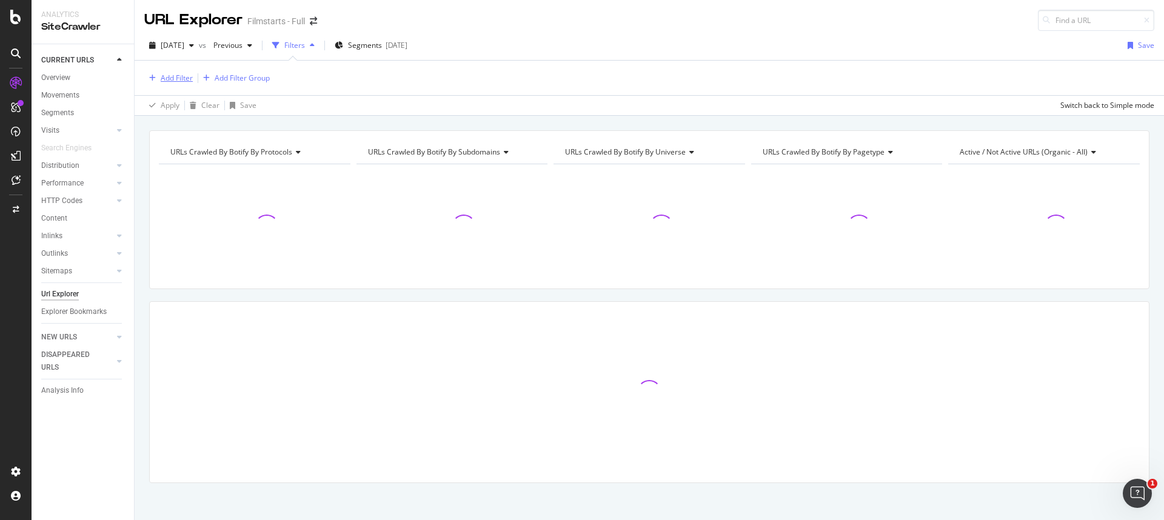
click at [186, 81] on div "Add Filter" at bounding box center [177, 78] width 32 height 10
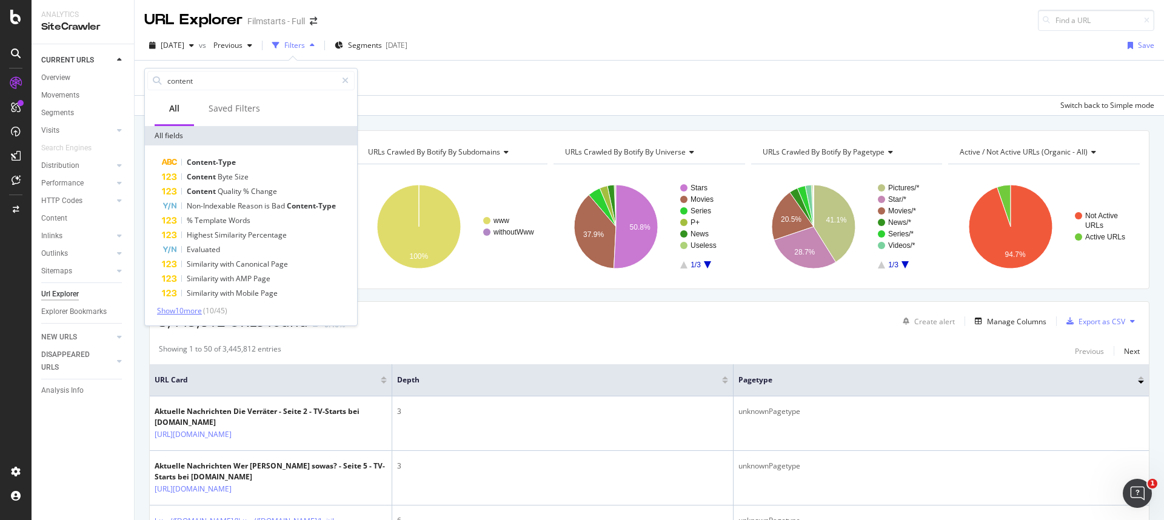
type input "content"
click at [189, 310] on span "Show 10 more" at bounding box center [179, 311] width 45 height 10
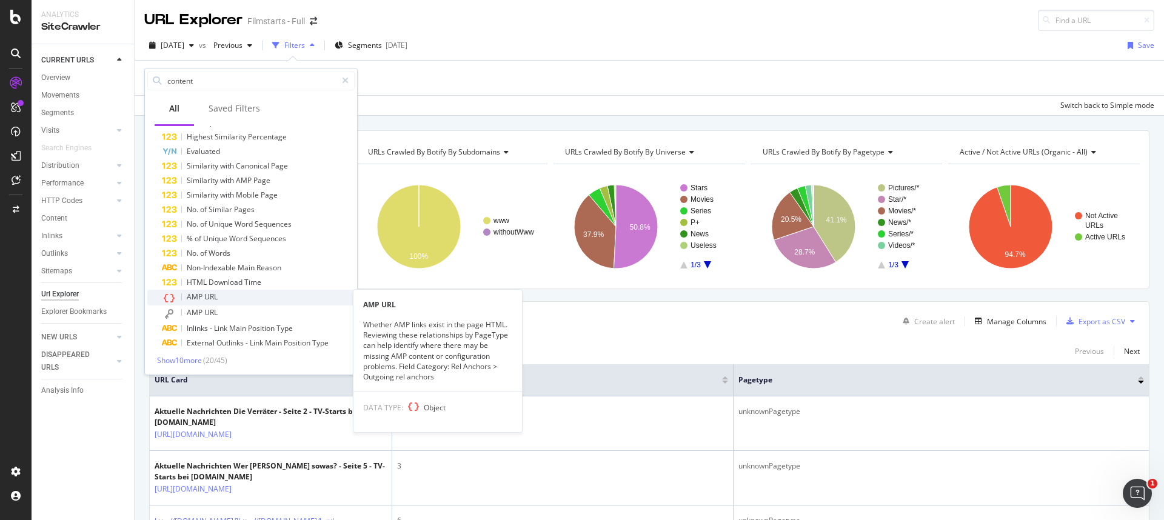
scroll to position [99, 0]
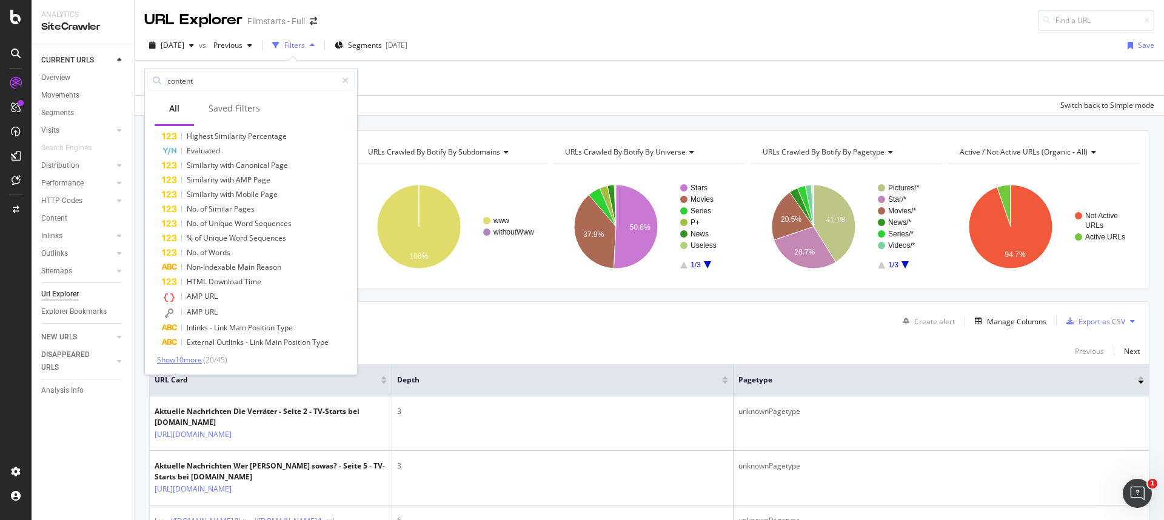
click at [185, 361] on span "Show 10 more" at bounding box center [179, 360] width 45 height 10
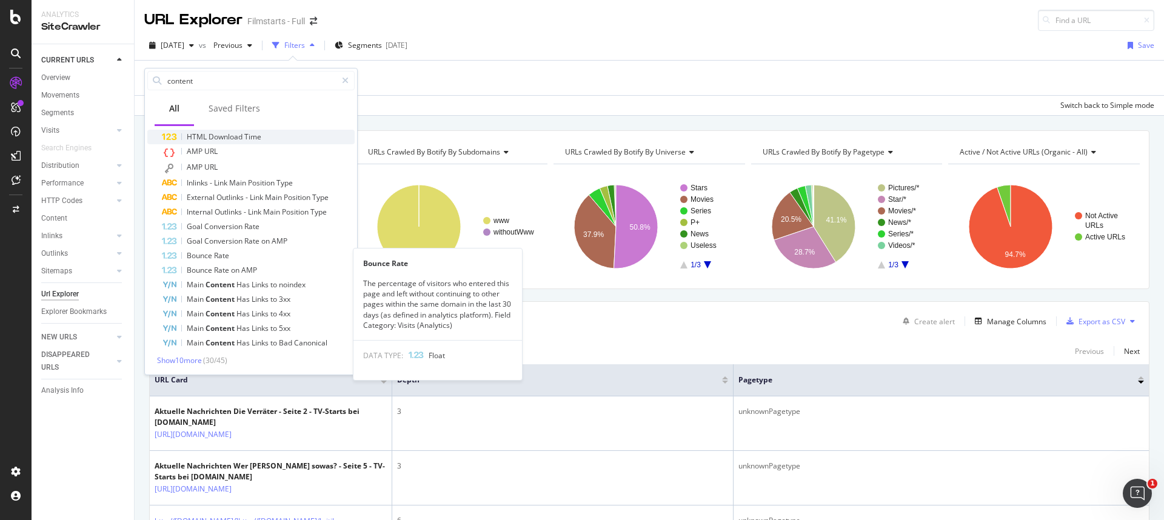
scroll to position [244, 0]
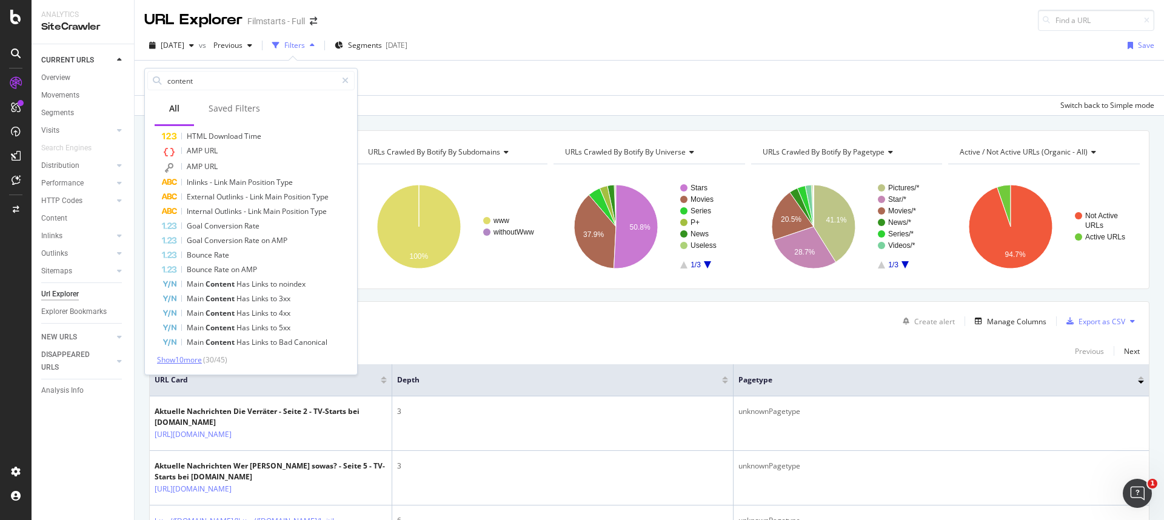
click at [188, 357] on span "Show 10 more" at bounding box center [179, 360] width 45 height 10
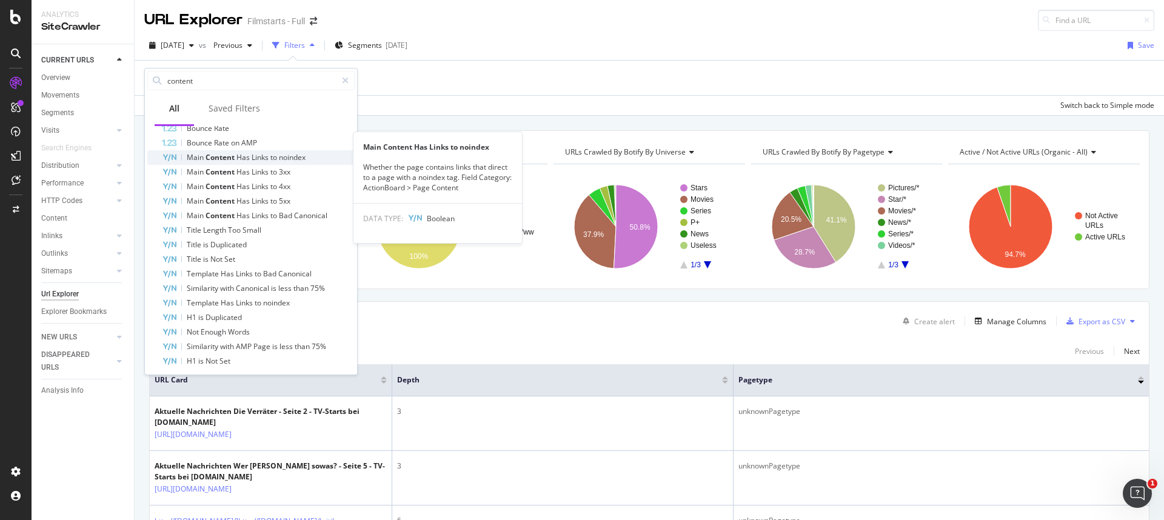
scroll to position [390, 0]
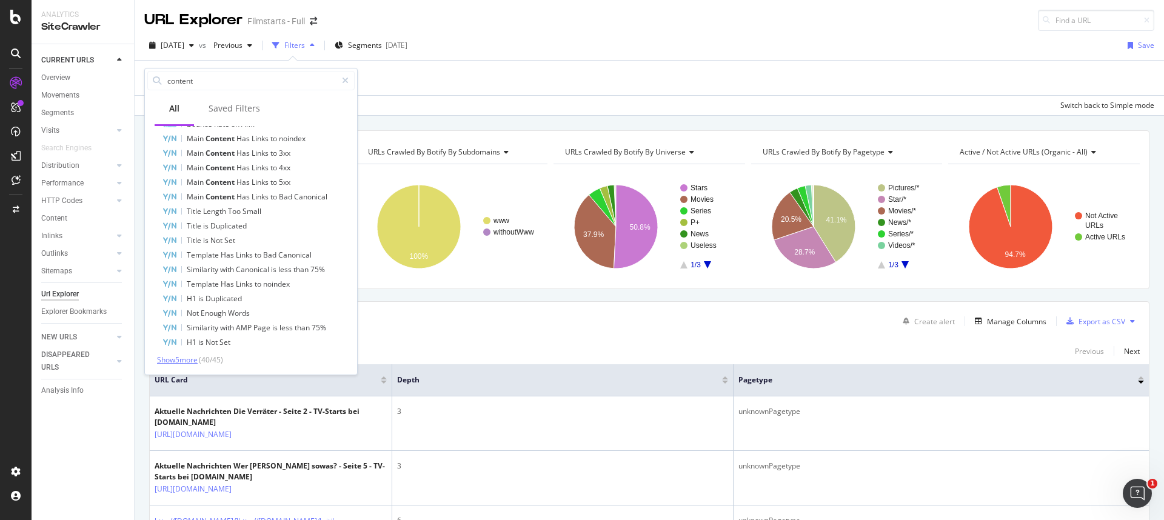
click at [178, 360] on span "Show 5 more" at bounding box center [177, 360] width 41 height 10
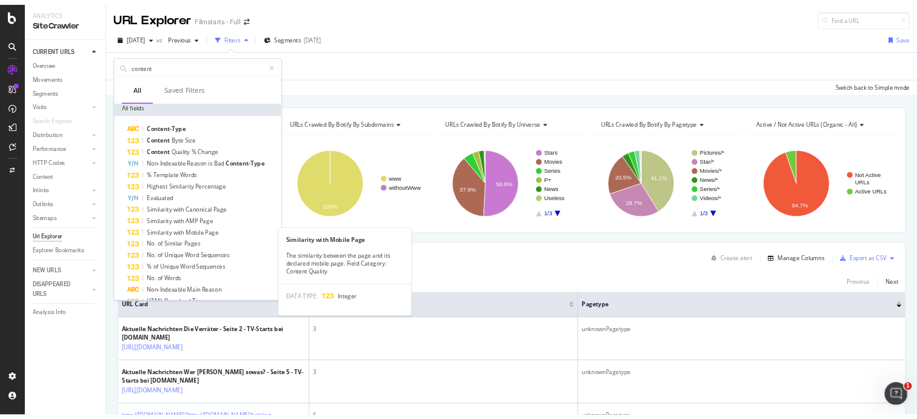
scroll to position [0, 0]
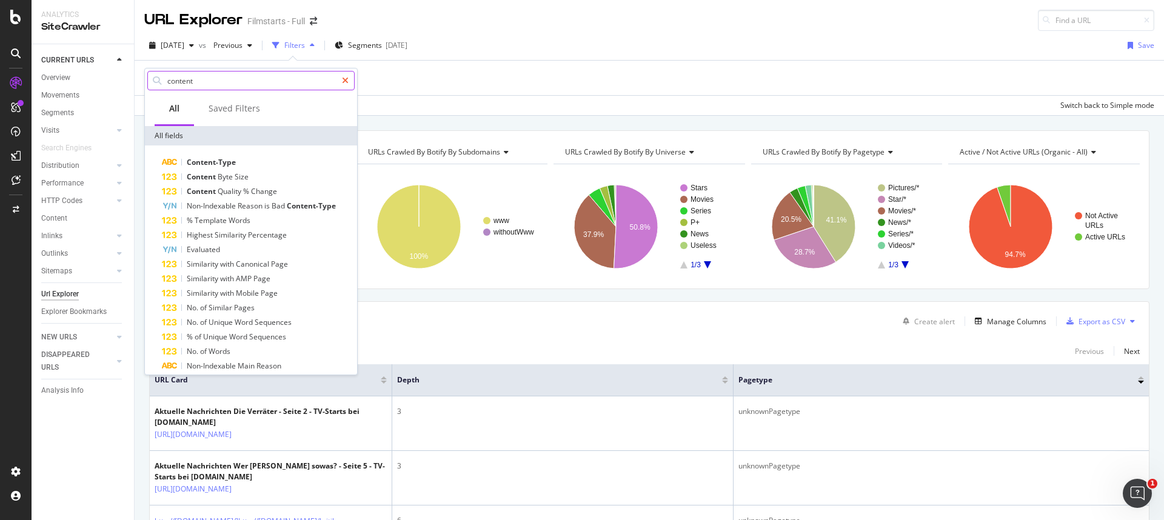
click at [343, 81] on icon at bounding box center [345, 80] width 7 height 8
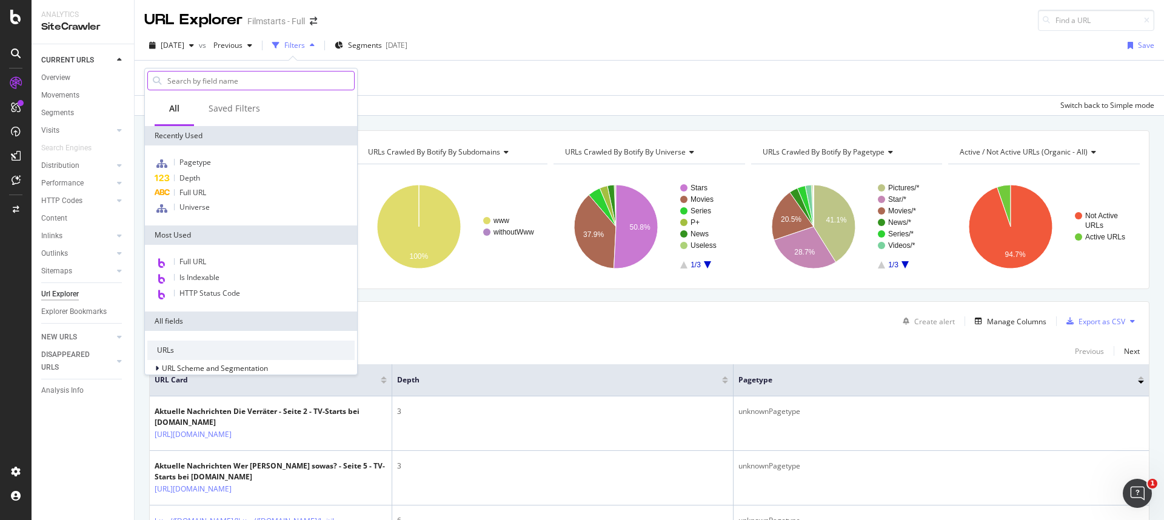
click at [266, 84] on input "text" at bounding box center [260, 81] width 188 height 18
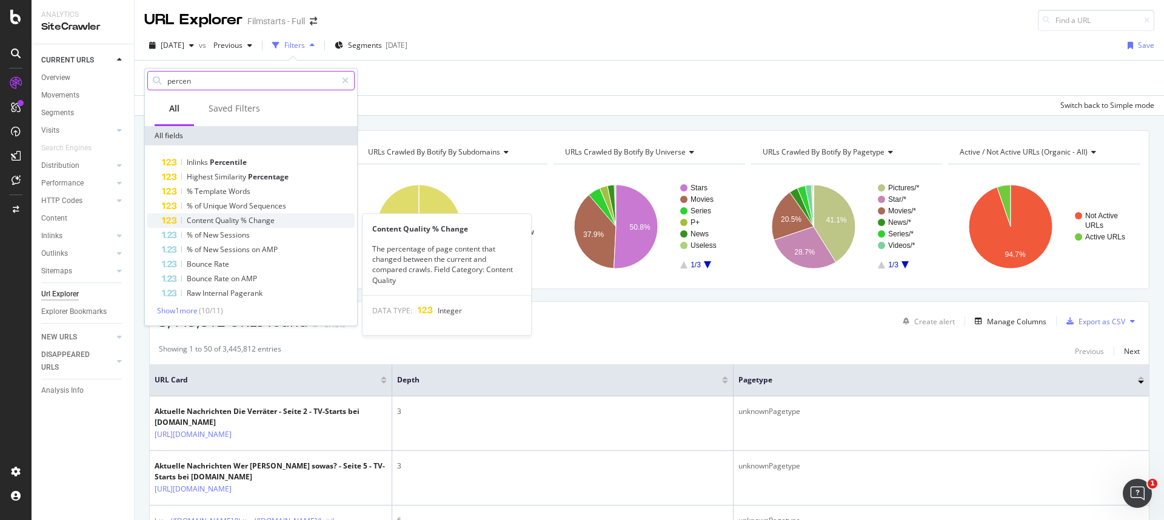
type input "percen"
click at [227, 218] on span "Quality" at bounding box center [227, 220] width 25 height 10
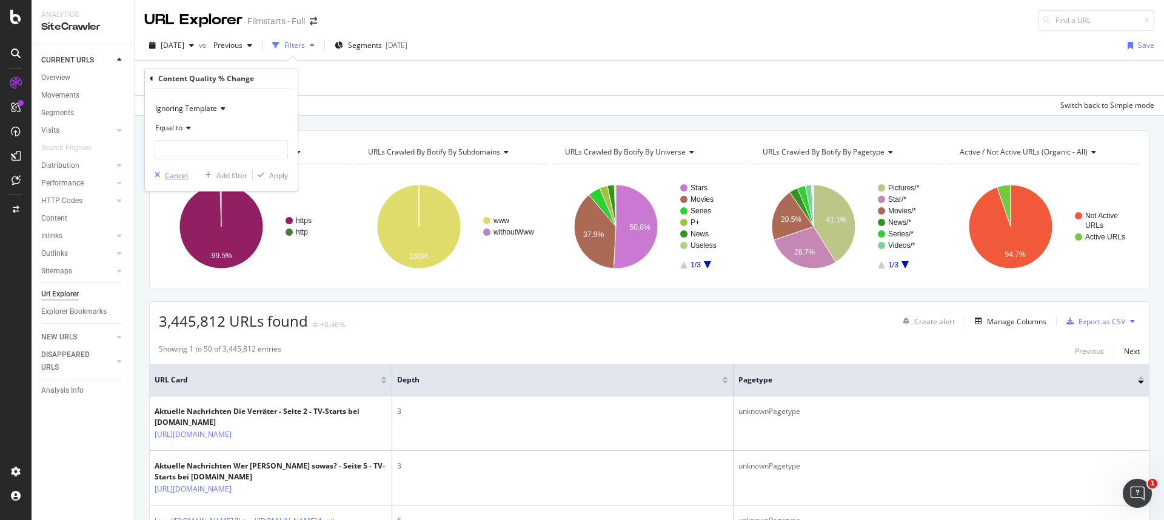
click at [155, 176] on icon "button" at bounding box center [157, 175] width 5 height 7
click at [423, 85] on div "Add Filter Add Filter Group" at bounding box center [649, 78] width 1010 height 35
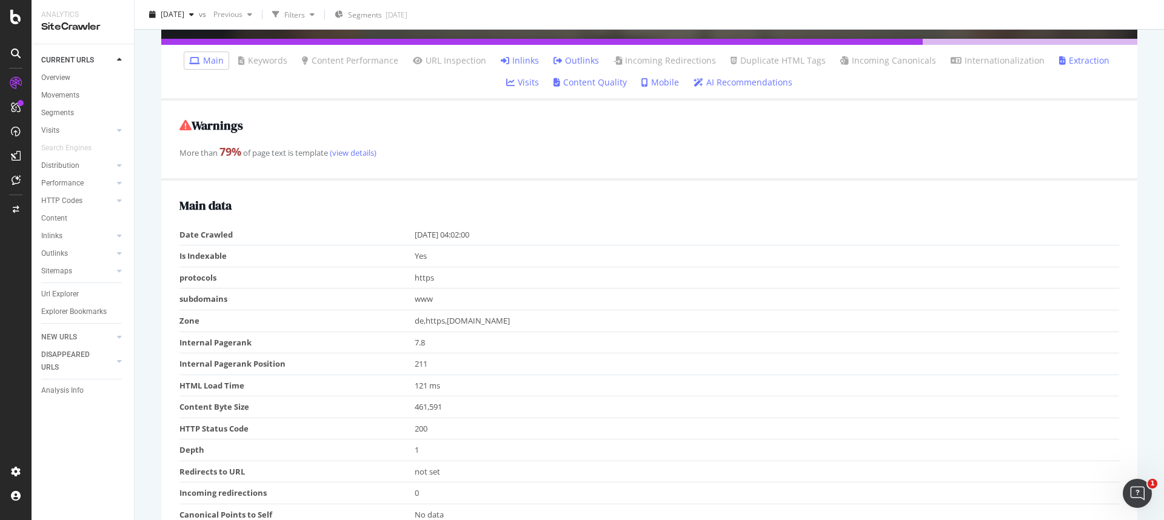
scroll to position [420, 0]
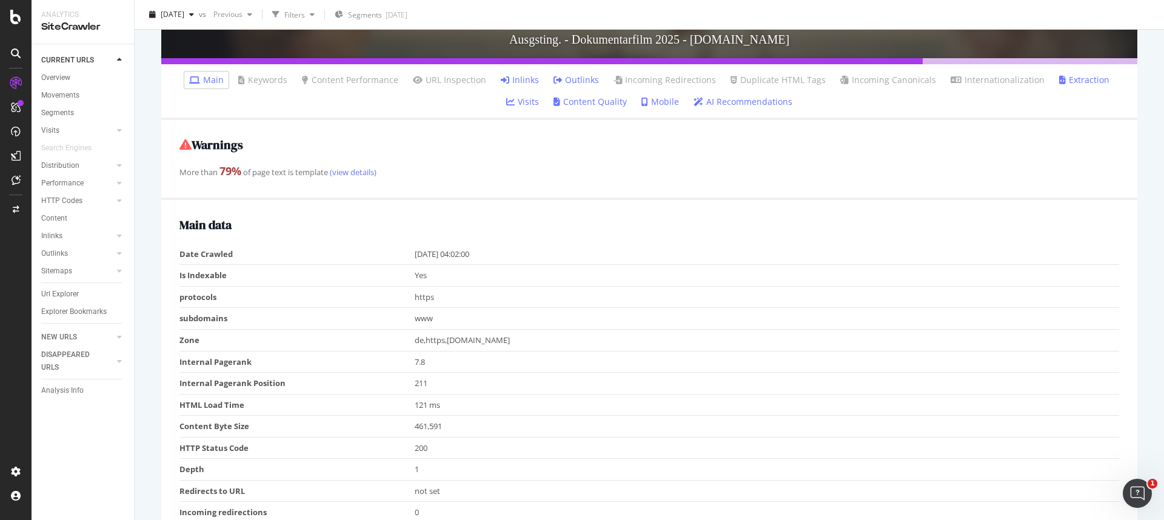
click at [501, 77] on link "Inlinks" at bounding box center [520, 80] width 38 height 12
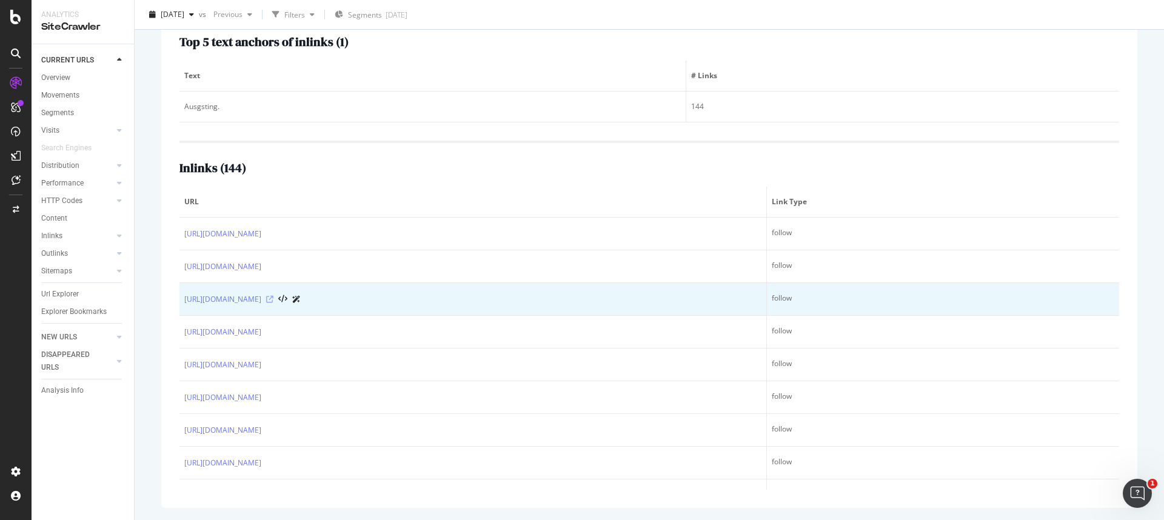
click at [273, 298] on icon at bounding box center [269, 299] width 7 height 7
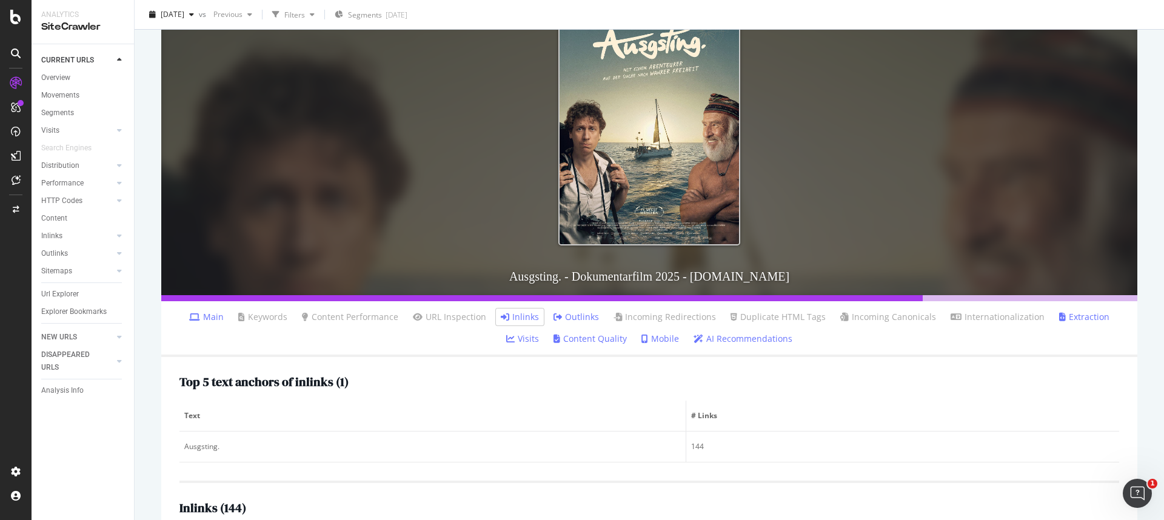
scroll to position [163, 0]
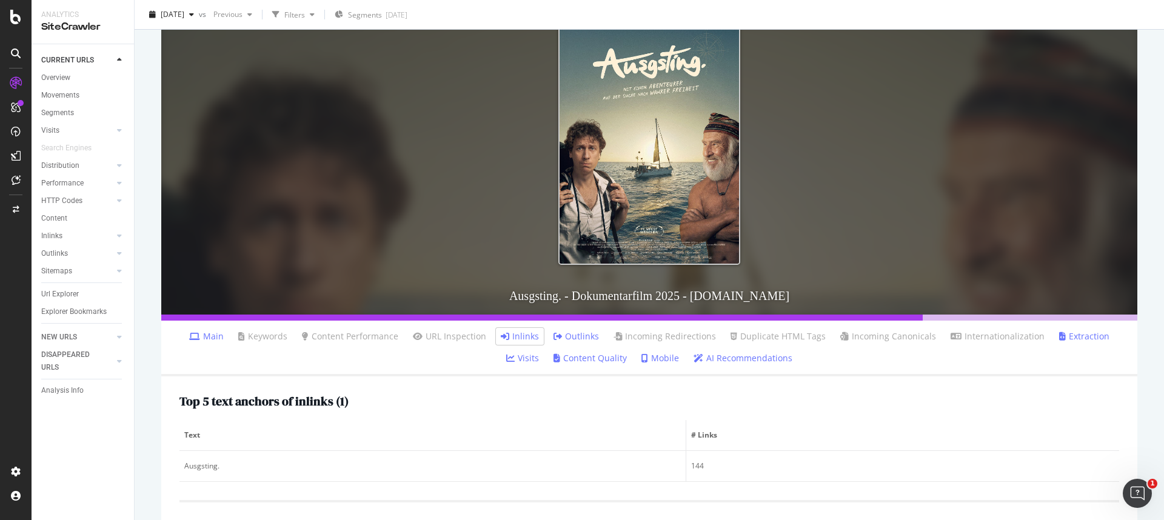
click at [534, 298] on h3 "Ausgsting. - Dokumentarfilm 2025 - FILMSTARTS.de" at bounding box center [649, 296] width 976 height 38
copy h3 "Ausgsting"
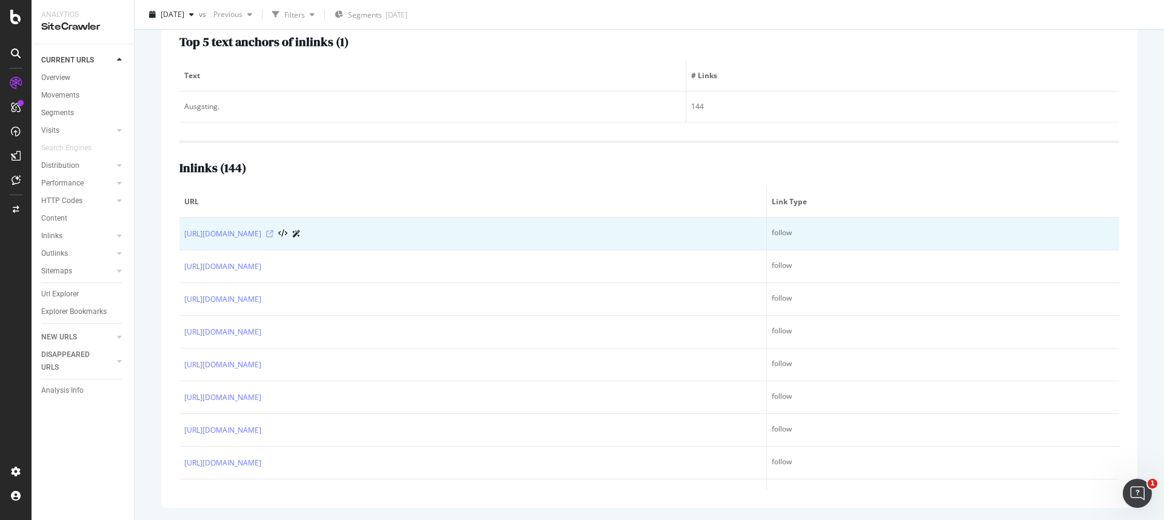
click at [273, 232] on icon at bounding box center [269, 233] width 7 height 7
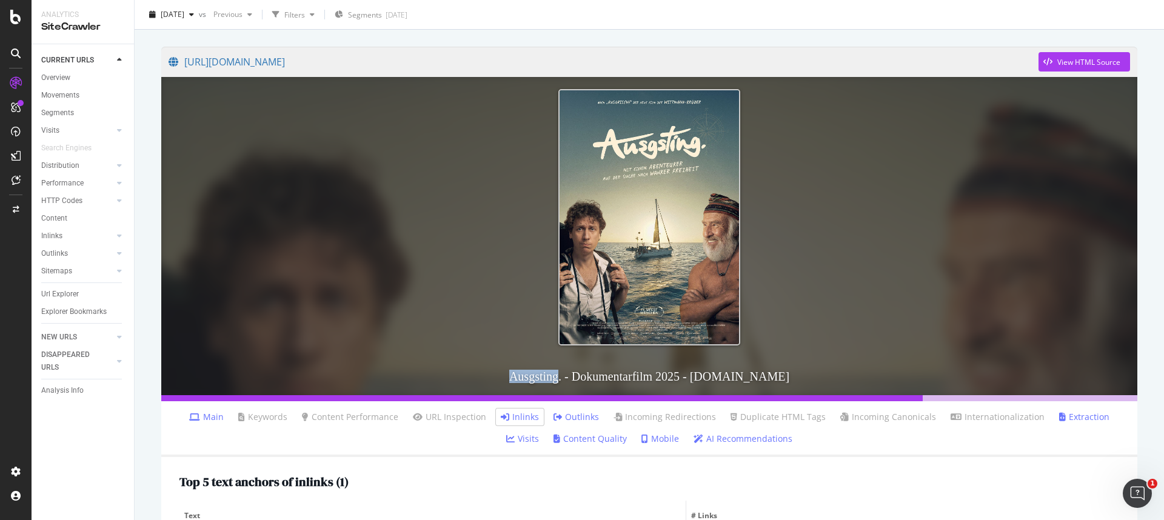
scroll to position [0, 0]
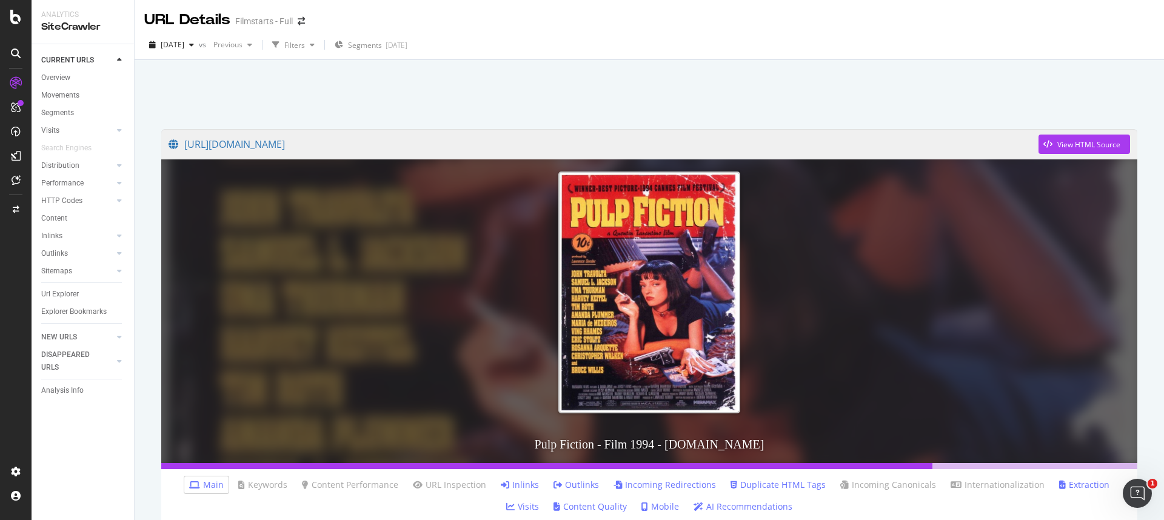
scroll to position [30, 0]
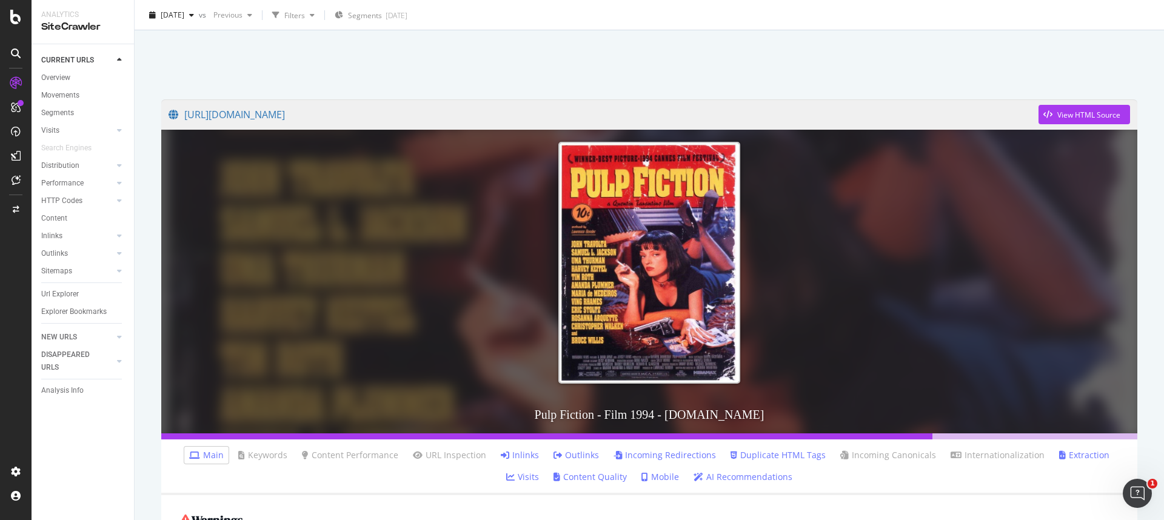
click at [504, 455] on link "Inlinks" at bounding box center [520, 455] width 38 height 12
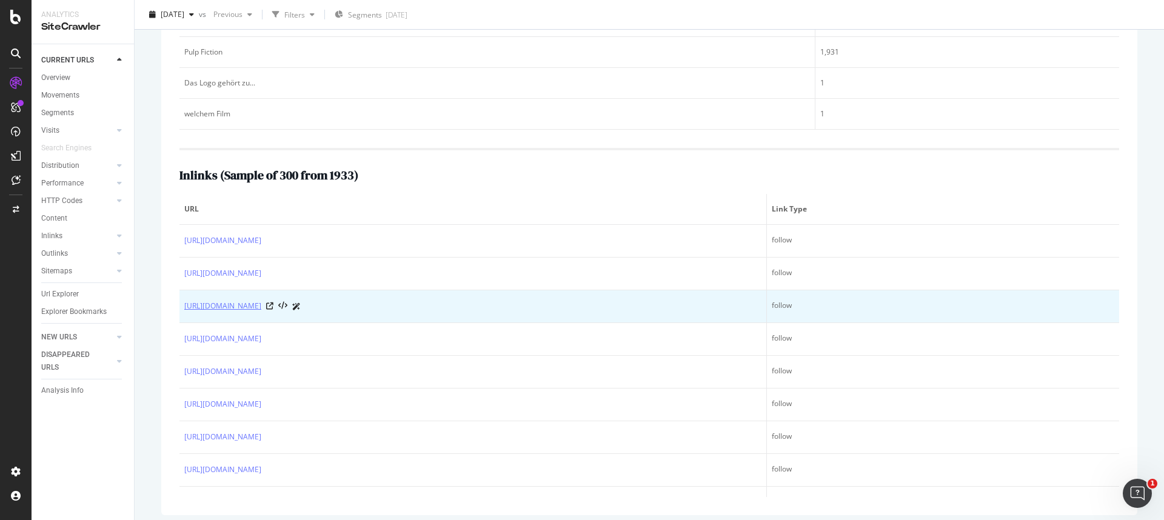
scroll to position [570, 0]
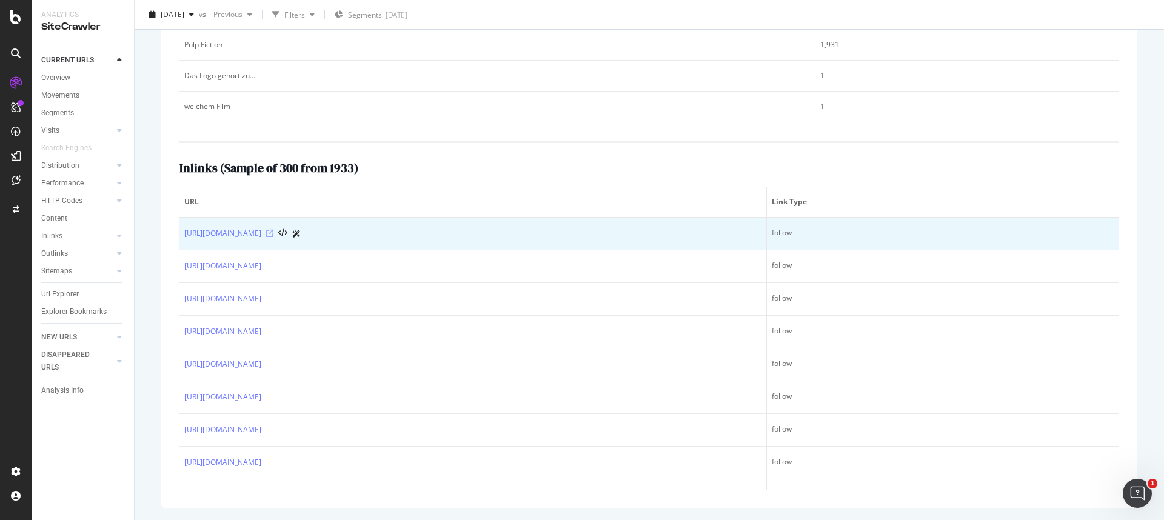
click at [273, 232] on icon at bounding box center [269, 233] width 7 height 7
